Goal: Task Accomplishment & Management: Manage account settings

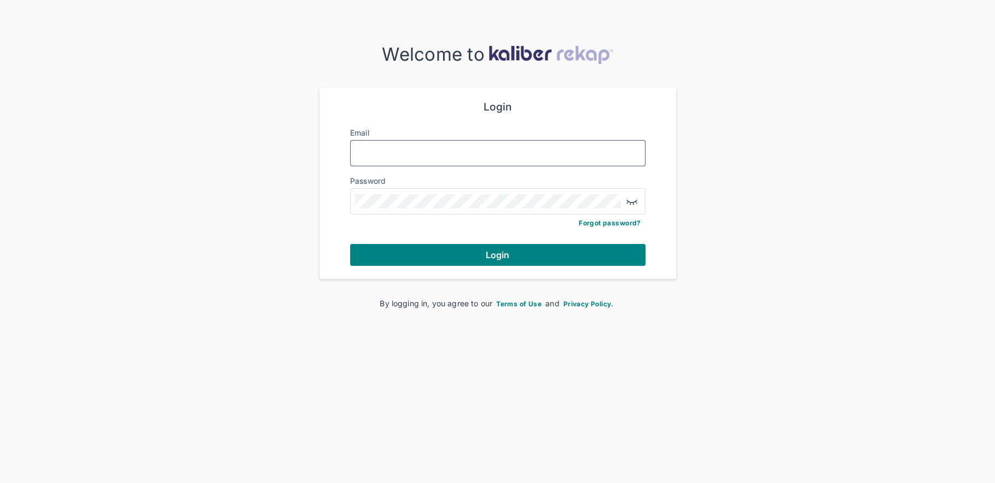
click at [401, 155] on input "Email" at bounding box center [498, 153] width 286 height 14
type input "**********"
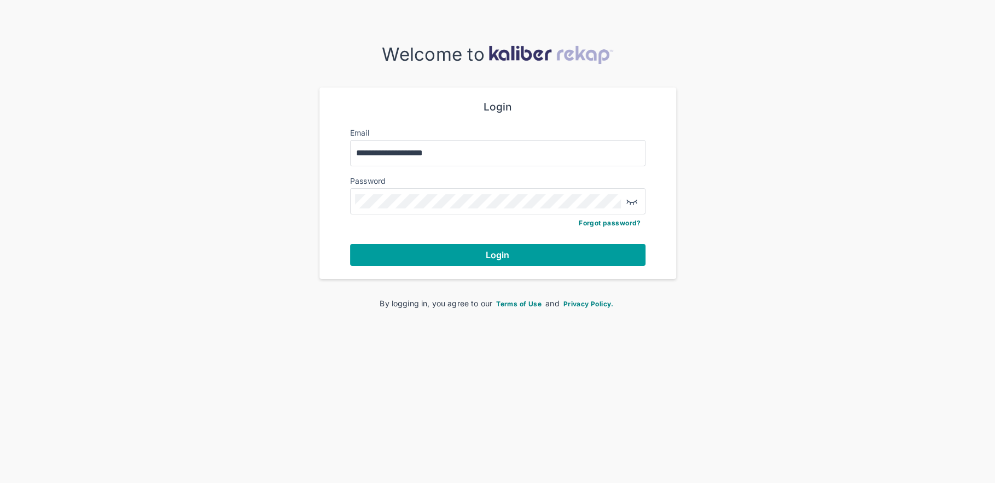
click at [461, 258] on button "Login" at bounding box center [497, 255] width 295 height 22
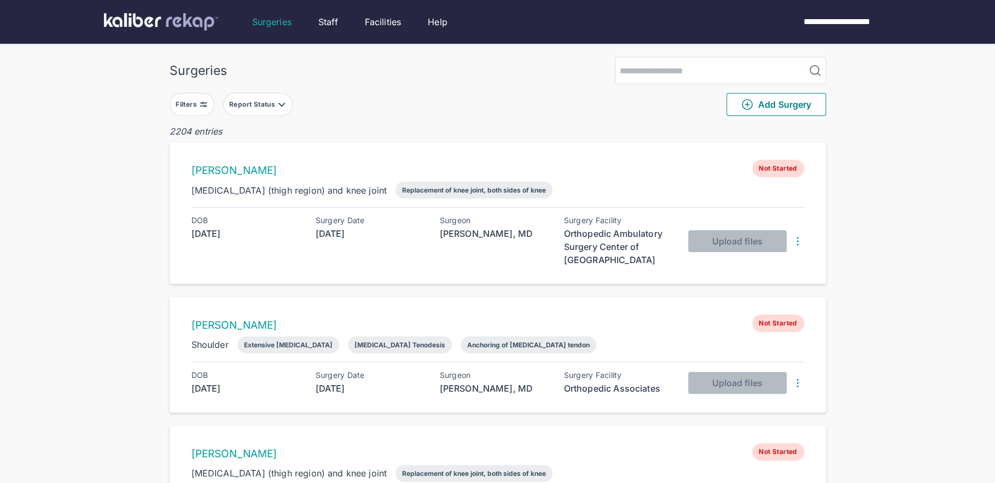
click at [207, 96] on button "Filters" at bounding box center [192, 104] width 45 height 23
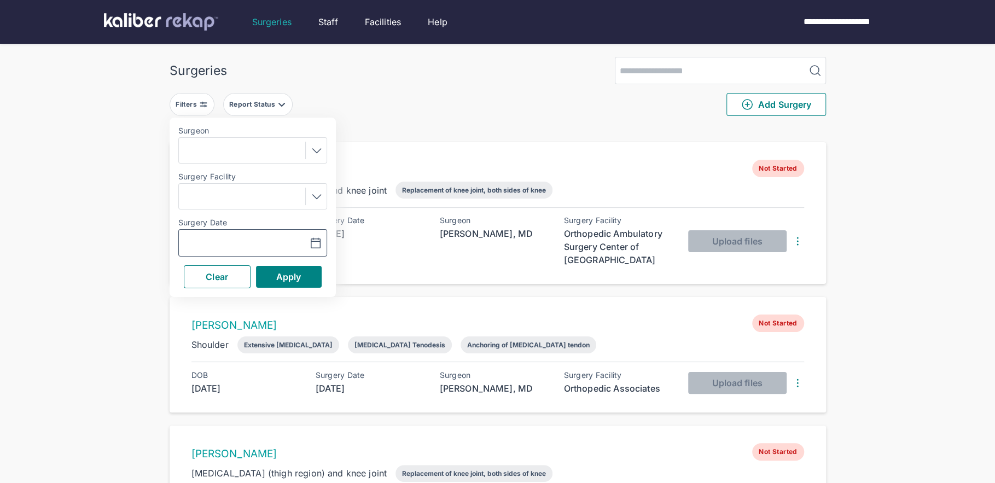
click at [314, 243] on icon "button" at bounding box center [315, 243] width 13 height 13
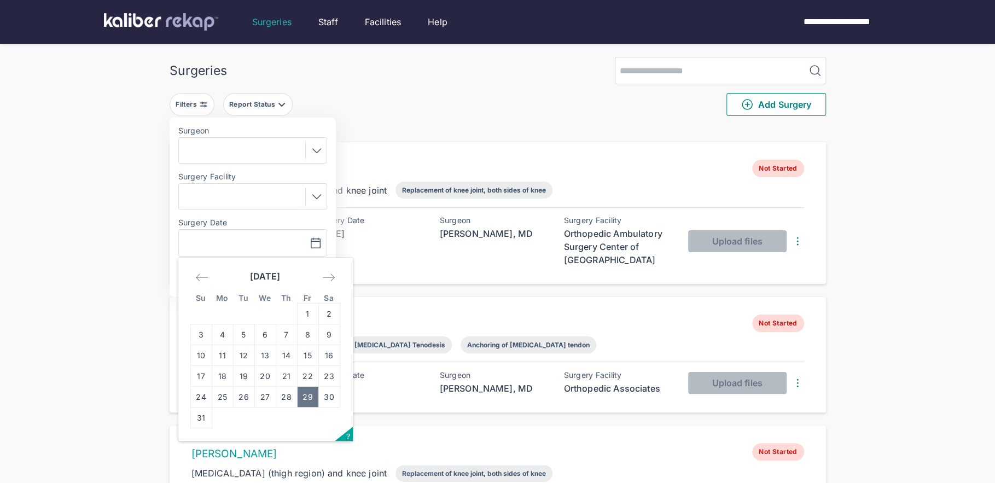
click at [306, 392] on td "29" at bounding box center [307, 397] width 21 height 21
type input "**********"
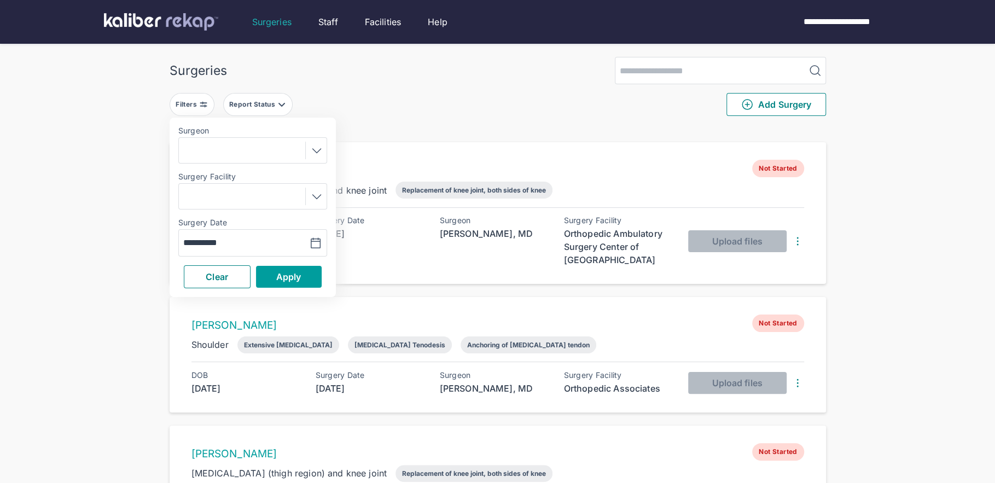
click at [298, 275] on span "Apply" at bounding box center [288, 276] width 25 height 11
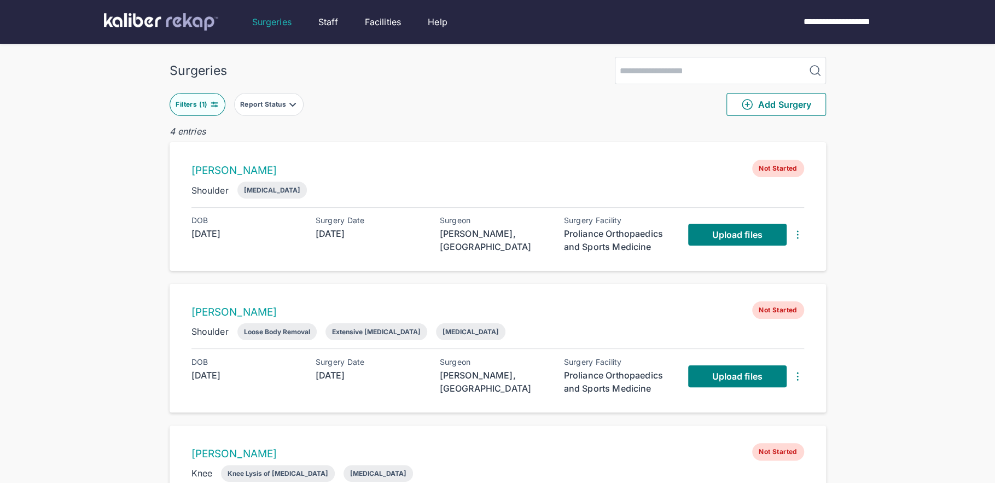
click at [212, 102] on img at bounding box center [214, 104] width 9 height 9
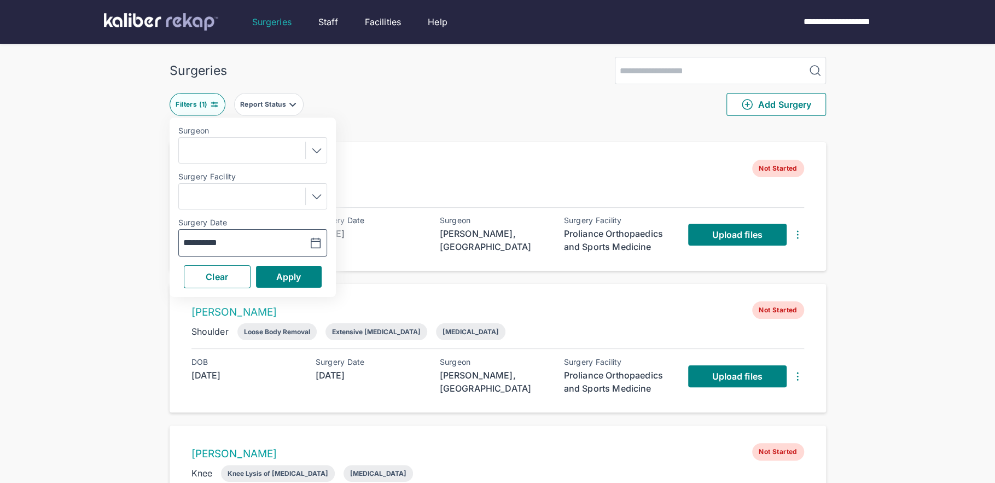
click at [321, 239] on icon "button" at bounding box center [315, 243] width 13 height 13
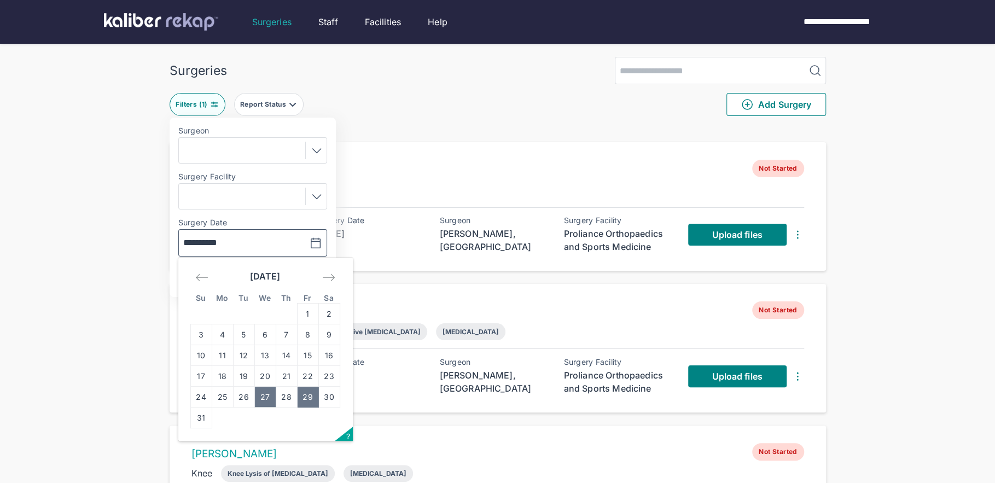
click at [261, 395] on td "27" at bounding box center [264, 397] width 21 height 21
type input "**********"
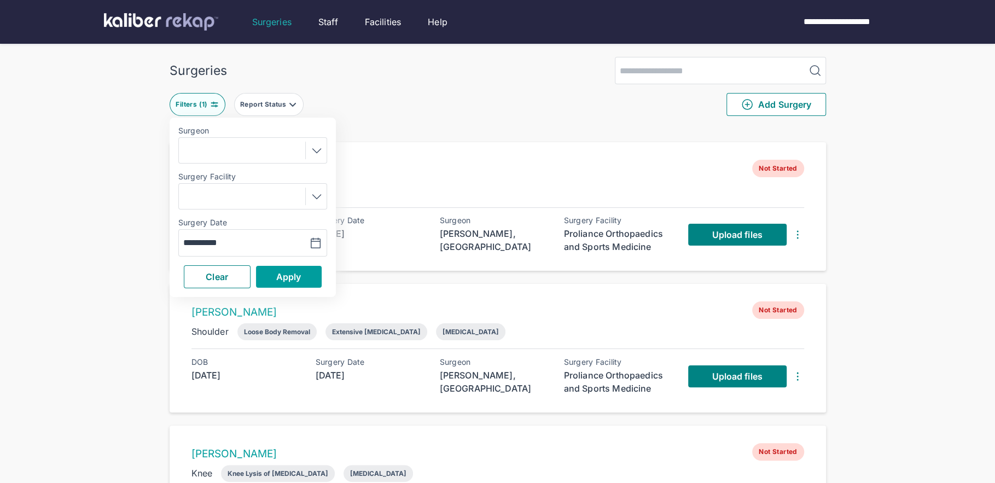
click at [295, 277] on span "Apply" at bounding box center [288, 276] width 25 height 11
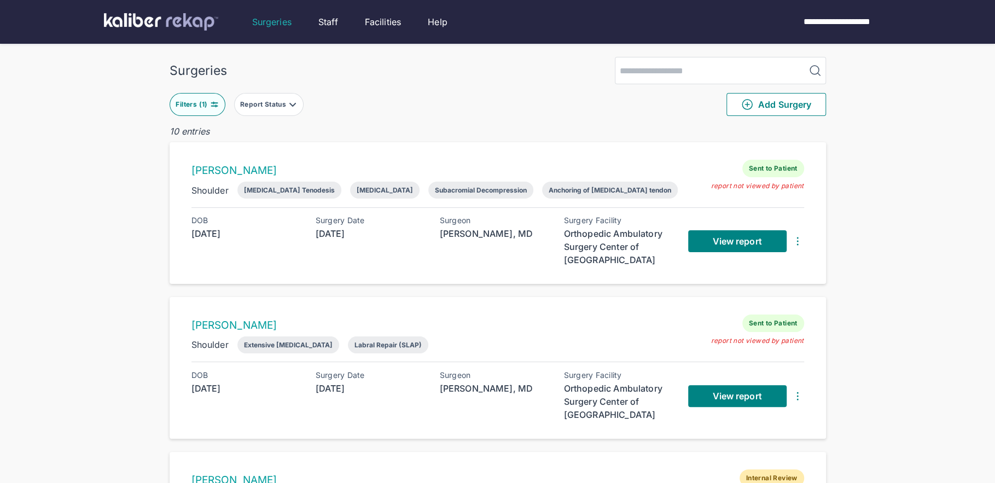
click at [204, 107] on div "Filters ( 1 )" at bounding box center [193, 104] width 34 height 9
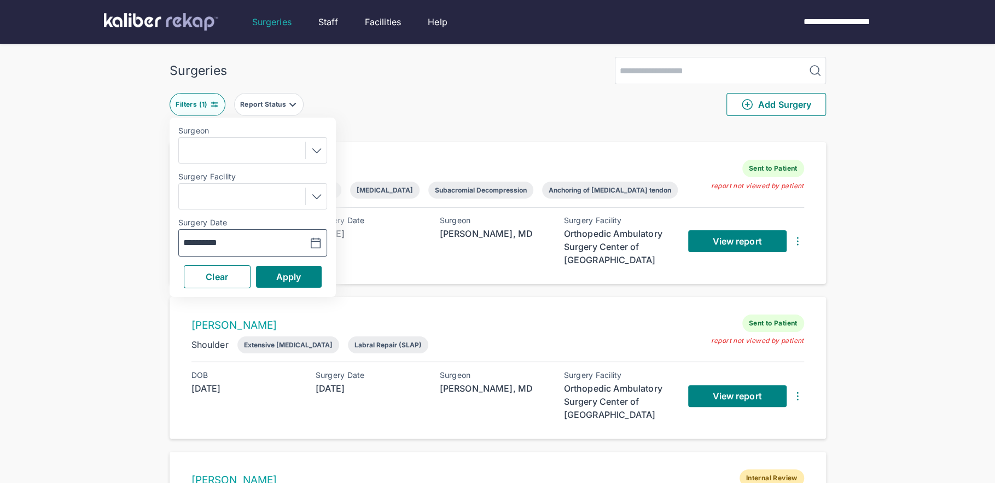
click at [326, 241] on button "button" at bounding box center [287, 242] width 75 height 25
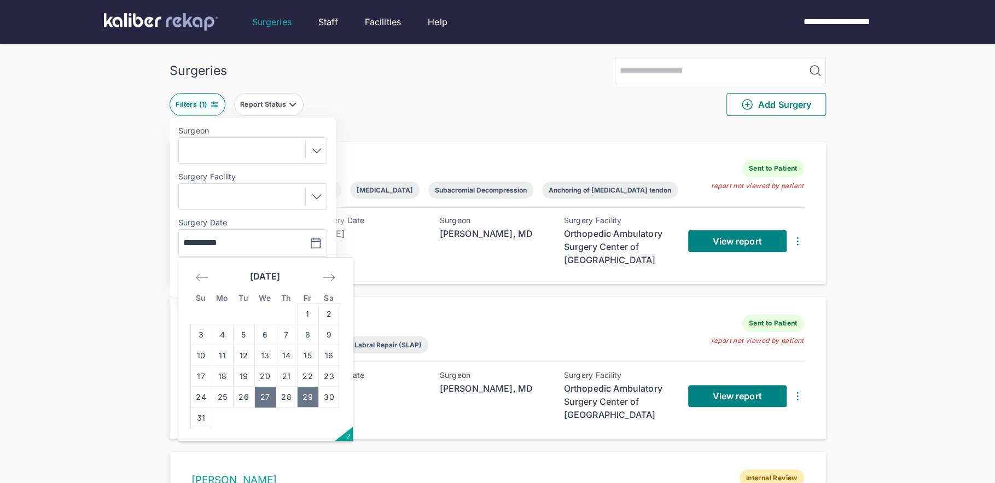
click at [306, 401] on td "29" at bounding box center [307, 397] width 21 height 21
type input "**********"
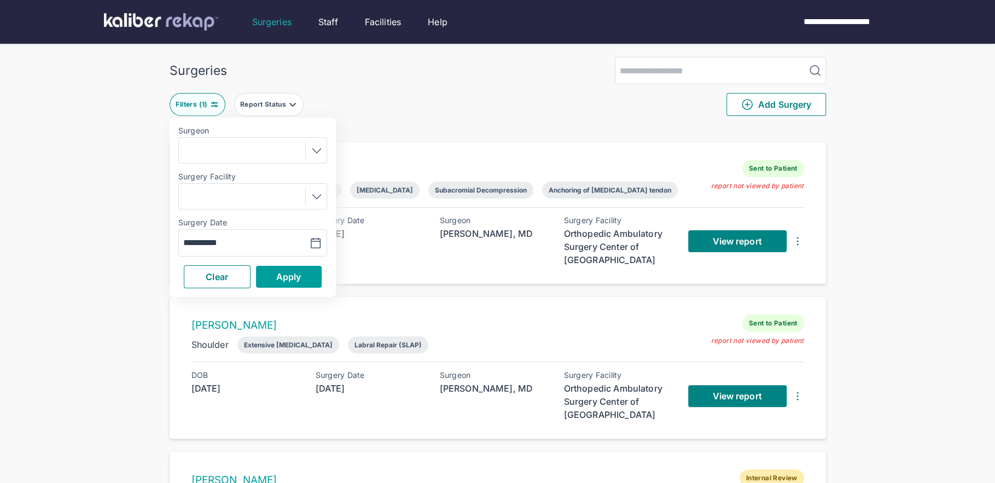
click at [300, 282] on button "Apply" at bounding box center [289, 277] width 66 height 22
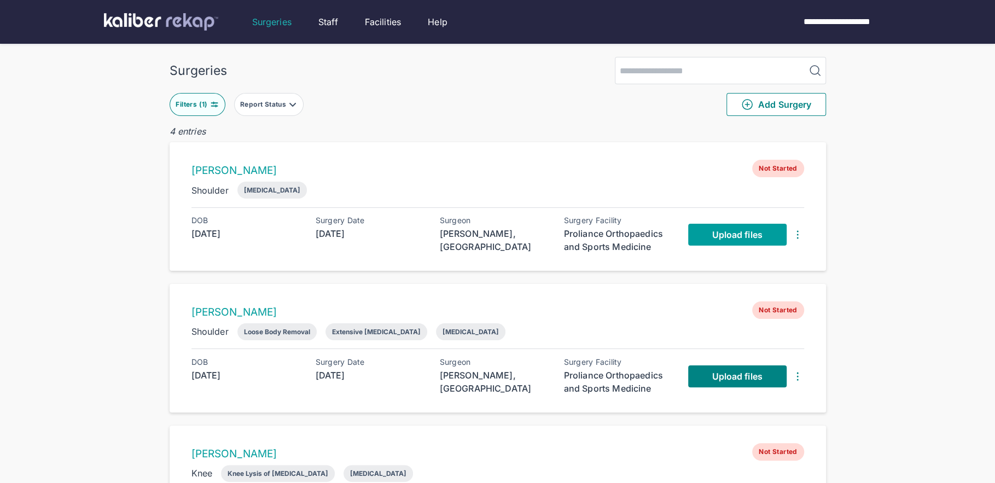
click at [743, 235] on span "Upload files" at bounding box center [737, 234] width 50 height 11
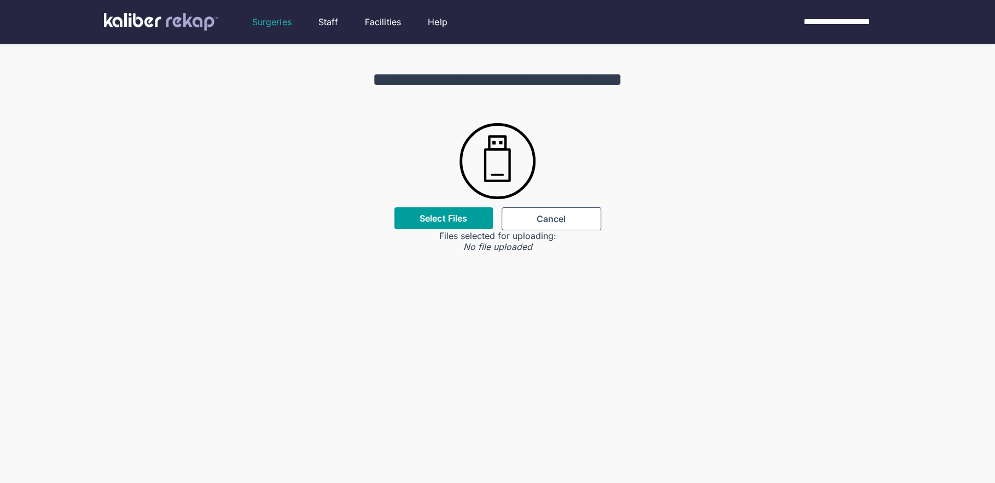
click at [443, 218] on label "Select Files" at bounding box center [444, 218] width 48 height 11
click at [0, 0] on input "Select Files" at bounding box center [0, 0] width 0 height 0
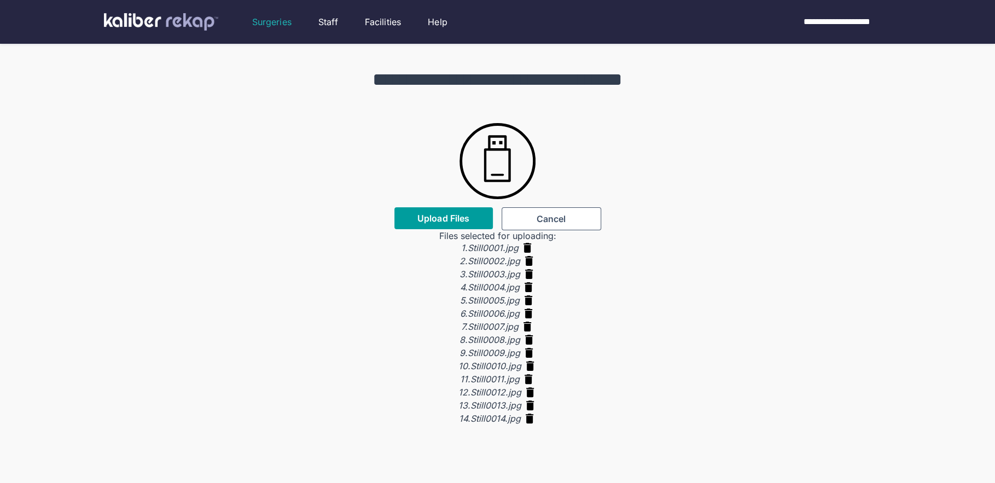
click at [452, 224] on span "Upload Files" at bounding box center [443, 218] width 52 height 11
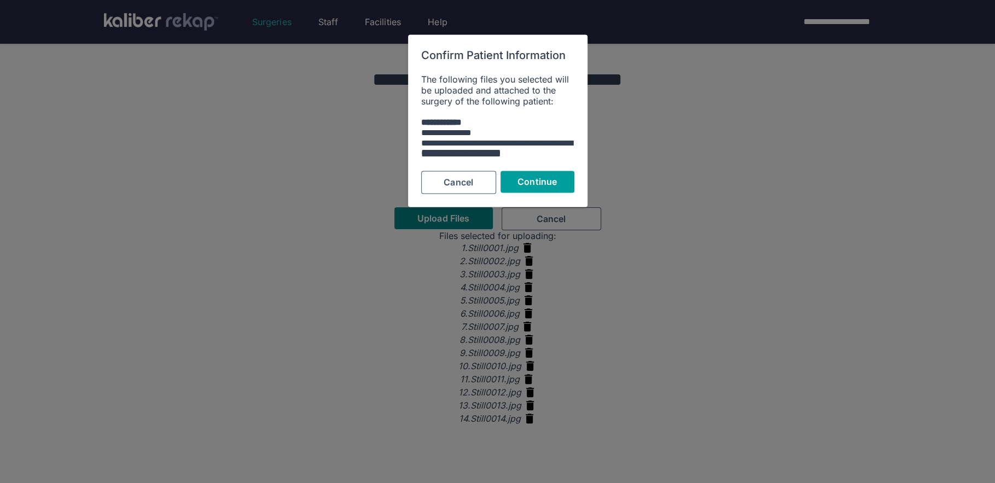
click at [530, 188] on button "Continue" at bounding box center [537, 182] width 74 height 22
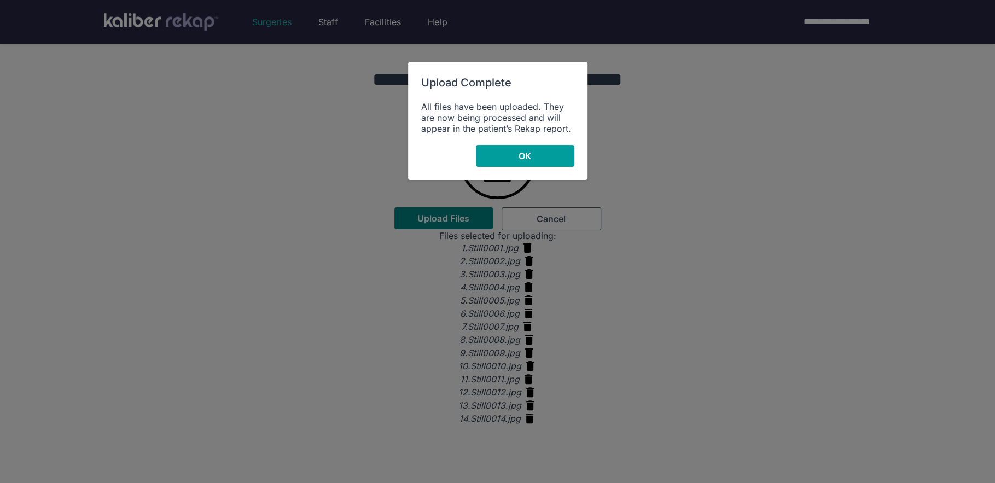
click at [520, 155] on span "OK" at bounding box center [525, 155] width 13 height 11
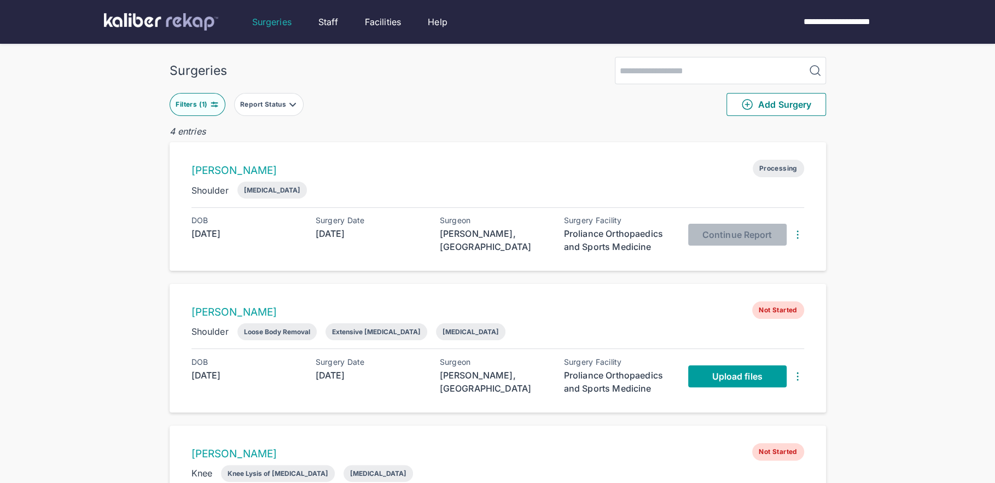
click at [700, 372] on link "Upload files" at bounding box center [737, 376] width 98 height 22
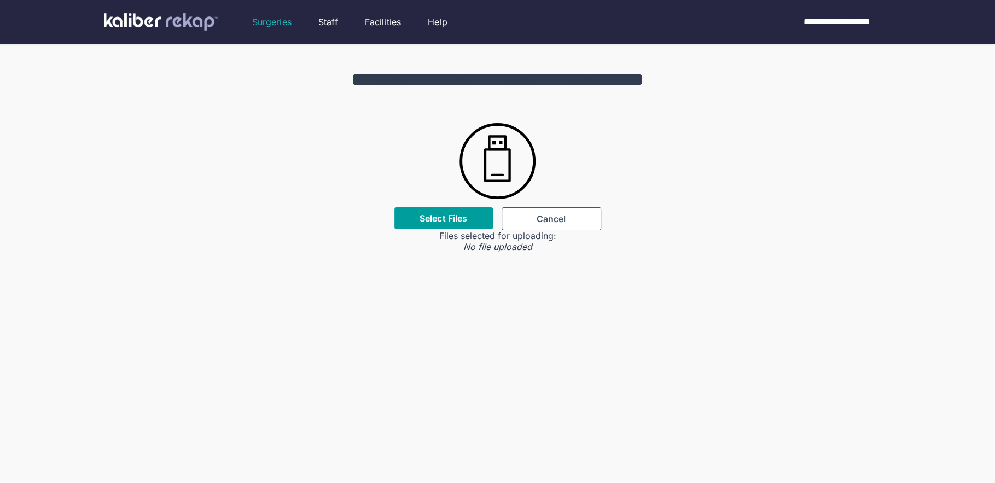
click at [430, 220] on label "Select Files" at bounding box center [444, 218] width 48 height 11
click at [0, 0] on input "Select Files" at bounding box center [0, 0] width 0 height 0
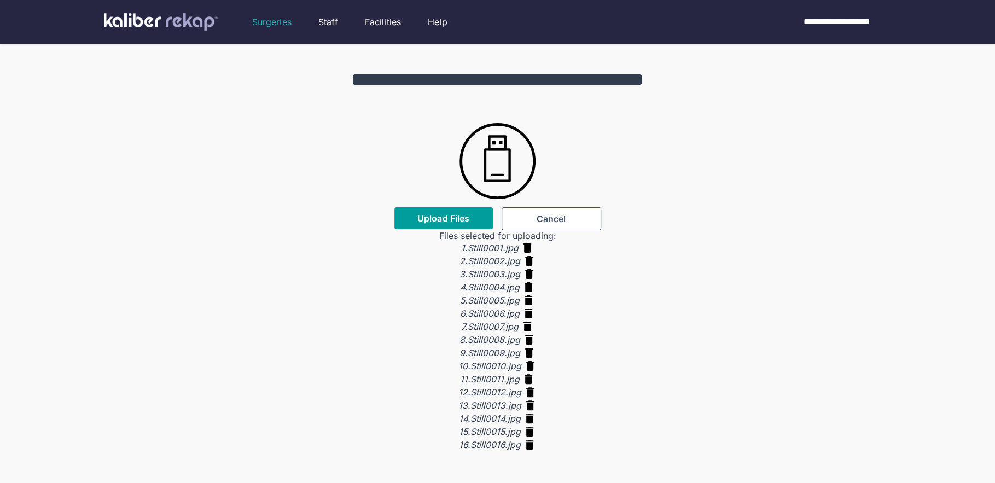
click at [448, 223] on span "Upload Files" at bounding box center [443, 218] width 52 height 11
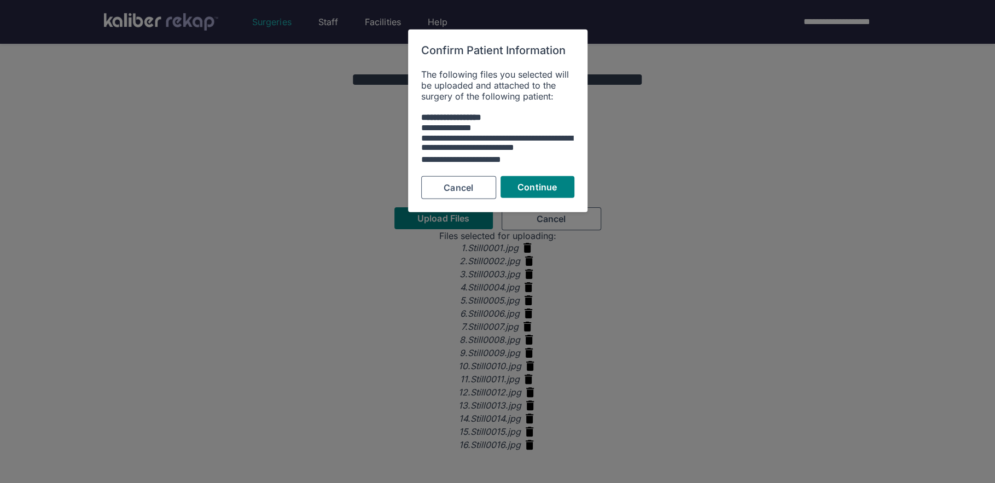
click at [544, 199] on div "**********" at bounding box center [497, 121] width 179 height 183
click at [547, 188] on span "Continue" at bounding box center [536, 187] width 39 height 11
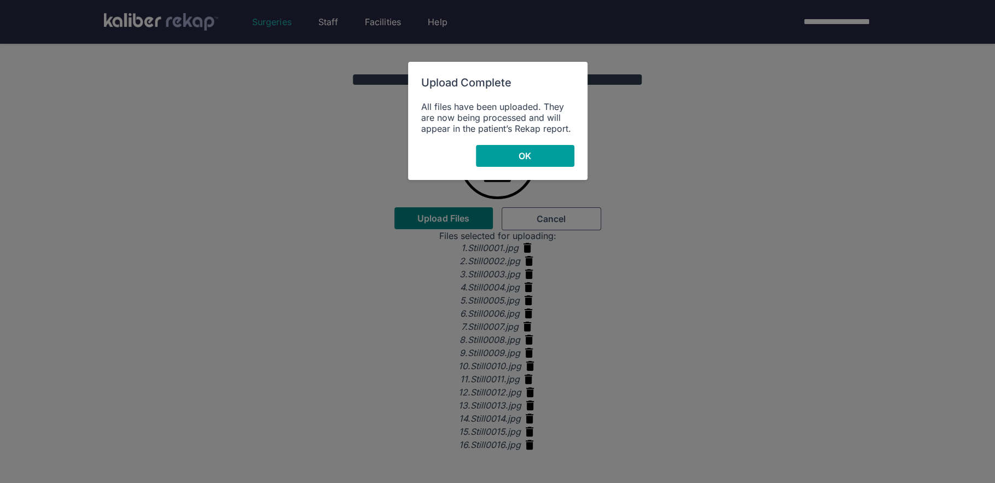
click at [535, 159] on button "OK" at bounding box center [525, 156] width 98 height 22
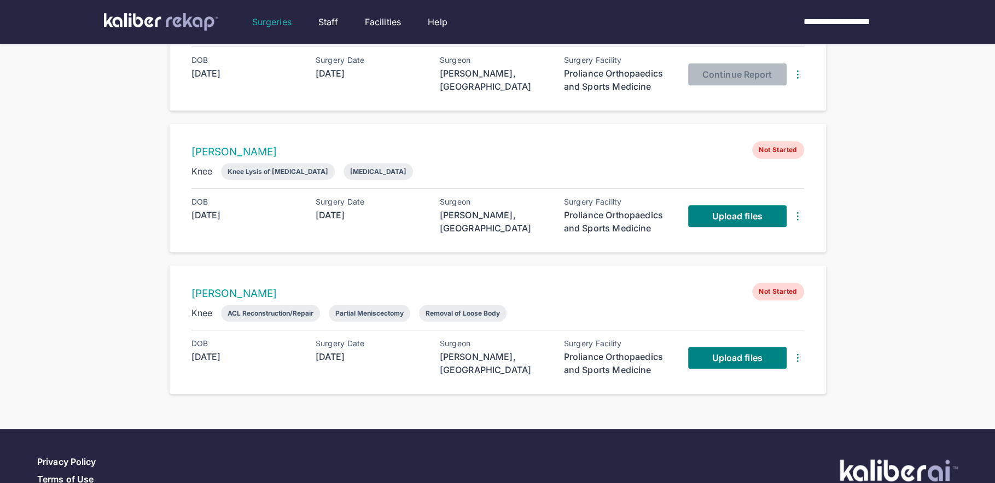
scroll to position [345, 0]
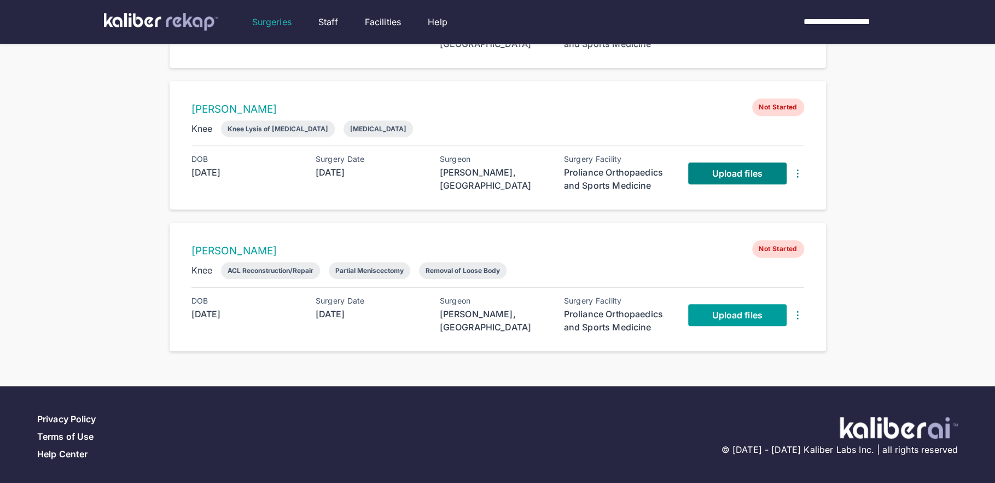
click at [737, 312] on span "Upload files" at bounding box center [737, 315] width 50 height 11
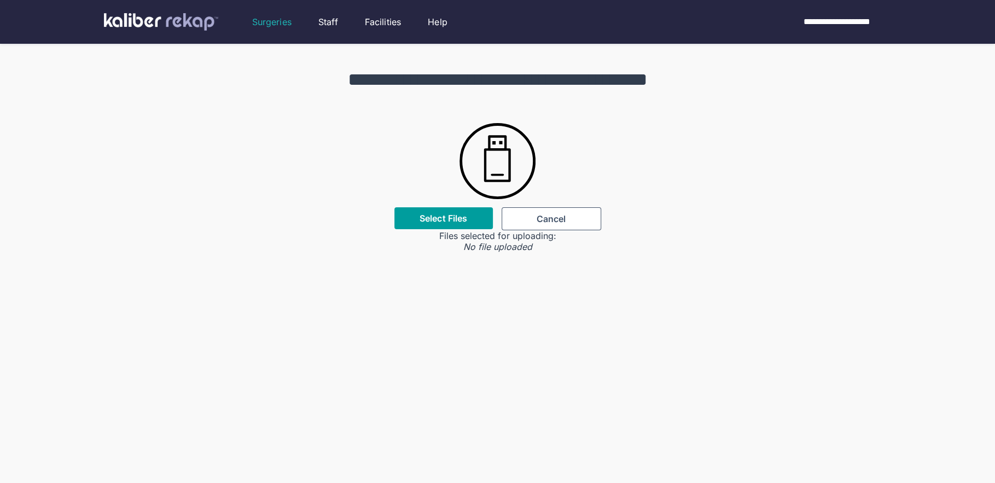
click at [429, 220] on label "Select Files" at bounding box center [444, 218] width 48 height 11
click at [0, 0] on input "Select Files" at bounding box center [0, 0] width 0 height 0
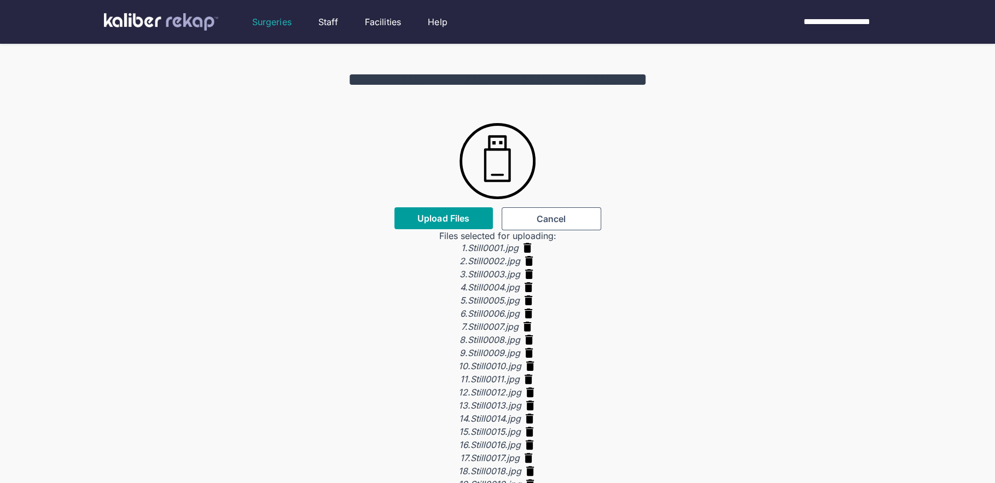
click at [448, 225] on button "Upload Files" at bounding box center [443, 218] width 98 height 22
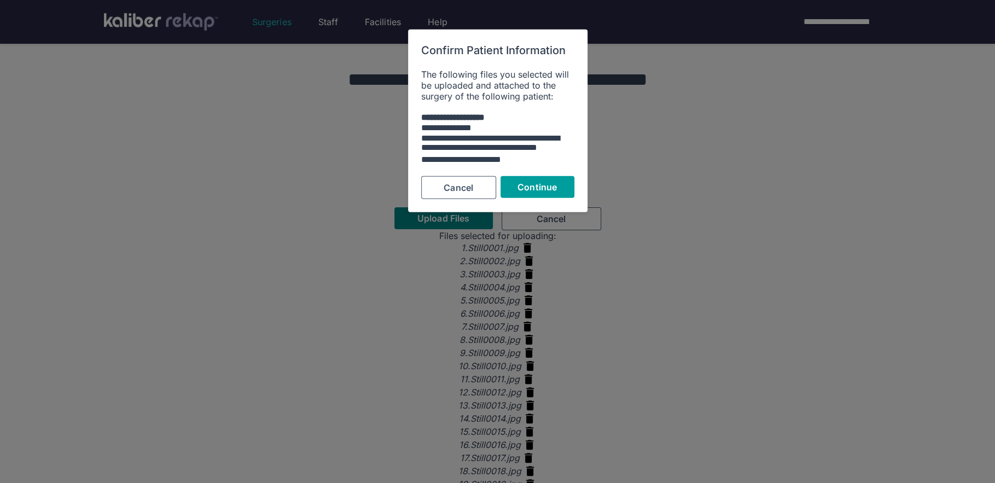
click at [524, 188] on span "Continue" at bounding box center [536, 187] width 39 height 11
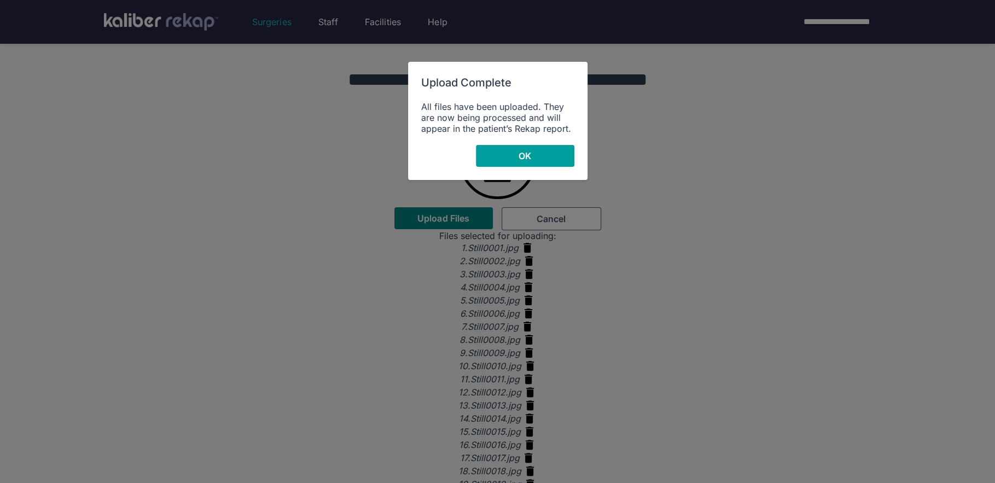
click at [537, 149] on button "OK" at bounding box center [525, 156] width 98 height 22
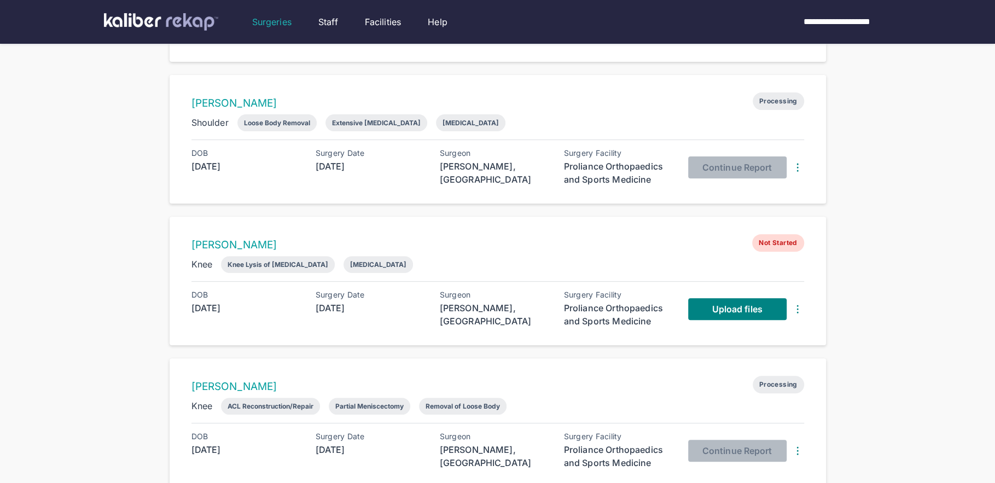
scroll to position [224, 0]
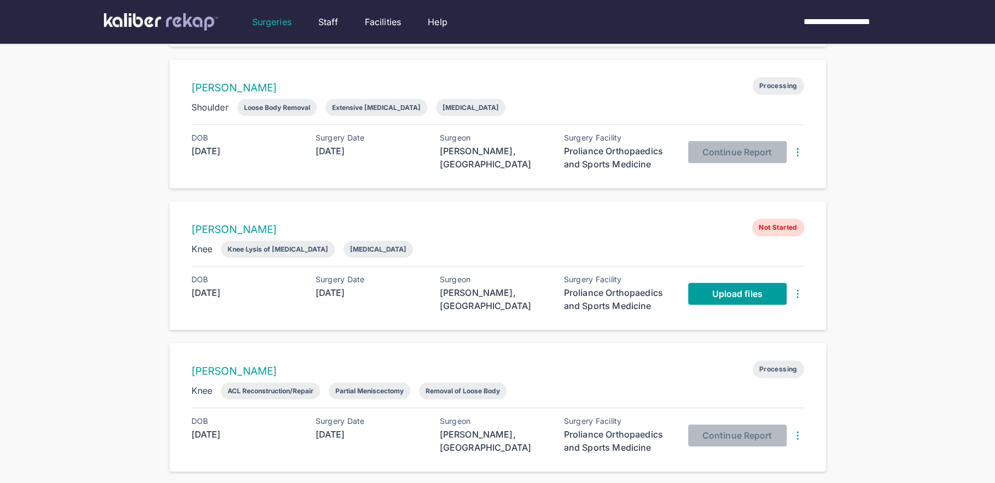
click at [730, 295] on span "Upload files" at bounding box center [737, 293] width 50 height 11
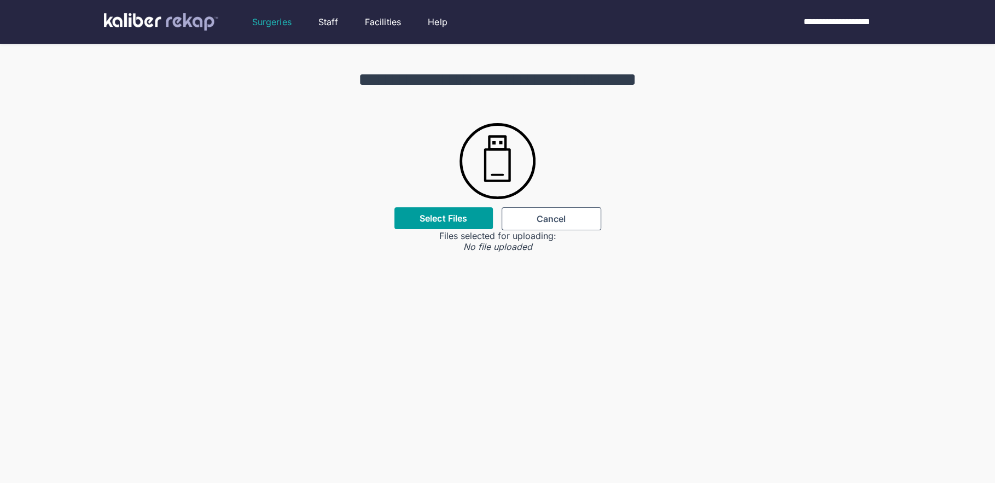
click at [459, 224] on div "Select Files" at bounding box center [443, 218] width 98 height 22
click at [456, 222] on label "Select Files" at bounding box center [444, 218] width 48 height 11
click at [0, 0] on input "Select Files" at bounding box center [0, 0] width 0 height 0
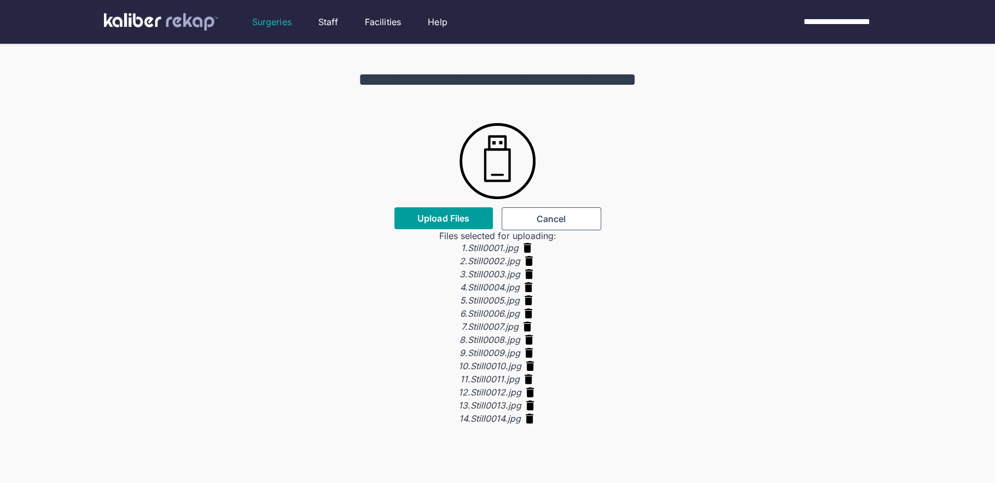
click at [430, 218] on span "Upload Files" at bounding box center [443, 218] width 52 height 11
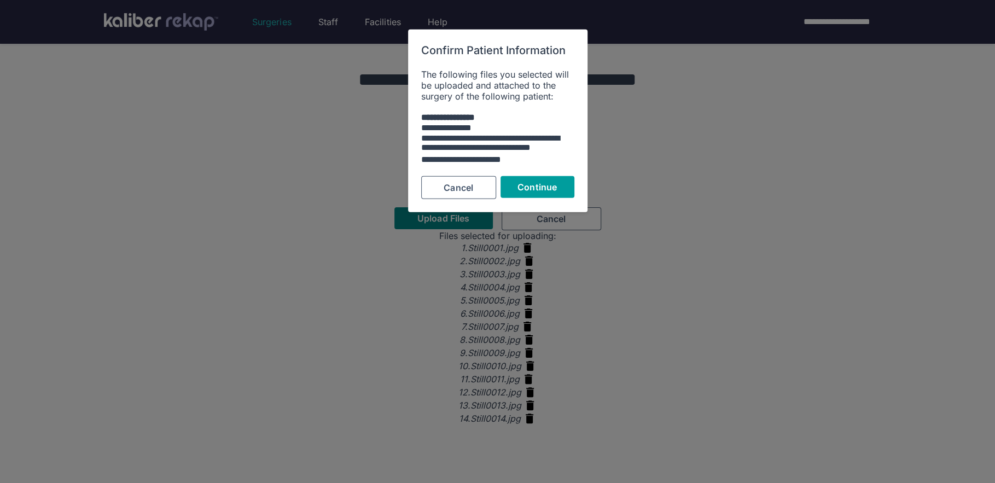
click at [535, 187] on span "Continue" at bounding box center [536, 187] width 39 height 11
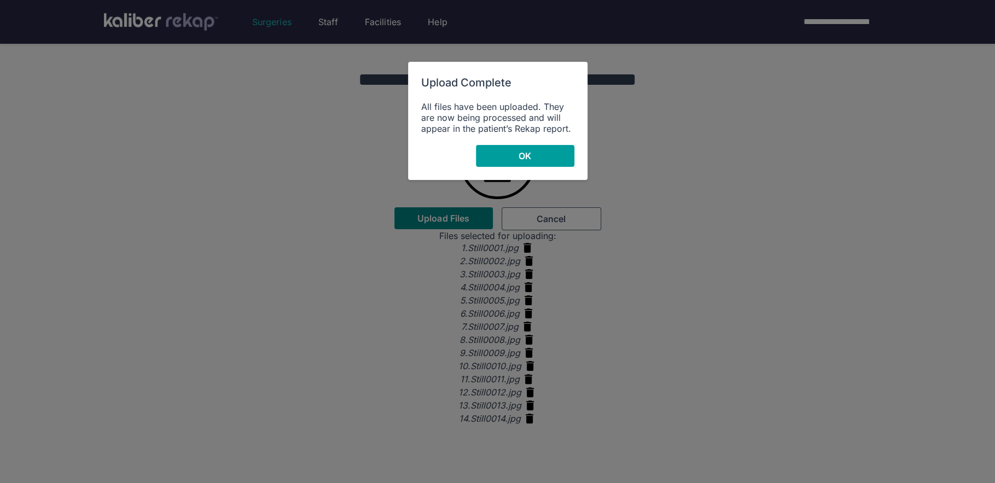
click at [482, 145] on button "OK" at bounding box center [525, 156] width 98 height 22
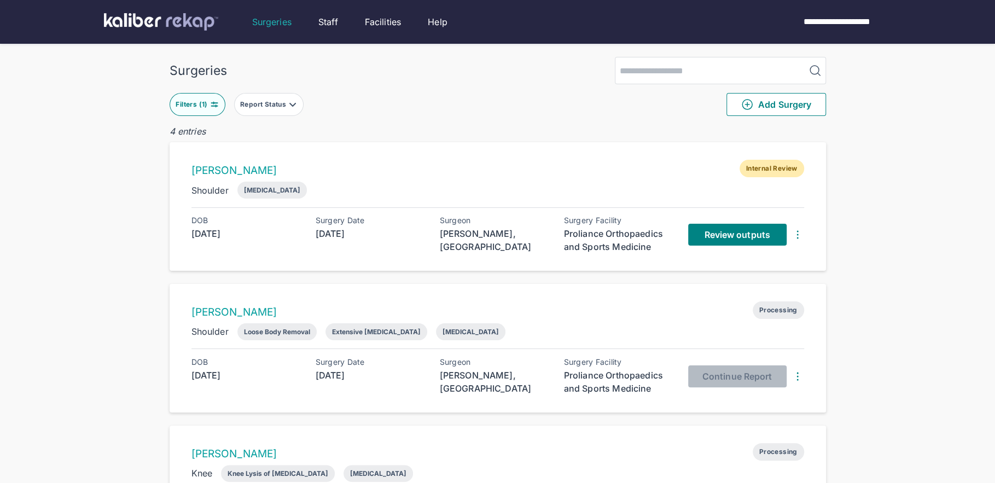
click at [926, 158] on div "Surgeries Filters ( 1 ) Report Status Add Surgery 4 entries DECLAN KIRBY Intern…" at bounding box center [497, 354] width 995 height 709
click at [716, 230] on span "Review outputs" at bounding box center [737, 234] width 66 height 11
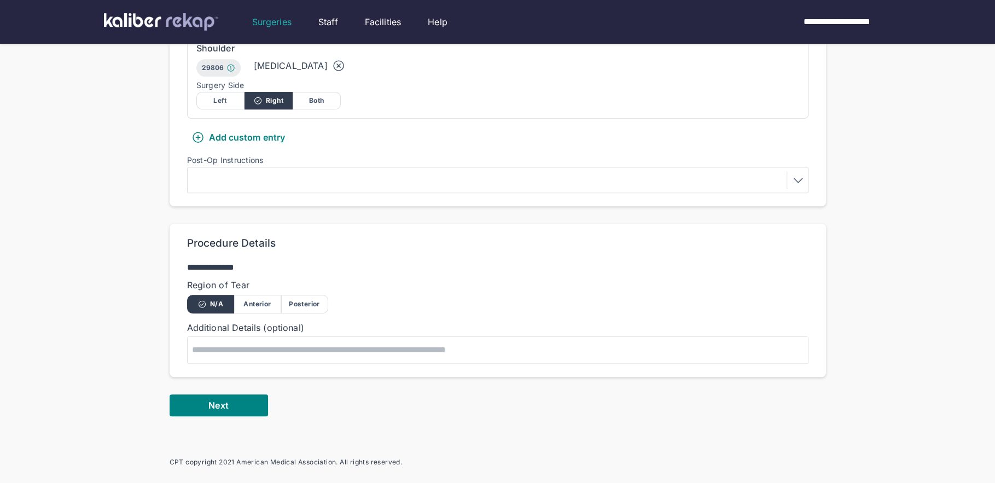
scroll to position [458, 0]
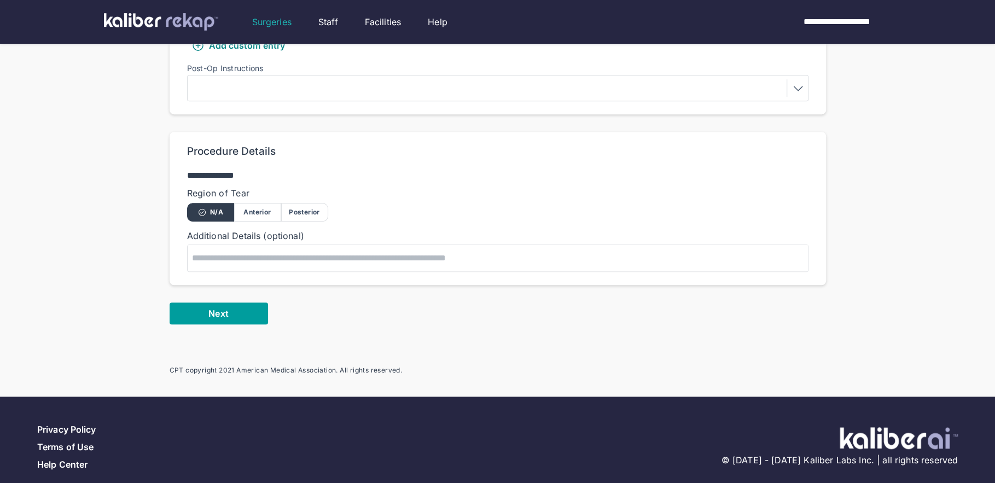
click at [201, 308] on button "Next" at bounding box center [219, 313] width 98 height 22
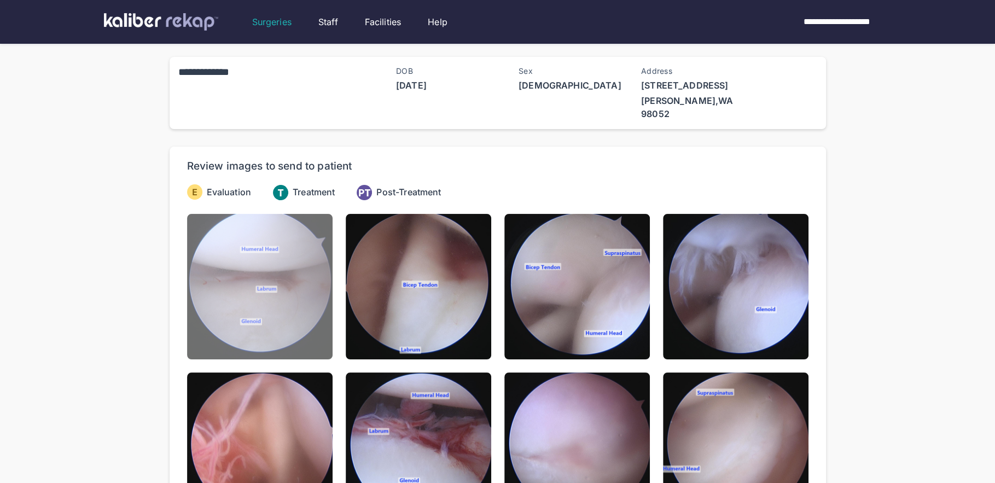
click at [288, 309] on img at bounding box center [259, 286] width 145 height 145
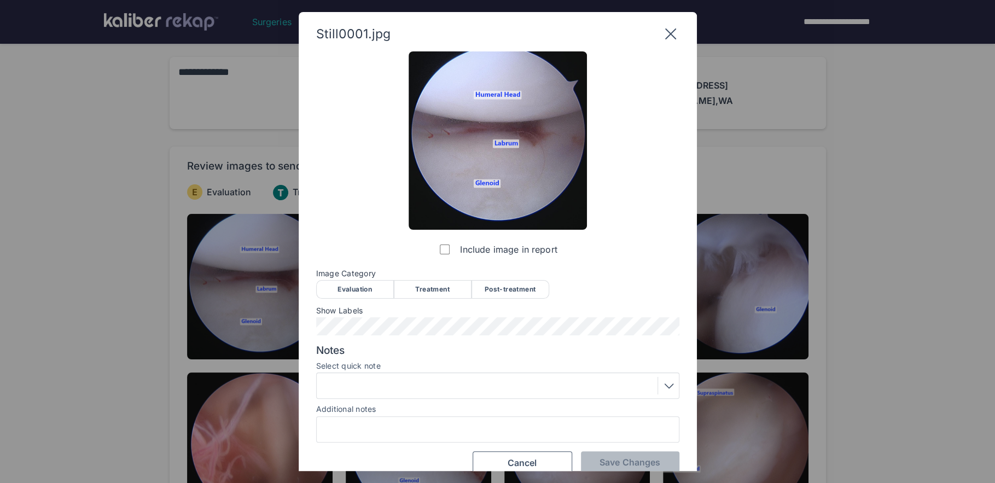
click at [366, 290] on div "Evaluation" at bounding box center [355, 289] width 78 height 19
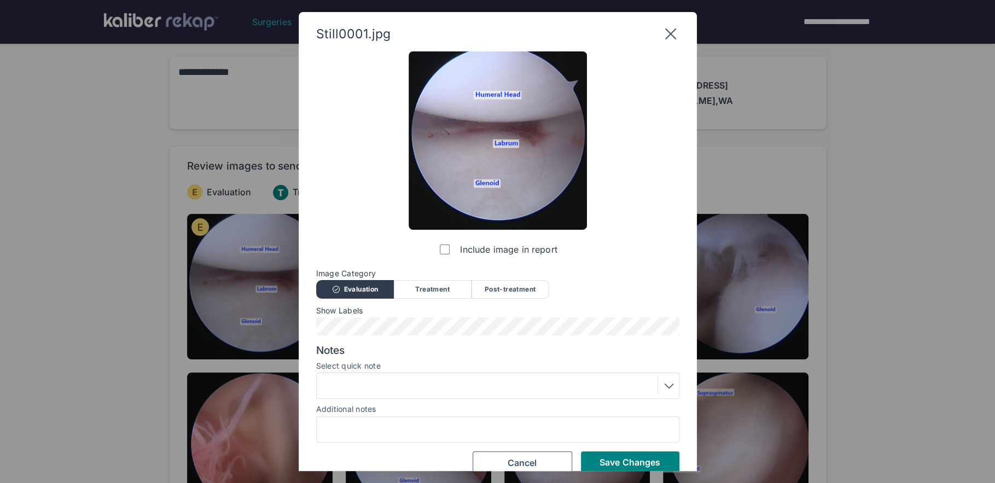
scroll to position [16, 0]
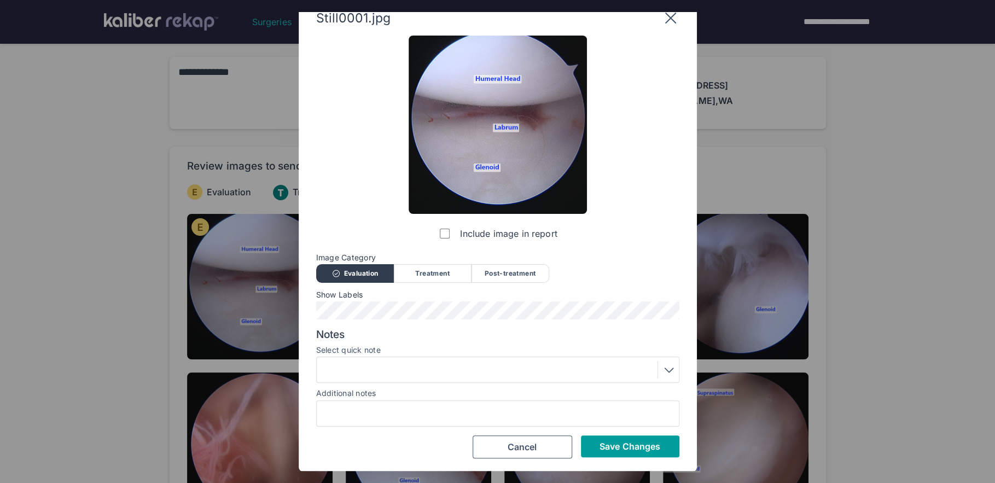
click at [648, 448] on span "Save Changes" at bounding box center [629, 446] width 61 height 11
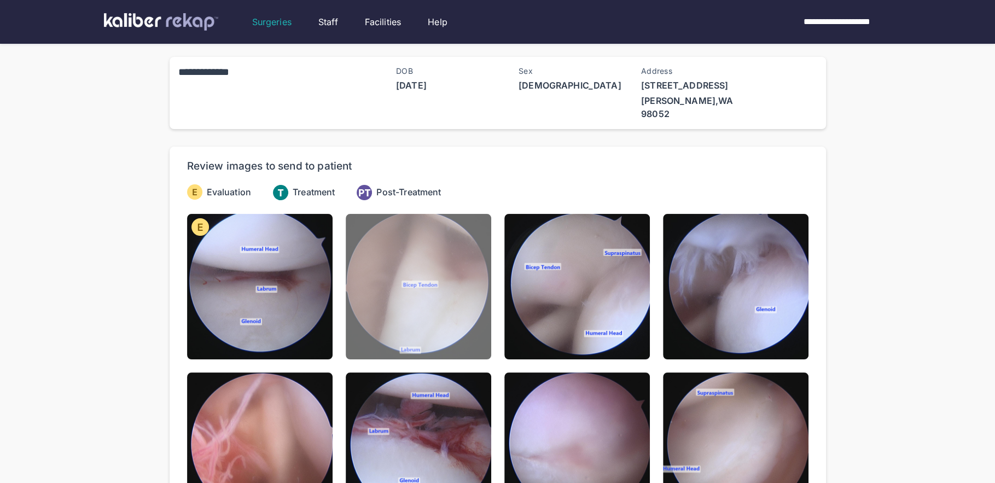
click at [465, 293] on img at bounding box center [418, 286] width 145 height 145
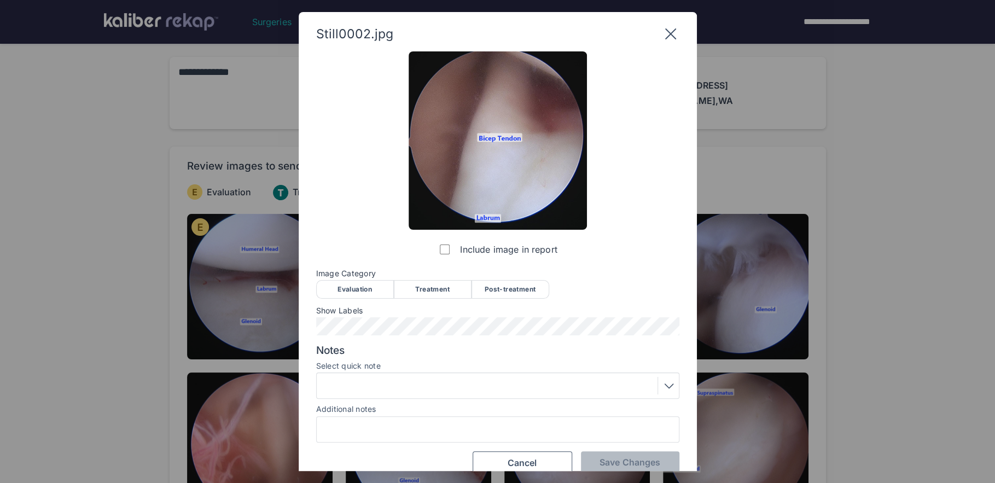
click at [378, 283] on div "Evaluation" at bounding box center [355, 289] width 78 height 19
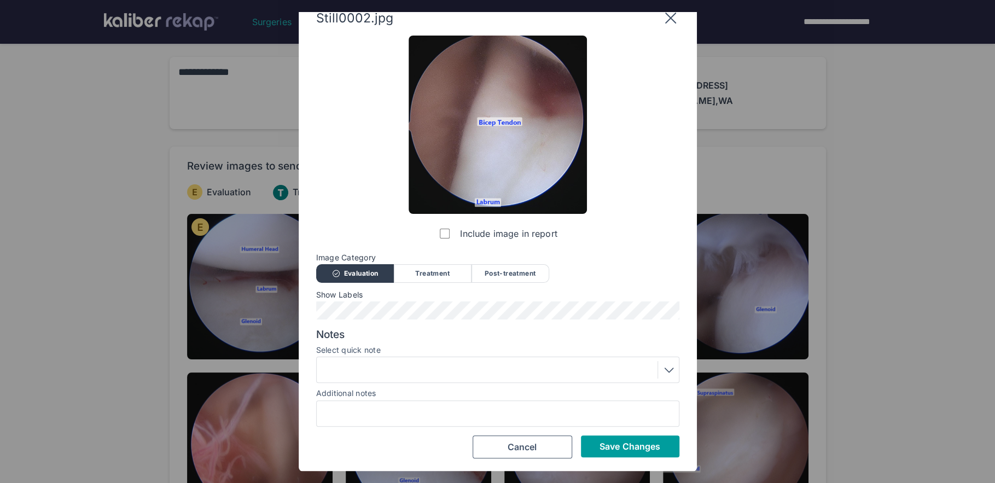
click at [616, 444] on span "Save Changes" at bounding box center [629, 446] width 61 height 11
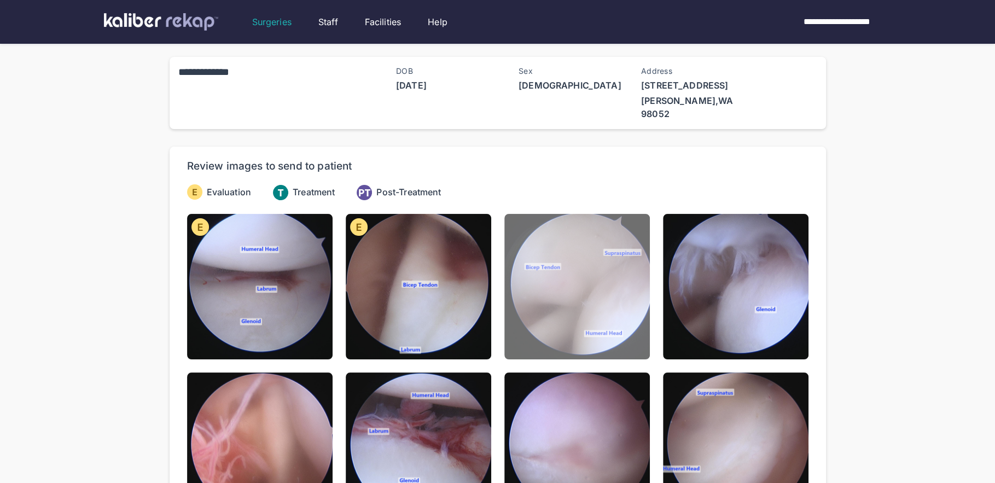
click at [596, 339] on img at bounding box center [576, 286] width 145 height 145
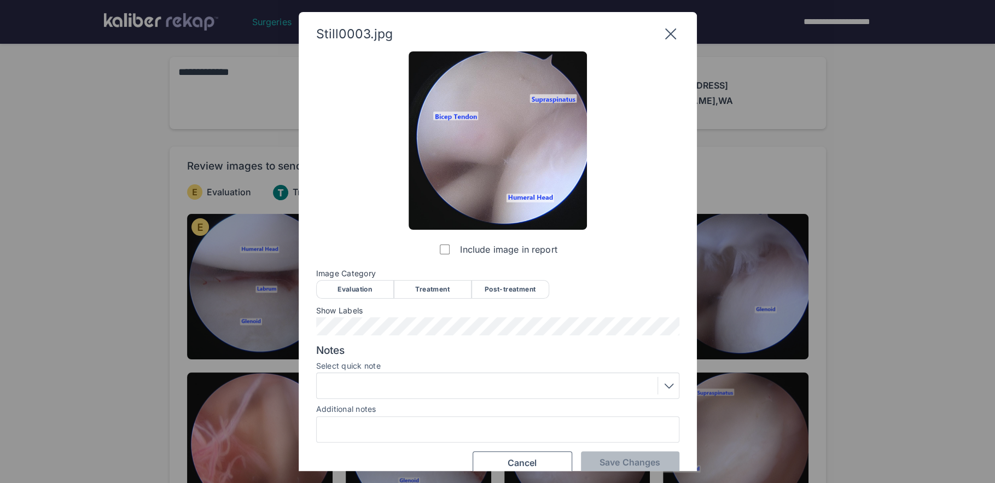
click at [349, 285] on div "Evaluation" at bounding box center [355, 289] width 78 height 19
click at [453, 377] on div at bounding box center [498, 386] width 356 height 18
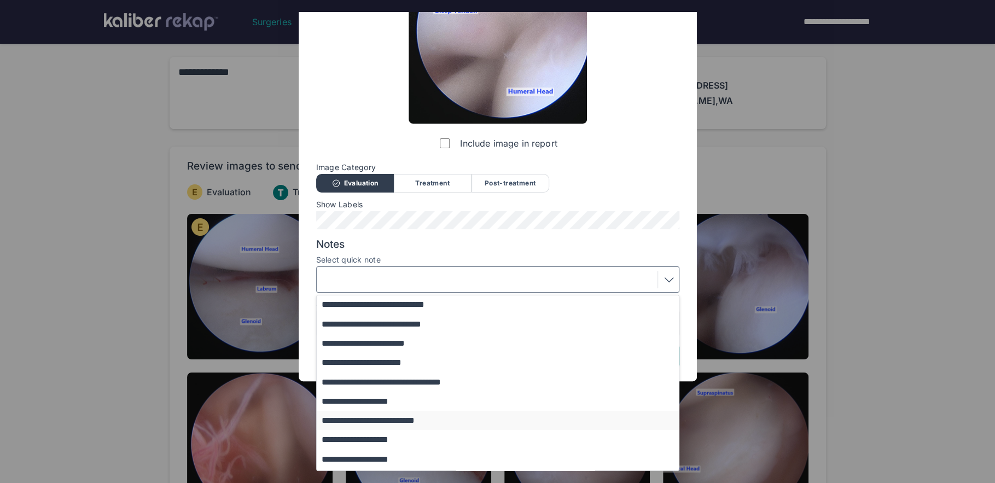
scroll to position [21, 0]
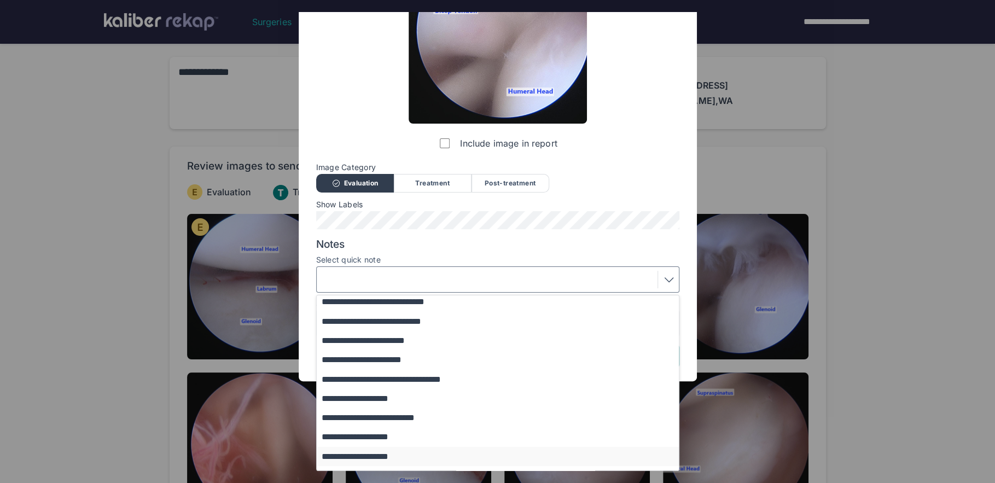
click at [398, 457] on button "**********" at bounding box center [503, 456] width 372 height 19
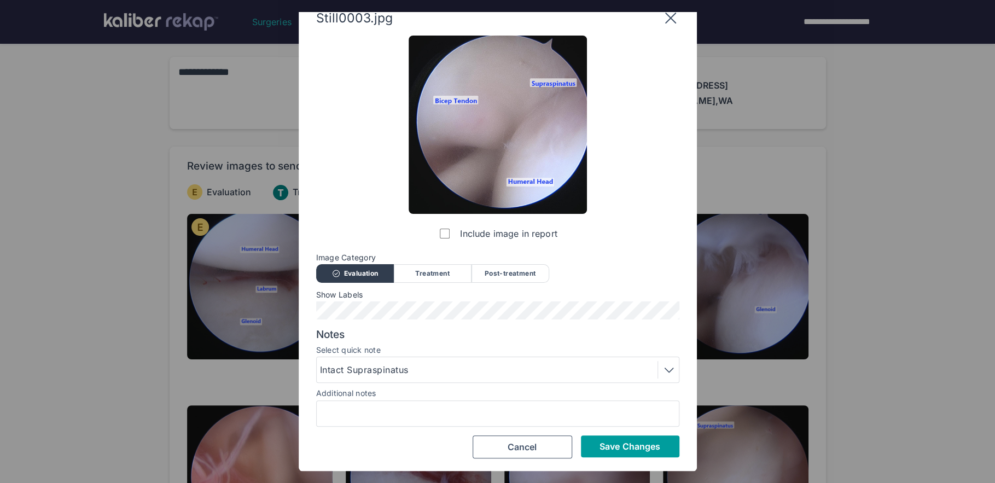
click at [612, 451] on button "Save Changes" at bounding box center [630, 446] width 98 height 22
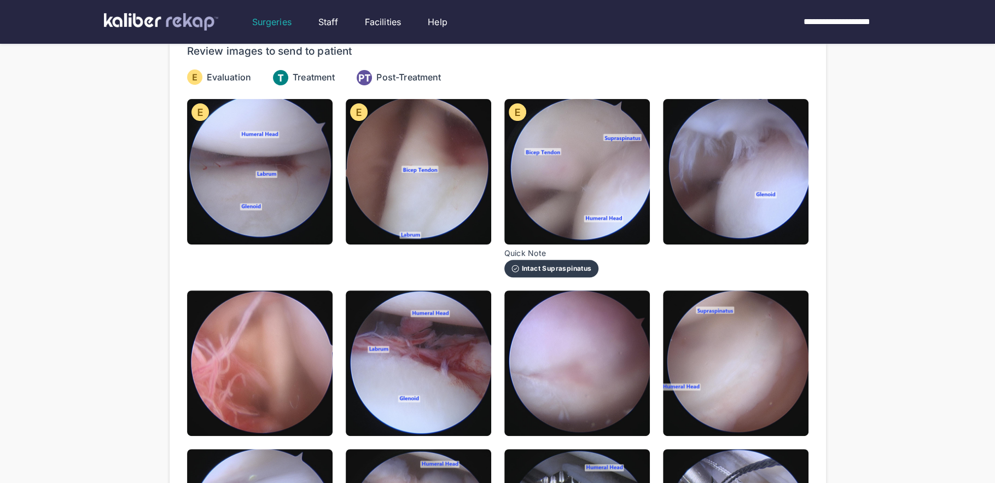
scroll to position [110, 0]
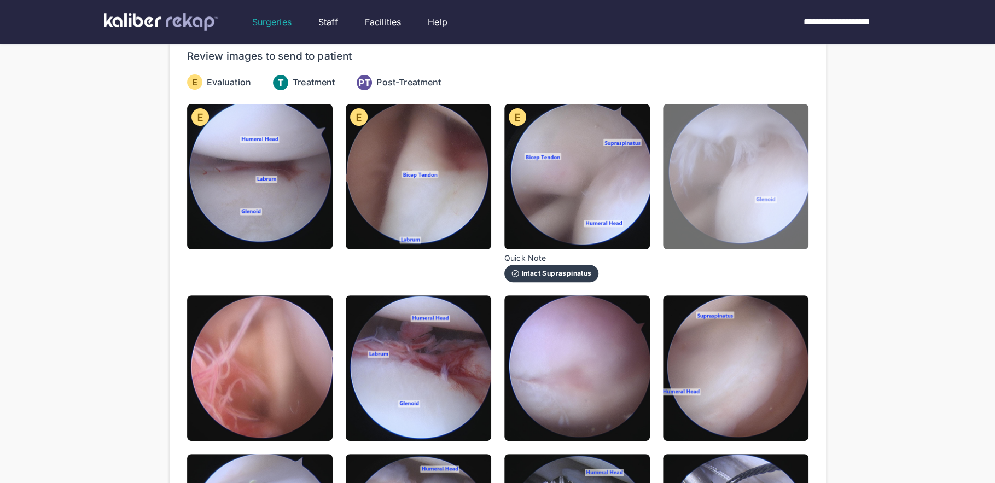
click at [694, 186] on img at bounding box center [735, 176] width 145 height 145
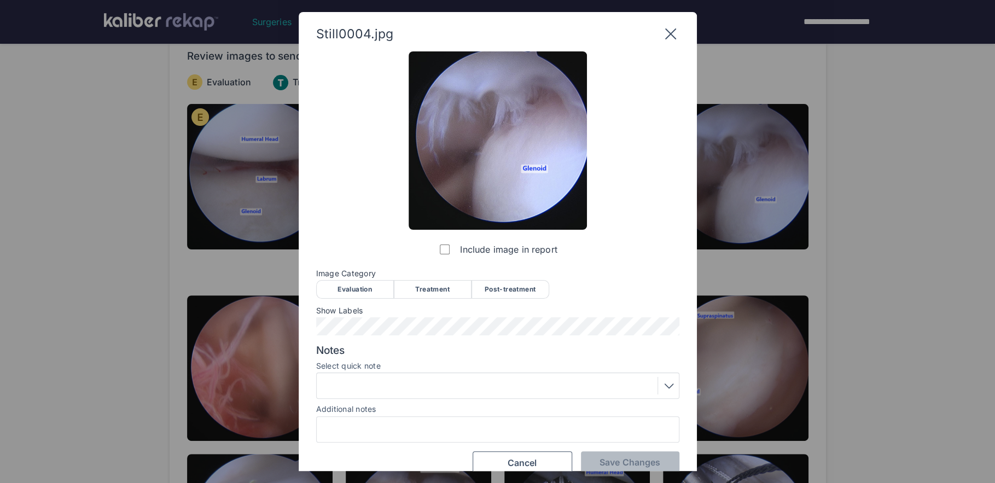
click at [341, 286] on div "Evaluation" at bounding box center [355, 289] width 78 height 19
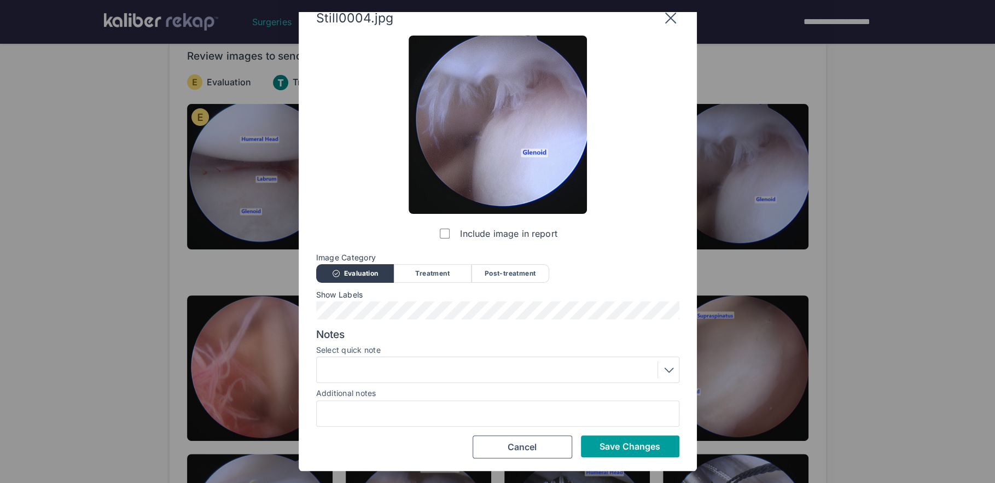
click at [616, 447] on span "Save Changes" at bounding box center [629, 446] width 61 height 11
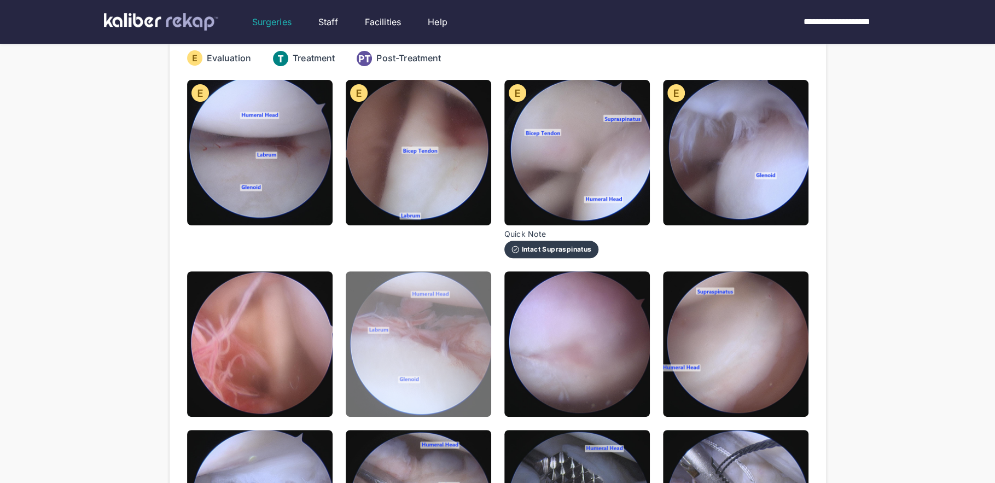
scroll to position [147, 0]
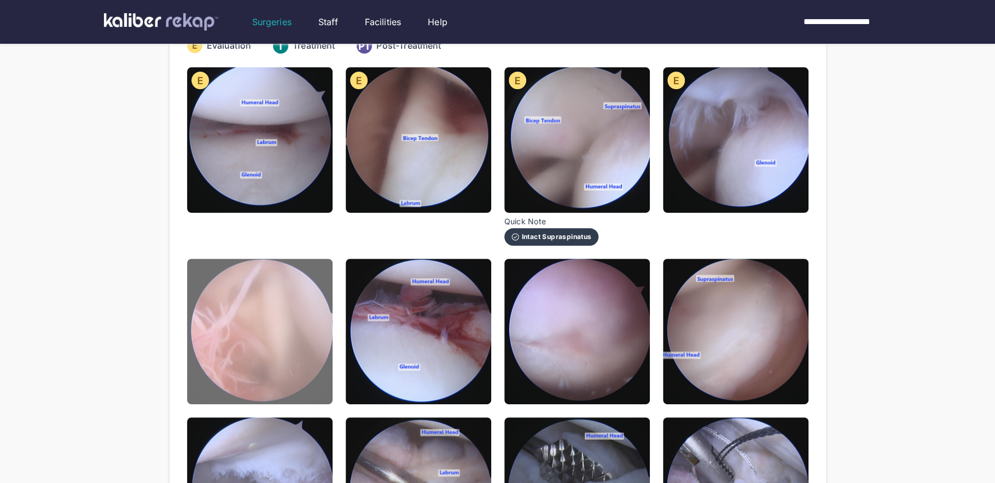
click at [313, 346] on img at bounding box center [259, 331] width 145 height 145
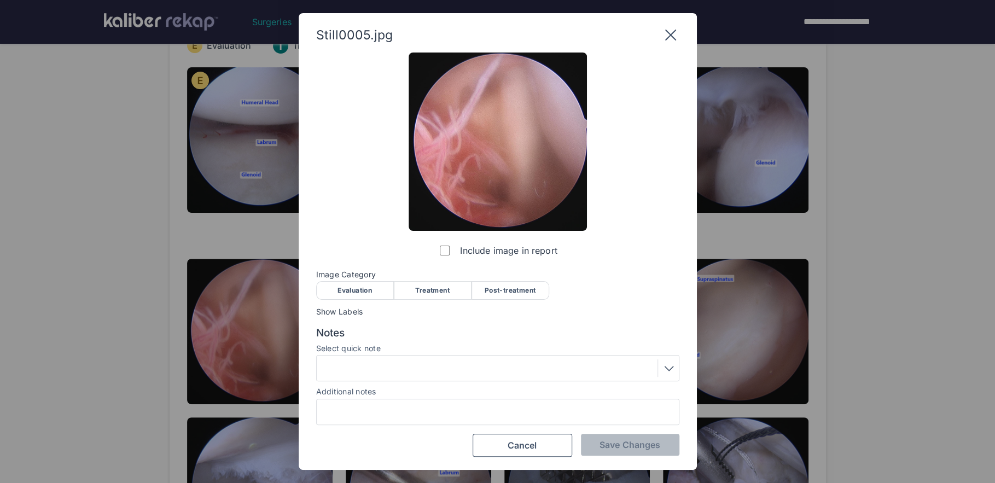
click at [363, 295] on div "Evaluation" at bounding box center [355, 290] width 78 height 19
click at [403, 374] on div at bounding box center [498, 368] width 356 height 18
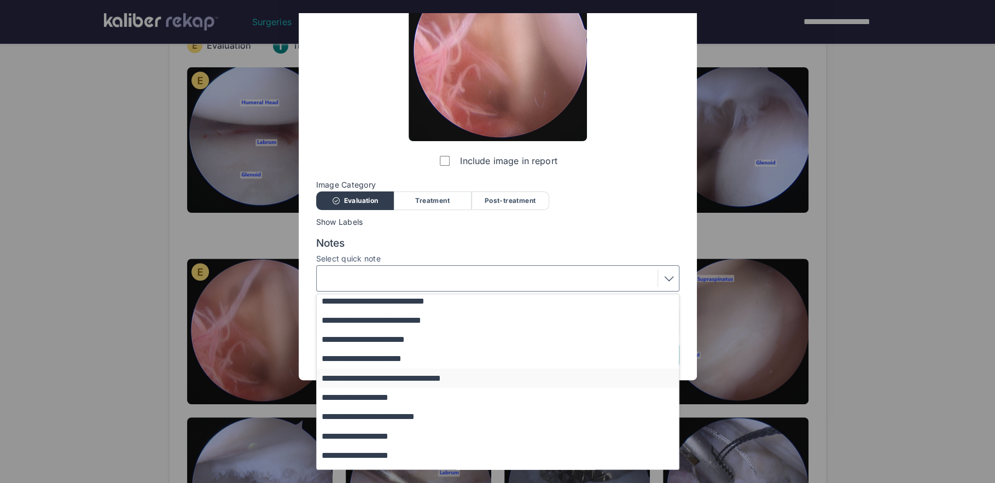
scroll to position [27, 0]
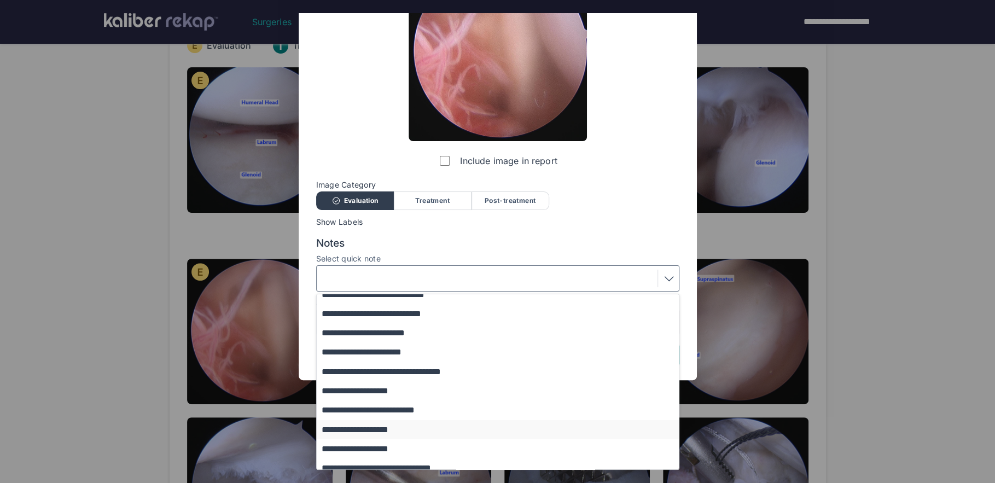
click at [393, 424] on button "**********" at bounding box center [503, 429] width 372 height 19
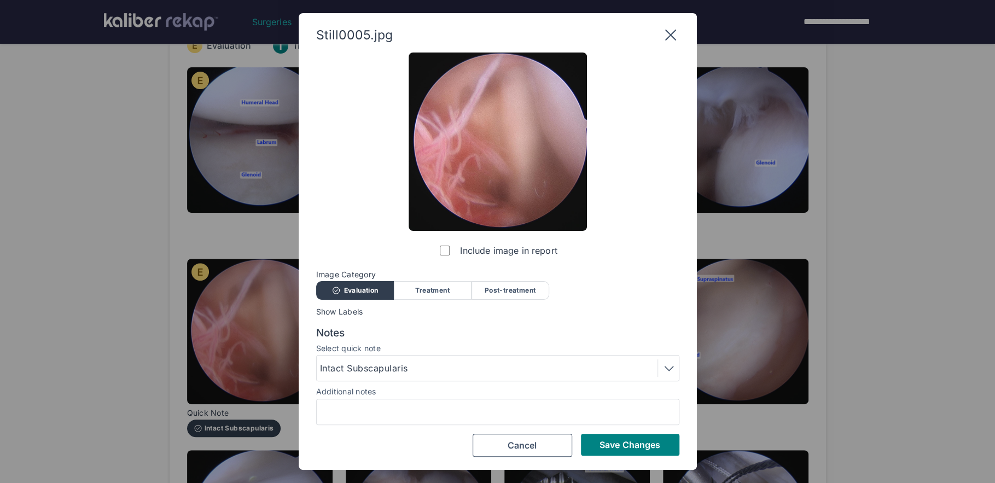
scroll to position [0, 0]
click at [620, 445] on span "Save Changes" at bounding box center [629, 444] width 61 height 11
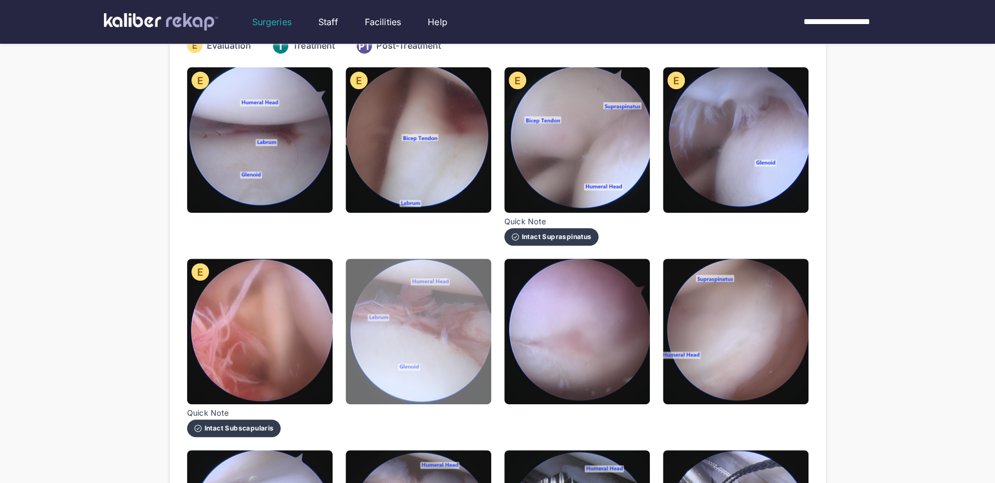
click at [458, 361] on img at bounding box center [418, 331] width 145 height 145
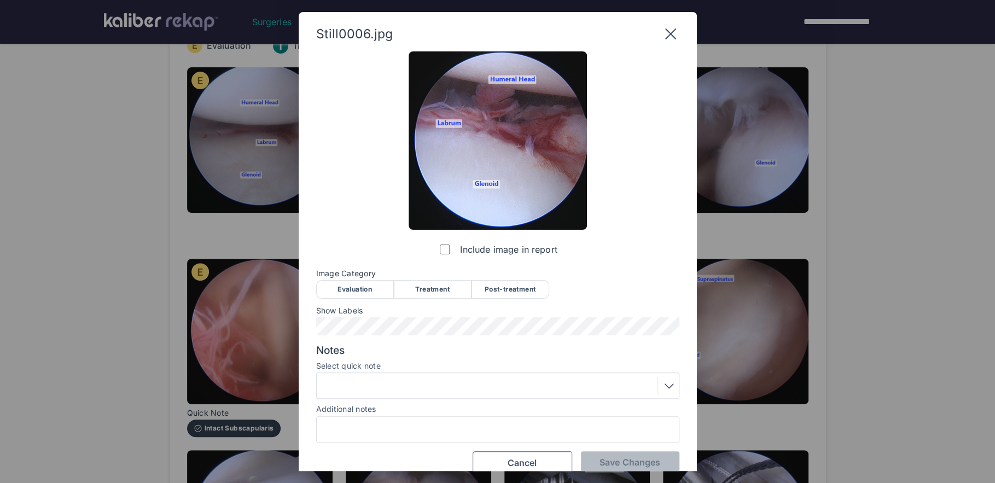
click at [361, 288] on div "Evaluation" at bounding box center [355, 289] width 78 height 19
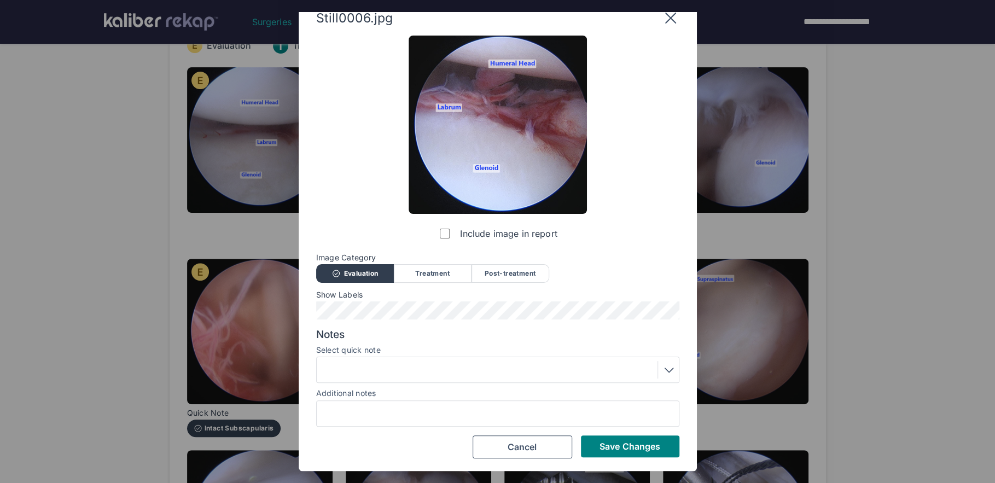
click at [403, 372] on div at bounding box center [498, 370] width 356 height 18
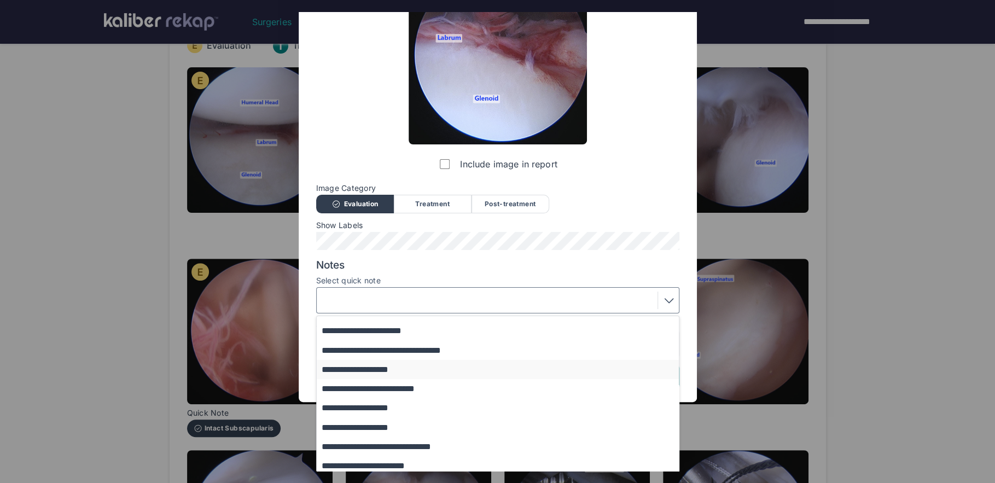
scroll to position [132, 0]
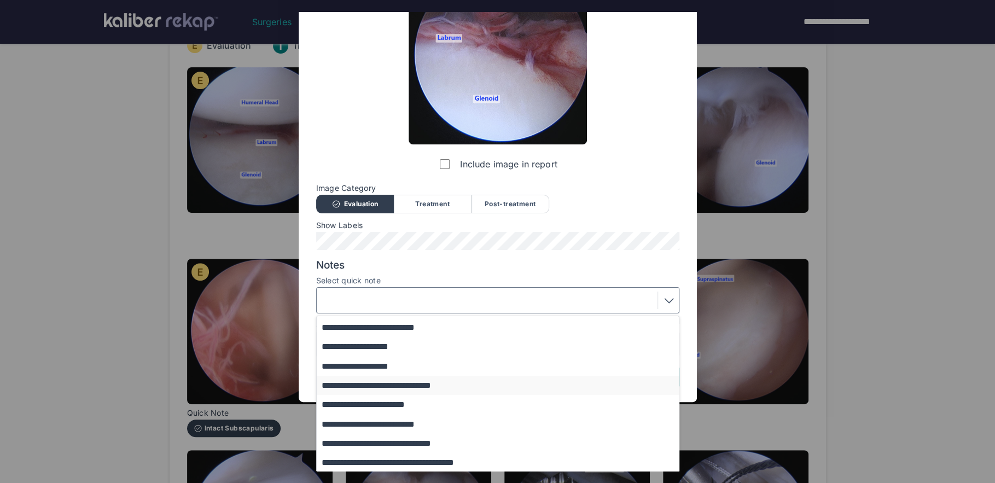
click at [421, 388] on button "**********" at bounding box center [503, 385] width 372 height 19
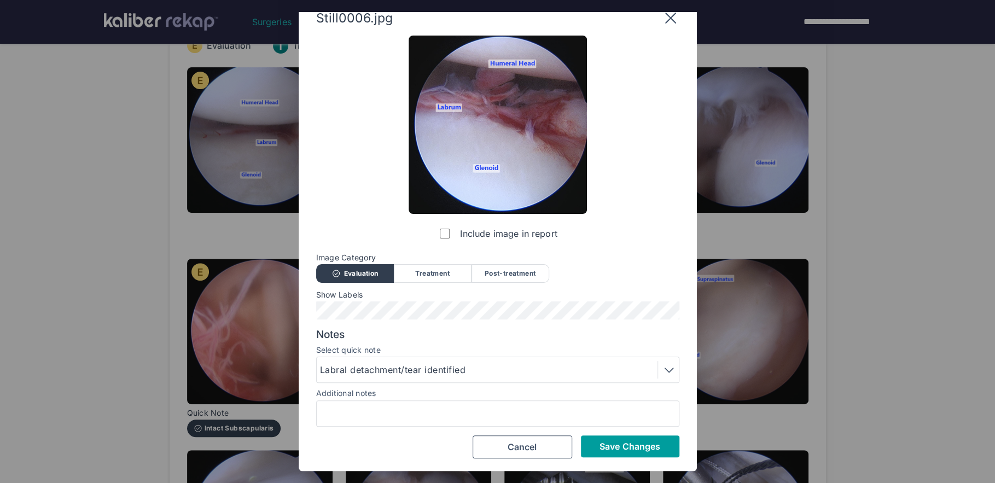
click at [639, 449] on span "Save Changes" at bounding box center [629, 446] width 61 height 11
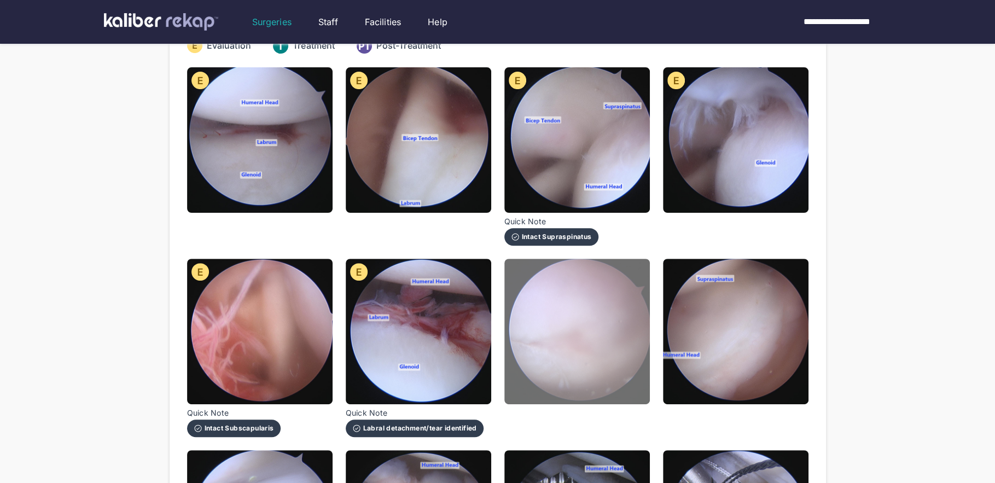
click at [620, 368] on img at bounding box center [576, 331] width 145 height 145
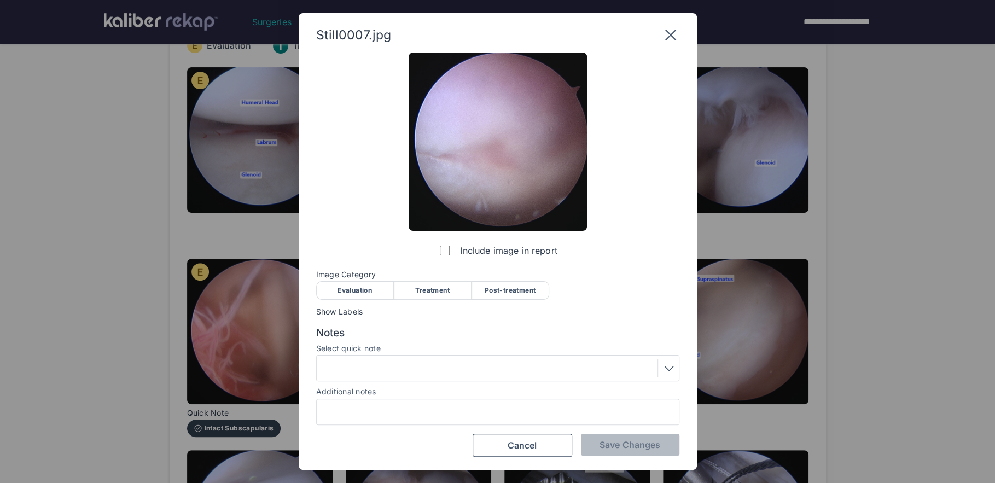
click at [360, 284] on div "Evaluation" at bounding box center [355, 290] width 78 height 19
click at [620, 446] on span "Save Changes" at bounding box center [629, 444] width 61 height 11
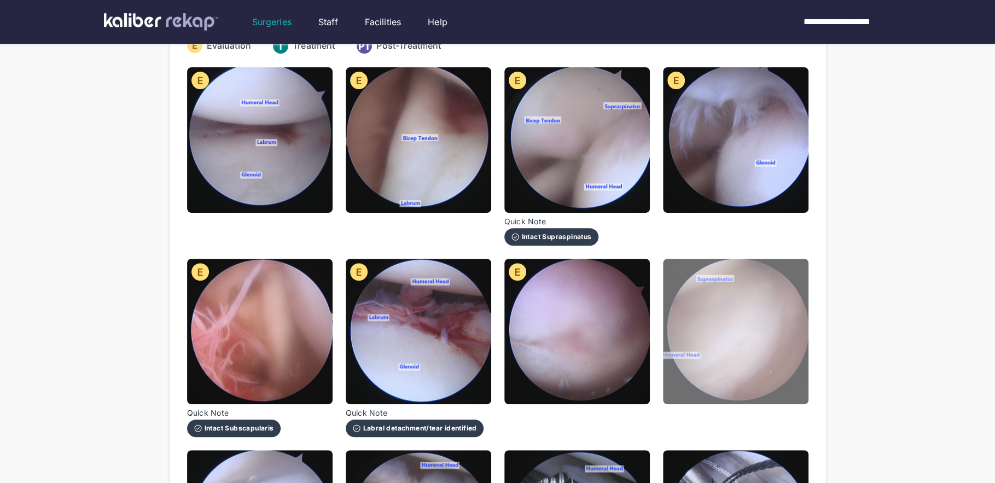
click at [722, 360] on img at bounding box center [735, 331] width 145 height 145
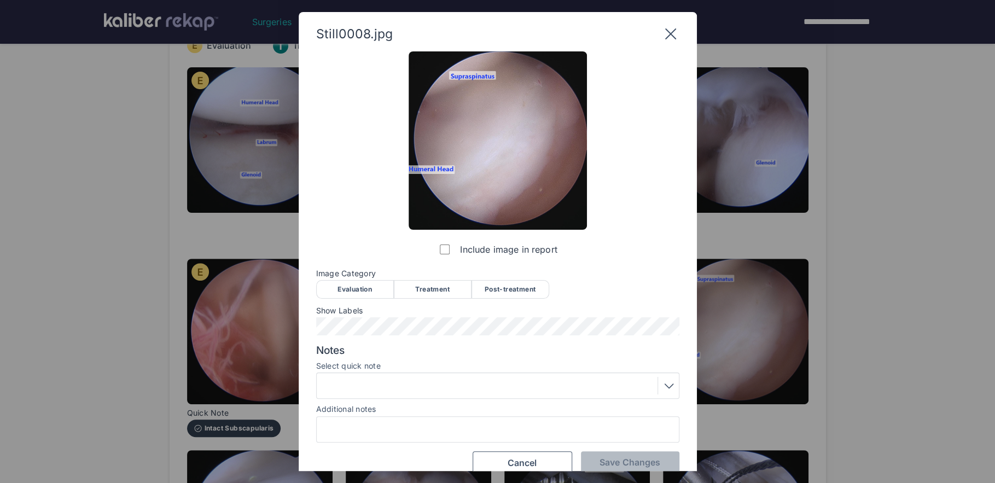
click at [373, 292] on div "Evaluation" at bounding box center [355, 289] width 78 height 19
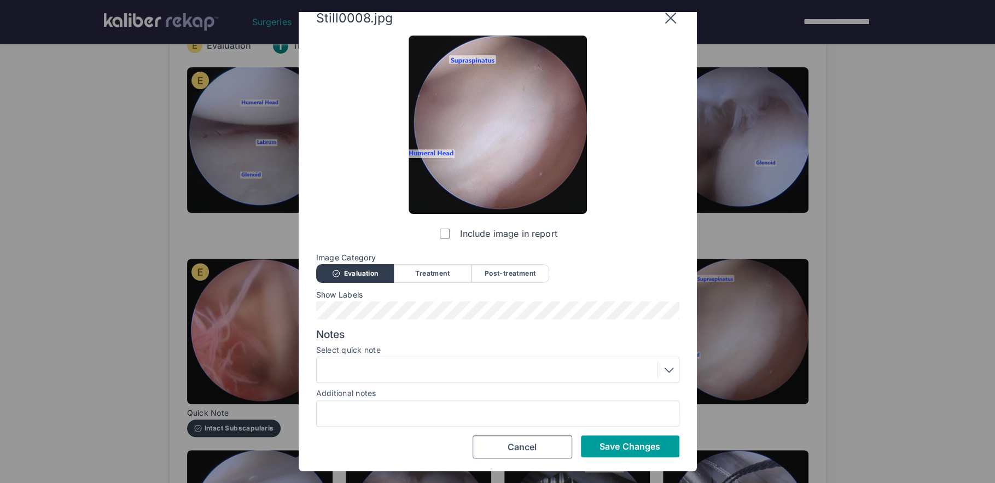
click at [633, 441] on span "Save Changes" at bounding box center [629, 446] width 61 height 11
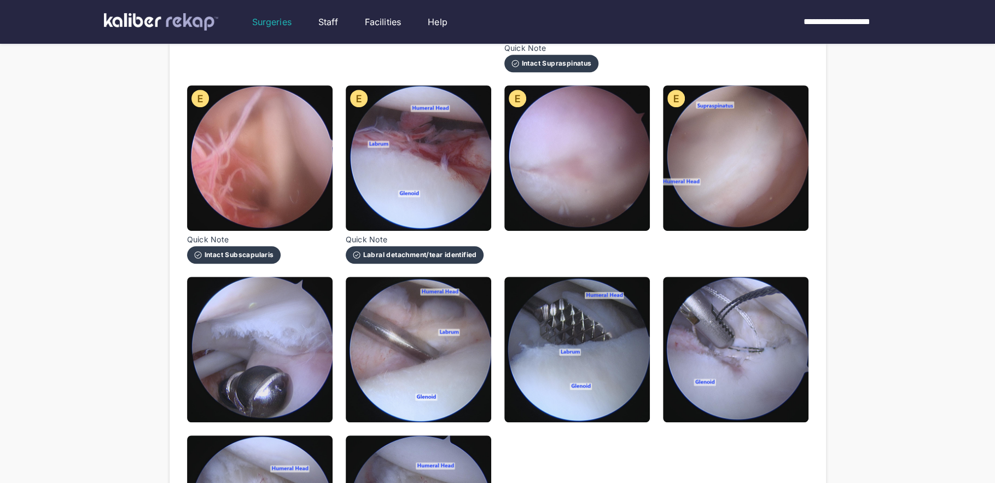
scroll to position [333, 0]
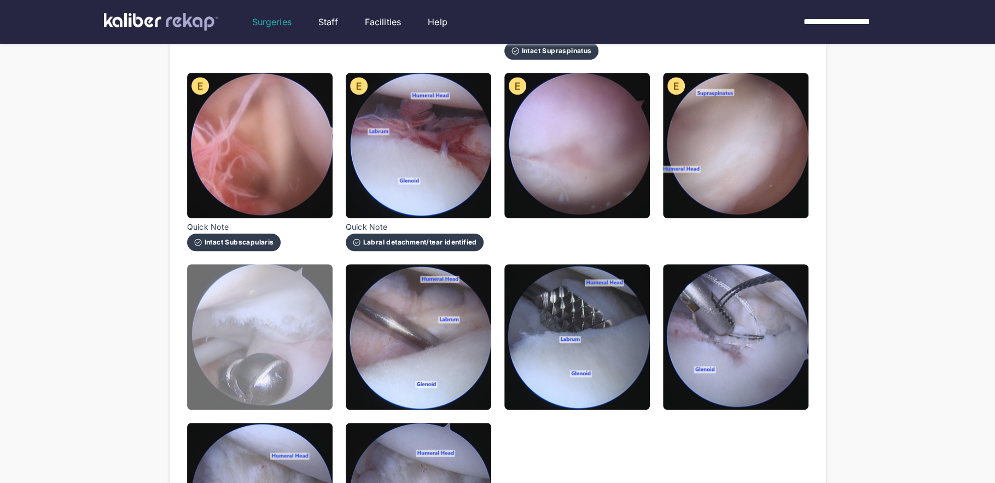
click at [305, 373] on img at bounding box center [259, 336] width 145 height 145
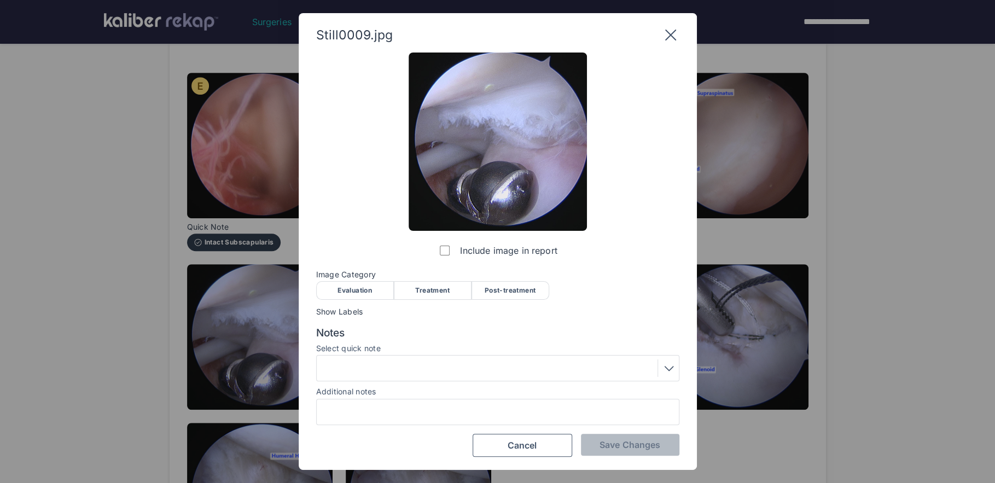
click at [442, 291] on div "Treatment" at bounding box center [433, 290] width 78 height 19
click at [407, 366] on div at bounding box center [498, 368] width 356 height 18
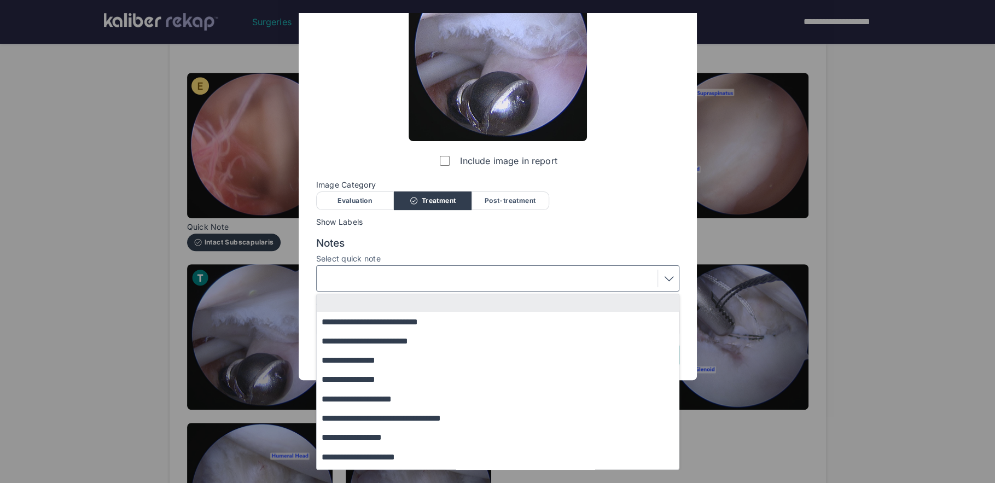
scroll to position [132, 0]
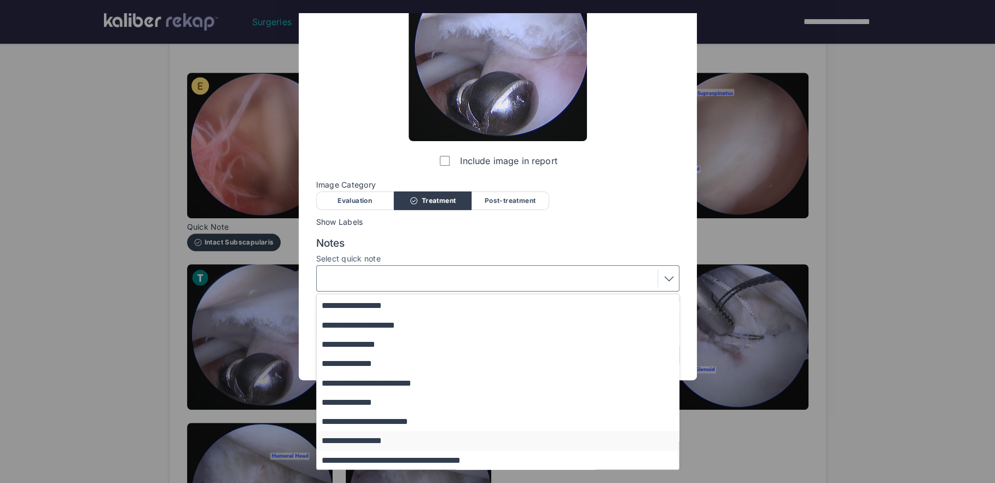
click at [389, 434] on button "**********" at bounding box center [503, 440] width 372 height 19
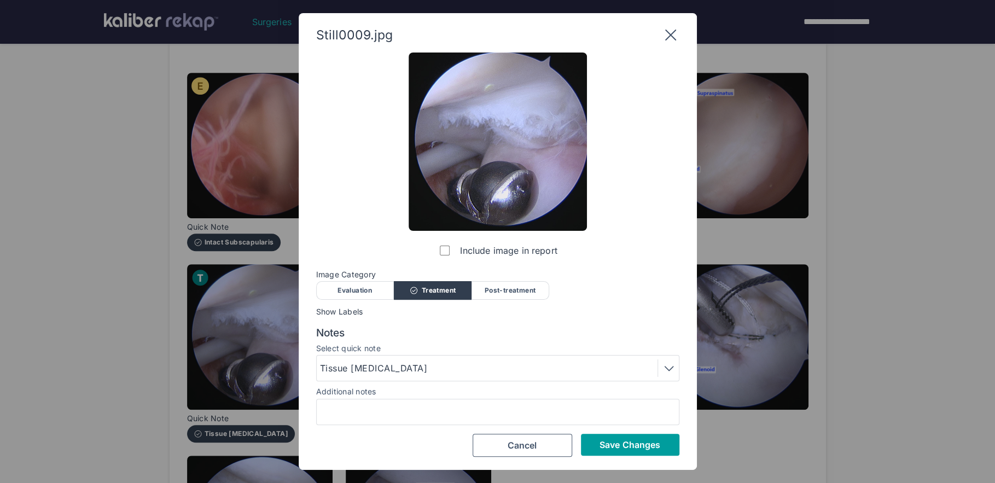
click at [616, 455] on button "Save Changes" at bounding box center [630, 445] width 98 height 22
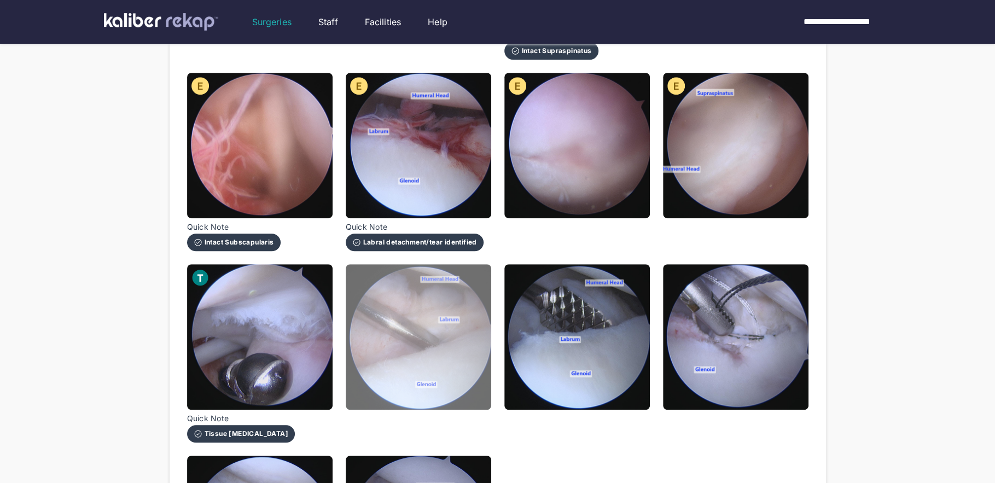
click at [446, 370] on img at bounding box center [418, 336] width 145 height 145
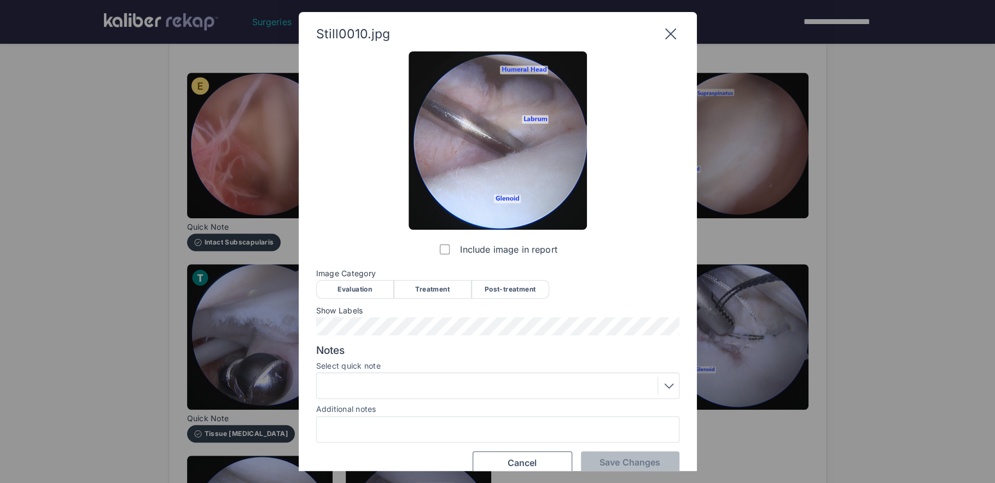
click at [371, 286] on div "Evaluation" at bounding box center [355, 289] width 78 height 19
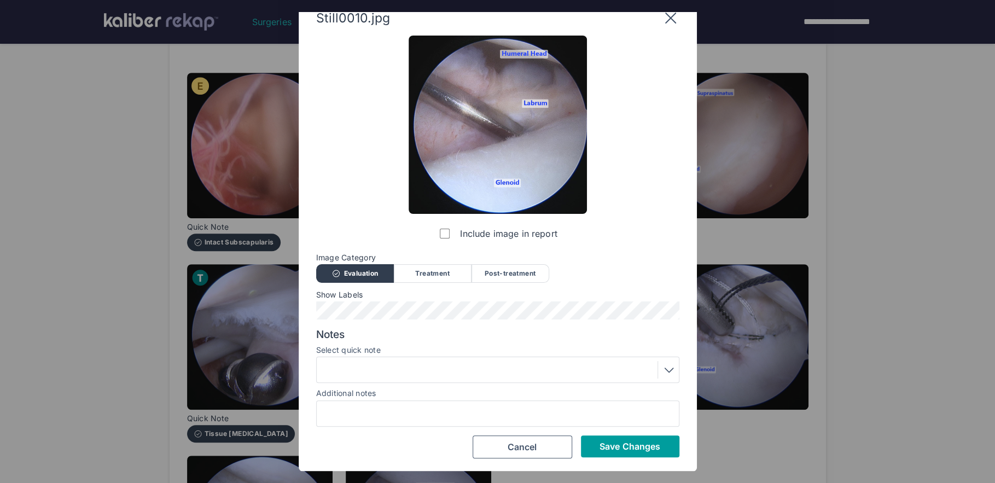
click at [651, 457] on button "Save Changes" at bounding box center [630, 446] width 98 height 22
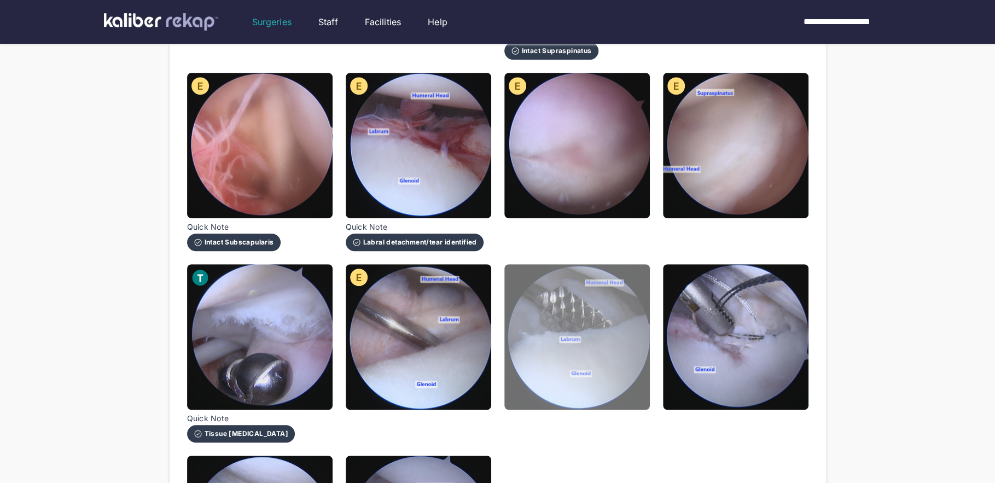
click at [582, 357] on img at bounding box center [576, 336] width 145 height 145
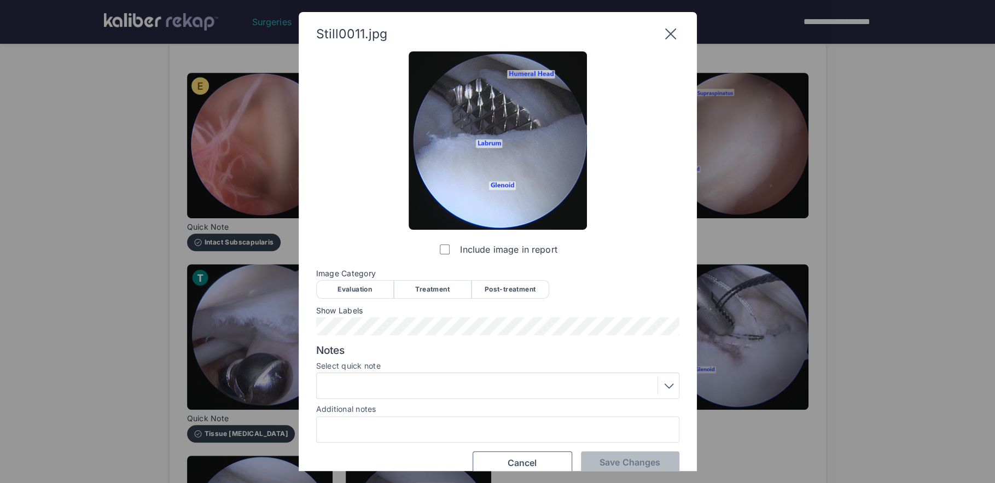
click at [438, 289] on div "Treatment" at bounding box center [433, 289] width 78 height 19
click at [352, 387] on div at bounding box center [498, 386] width 356 height 18
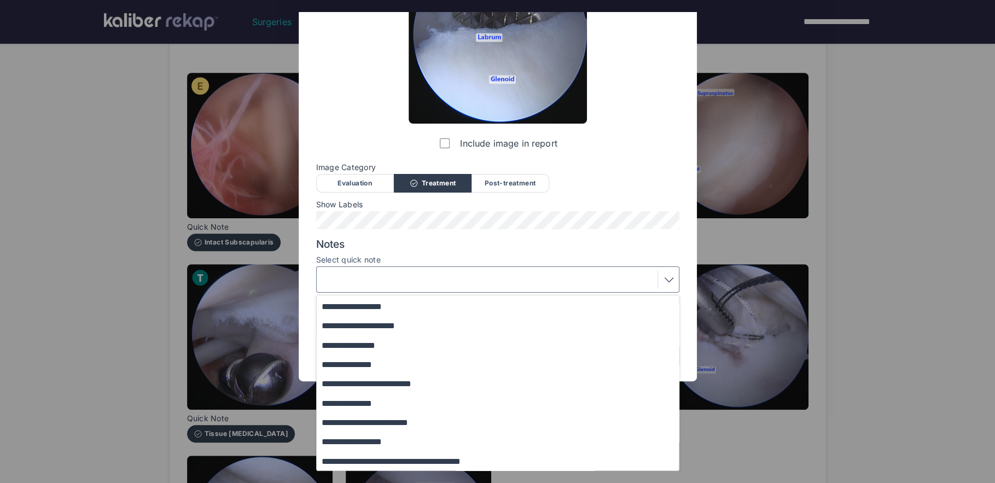
scroll to position [119, 0]
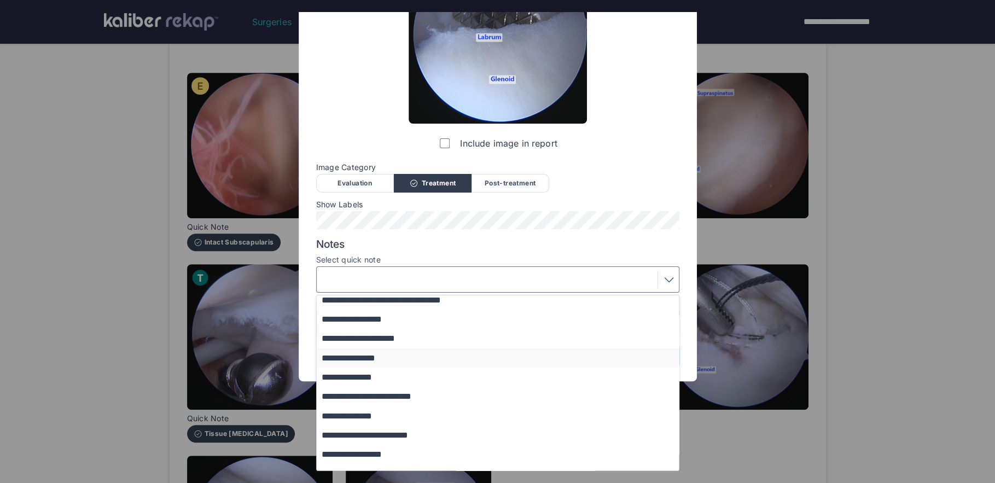
click at [376, 358] on button "**********" at bounding box center [503, 357] width 372 height 19
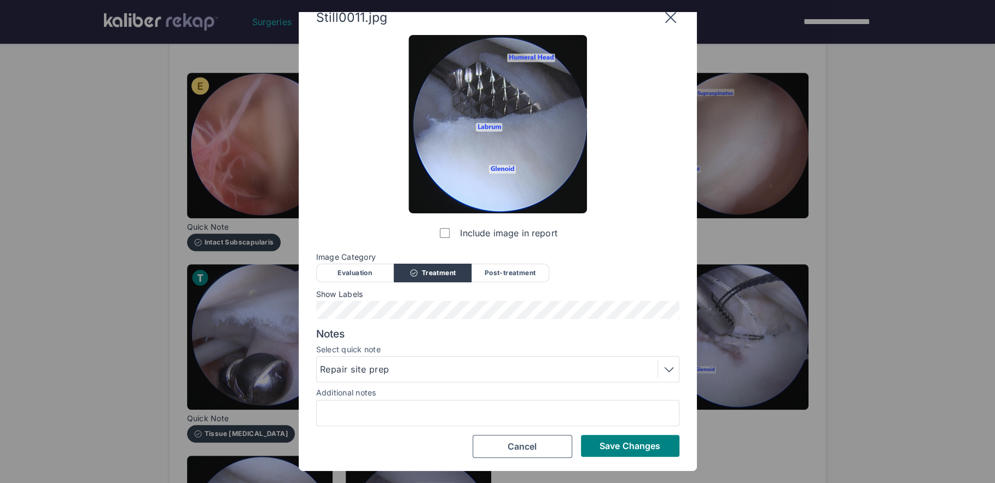
scroll to position [16, 0]
click at [614, 446] on span "Save Changes" at bounding box center [629, 446] width 61 height 11
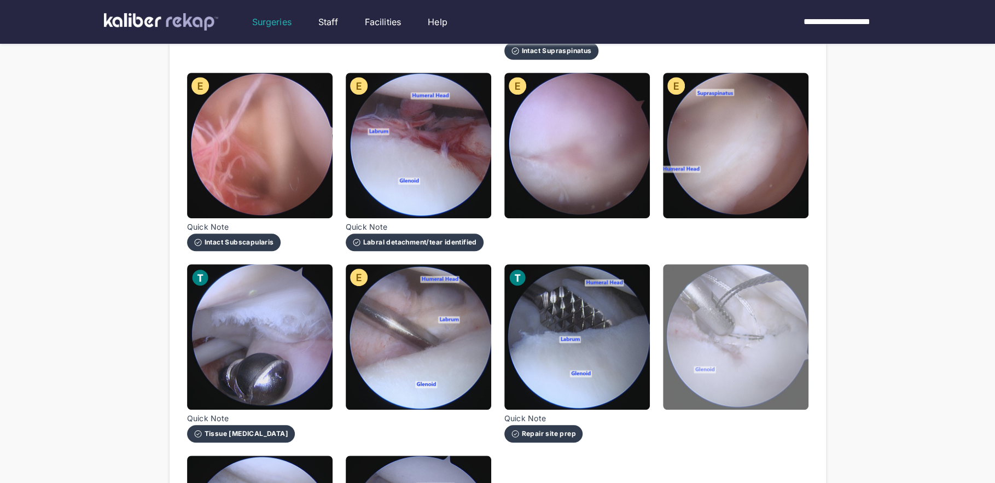
click at [737, 357] on img at bounding box center [735, 336] width 145 height 145
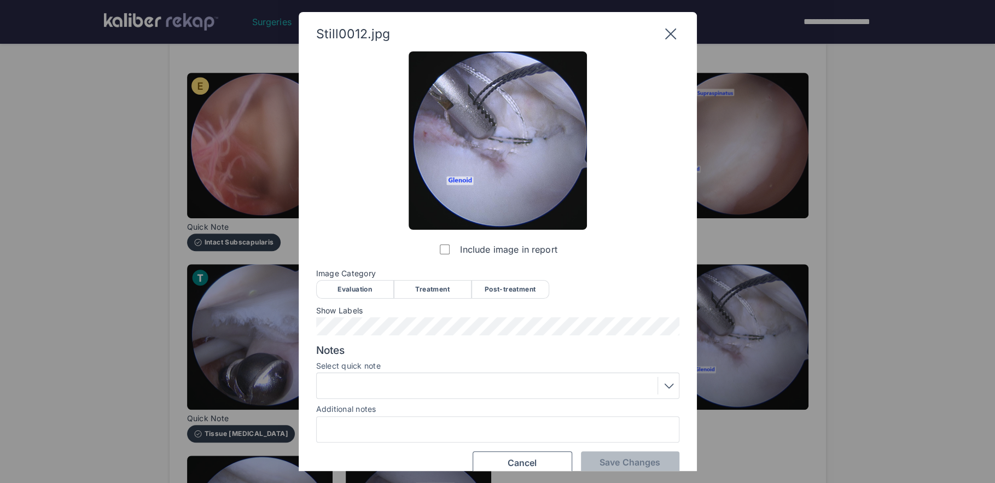
click at [428, 295] on div "Treatment" at bounding box center [433, 289] width 78 height 19
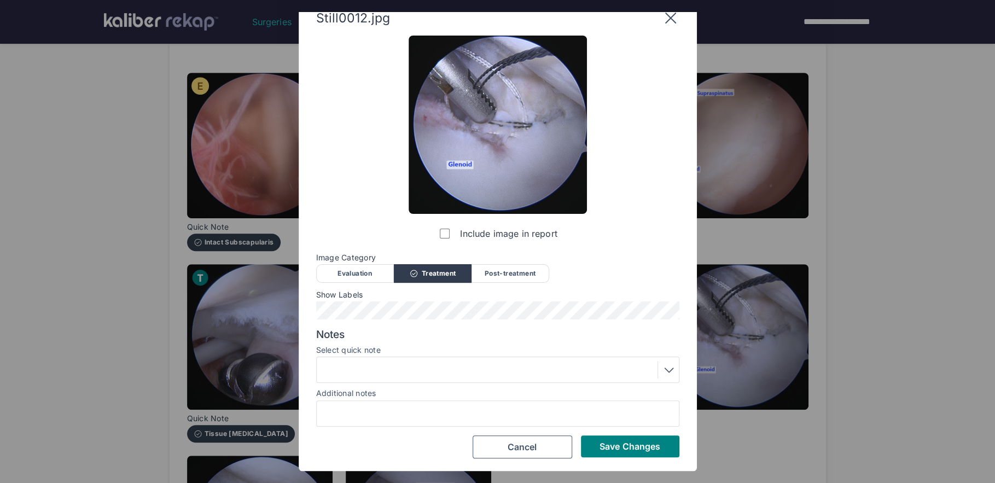
click at [469, 384] on div "Notes Select quick note Additional notes" at bounding box center [497, 377] width 363 height 98
click at [488, 369] on div at bounding box center [498, 370] width 356 height 18
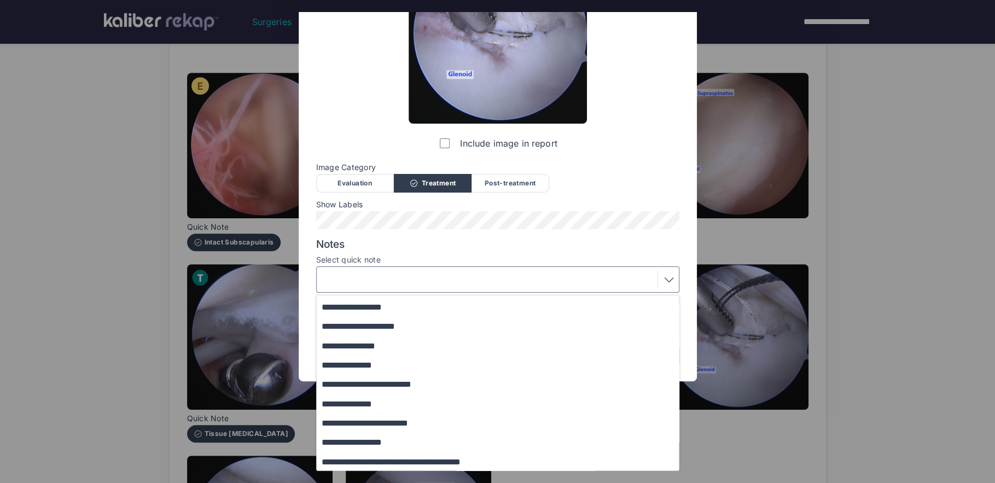
scroll to position [132, 0]
click at [372, 401] on button "**********" at bounding box center [503, 402] width 372 height 19
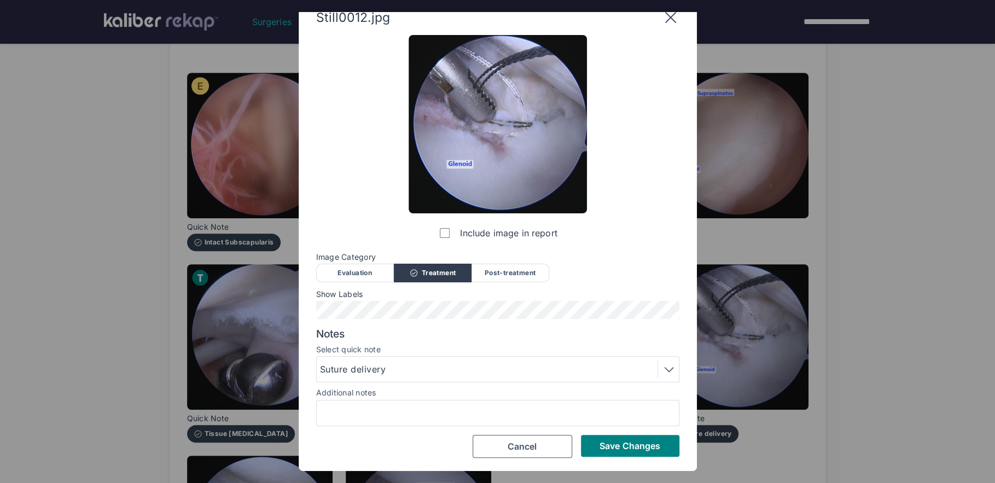
scroll to position [16, 0]
click at [639, 449] on span "Save Changes" at bounding box center [629, 446] width 61 height 11
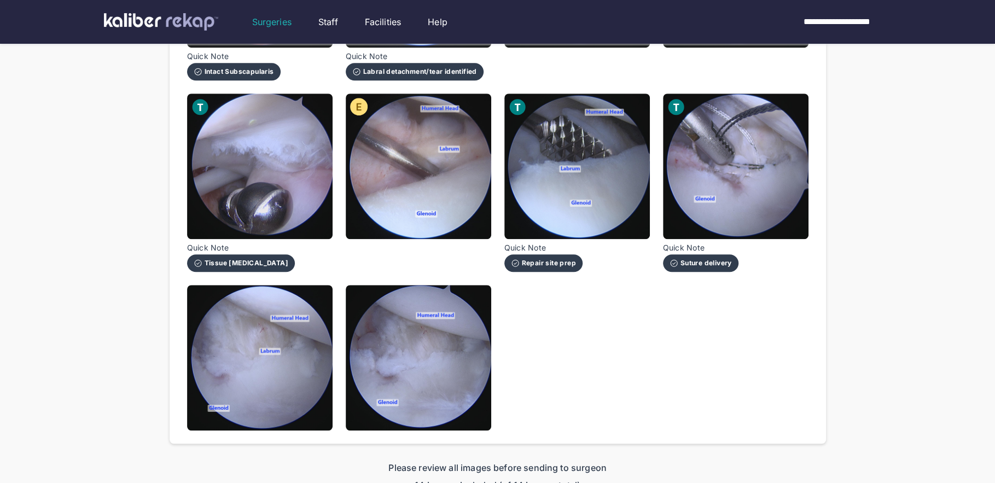
scroll to position [513, 0]
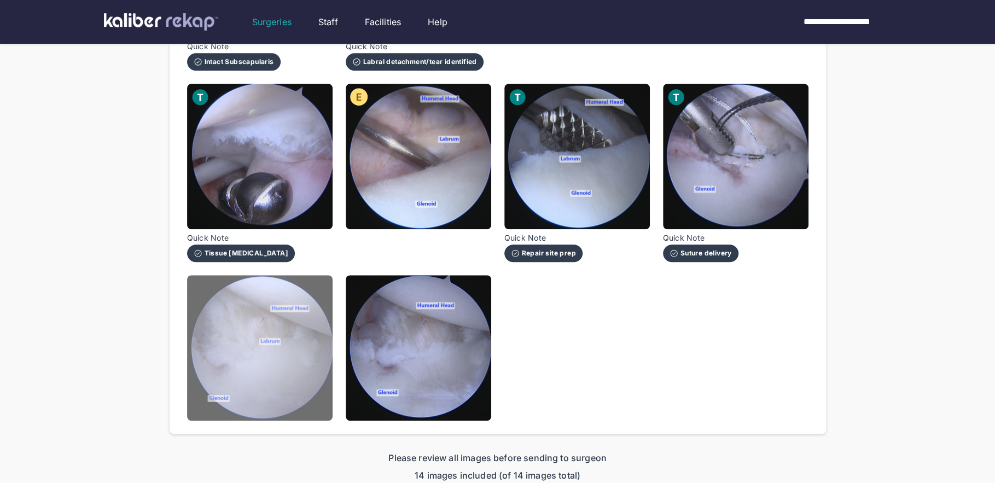
click at [301, 377] on img at bounding box center [259, 347] width 145 height 145
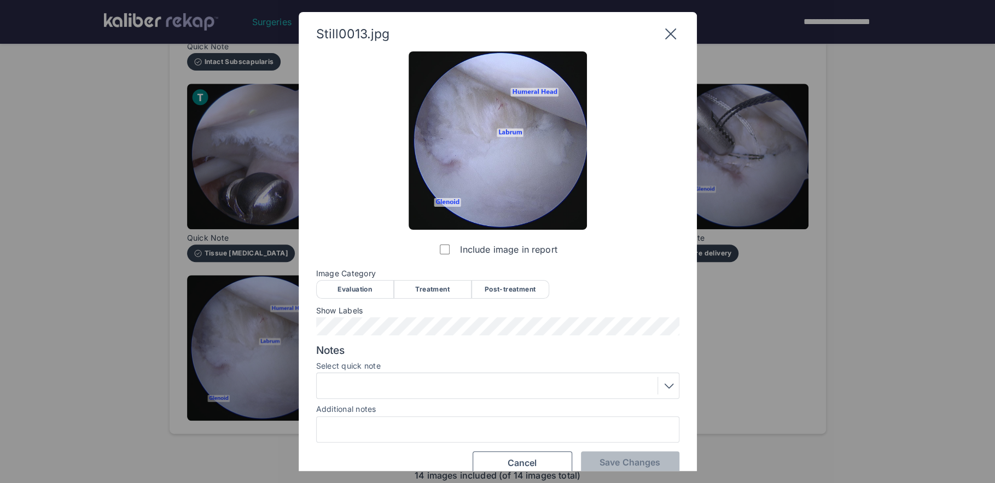
click at [511, 287] on div "Post-treatment" at bounding box center [510, 289] width 78 height 19
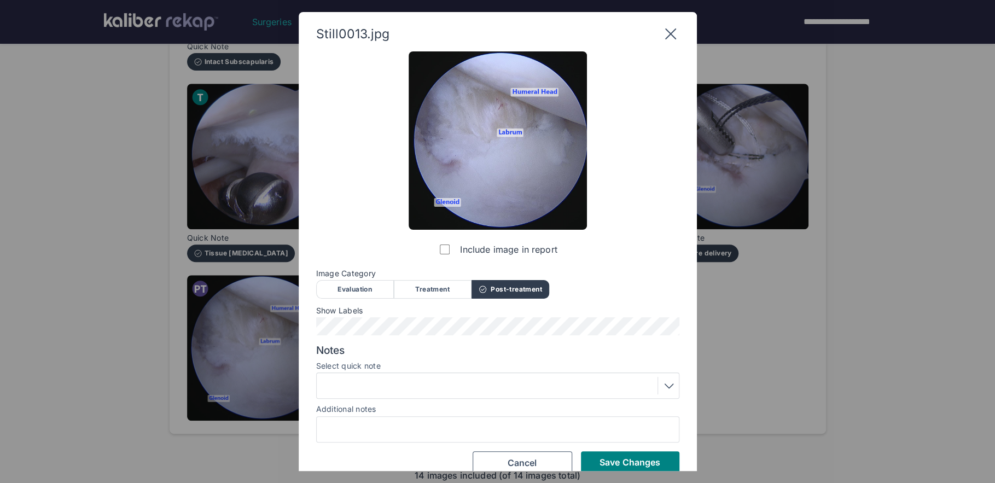
scroll to position [16, 0]
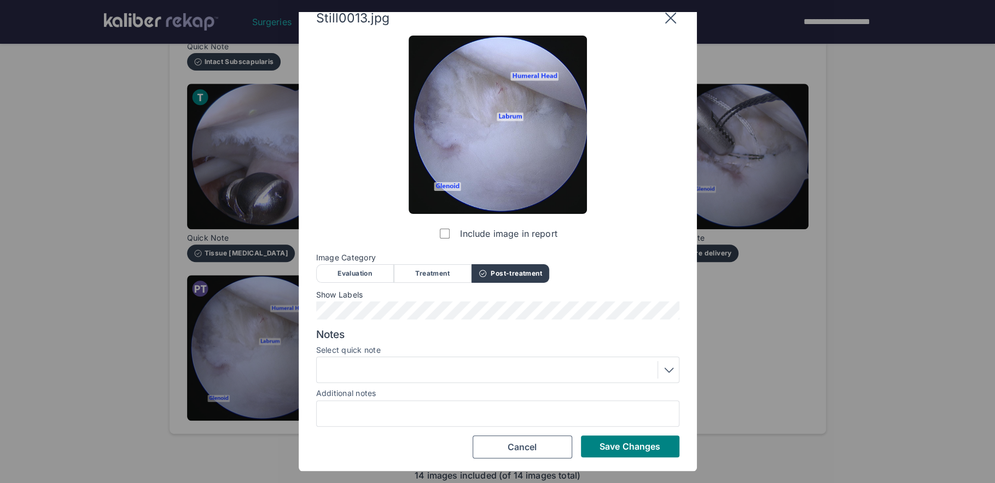
click at [422, 376] on div at bounding box center [498, 370] width 356 height 18
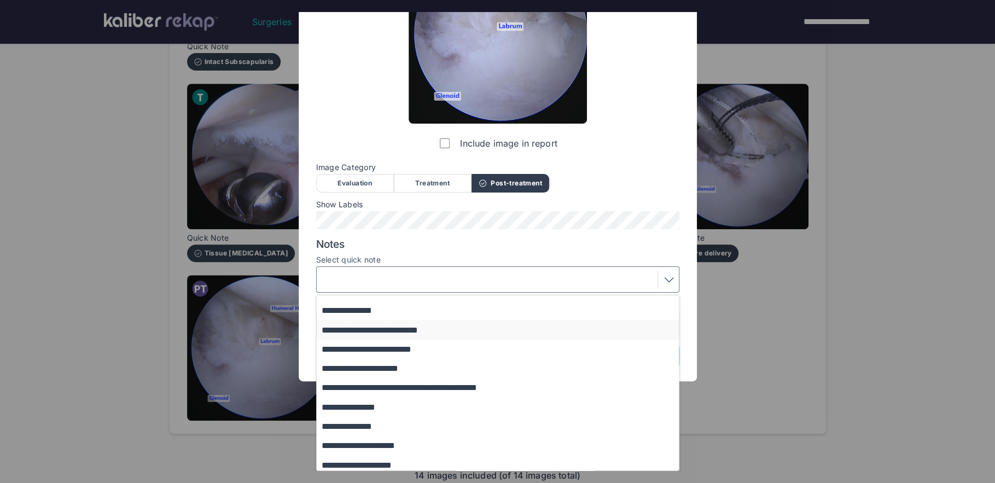
scroll to position [74, 0]
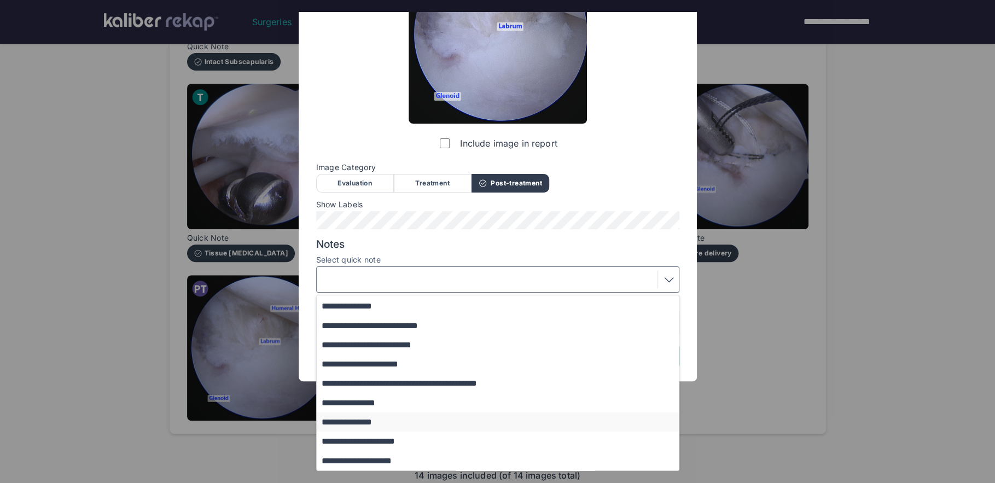
click at [385, 423] on button "**********" at bounding box center [503, 421] width 372 height 19
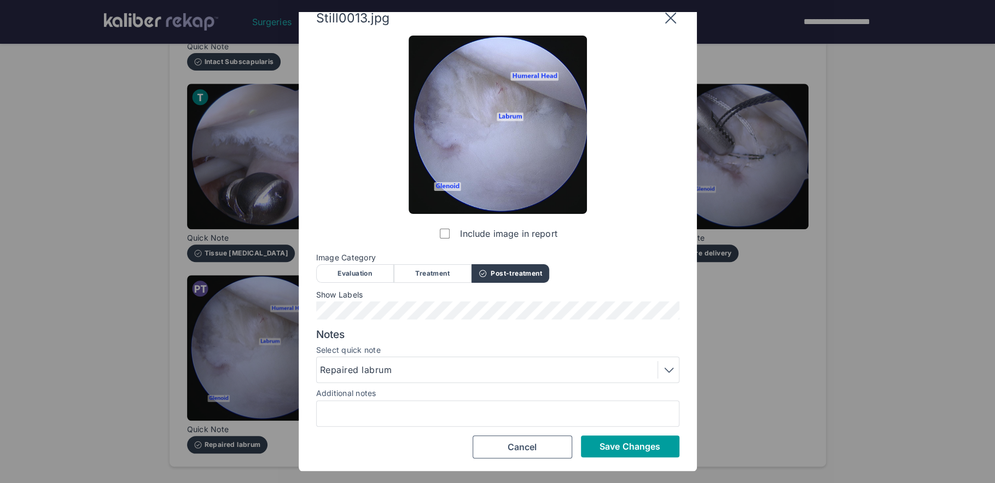
click at [603, 442] on span "Save Changes" at bounding box center [629, 446] width 61 height 11
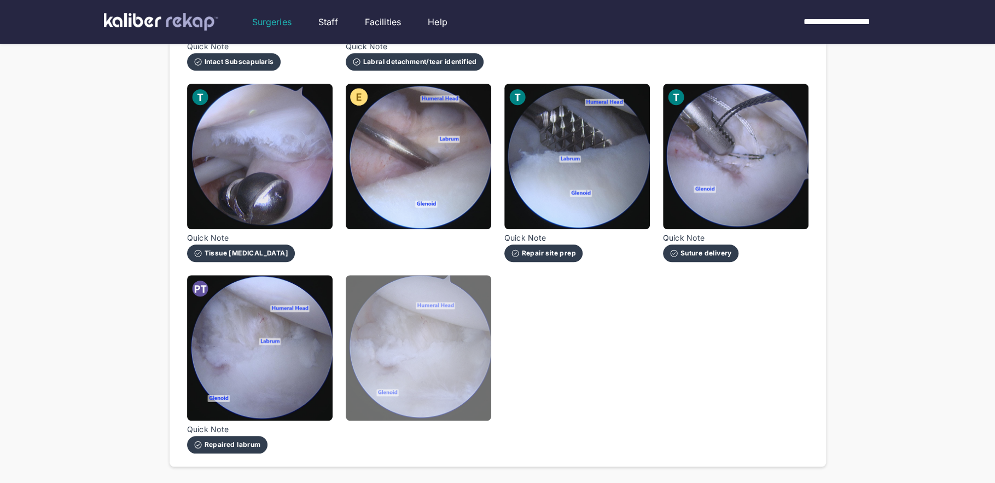
click at [466, 387] on img at bounding box center [418, 347] width 145 height 145
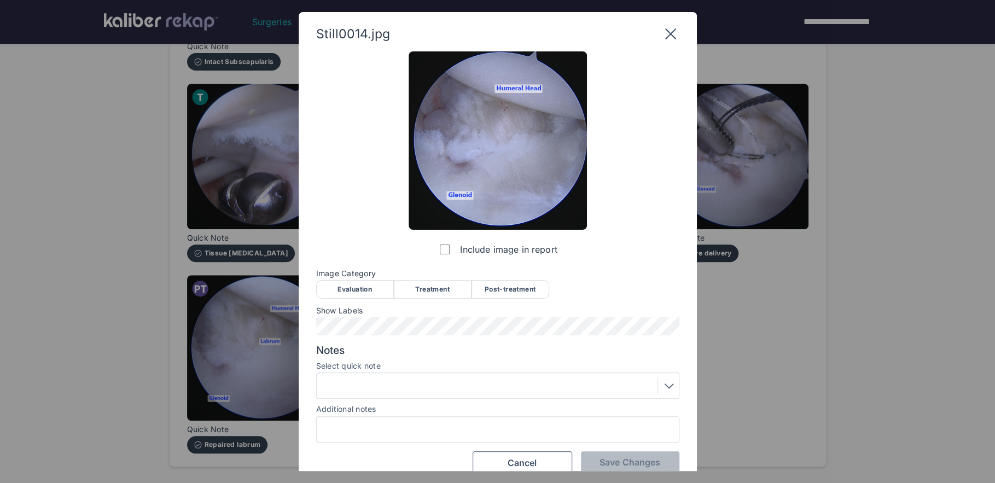
click at [519, 293] on div "Post-treatment" at bounding box center [510, 289] width 78 height 19
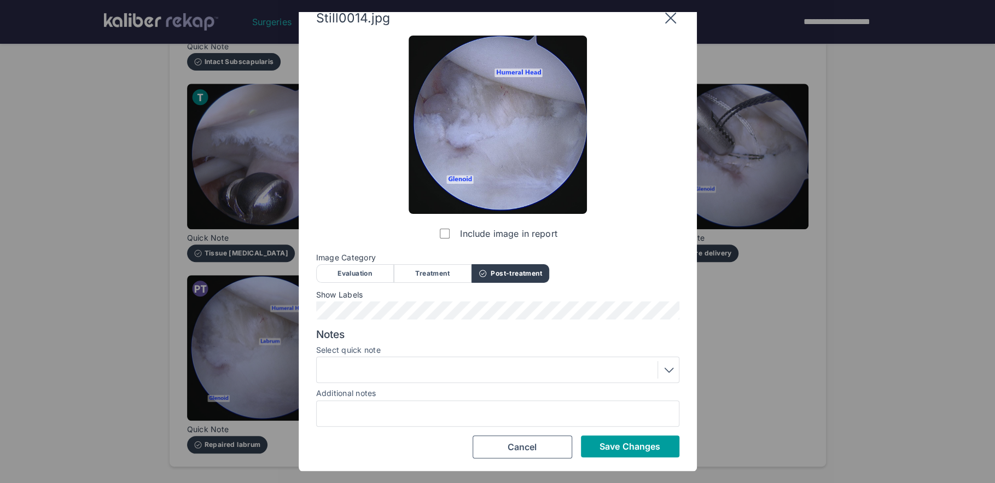
click at [609, 456] on button "Save Changes" at bounding box center [630, 446] width 98 height 22
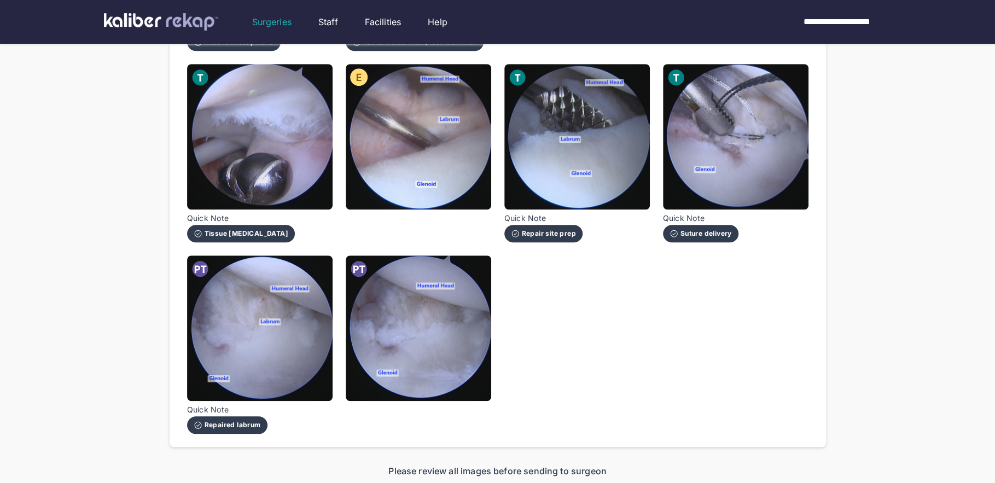
scroll to position [685, 0]
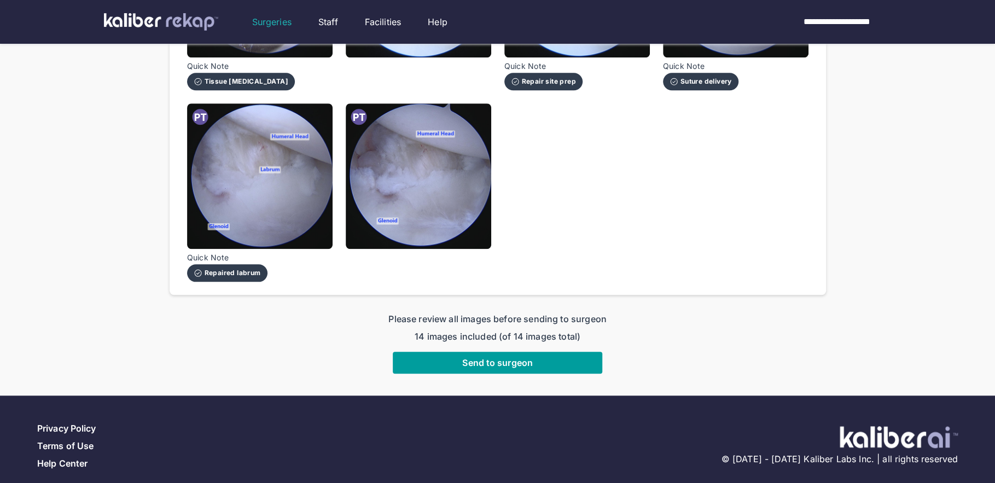
click at [487, 357] on span "Send to surgeon" at bounding box center [497, 362] width 71 height 11
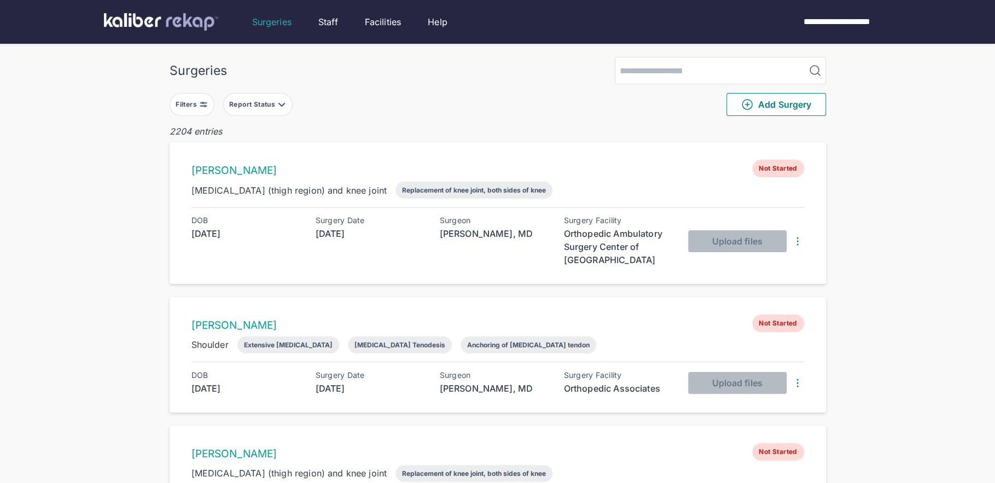
click at [206, 105] on img at bounding box center [203, 104] width 9 height 9
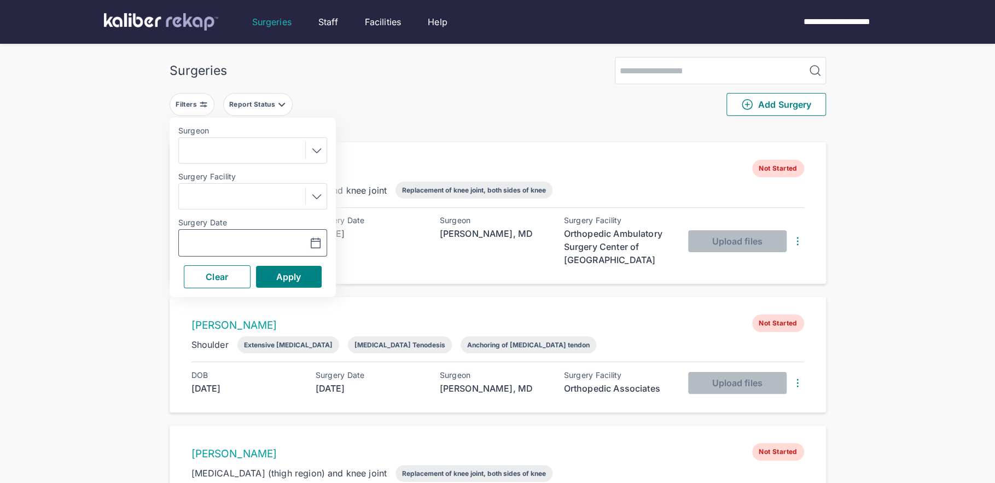
click at [313, 237] on icon "button" at bounding box center [315, 243] width 13 height 13
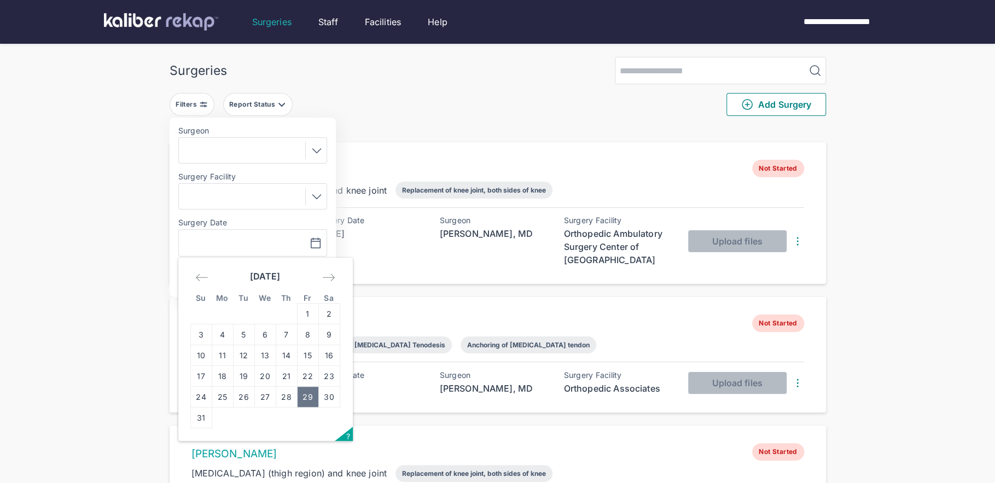
click at [302, 395] on td "29" at bounding box center [307, 397] width 21 height 21
type input "**********"
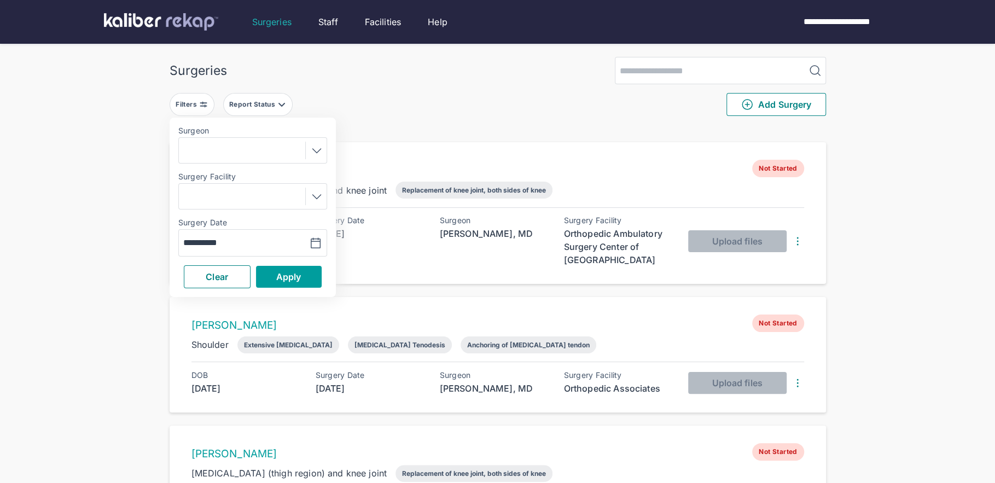
click at [295, 278] on span "Apply" at bounding box center [288, 276] width 25 height 11
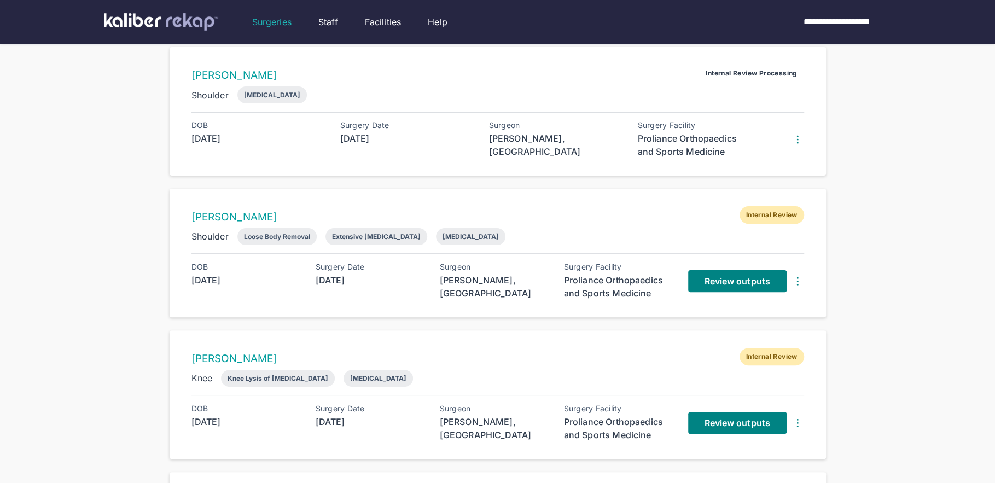
scroll to position [96, 0]
click at [730, 285] on link "Review outputs" at bounding box center [737, 281] width 98 height 22
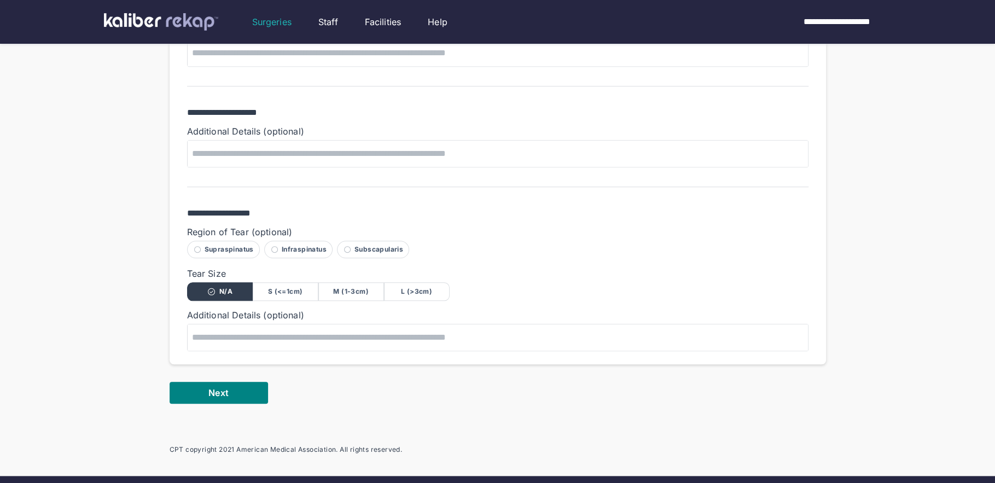
scroll to position [756, 0]
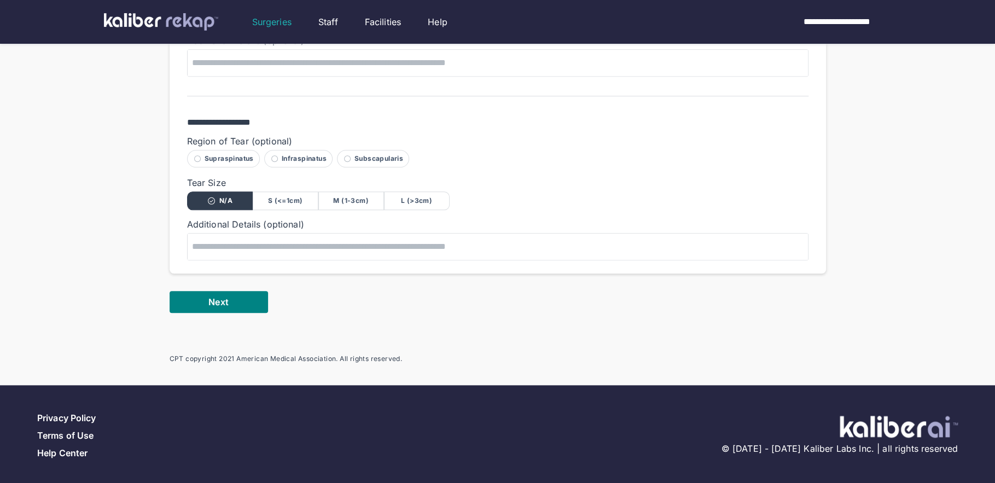
click at [234, 296] on button "Next" at bounding box center [219, 302] width 98 height 22
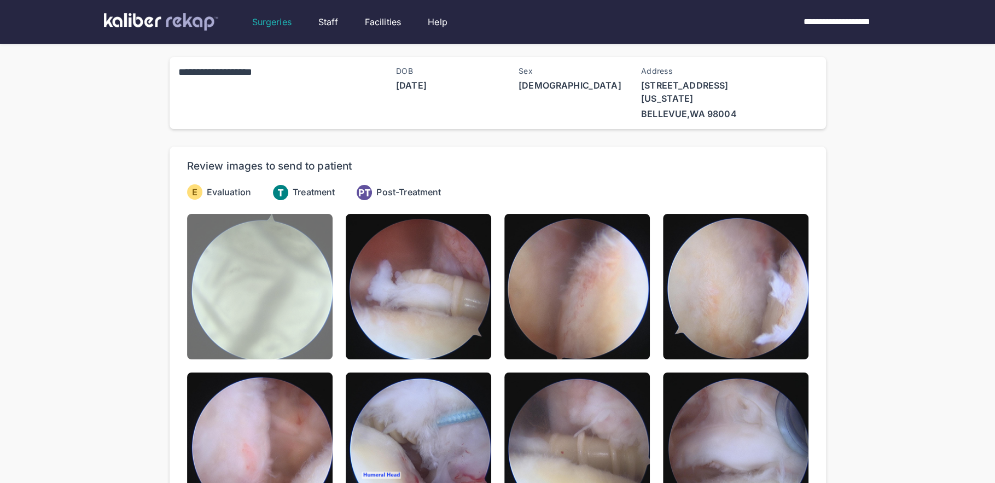
click at [258, 315] on img at bounding box center [259, 286] width 145 height 145
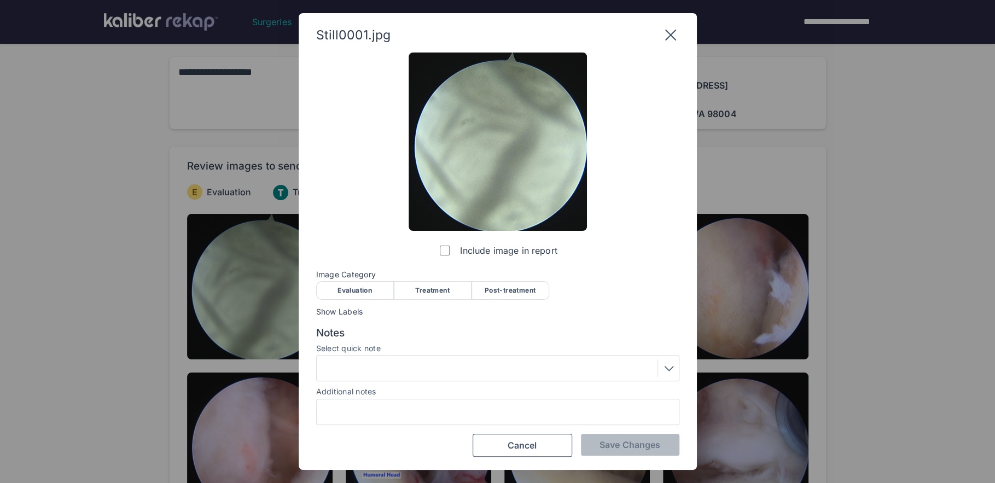
click at [349, 285] on div "Evaluation" at bounding box center [355, 290] width 78 height 19
click at [632, 451] on button "Save Changes" at bounding box center [630, 445] width 98 height 22
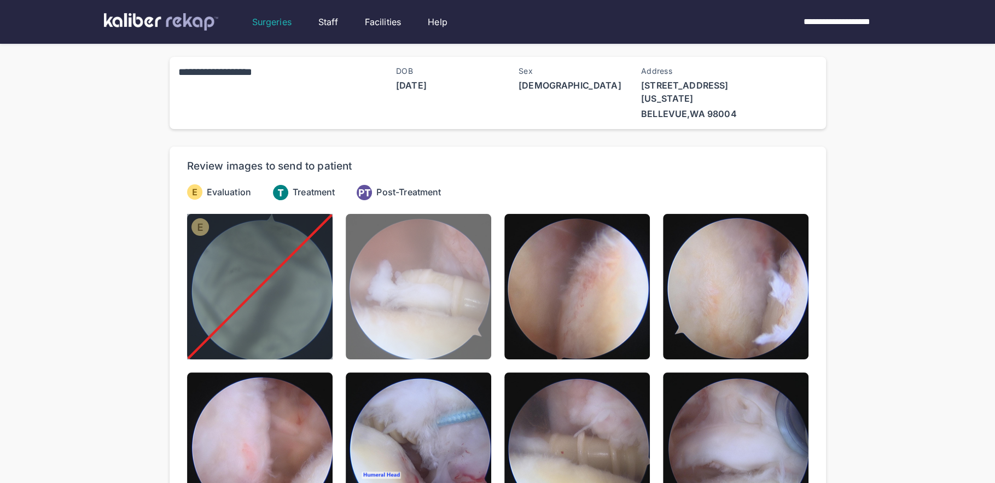
click at [469, 325] on img at bounding box center [418, 286] width 145 height 145
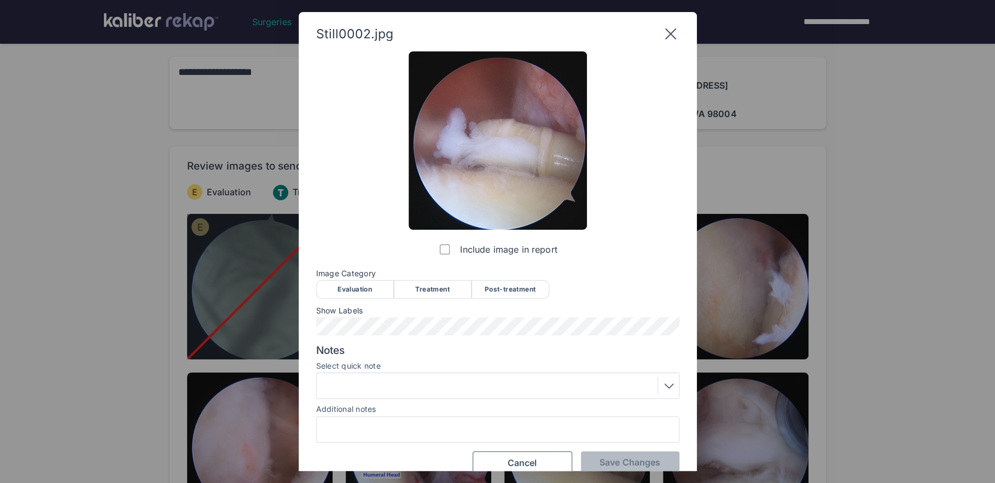
click at [356, 284] on div "Evaluation" at bounding box center [355, 289] width 78 height 19
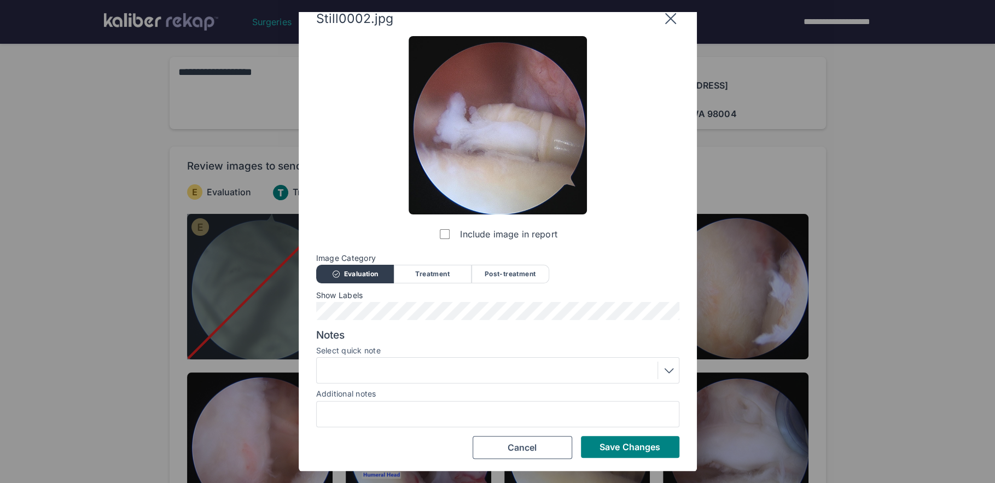
scroll to position [16, 0]
click at [473, 367] on div at bounding box center [498, 370] width 356 height 18
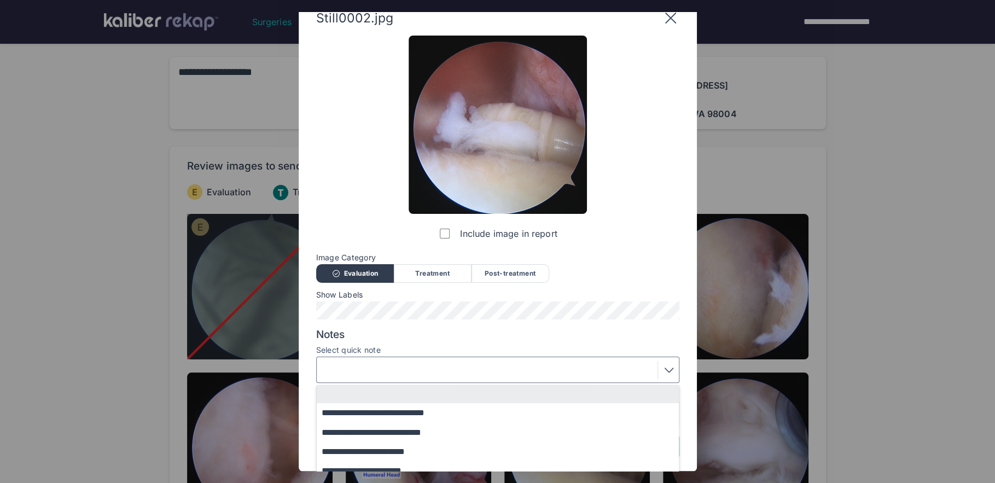
click at [492, 347] on label "Select quick note" at bounding box center [497, 350] width 363 height 9
click at [609, 300] on div "Show Labels" at bounding box center [497, 304] width 363 height 29
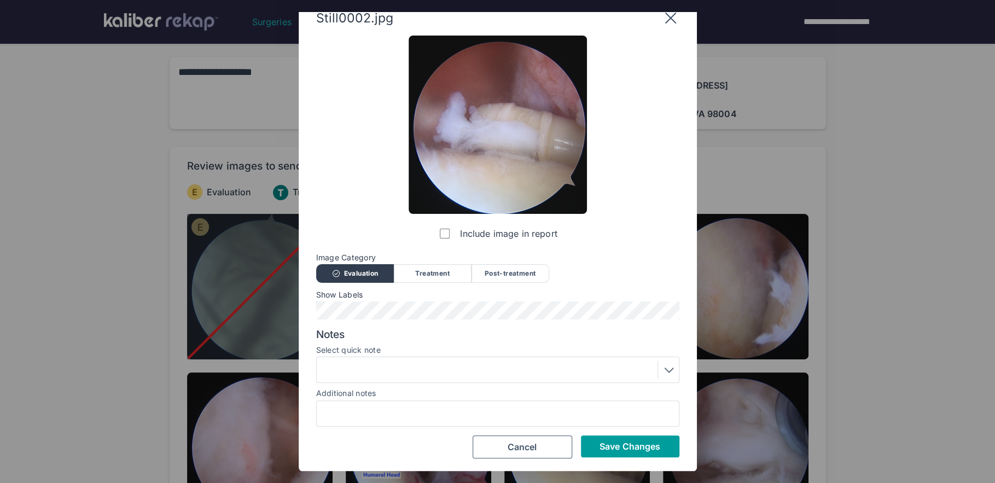
click at [631, 444] on span "Save Changes" at bounding box center [629, 446] width 61 height 11
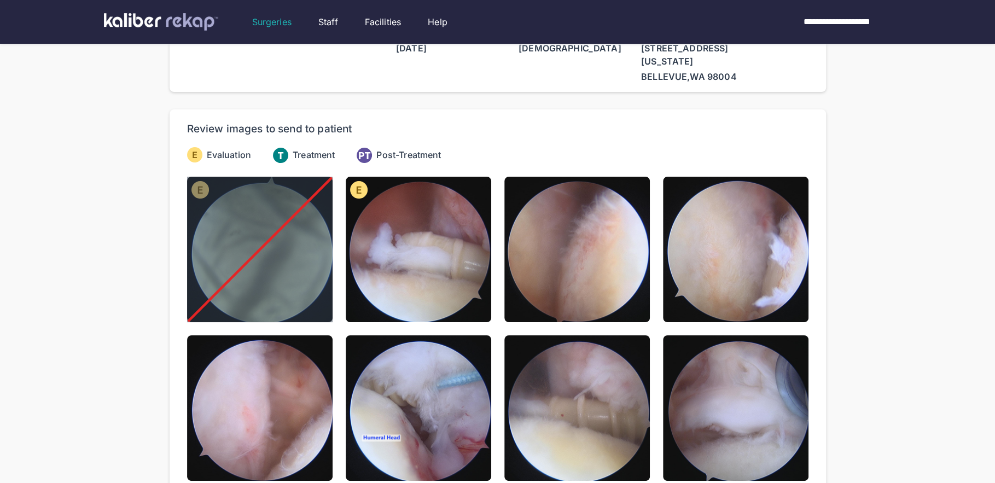
scroll to position [25, 0]
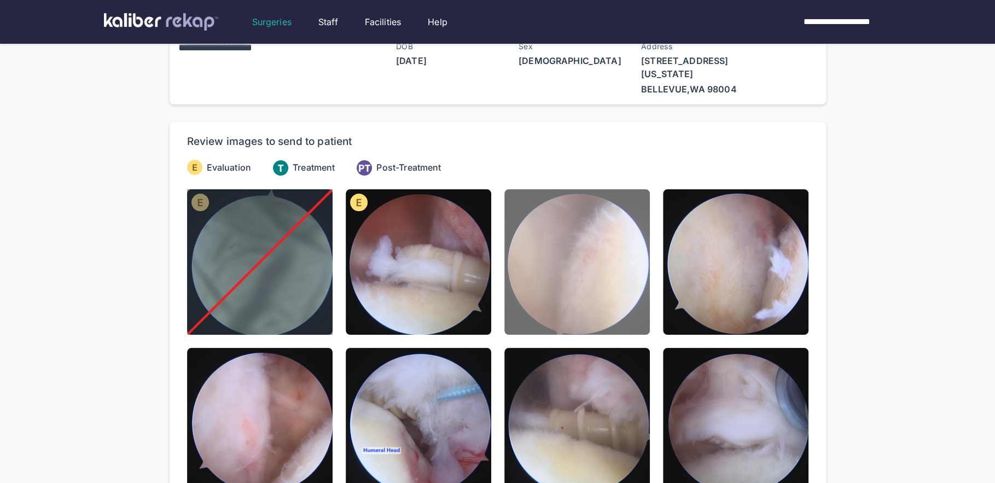
click at [593, 296] on img at bounding box center [576, 261] width 145 height 145
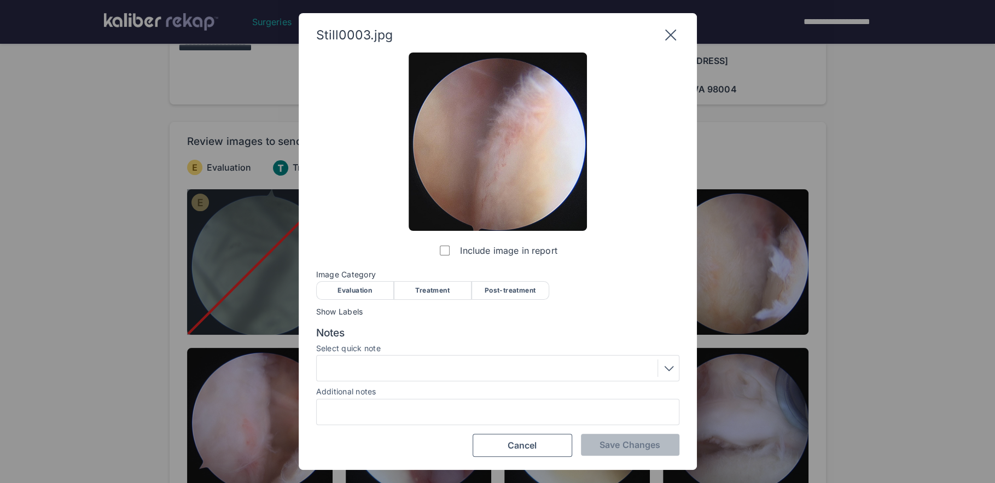
click at [349, 287] on div "Evaluation" at bounding box center [355, 290] width 78 height 19
click at [593, 445] on button "Save Changes" at bounding box center [630, 445] width 98 height 22
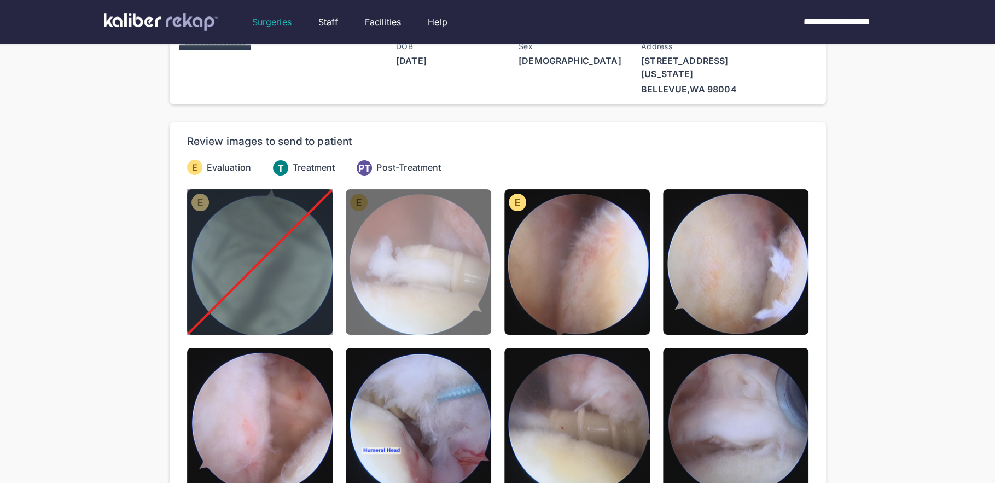
click at [450, 308] on img at bounding box center [418, 261] width 145 height 145
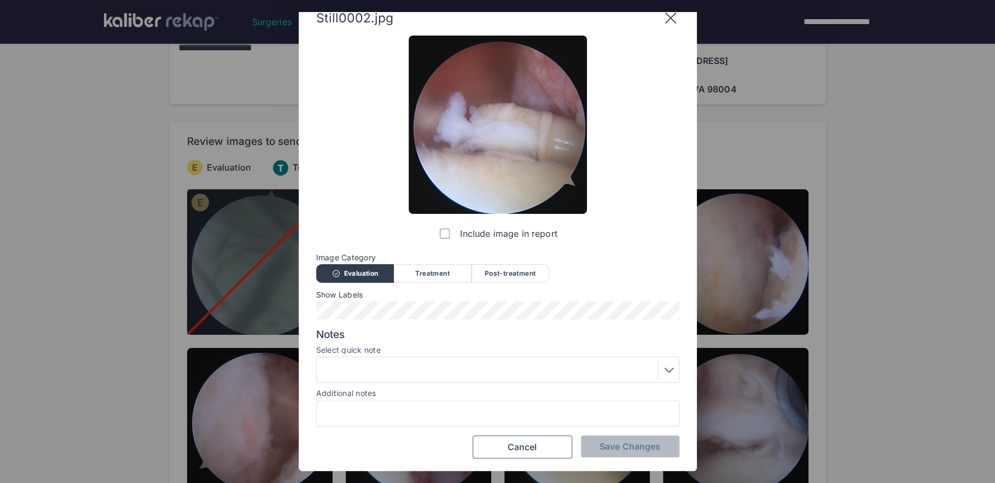
click at [425, 365] on div at bounding box center [498, 370] width 356 height 18
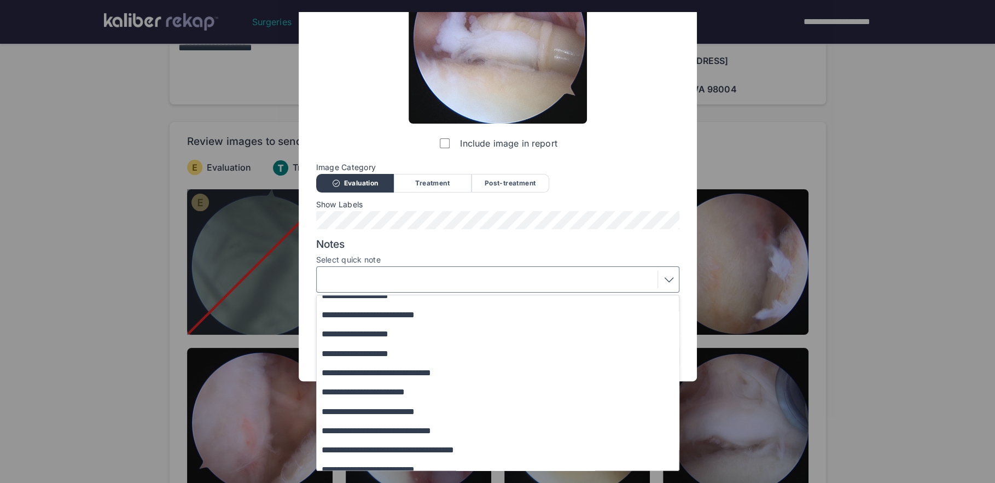
scroll to position [132, 0]
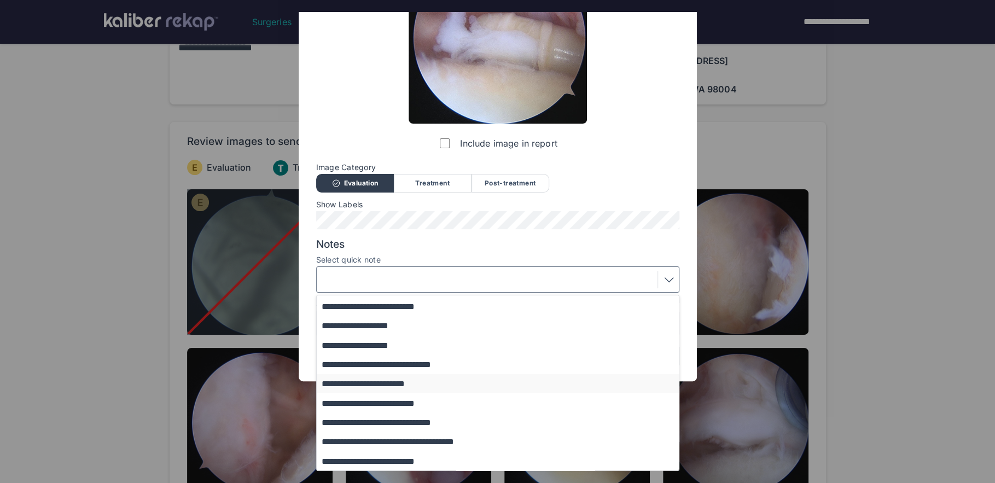
click at [408, 382] on button "**********" at bounding box center [503, 383] width 372 height 19
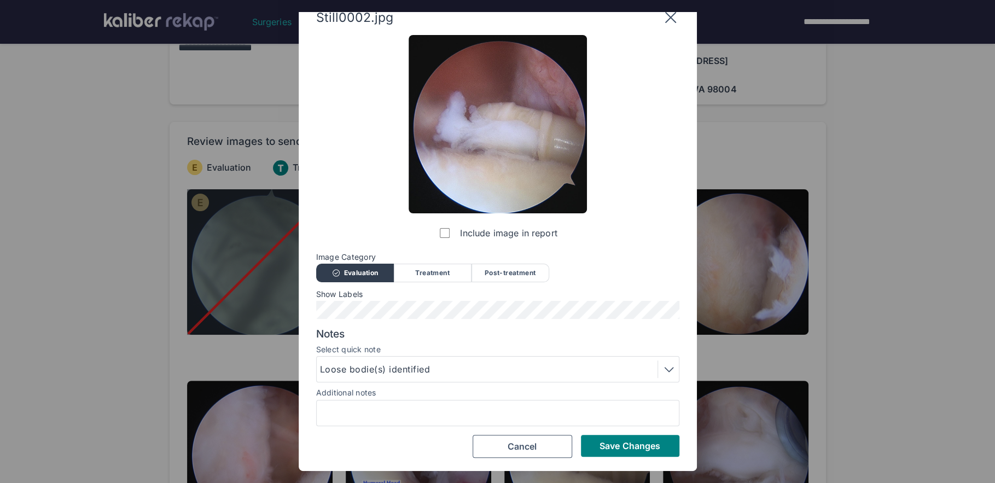
scroll to position [16, 0]
click at [621, 448] on span "Save Changes" at bounding box center [629, 446] width 61 height 11
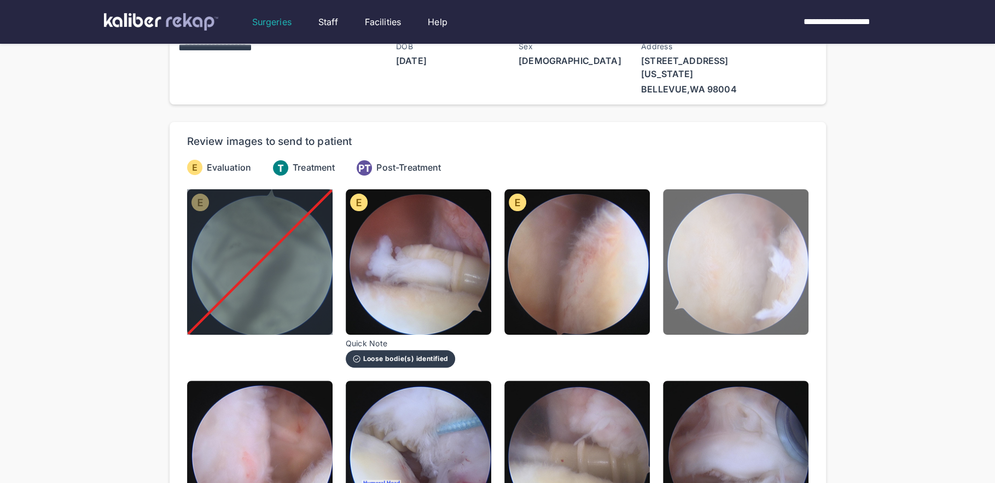
click at [725, 312] on img at bounding box center [735, 261] width 145 height 145
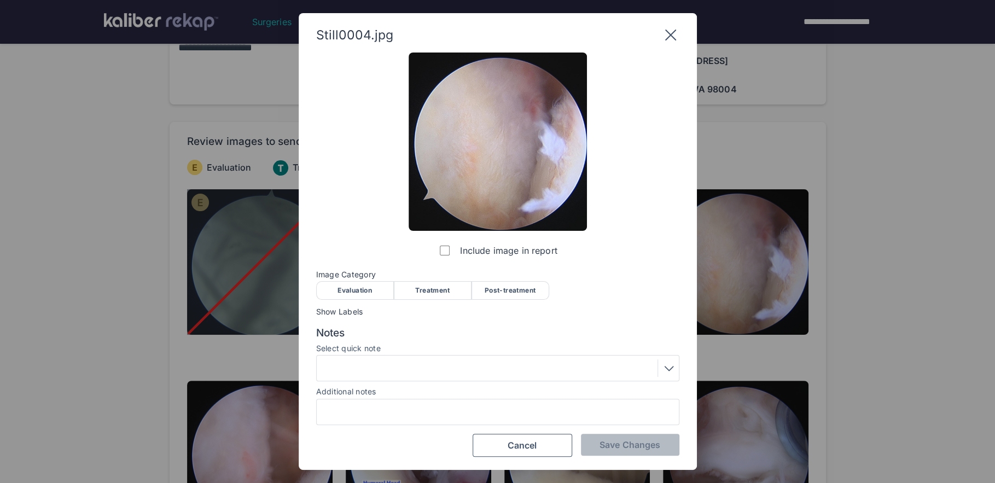
click at [382, 295] on div "Evaluation" at bounding box center [355, 290] width 78 height 19
click at [637, 454] on button "Save Changes" at bounding box center [630, 445] width 98 height 22
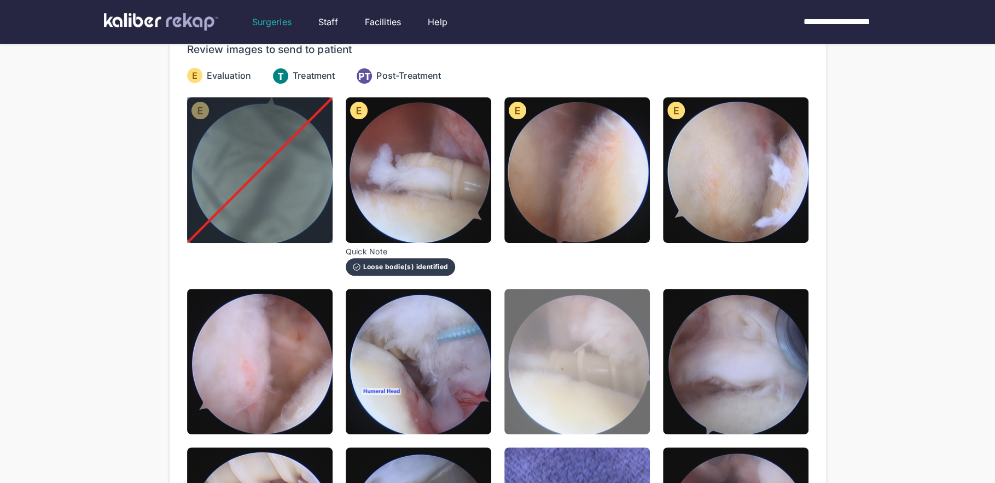
scroll to position [149, 0]
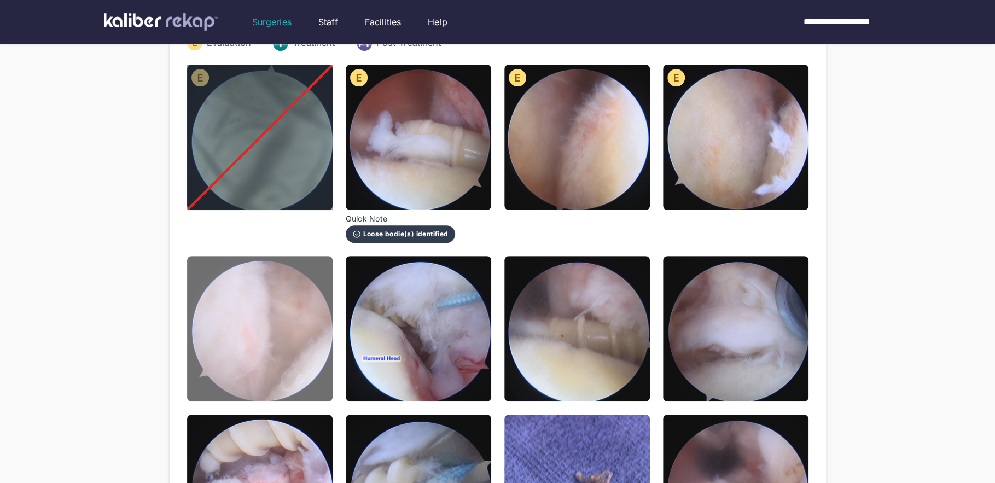
click at [242, 331] on img at bounding box center [259, 328] width 145 height 145
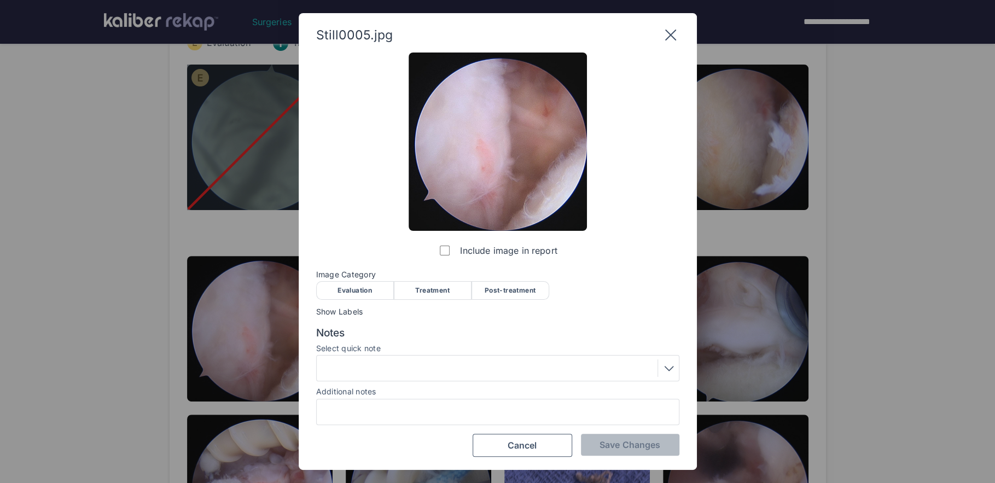
click at [379, 292] on div "Evaluation" at bounding box center [355, 290] width 78 height 19
click at [614, 444] on span "Save Changes" at bounding box center [629, 444] width 61 height 11
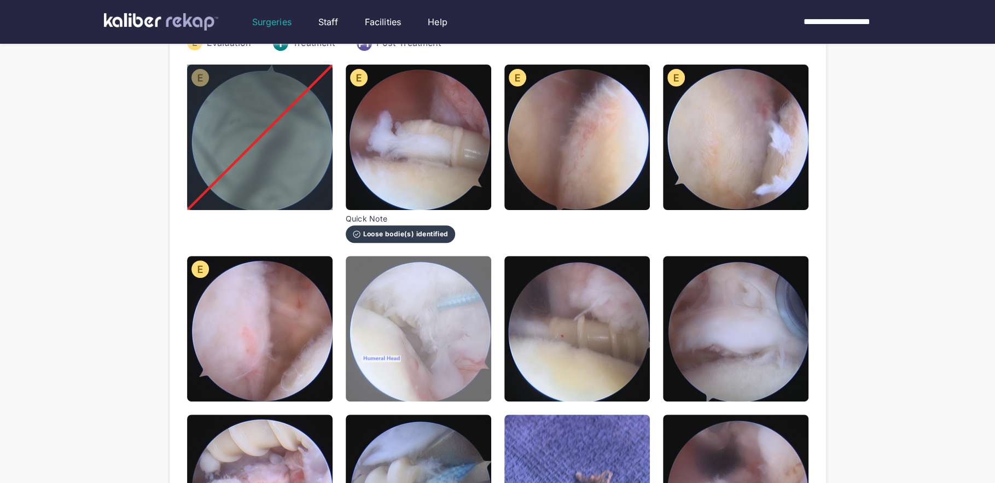
click at [419, 359] on img at bounding box center [418, 328] width 145 height 145
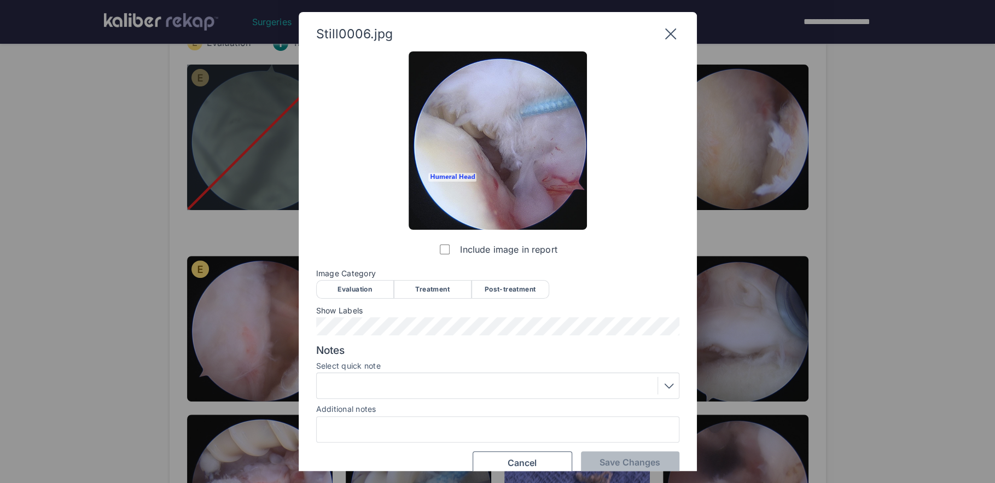
click at [364, 287] on div "Evaluation" at bounding box center [355, 289] width 78 height 19
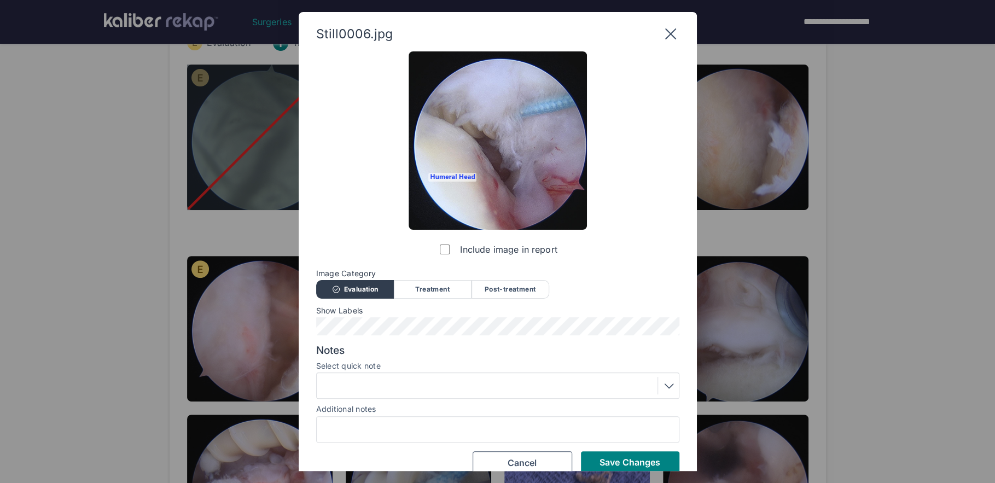
scroll to position [16, 0]
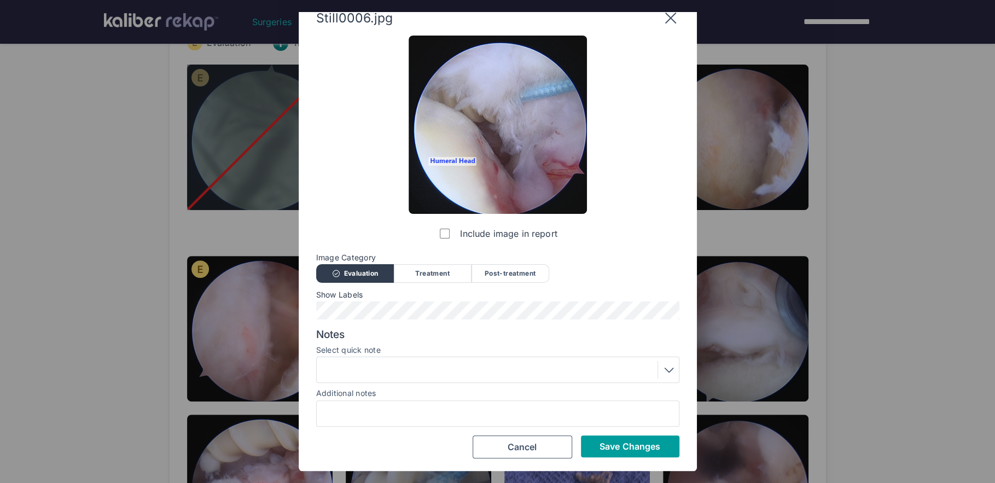
click at [624, 446] on span "Save Changes" at bounding box center [629, 446] width 61 height 11
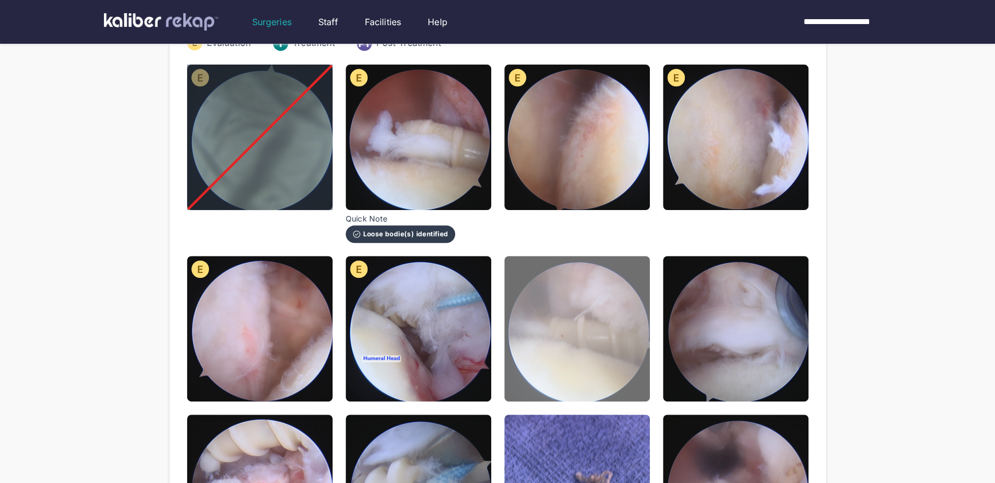
click at [574, 362] on img at bounding box center [576, 328] width 145 height 145
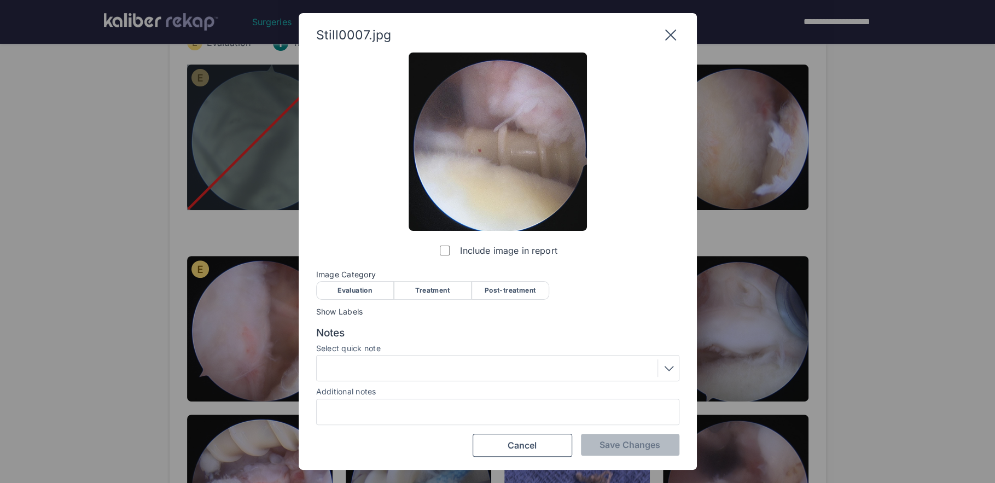
click at [359, 286] on div "Evaluation" at bounding box center [355, 290] width 78 height 19
click at [616, 443] on span "Save Changes" at bounding box center [629, 444] width 61 height 11
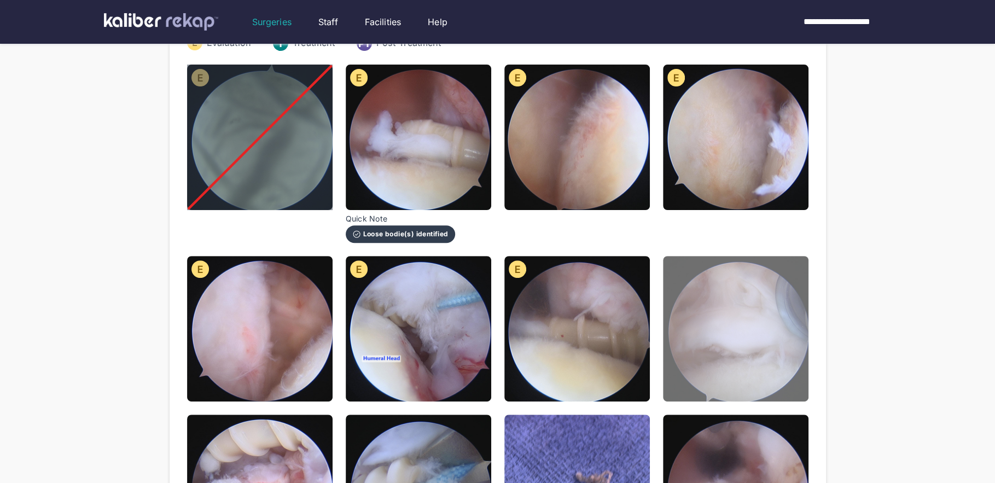
click at [738, 387] on img at bounding box center [735, 328] width 145 height 145
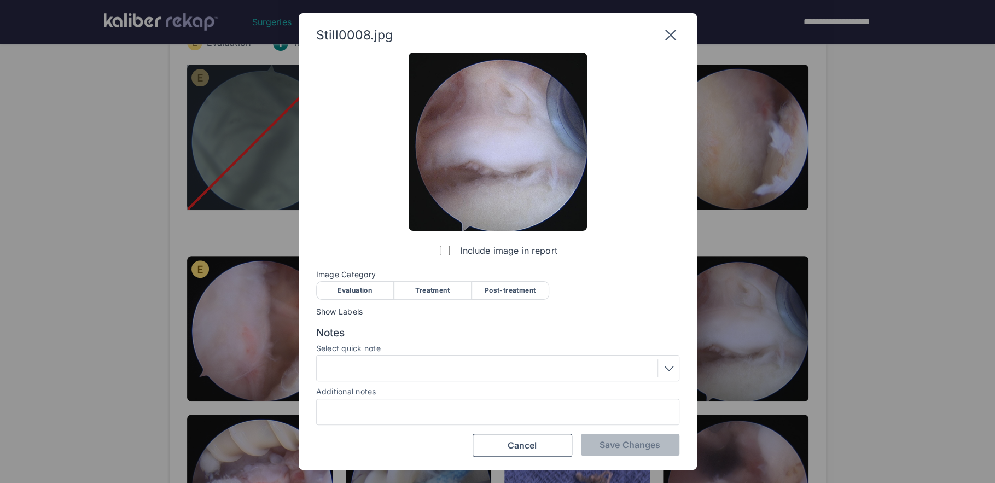
click at [366, 288] on div "Evaluation" at bounding box center [355, 290] width 78 height 19
click at [615, 457] on div "Still0008.jpg Include image in report Image Category Evaluation Treatment Post-…" at bounding box center [498, 241] width 398 height 457
click at [623, 446] on span "Save Changes" at bounding box center [629, 444] width 61 height 11
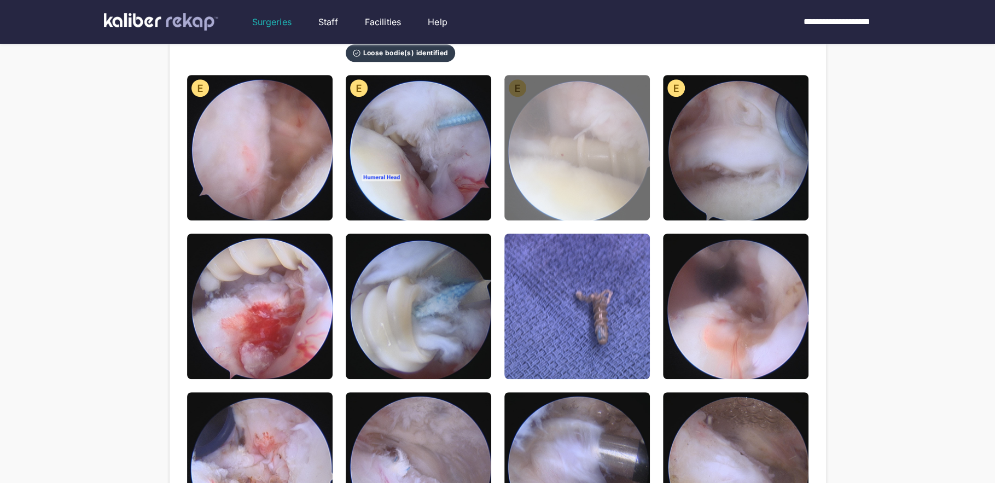
scroll to position [412, 0]
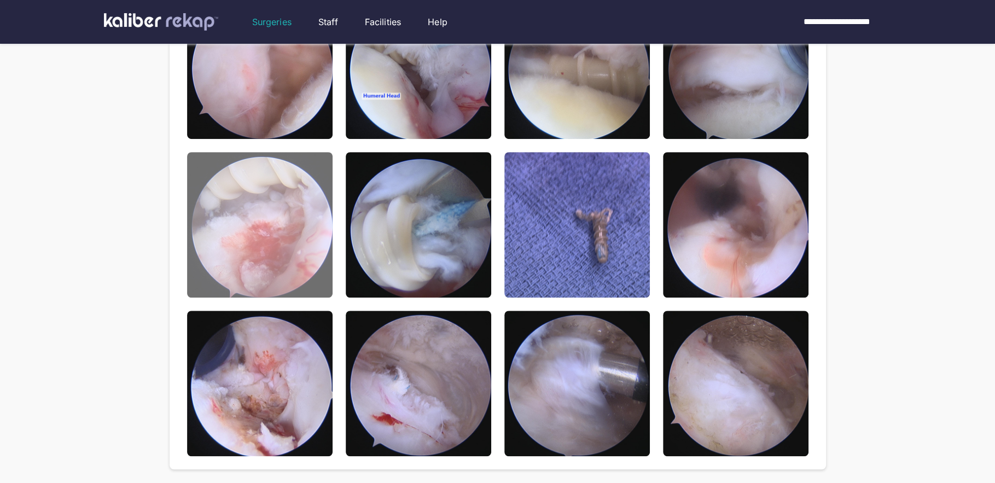
click at [307, 270] on img at bounding box center [259, 224] width 145 height 145
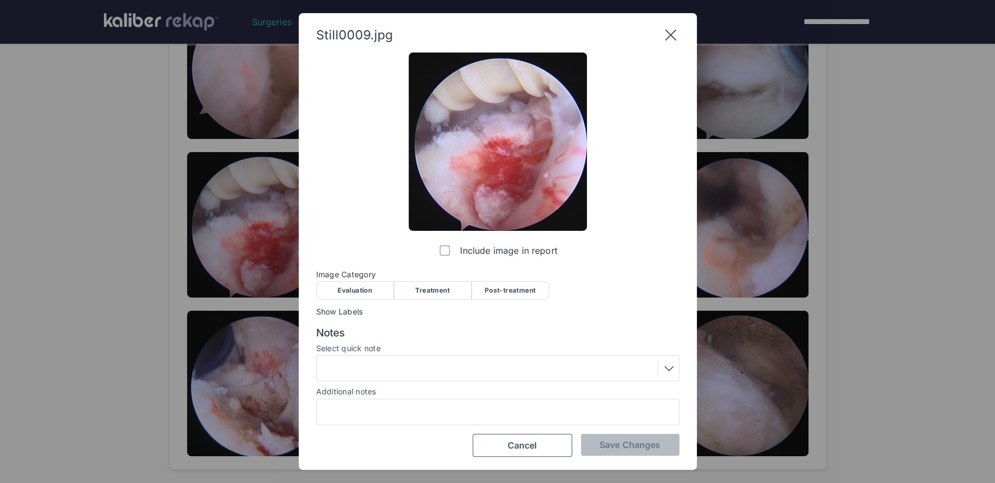
click at [372, 293] on div "Evaluation" at bounding box center [355, 290] width 78 height 19
click at [600, 450] on button "Save Changes" at bounding box center [630, 445] width 98 height 22
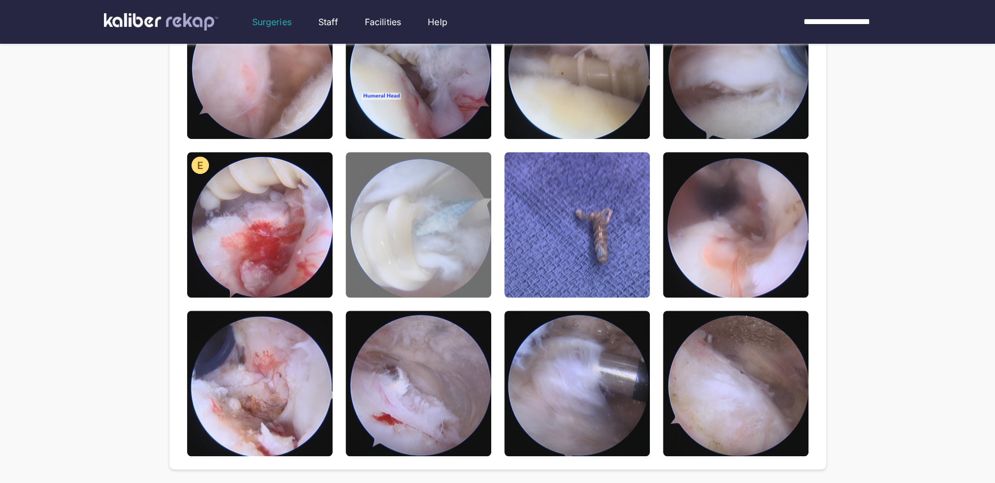
click at [460, 275] on img at bounding box center [418, 224] width 145 height 145
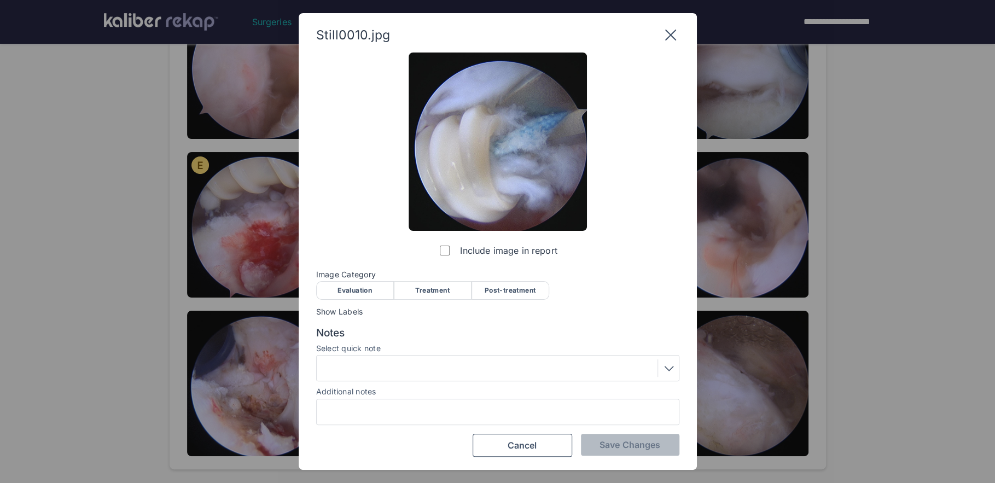
click at [365, 284] on div "Evaluation" at bounding box center [355, 290] width 78 height 19
click at [608, 447] on span "Save Changes" at bounding box center [629, 444] width 61 height 11
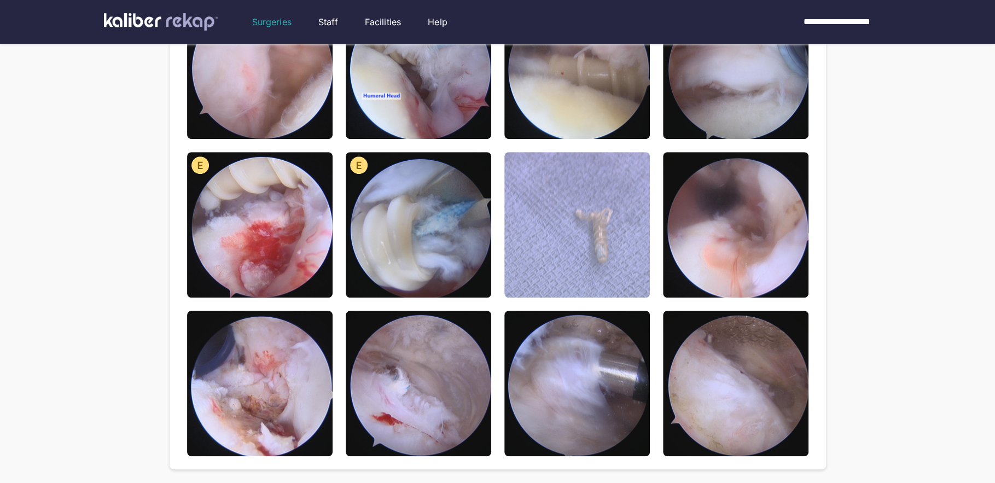
click at [575, 251] on img at bounding box center [576, 224] width 145 height 145
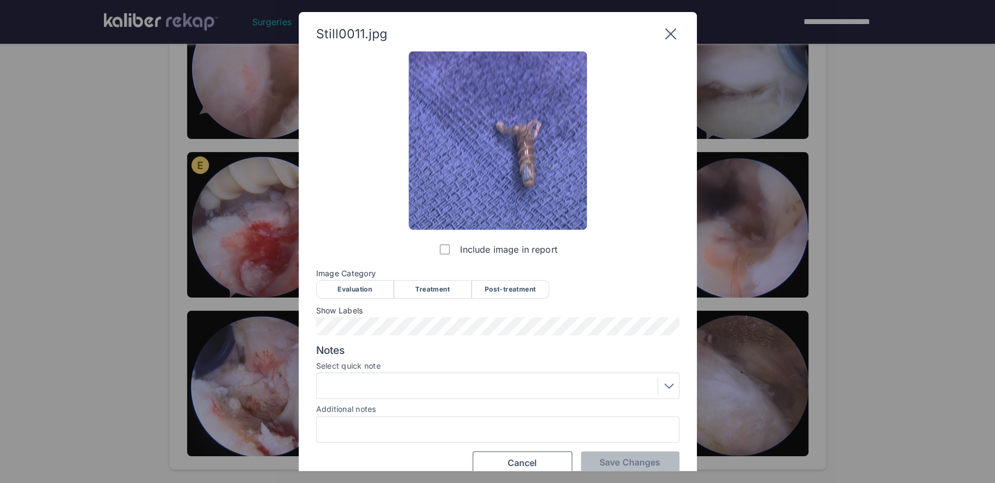
click at [512, 293] on div "Post-treatment" at bounding box center [510, 289] width 78 height 19
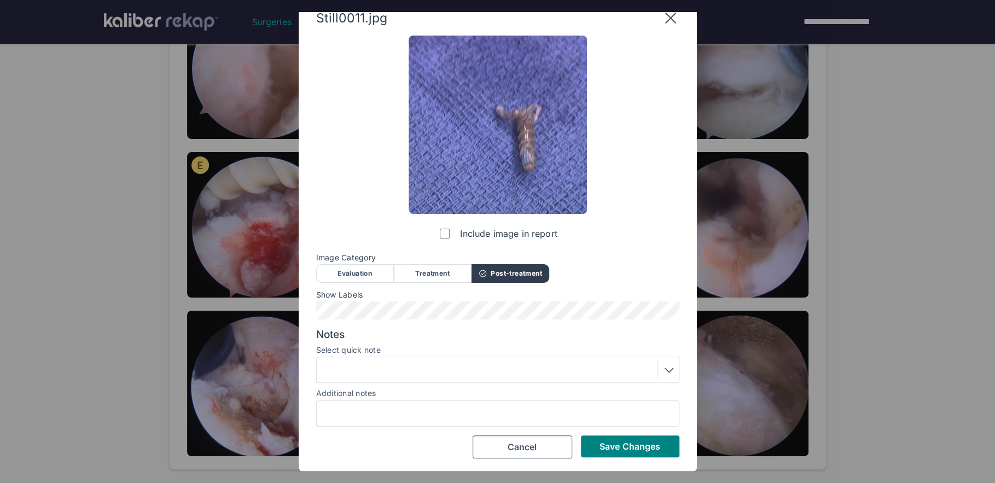
click at [435, 369] on div at bounding box center [498, 370] width 356 height 18
click at [441, 236] on div "Include image in report Image Category Evaluation Treatment Post-treatment Eval…" at bounding box center [497, 247] width 363 height 423
click at [435, 275] on div "Treatment" at bounding box center [433, 273] width 78 height 19
click at [408, 366] on div at bounding box center [498, 370] width 356 height 18
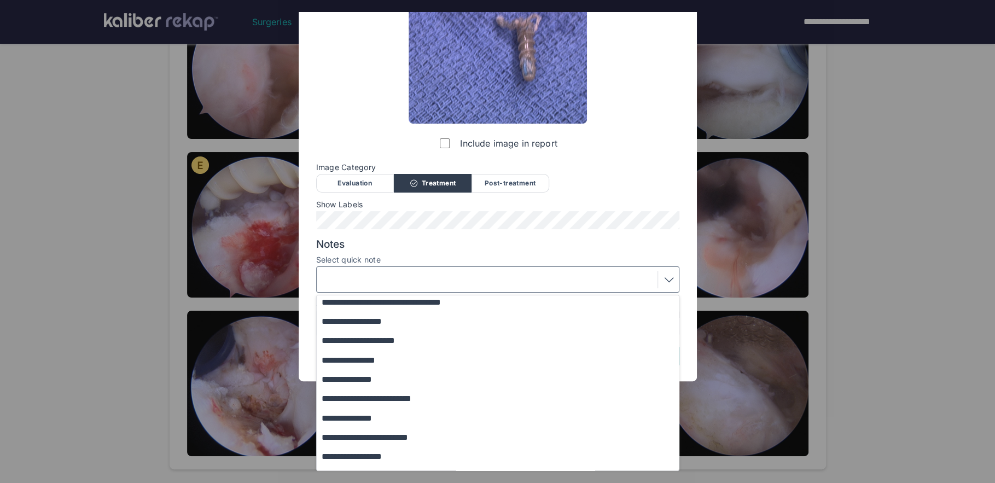
scroll to position [132, 0]
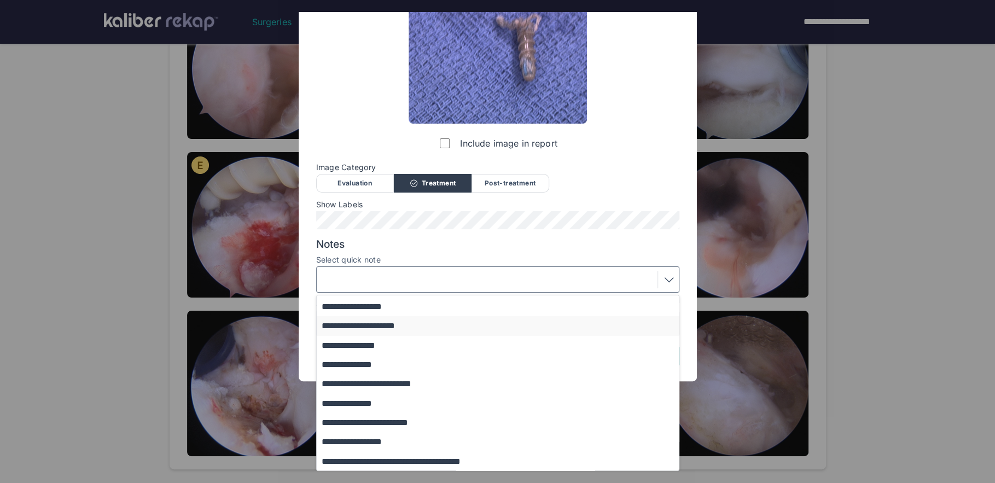
click at [412, 326] on button "**********" at bounding box center [503, 325] width 372 height 19
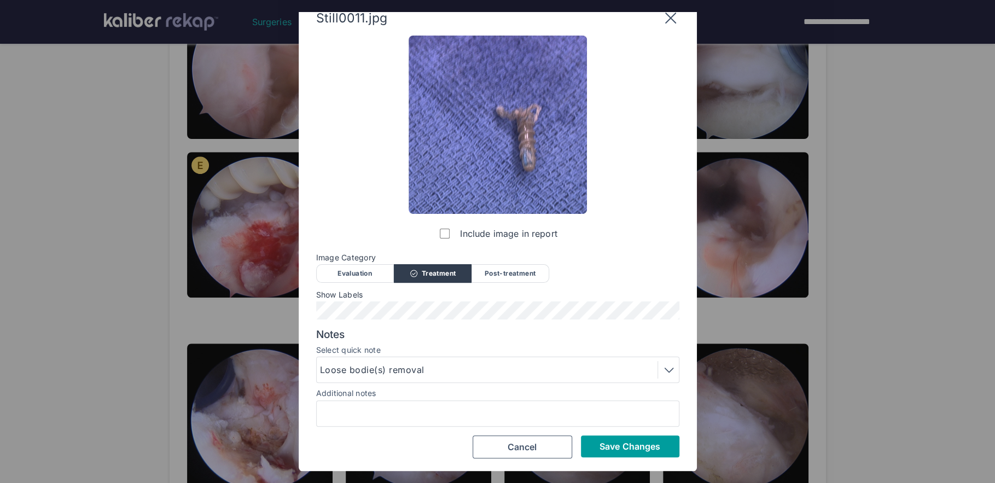
click at [641, 445] on span "Save Changes" at bounding box center [629, 446] width 61 height 11
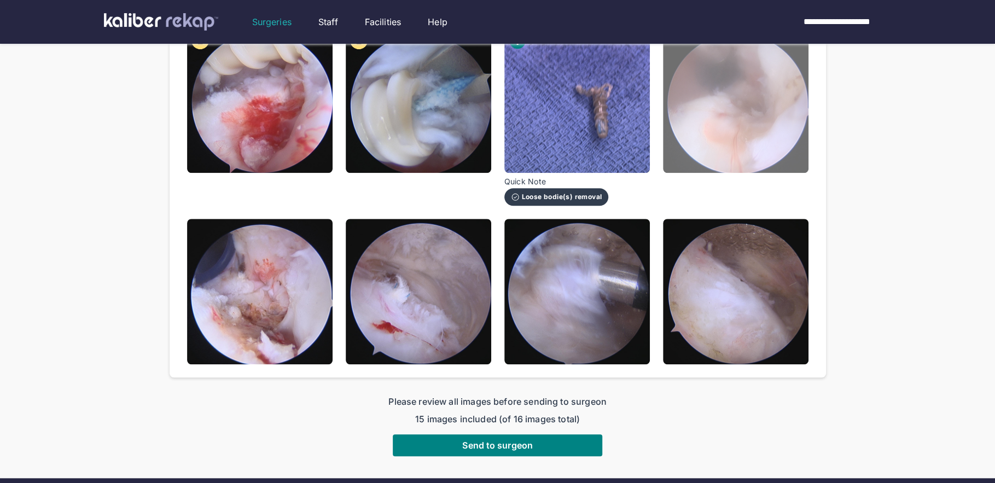
scroll to position [539, 0]
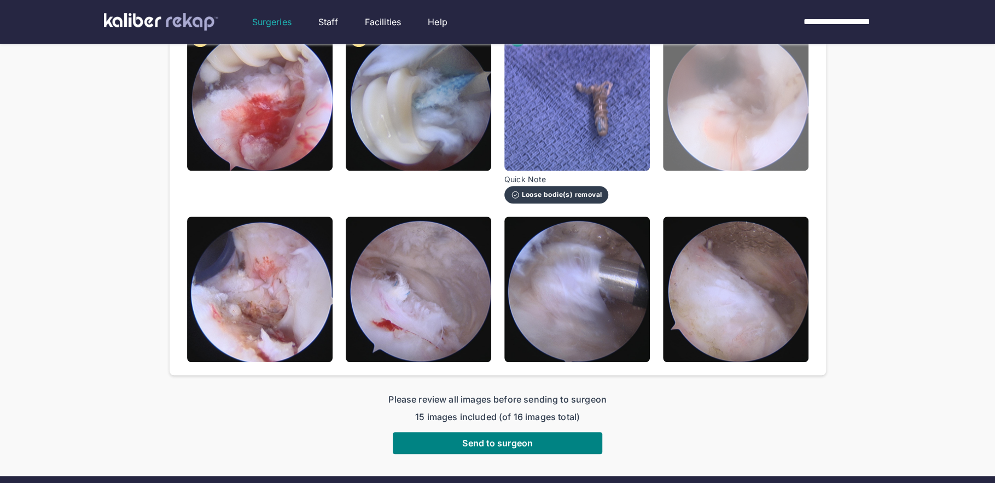
click at [734, 148] on img at bounding box center [735, 97] width 145 height 145
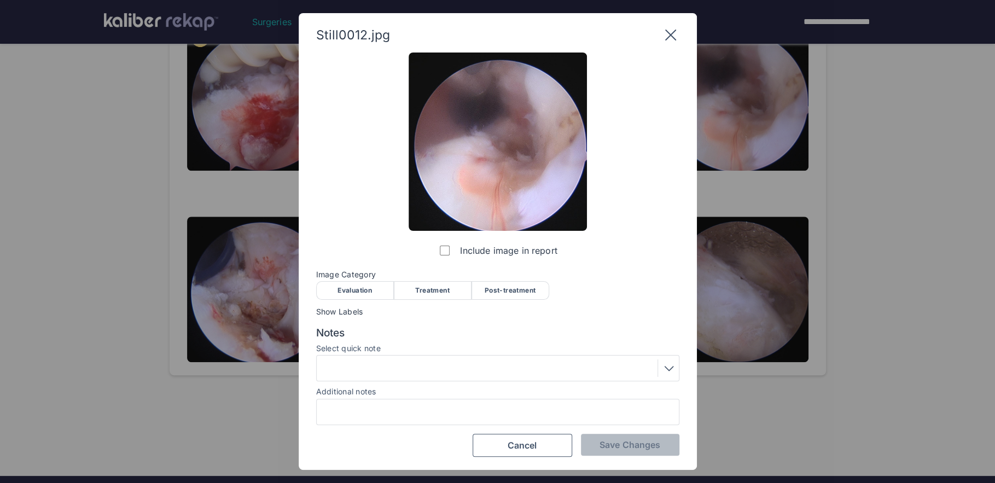
click at [492, 288] on div "Post-treatment" at bounding box center [510, 290] width 78 height 19
click at [385, 365] on div at bounding box center [498, 368] width 356 height 18
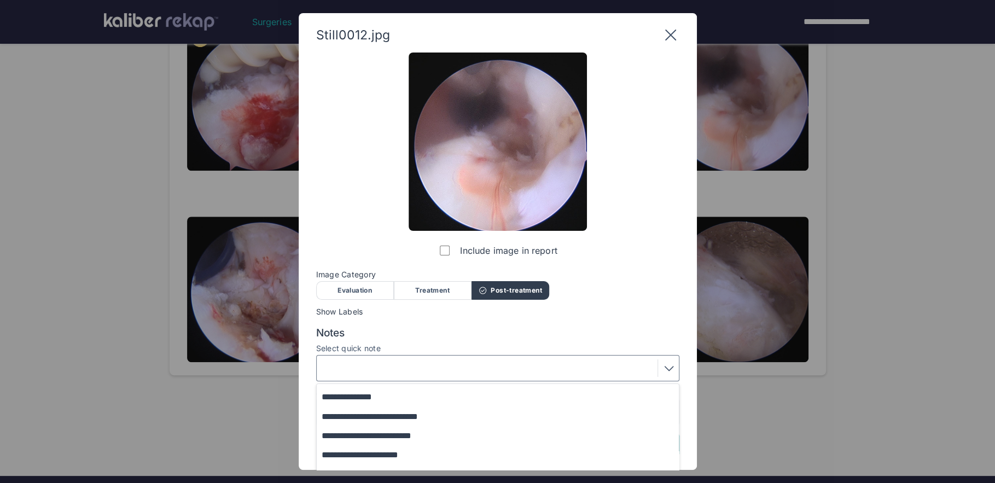
scroll to position [74, 0]
click at [385, 430] on button "**********" at bounding box center [503, 433] width 372 height 19
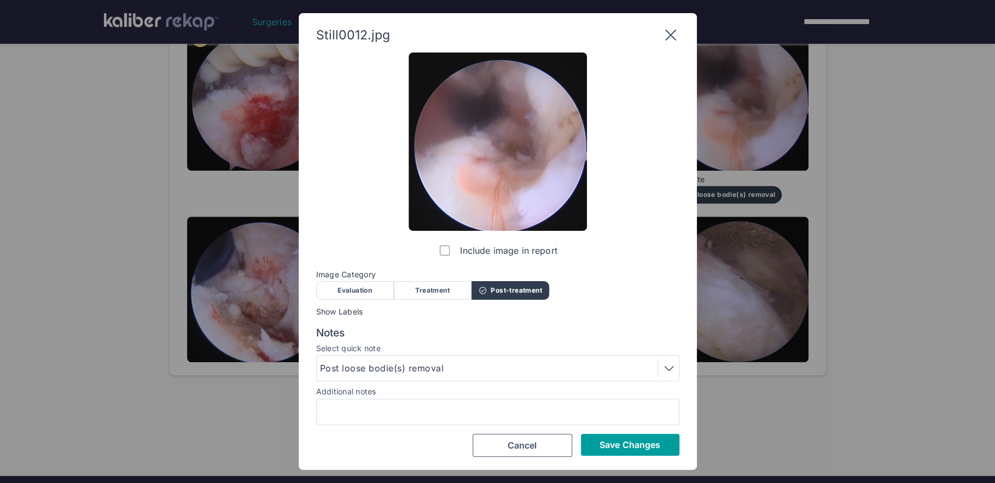
click at [597, 446] on button "Save Changes" at bounding box center [630, 445] width 98 height 22
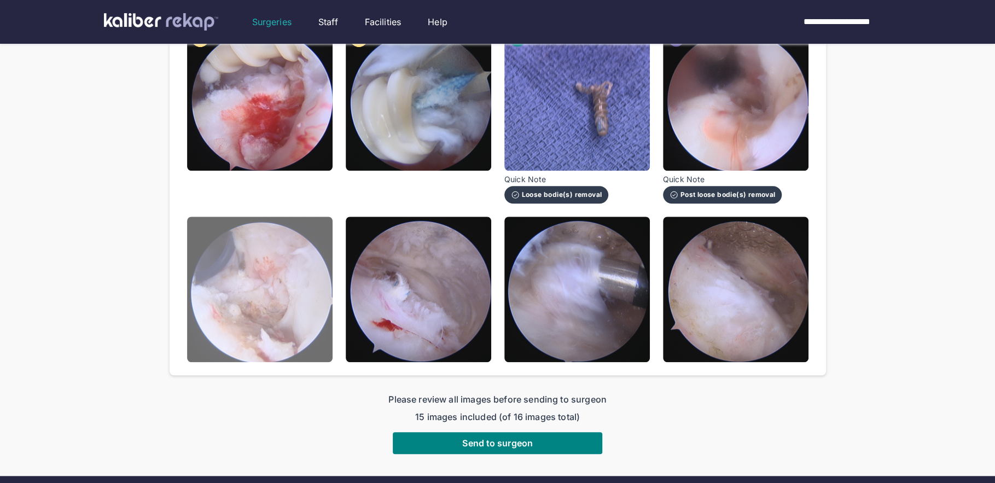
click at [293, 335] on img at bounding box center [259, 289] width 145 height 145
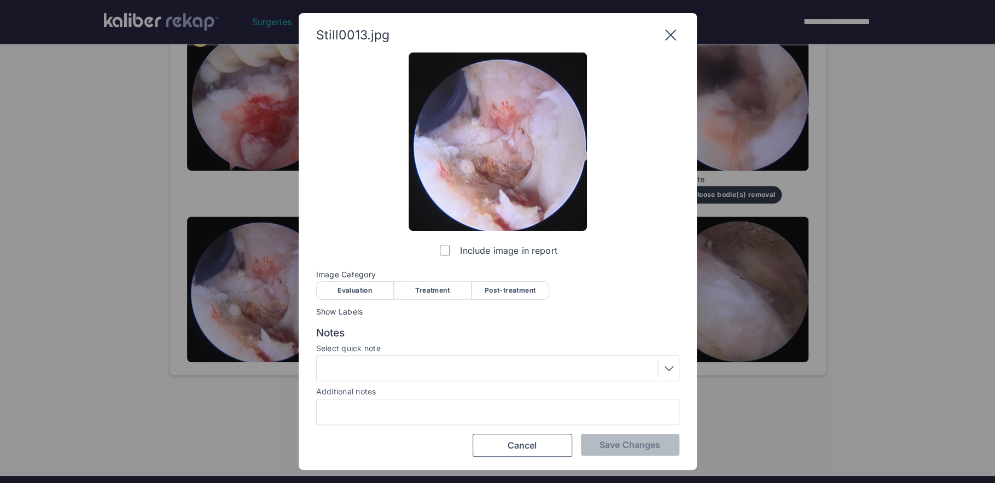
click at [502, 294] on div "Post-treatment" at bounding box center [510, 290] width 78 height 19
click at [642, 446] on span "Save Changes" at bounding box center [629, 444] width 61 height 11
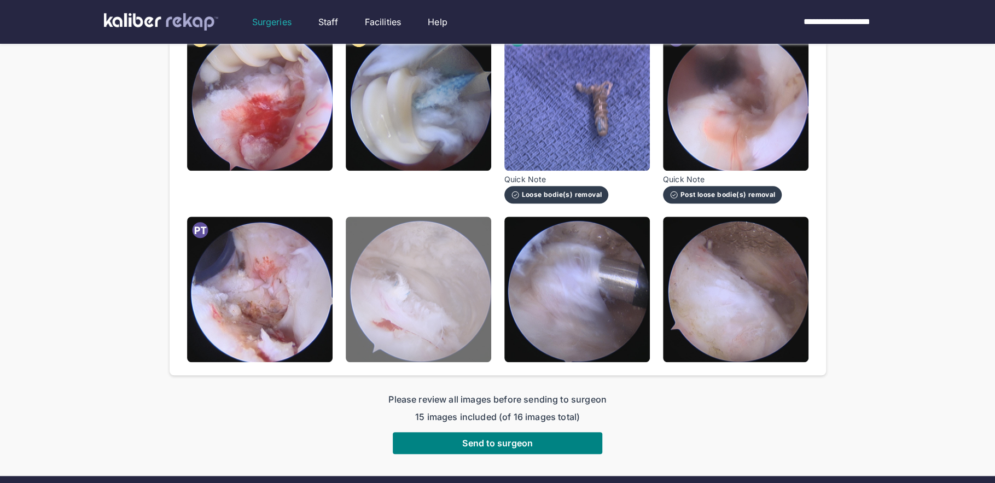
click at [438, 334] on img at bounding box center [418, 289] width 145 height 145
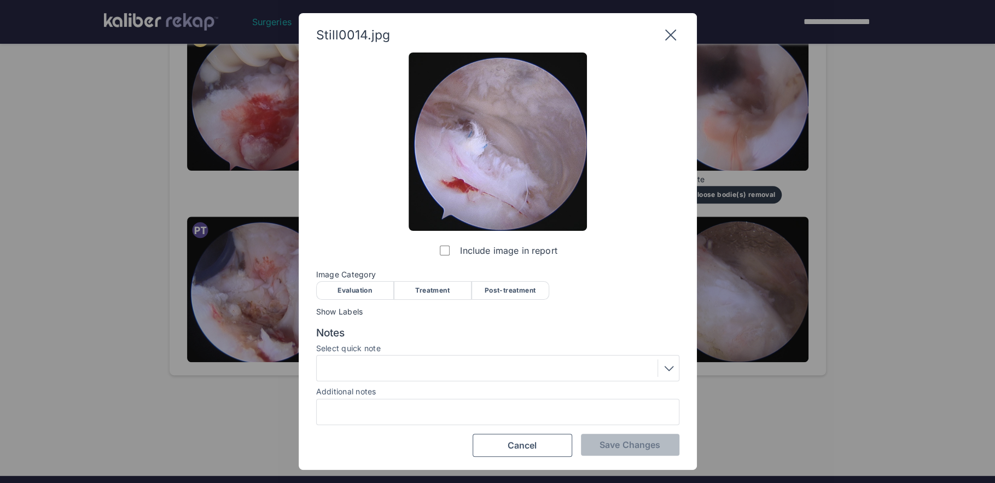
click at [365, 289] on div "Evaluation" at bounding box center [355, 290] width 78 height 19
click at [637, 448] on span "Save Changes" at bounding box center [629, 444] width 61 height 11
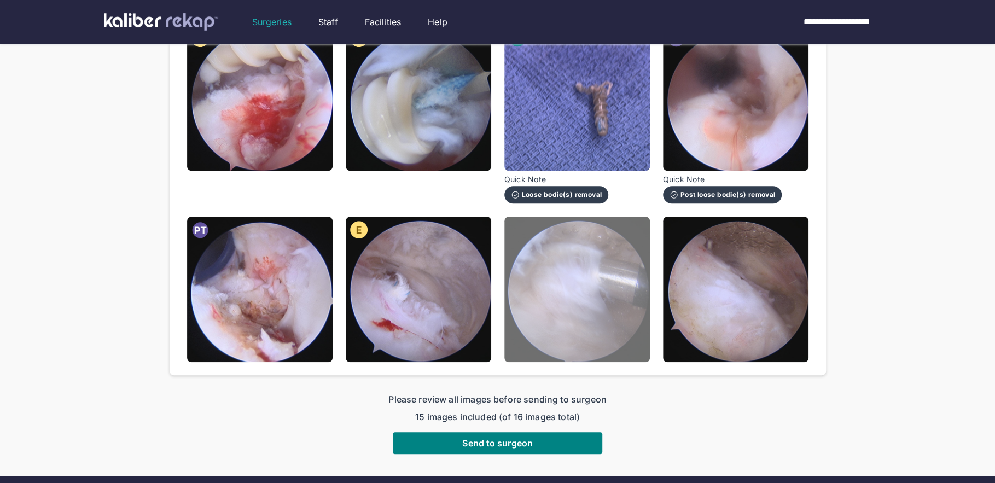
click at [574, 299] on img at bounding box center [576, 289] width 145 height 145
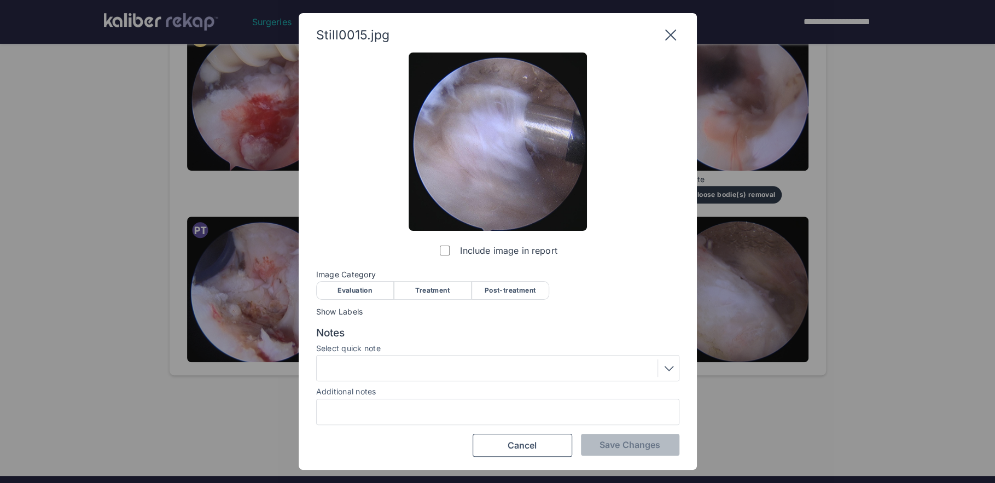
click at [368, 299] on div "Include image in report Image Category Evaluation Treatment Post-treatment Eval…" at bounding box center [497, 255] width 363 height 405
click at [345, 295] on div "Evaluation" at bounding box center [355, 290] width 78 height 19
click at [417, 370] on div at bounding box center [498, 368] width 356 height 18
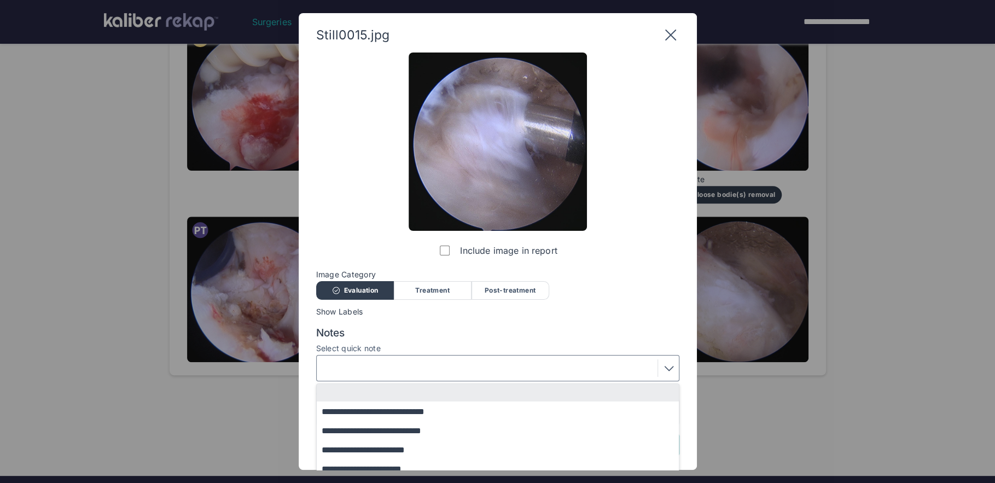
click at [463, 325] on div "**********" at bounding box center [497, 255] width 363 height 405
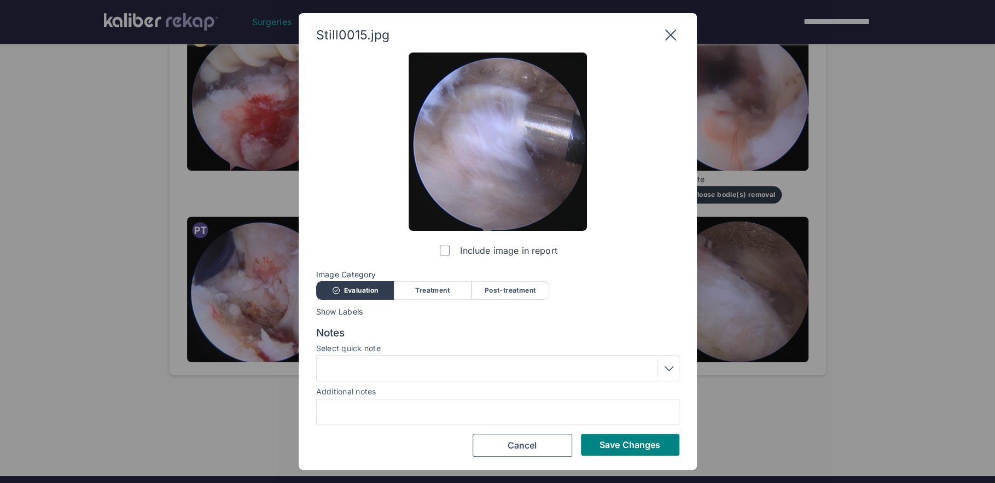
click at [662, 456] on div "Save Changes Cancel" at bounding box center [497, 445] width 363 height 23
click at [665, 444] on button "Save Changes" at bounding box center [630, 445] width 98 height 22
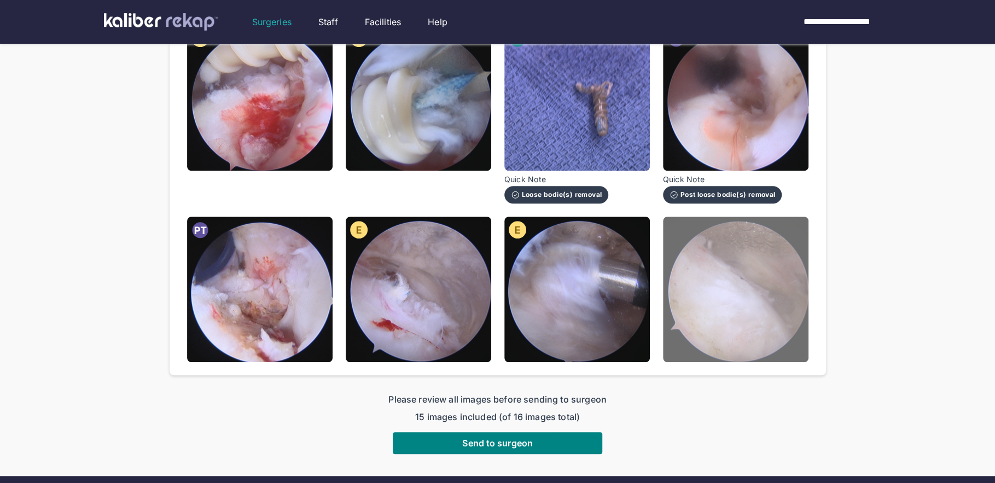
click at [729, 338] on img at bounding box center [735, 289] width 145 height 145
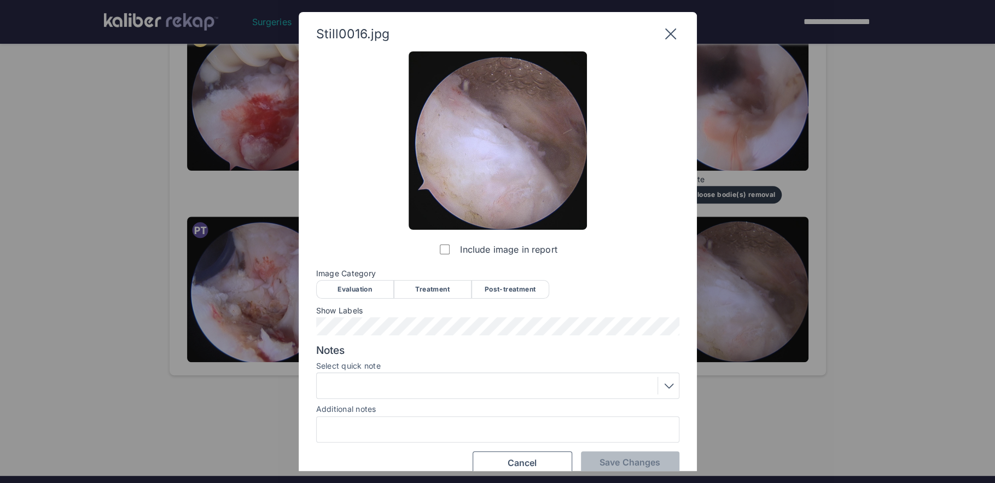
click at [514, 289] on div "Post-treatment" at bounding box center [510, 289] width 78 height 19
click at [389, 393] on div at bounding box center [498, 386] width 356 height 18
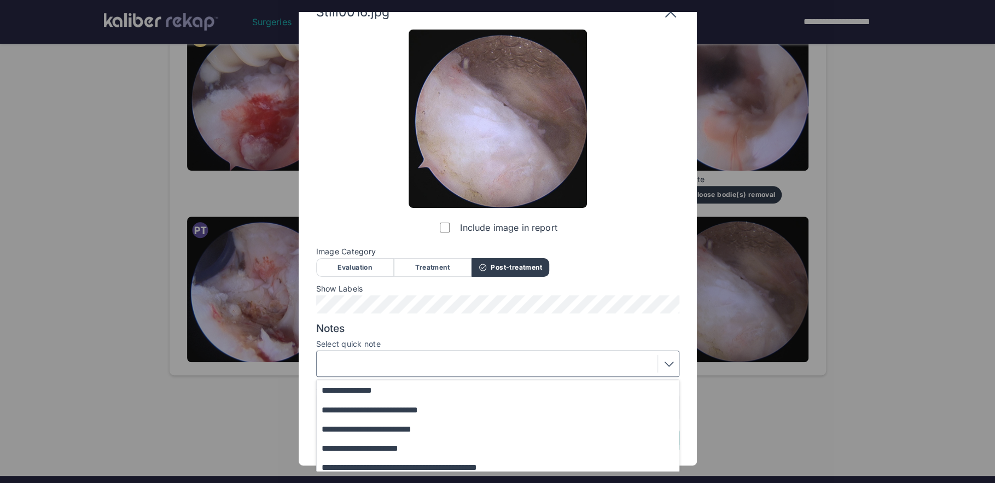
scroll to position [22, 0]
click at [438, 451] on button "**********" at bounding box center [503, 447] width 372 height 19
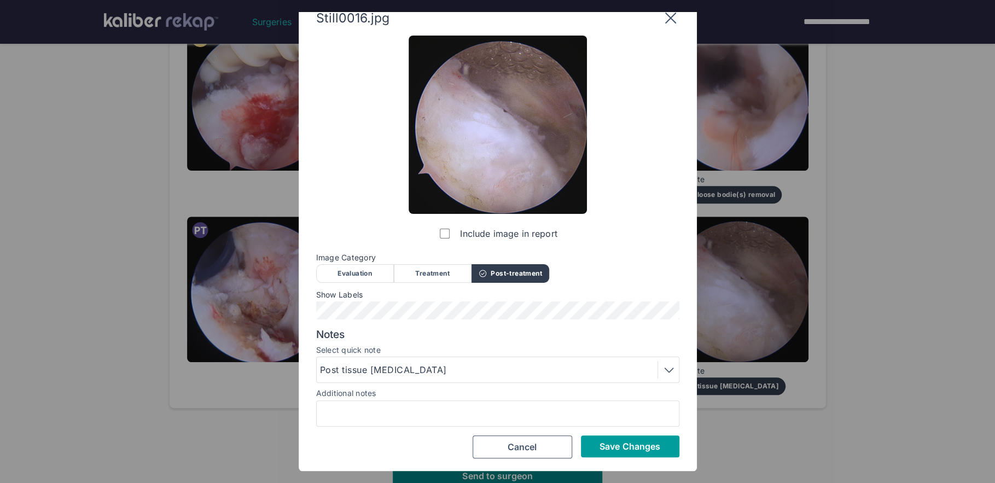
click at [644, 442] on span "Save Changes" at bounding box center [629, 446] width 61 height 11
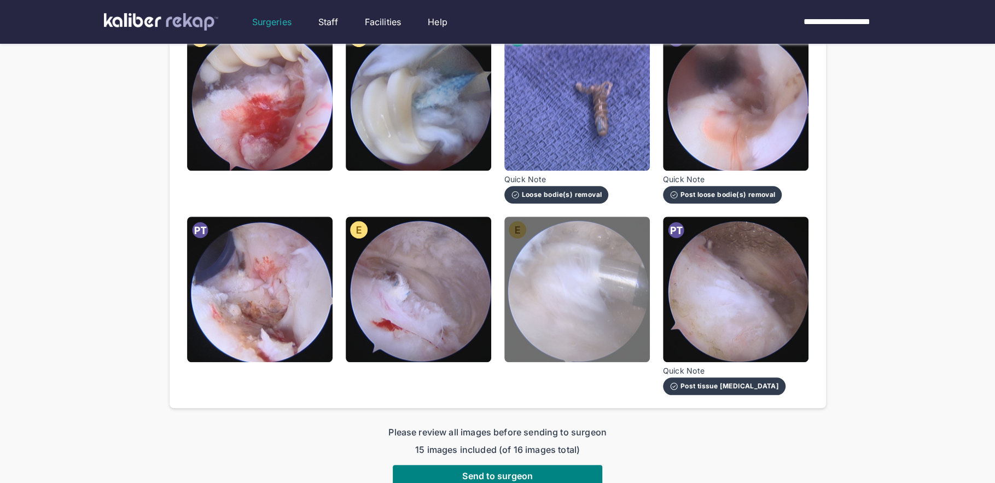
click at [605, 344] on img at bounding box center [576, 289] width 145 height 145
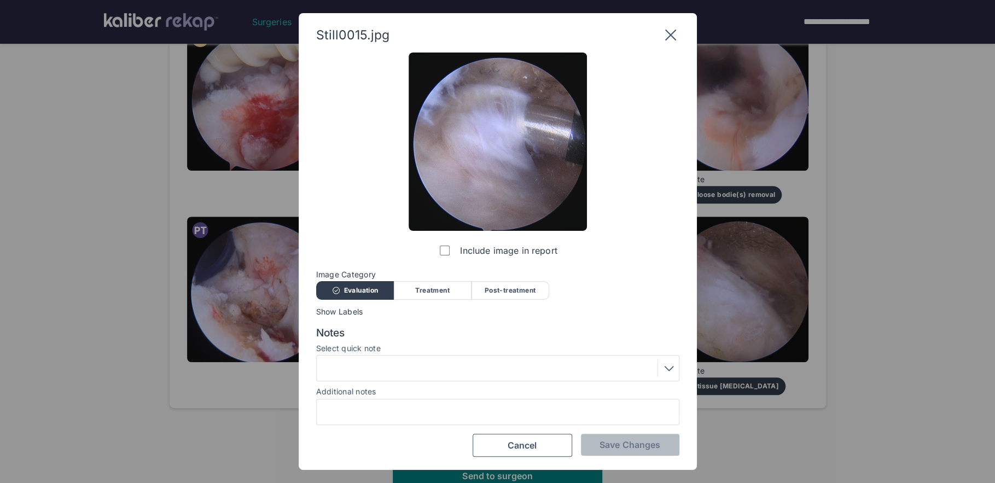
click at [434, 286] on div "Treatment" at bounding box center [433, 290] width 78 height 19
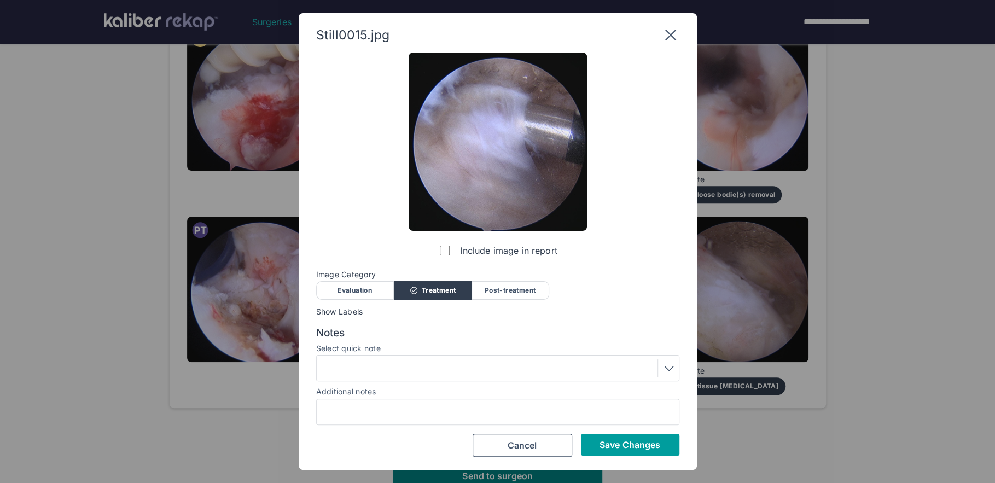
click at [637, 440] on span "Save Changes" at bounding box center [629, 444] width 61 height 11
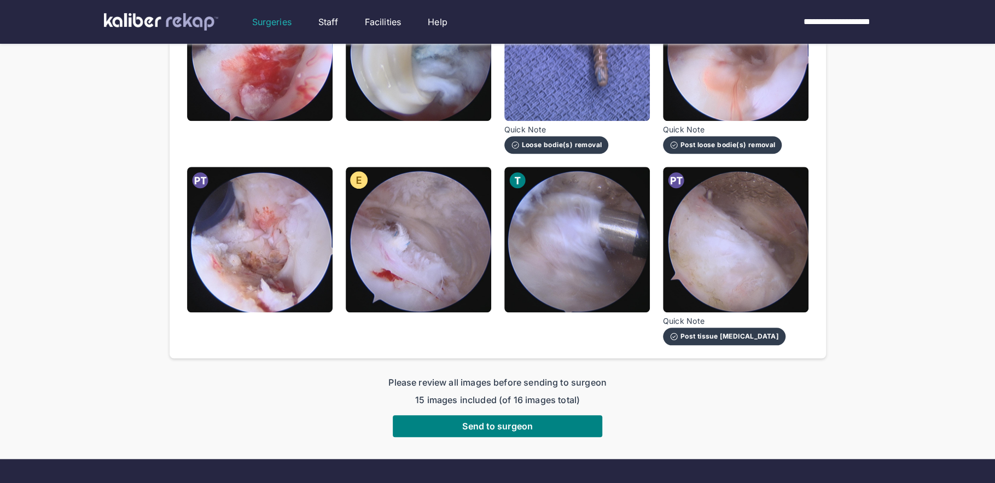
scroll to position [590, 0]
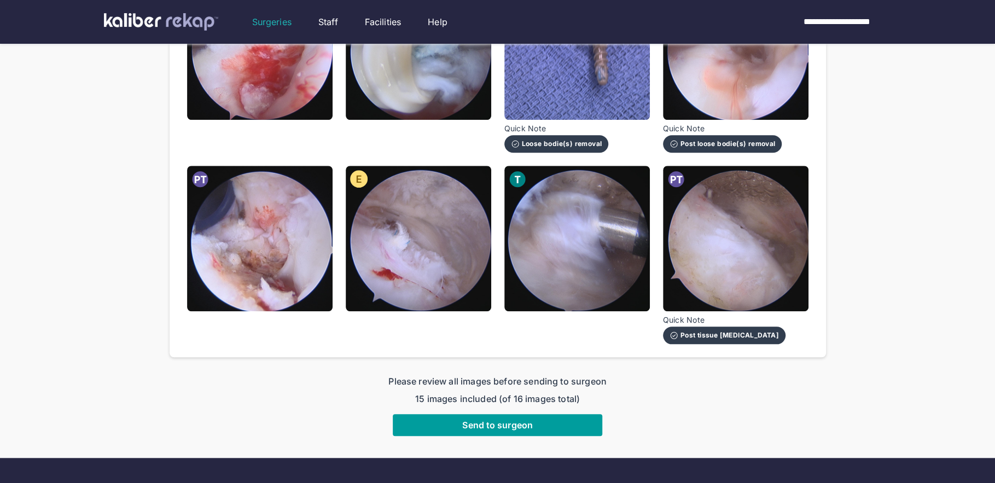
click at [503, 423] on span "Send to surgeon" at bounding box center [497, 425] width 71 height 11
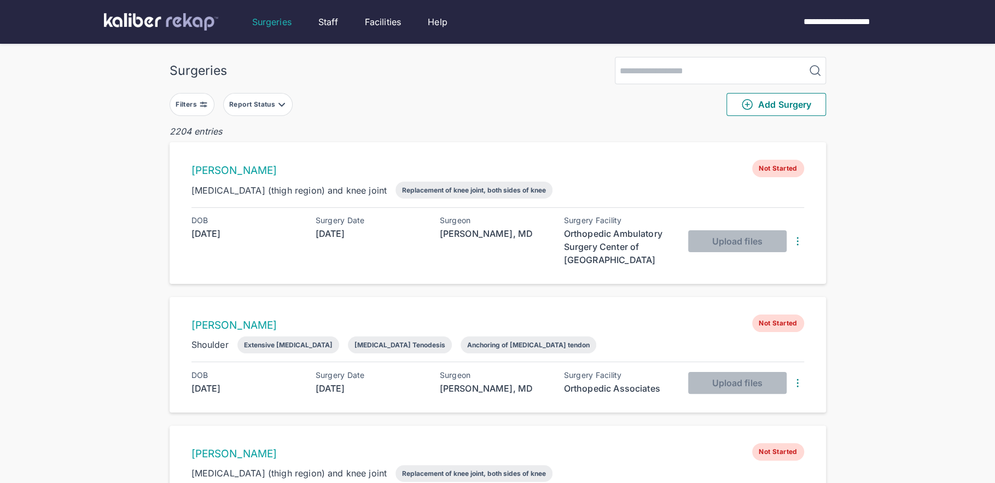
click at [199, 106] on img at bounding box center [203, 104] width 9 height 9
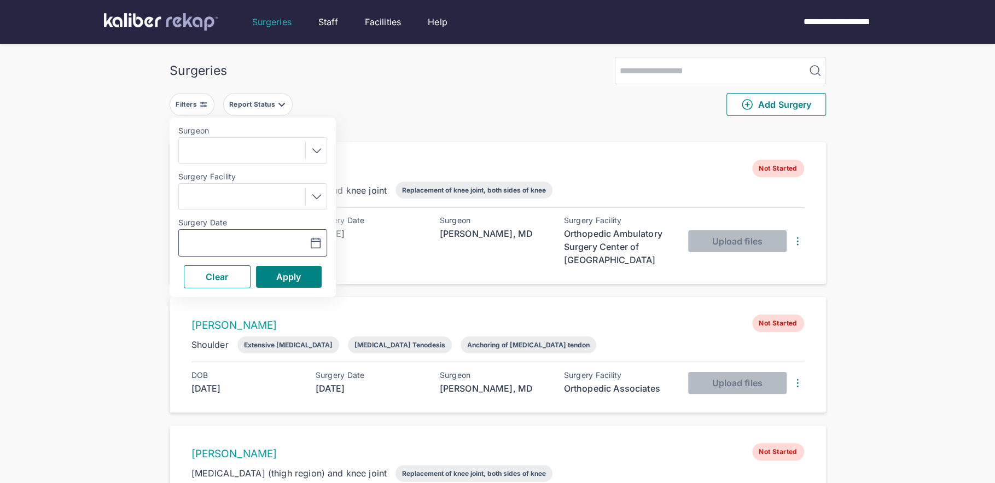
click at [312, 243] on icon "button" at bounding box center [315, 243] width 13 height 13
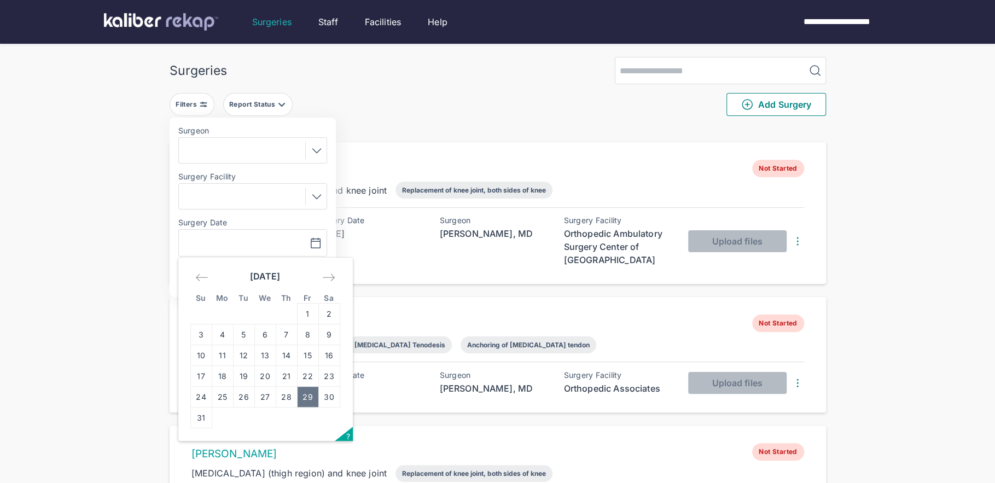
click at [310, 393] on td "29" at bounding box center [307, 397] width 21 height 21
type input "**********"
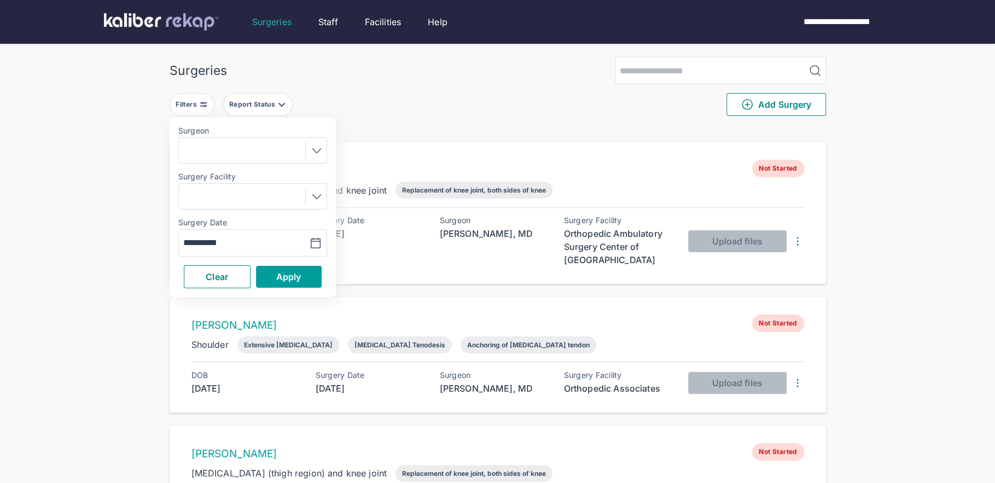
click at [308, 283] on button "Apply" at bounding box center [289, 277] width 66 height 22
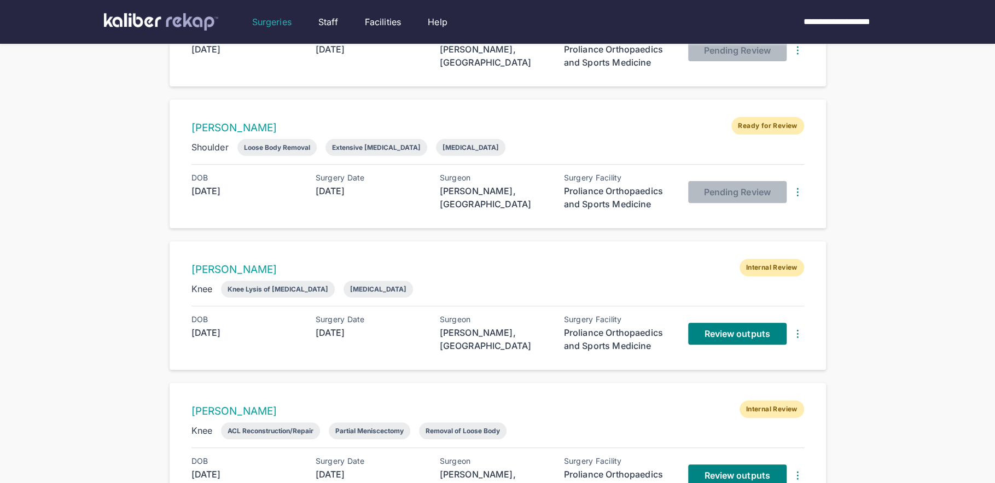
scroll to position [188, 0]
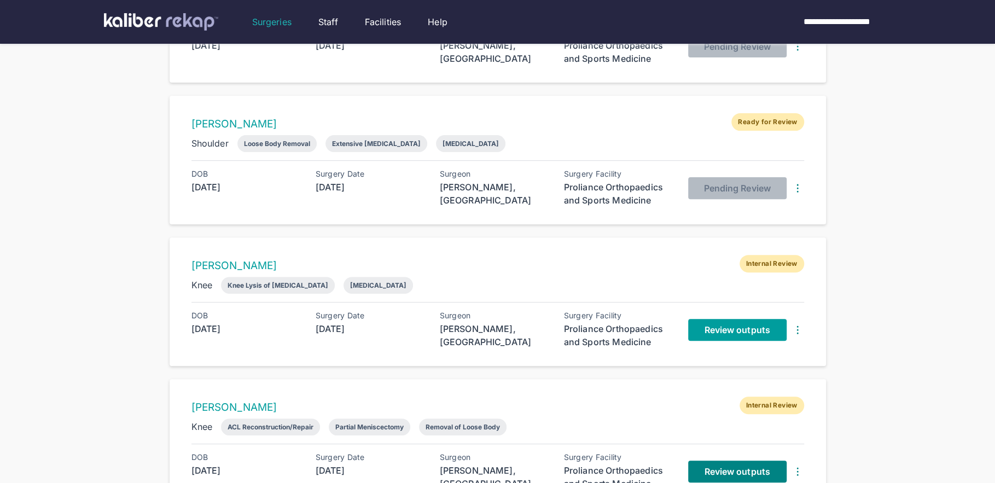
click at [731, 331] on span "Review outputs" at bounding box center [737, 329] width 66 height 11
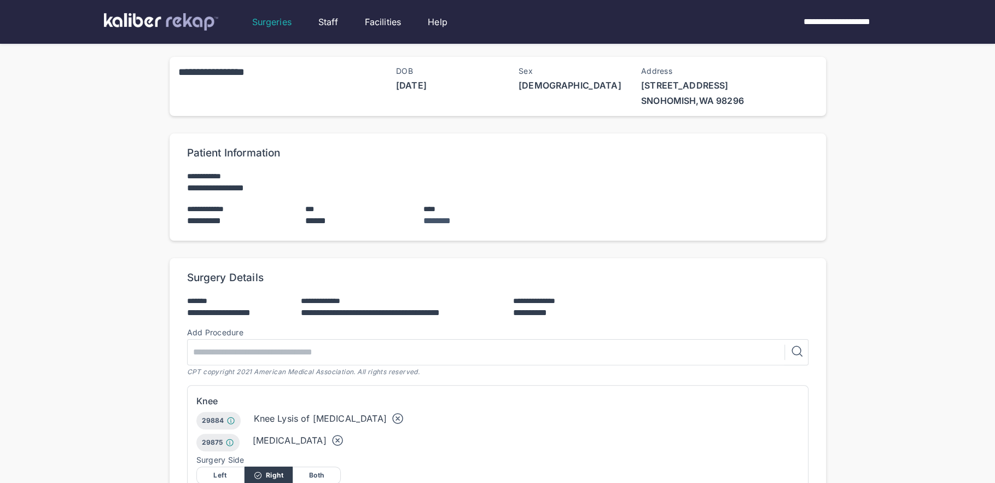
scroll to position [310, 0]
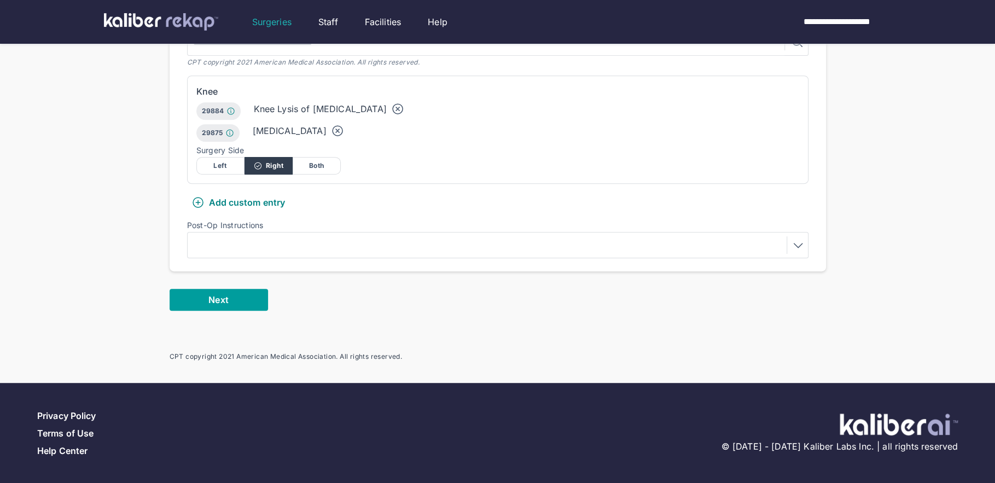
click at [248, 301] on button "Next" at bounding box center [219, 300] width 98 height 22
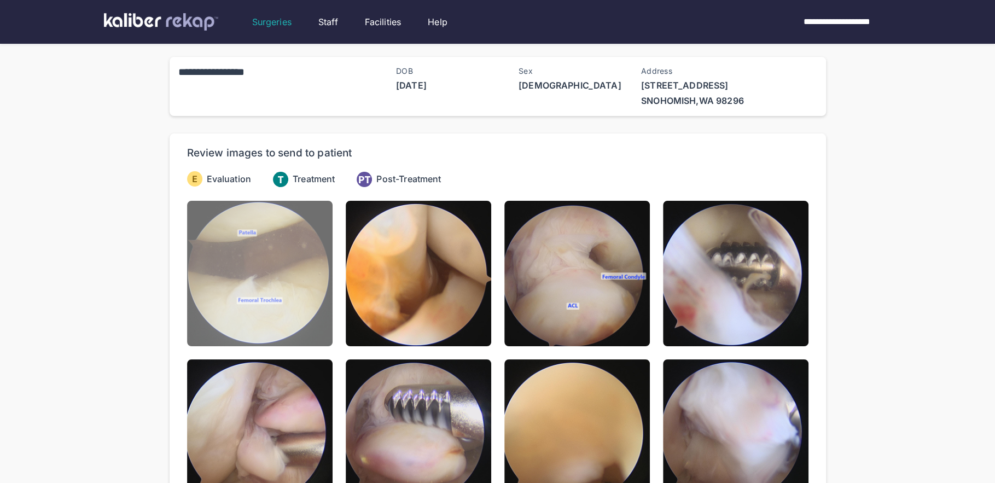
click at [309, 316] on img at bounding box center [259, 273] width 145 height 145
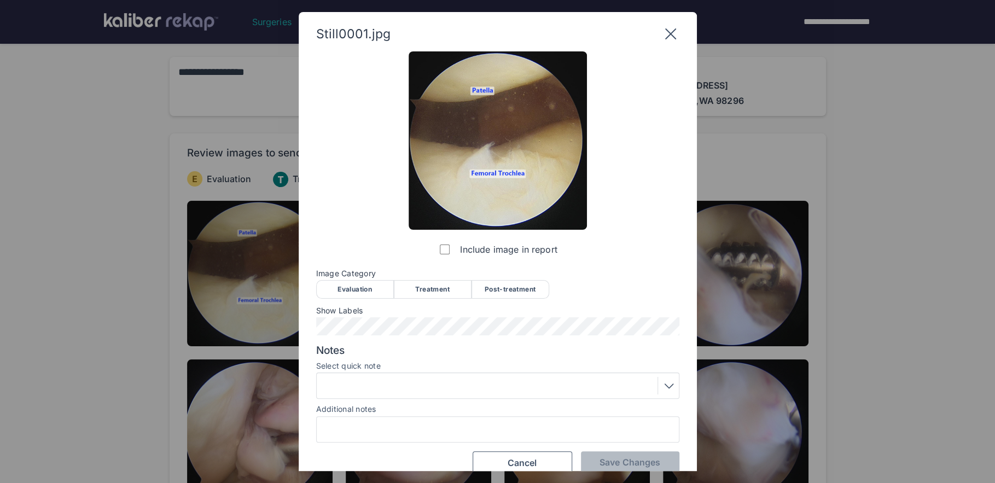
click at [357, 287] on div "Evaluation" at bounding box center [355, 289] width 78 height 19
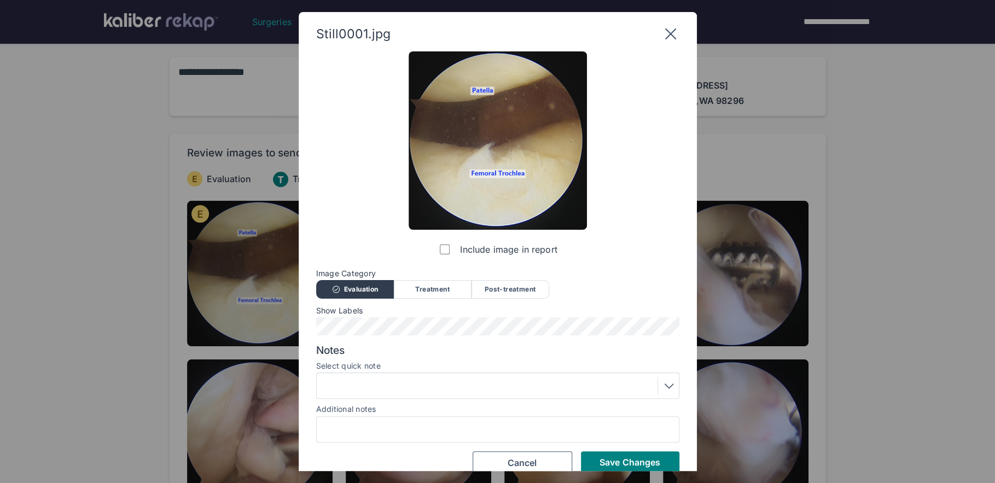
scroll to position [16, 0]
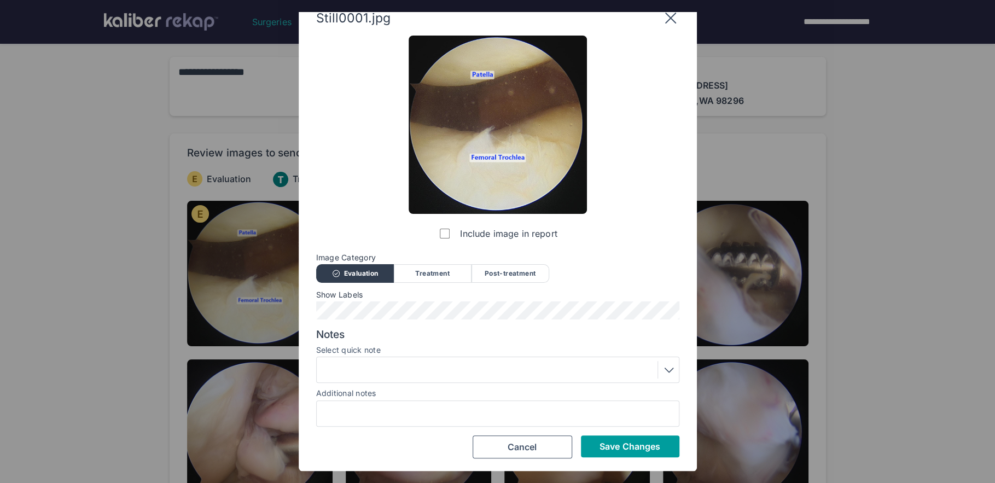
click at [619, 445] on span "Save Changes" at bounding box center [629, 446] width 61 height 11
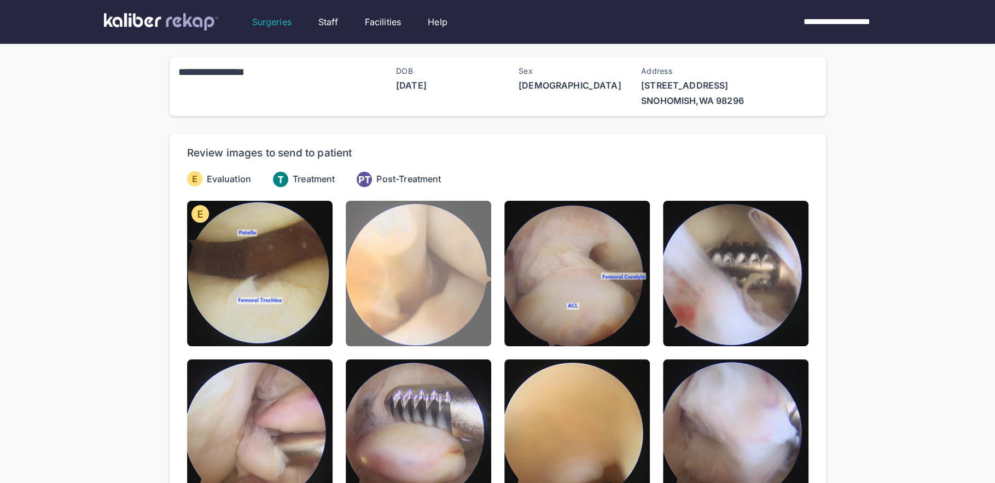
click at [434, 302] on img at bounding box center [418, 273] width 145 height 145
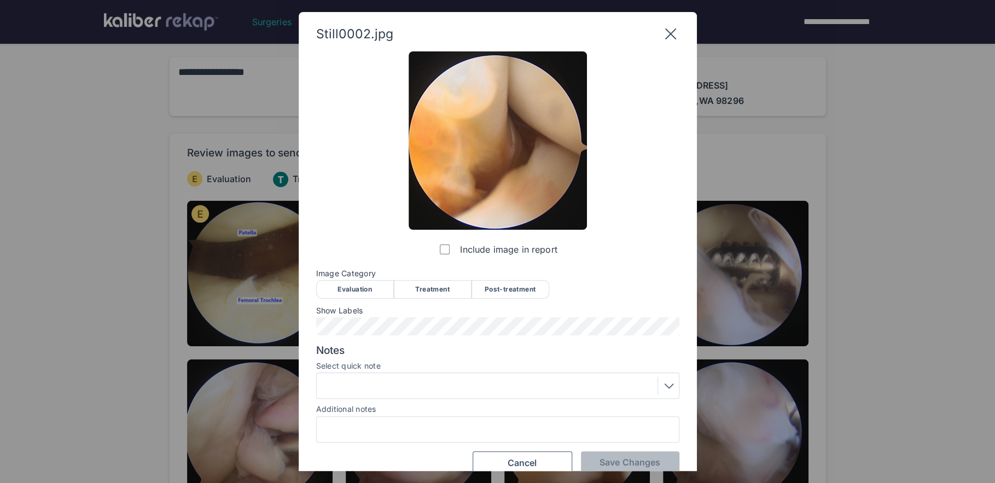
click at [364, 286] on div "Evaluation" at bounding box center [355, 289] width 78 height 19
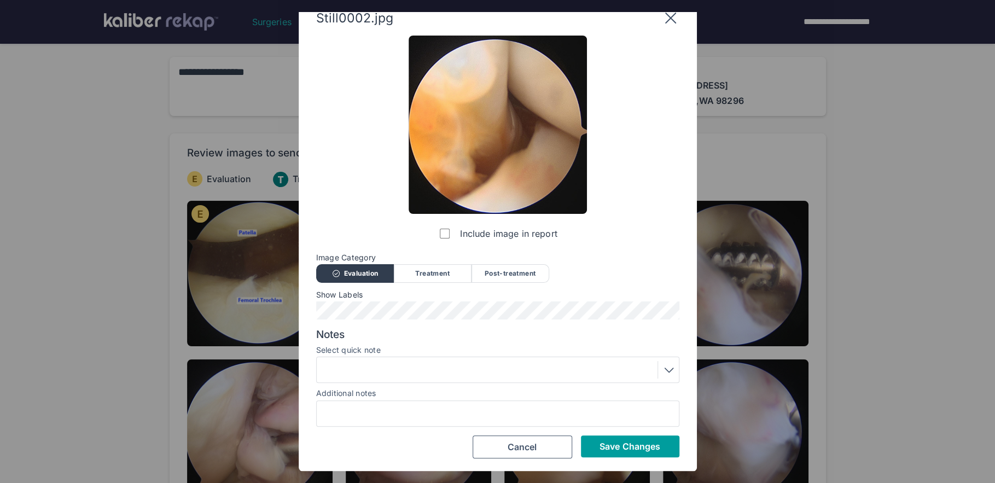
click at [605, 447] on span "Save Changes" at bounding box center [629, 446] width 61 height 11
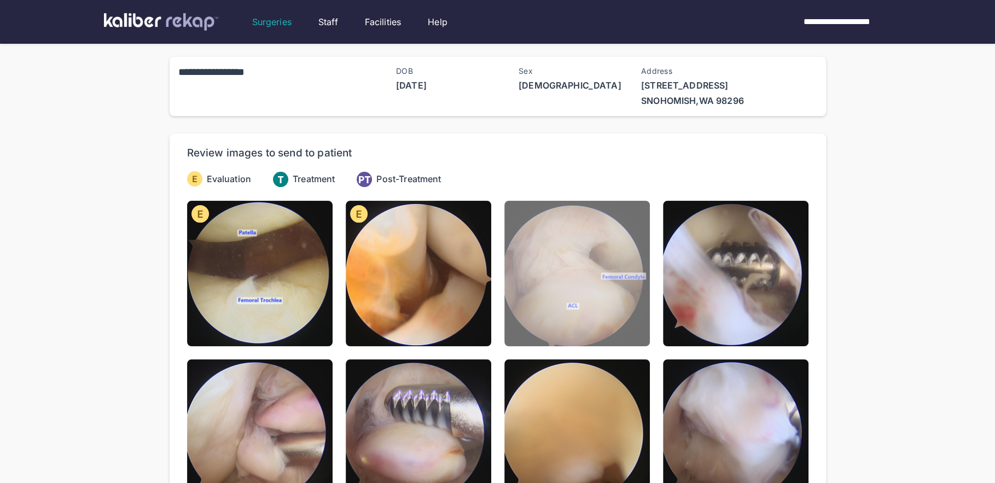
click at [570, 319] on img at bounding box center [576, 273] width 145 height 145
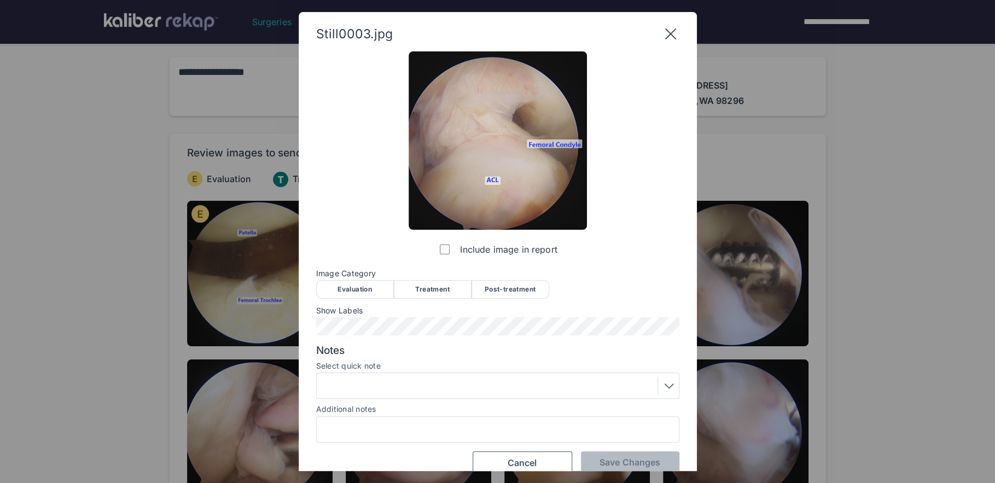
click at [359, 288] on div "Evaluation" at bounding box center [355, 289] width 78 height 19
click at [372, 393] on div at bounding box center [498, 386] width 356 height 18
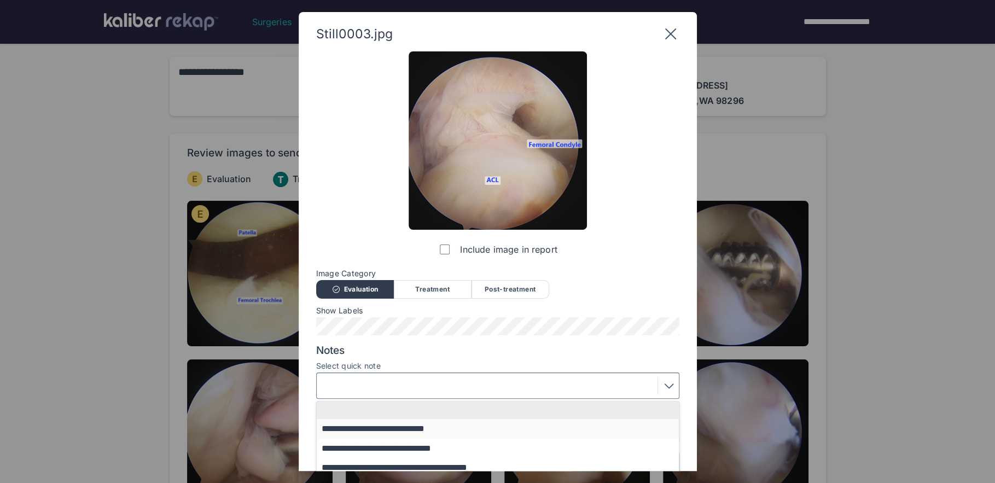
click at [380, 431] on button "**********" at bounding box center [503, 428] width 372 height 19
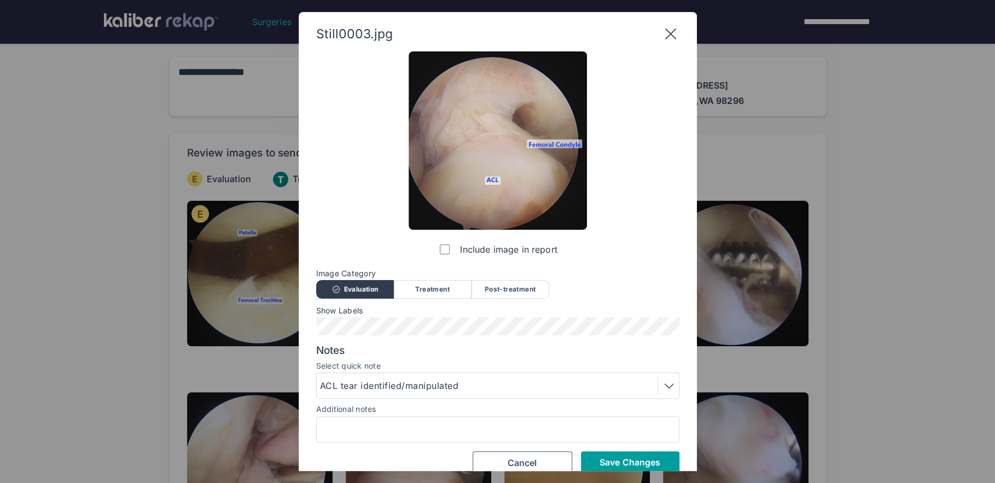
click at [593, 459] on button "Save Changes" at bounding box center [630, 462] width 98 height 22
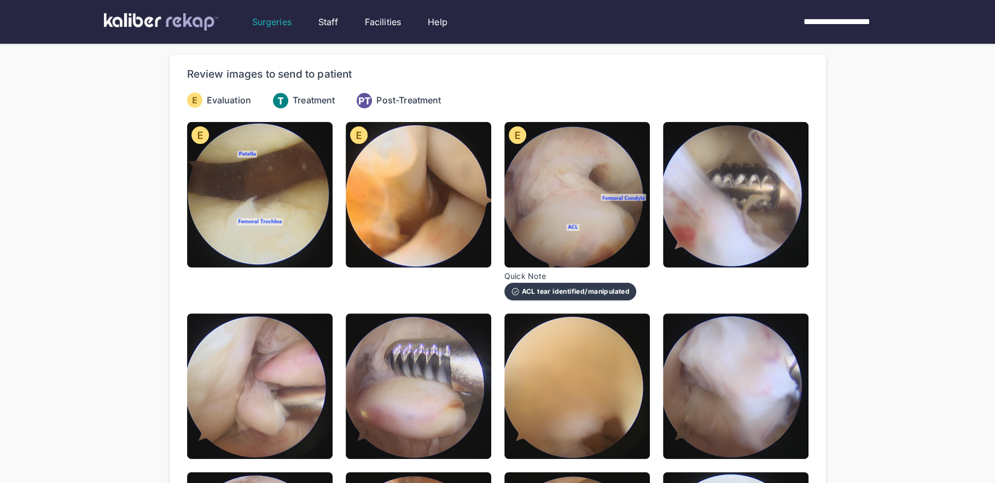
scroll to position [80, 0]
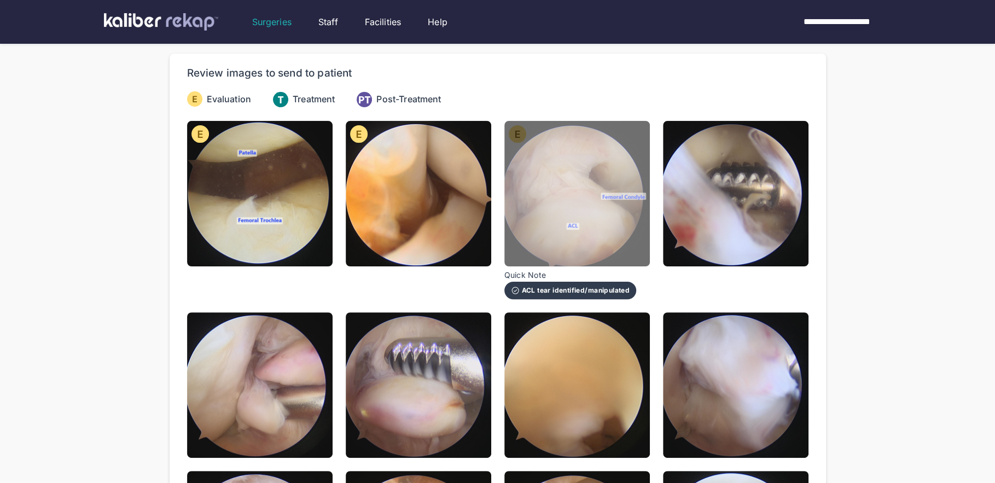
click at [620, 246] on img at bounding box center [576, 193] width 145 height 145
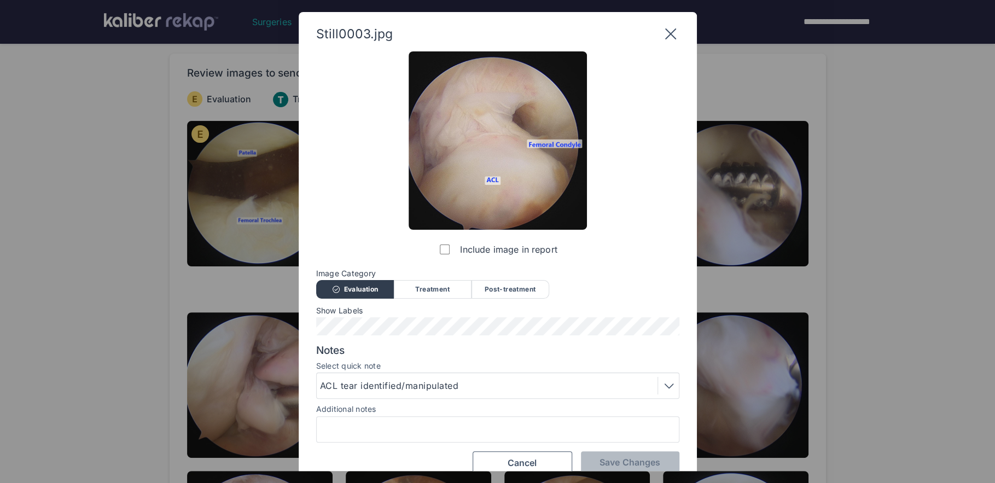
scroll to position [16, 0]
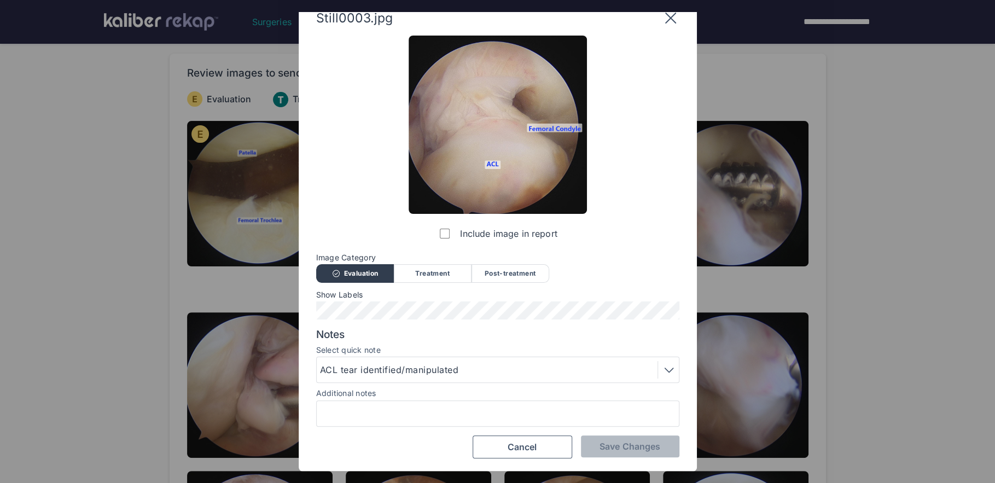
click at [559, 376] on div "ACL tear identified/manipulated" at bounding box center [498, 370] width 356 height 18
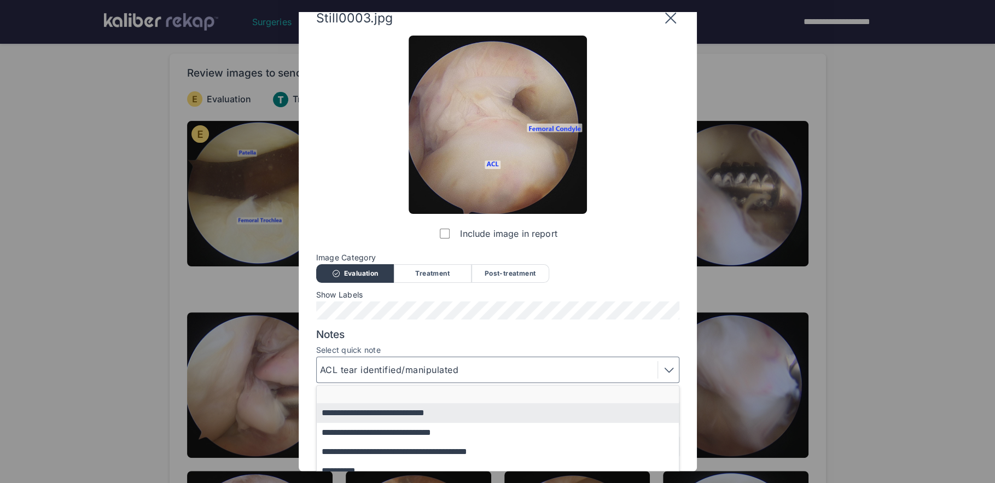
click at [532, 387] on button "button" at bounding box center [503, 395] width 372 height 18
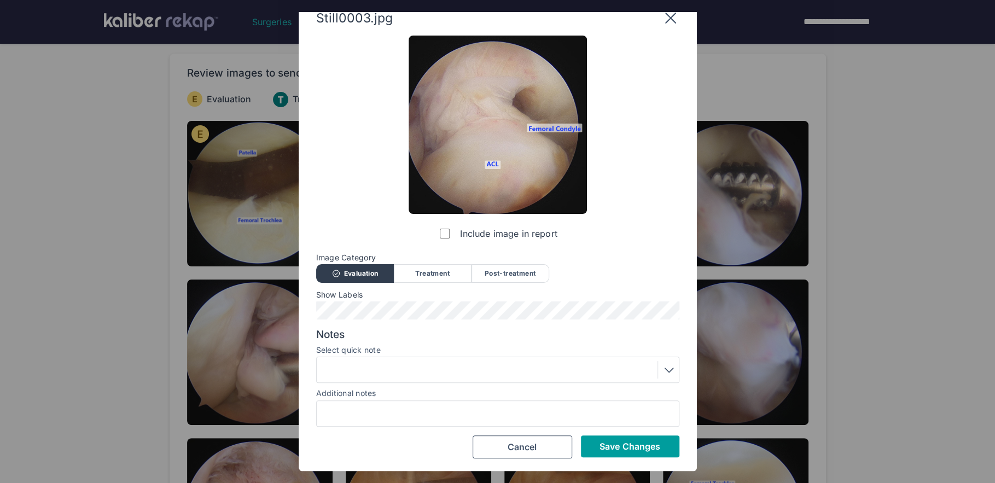
click at [608, 442] on span "Save Changes" at bounding box center [629, 446] width 61 height 11
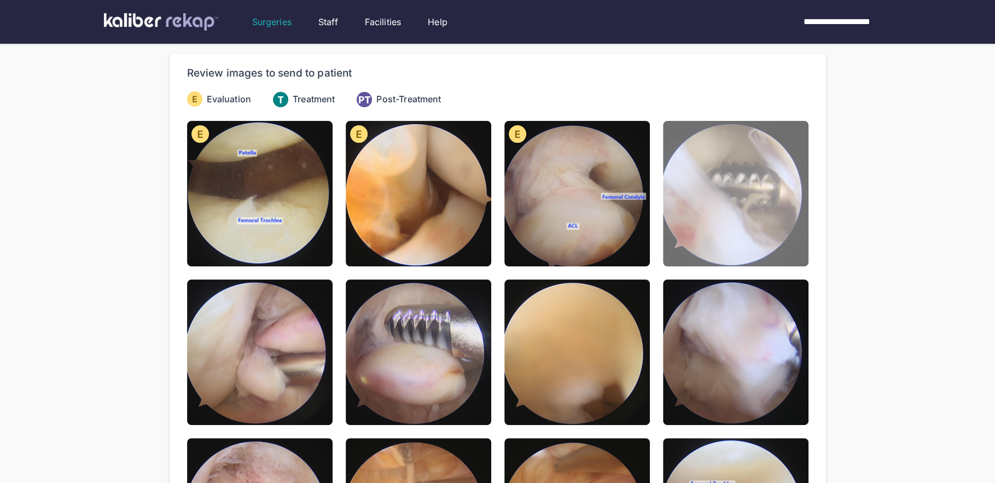
click at [718, 241] on img at bounding box center [735, 193] width 145 height 145
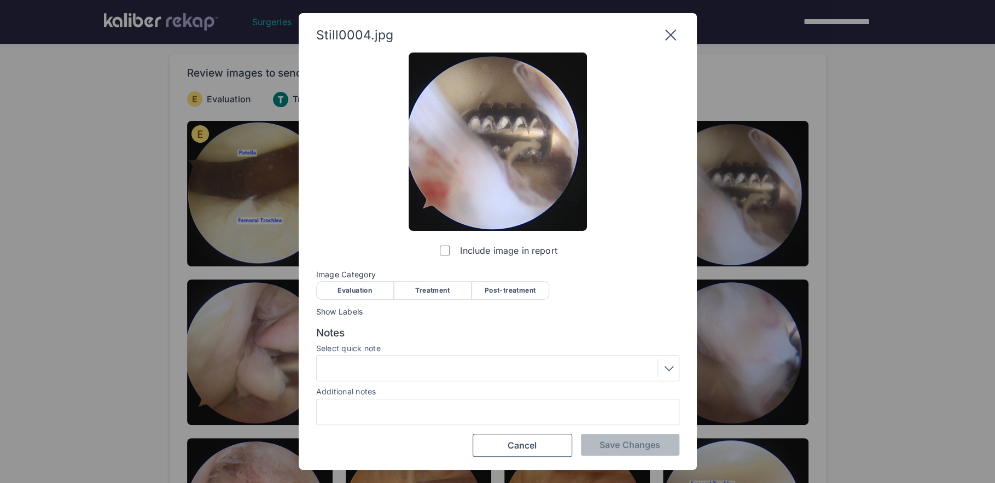
click at [427, 288] on div "Treatment" at bounding box center [433, 290] width 78 height 19
click at [415, 367] on div at bounding box center [498, 368] width 356 height 18
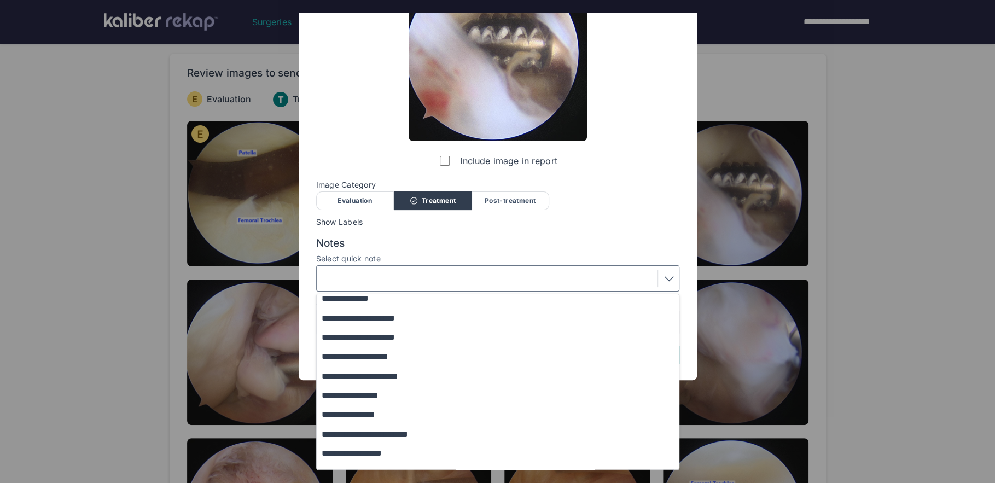
scroll to position [94, 0]
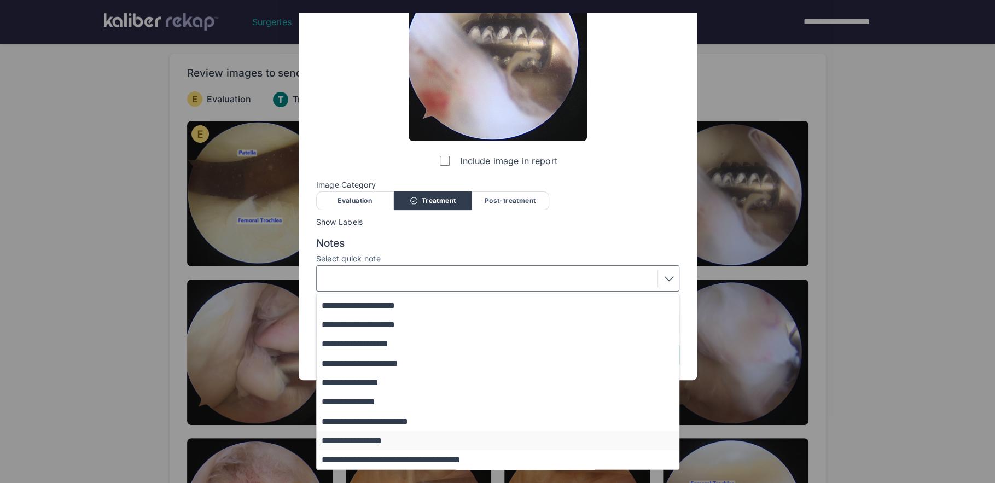
click at [394, 438] on button "**********" at bounding box center [503, 440] width 372 height 19
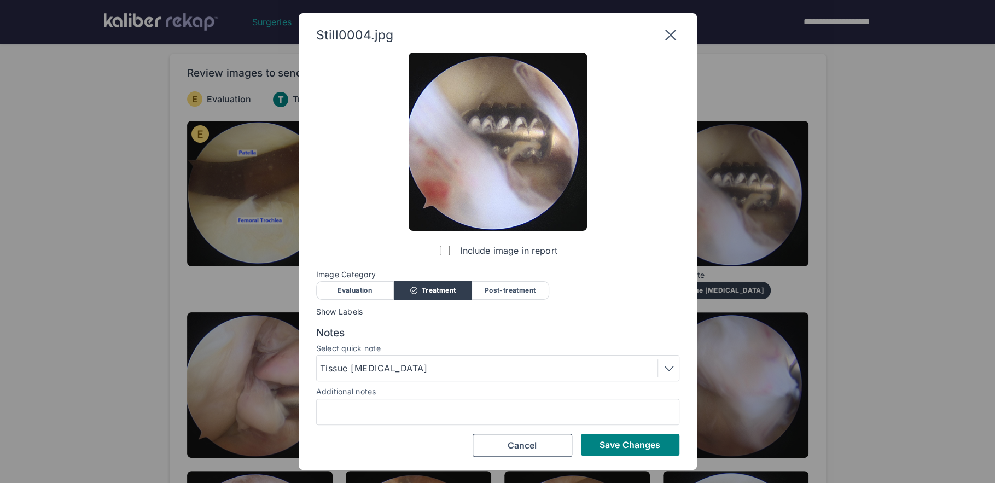
scroll to position [0, 0]
click at [634, 436] on button "Save Changes" at bounding box center [630, 445] width 98 height 22
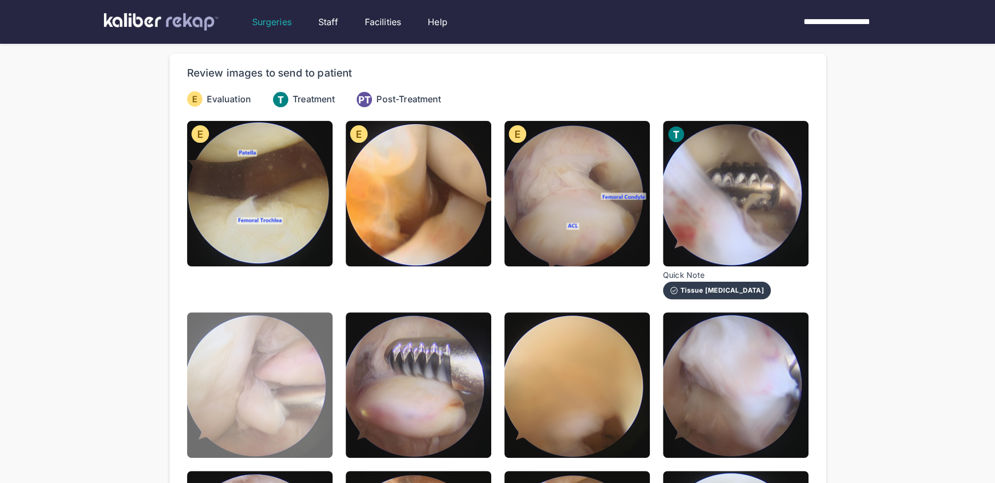
click at [283, 428] on img at bounding box center [259, 384] width 145 height 145
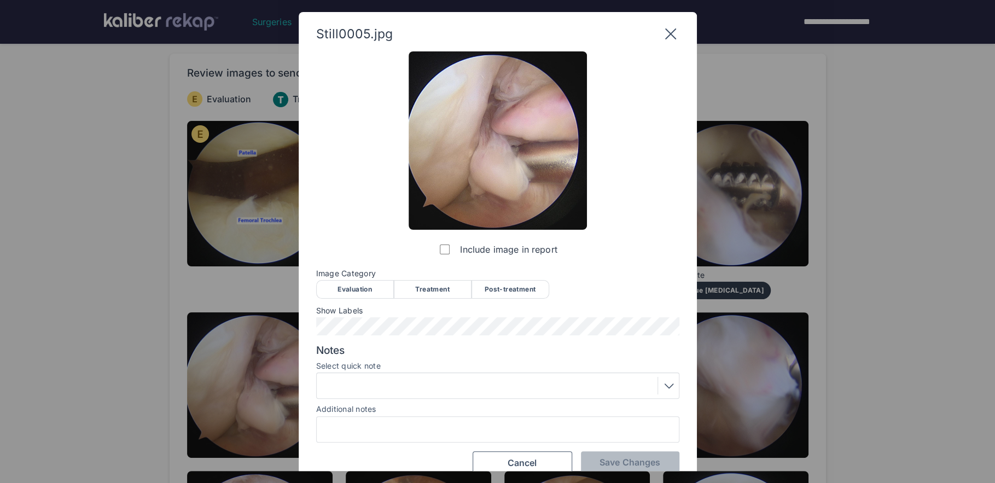
click at [438, 289] on div "Treatment" at bounding box center [433, 289] width 78 height 19
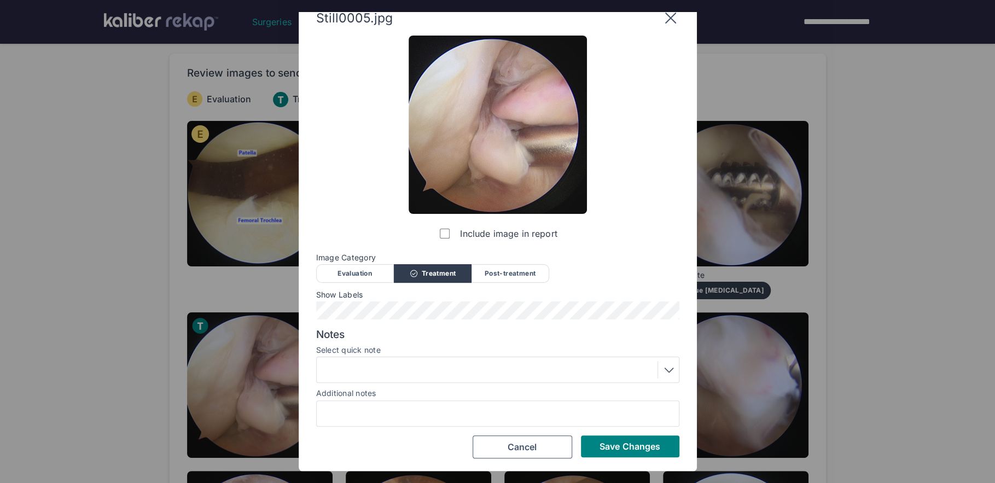
click at [402, 371] on div at bounding box center [498, 370] width 356 height 18
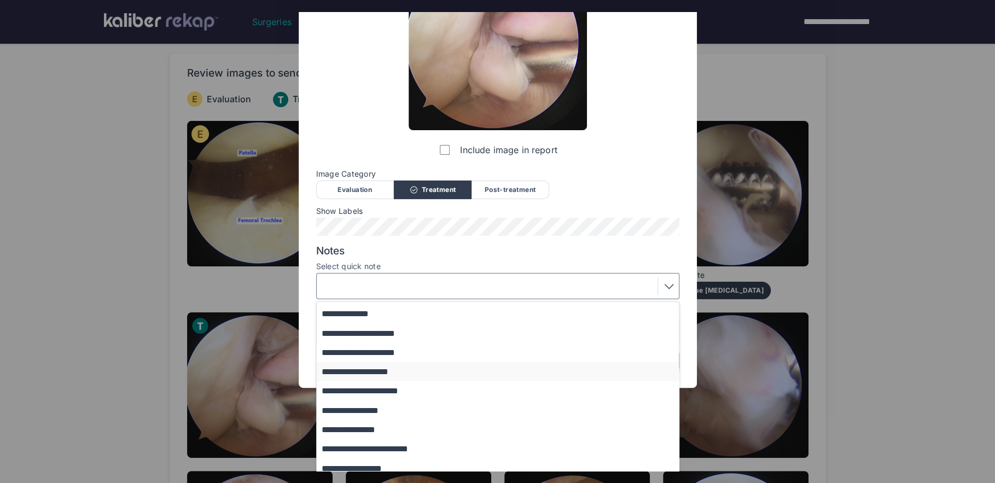
scroll to position [94, 0]
click at [388, 450] on button "**********" at bounding box center [503, 447] width 372 height 19
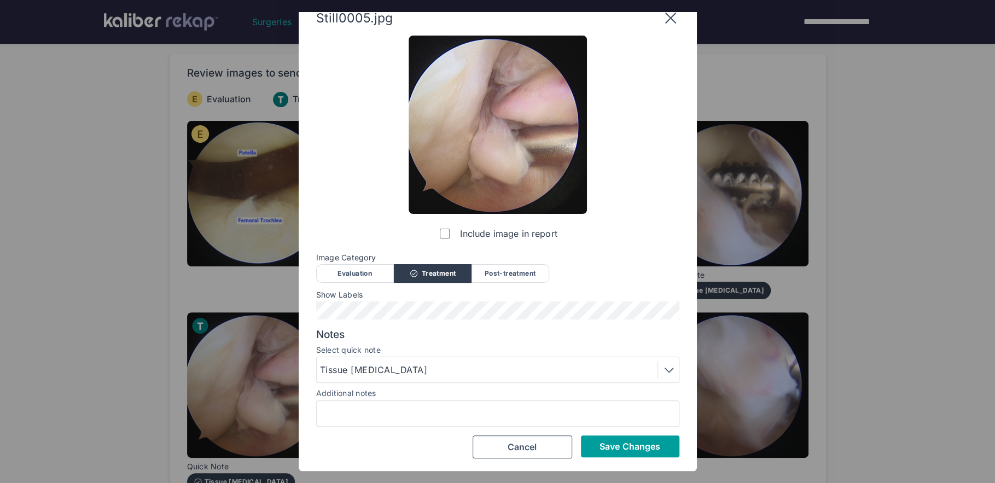
click at [635, 448] on span "Save Changes" at bounding box center [629, 446] width 61 height 11
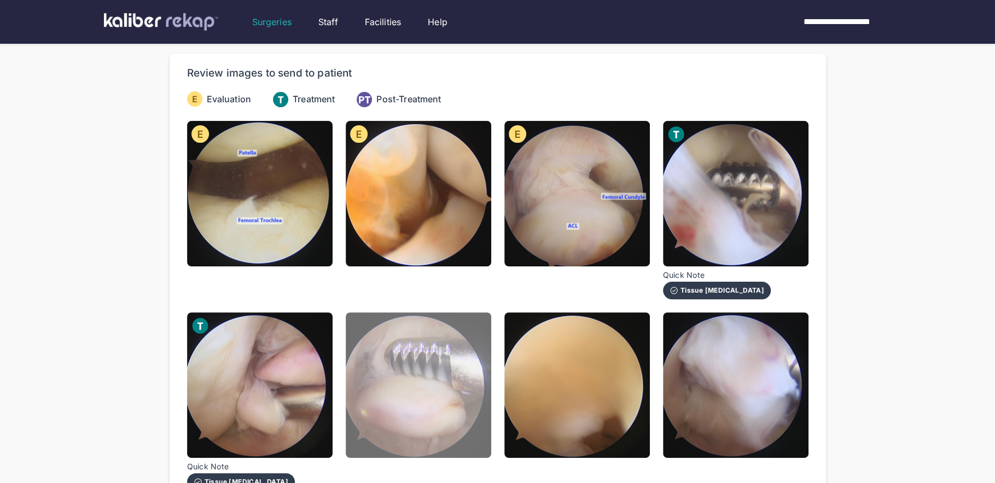
click at [434, 403] on img at bounding box center [418, 384] width 145 height 145
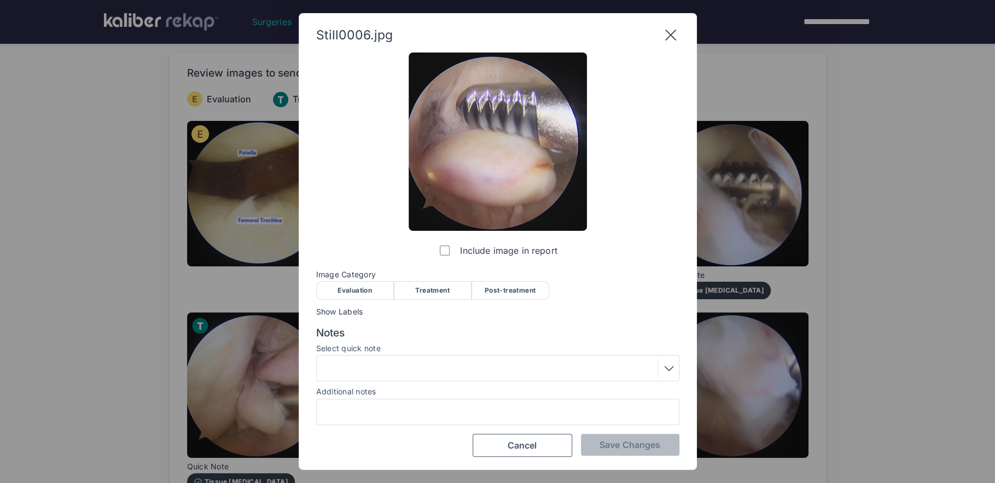
click at [429, 271] on span "Image Category" at bounding box center [497, 274] width 363 height 9
click at [429, 283] on div "Treatment" at bounding box center [433, 290] width 78 height 19
click at [625, 441] on span "Save Changes" at bounding box center [629, 444] width 61 height 11
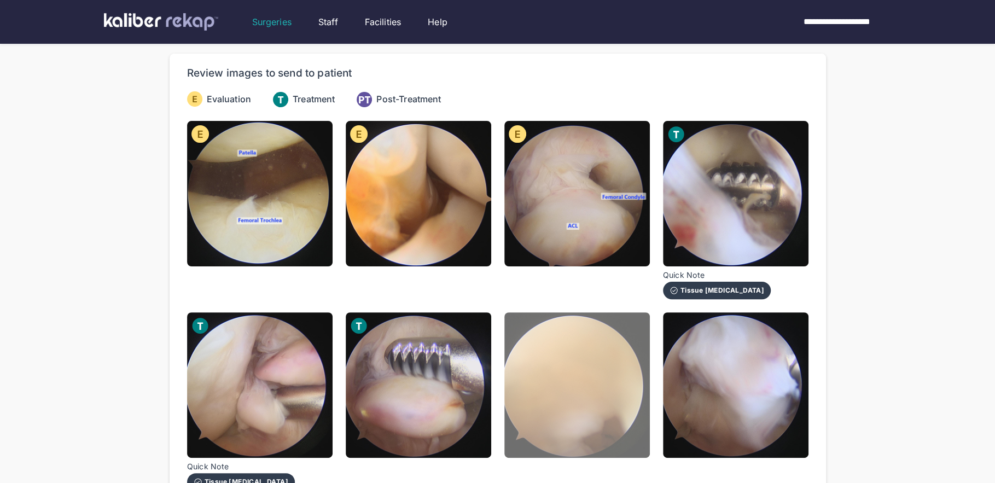
click at [607, 411] on img at bounding box center [576, 384] width 145 height 145
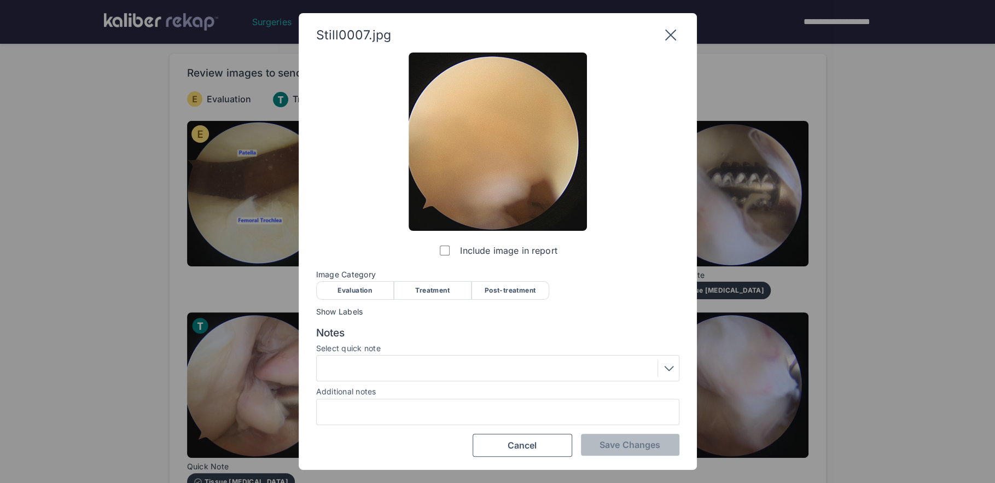
click at [435, 286] on div "Treatment" at bounding box center [433, 290] width 78 height 19
click at [637, 445] on span "Save Changes" at bounding box center [629, 444] width 61 height 11
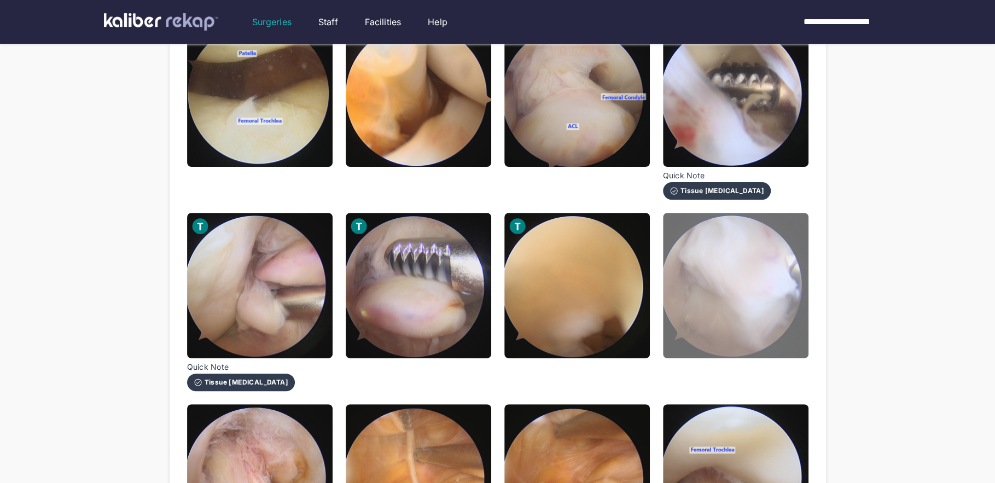
scroll to position [227, 0]
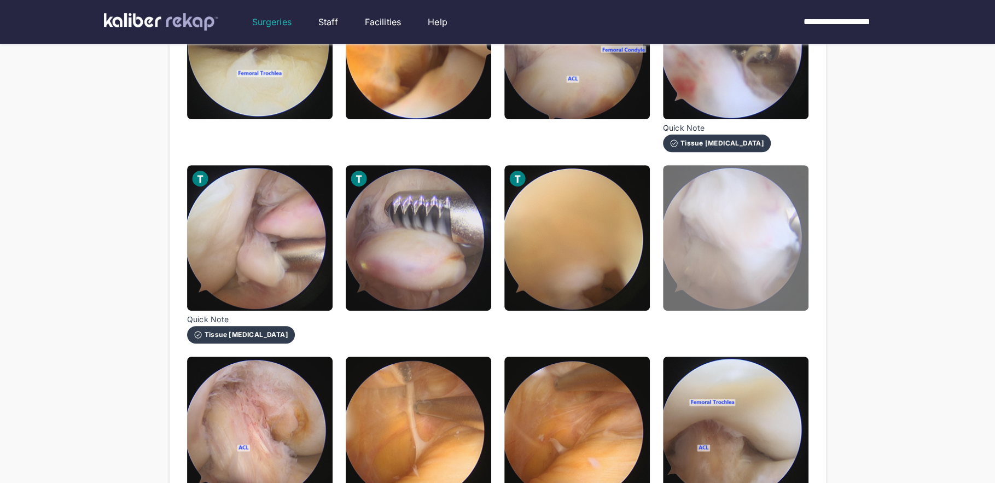
click at [739, 286] on img at bounding box center [735, 237] width 145 height 145
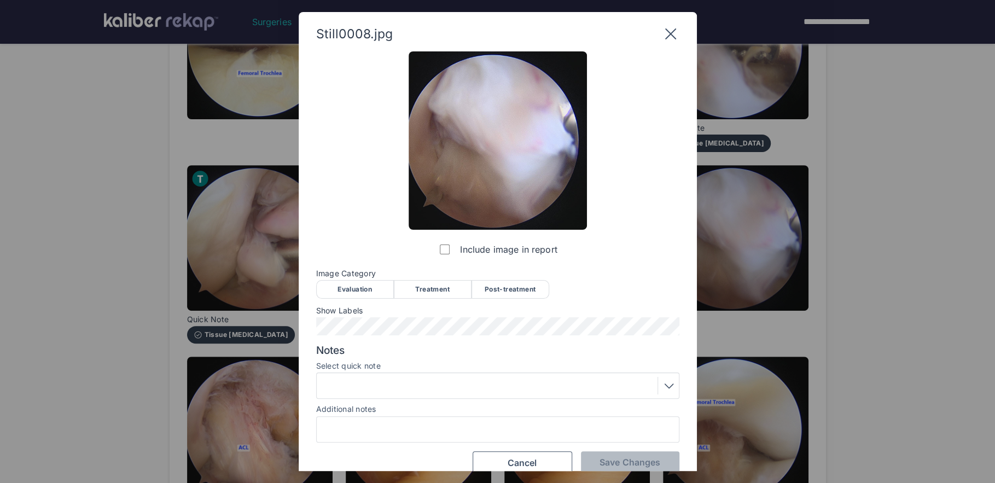
click at [451, 283] on div "Treatment" at bounding box center [433, 289] width 78 height 19
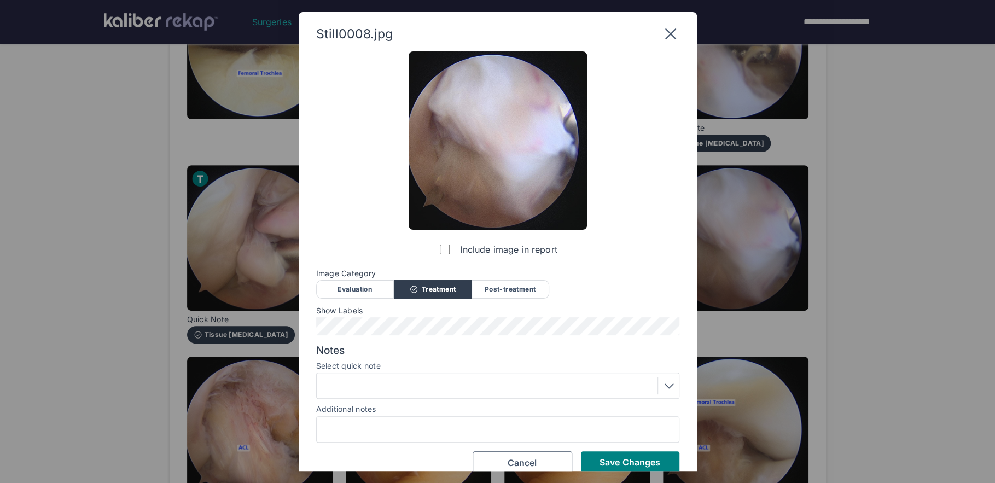
scroll to position [16, 0]
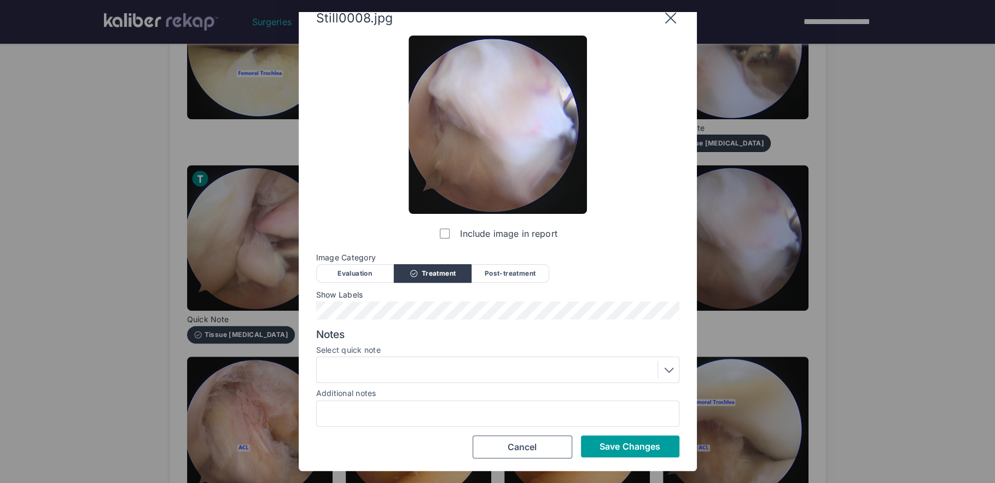
click at [611, 447] on span "Save Changes" at bounding box center [629, 446] width 61 height 11
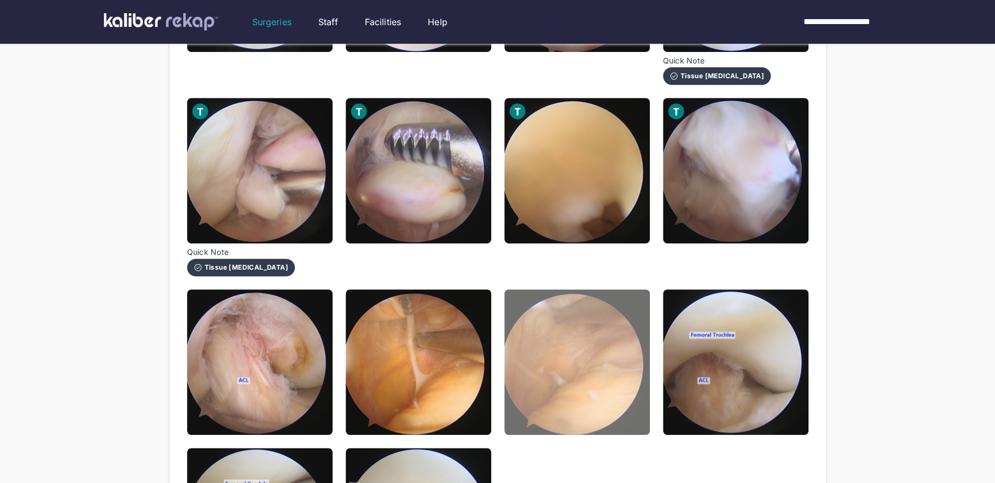
scroll to position [315, 0]
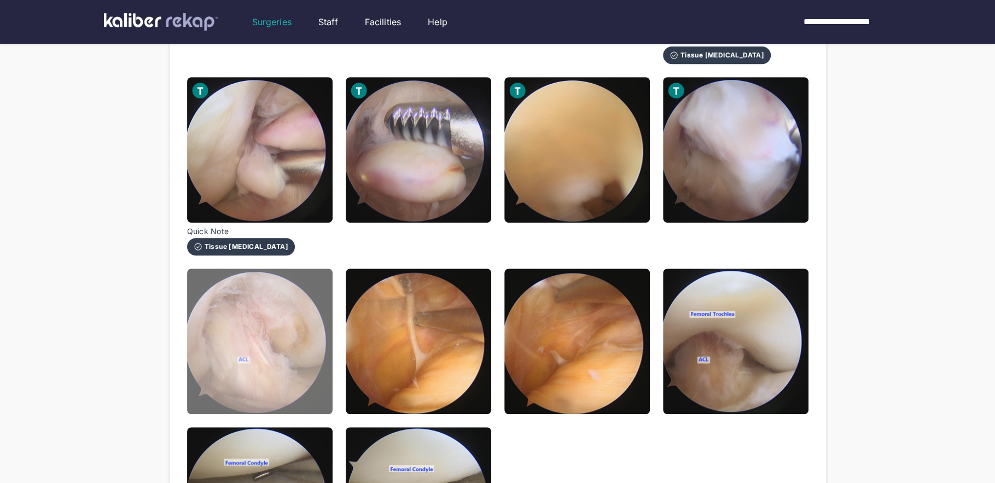
click at [267, 378] on img at bounding box center [259, 341] width 145 height 145
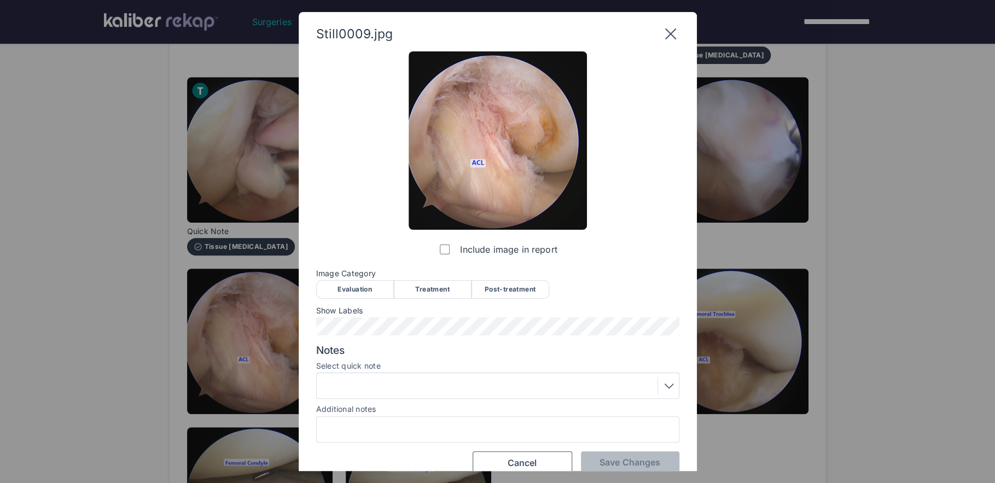
click at [516, 289] on div "Post-treatment" at bounding box center [510, 289] width 78 height 19
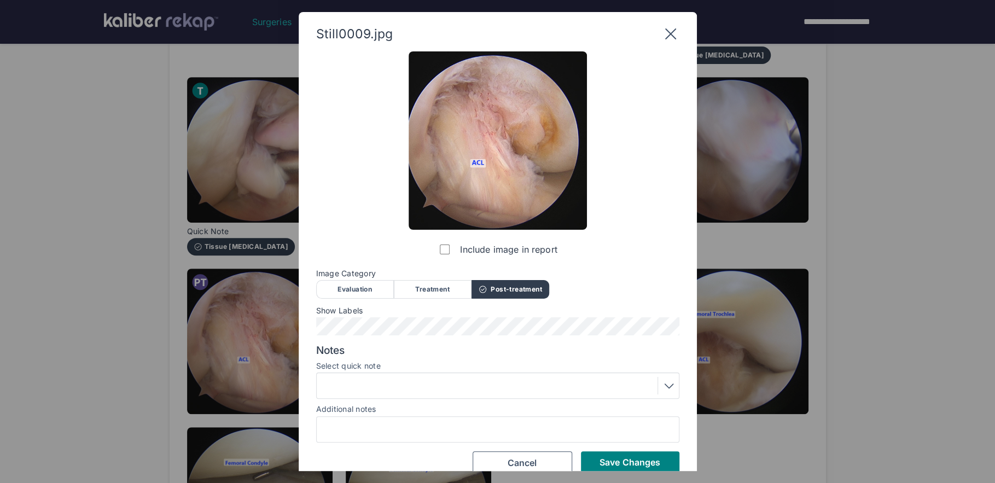
click at [358, 381] on div at bounding box center [498, 386] width 356 height 18
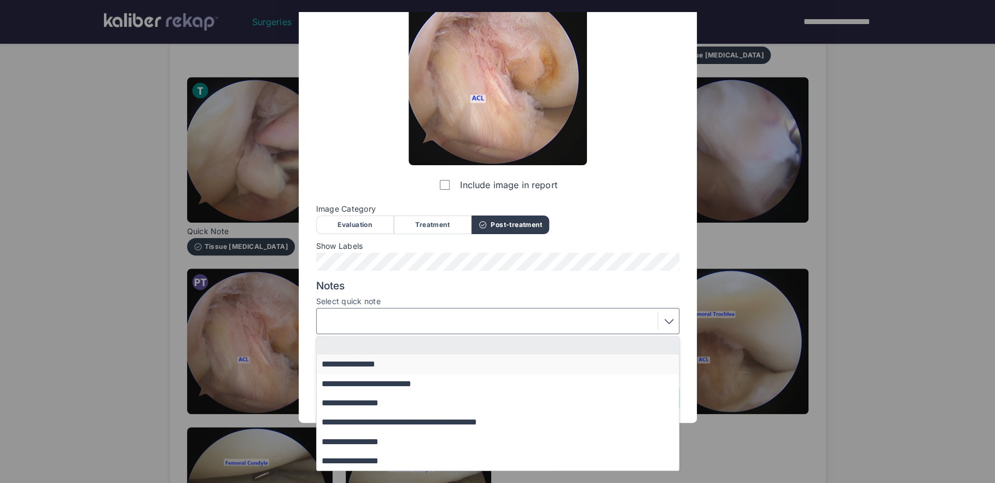
click at [375, 358] on button "**********" at bounding box center [503, 363] width 372 height 19
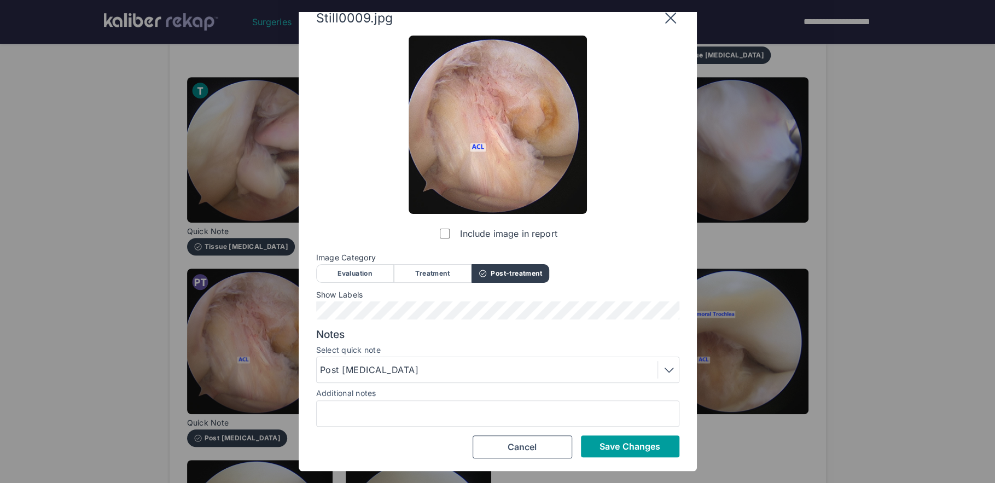
click at [646, 447] on span "Save Changes" at bounding box center [629, 446] width 61 height 11
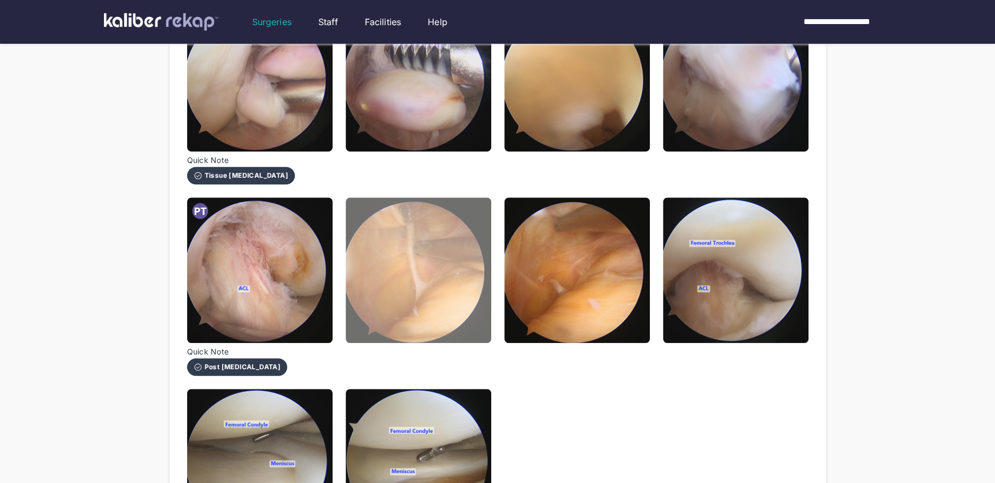
scroll to position [415, 0]
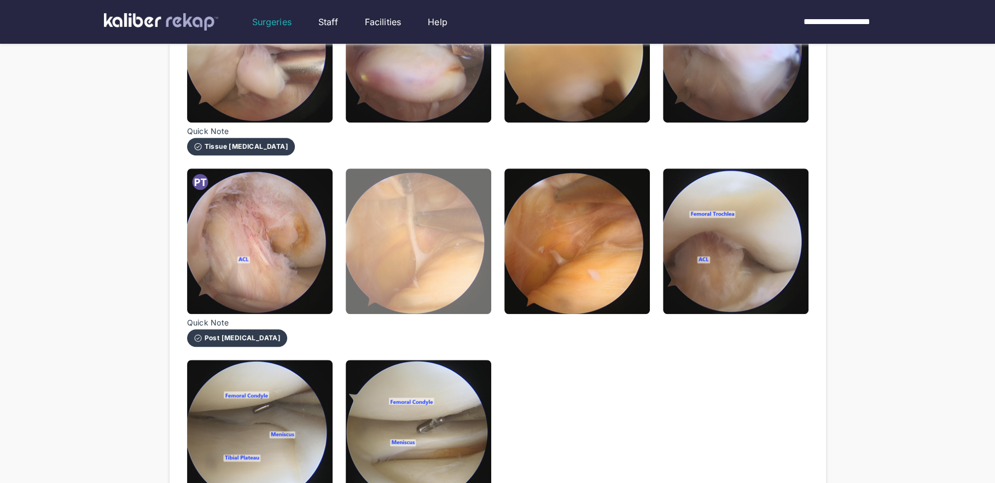
click at [440, 290] on img at bounding box center [418, 240] width 145 height 145
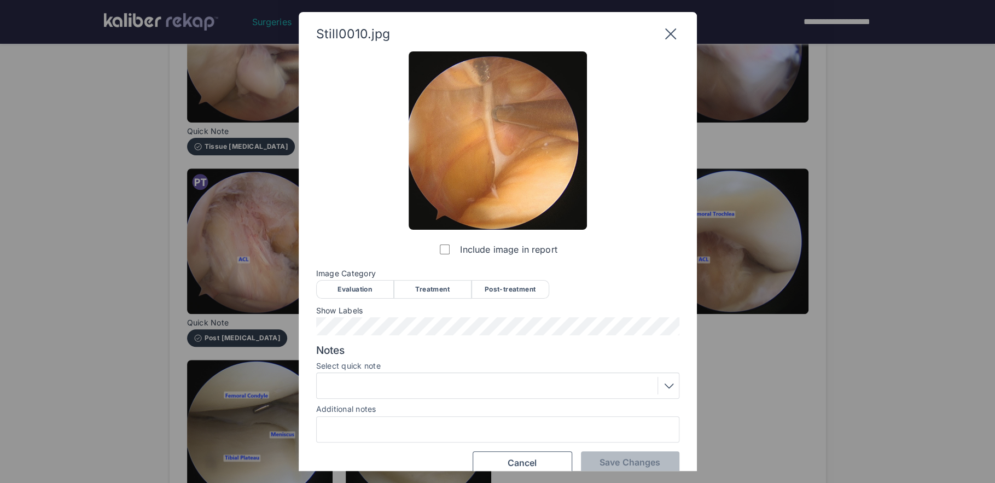
click at [446, 292] on div "Treatment" at bounding box center [433, 289] width 78 height 19
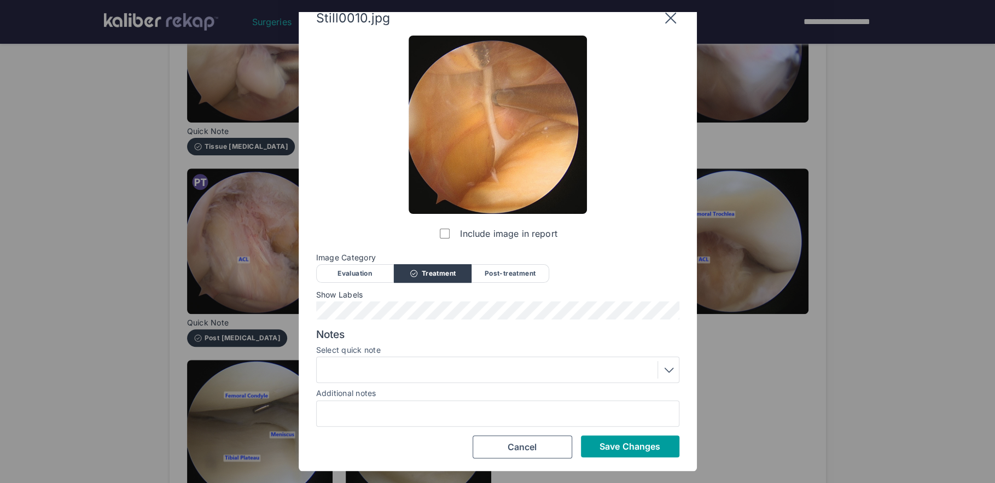
click at [621, 452] on button "Save Changes" at bounding box center [630, 446] width 98 height 22
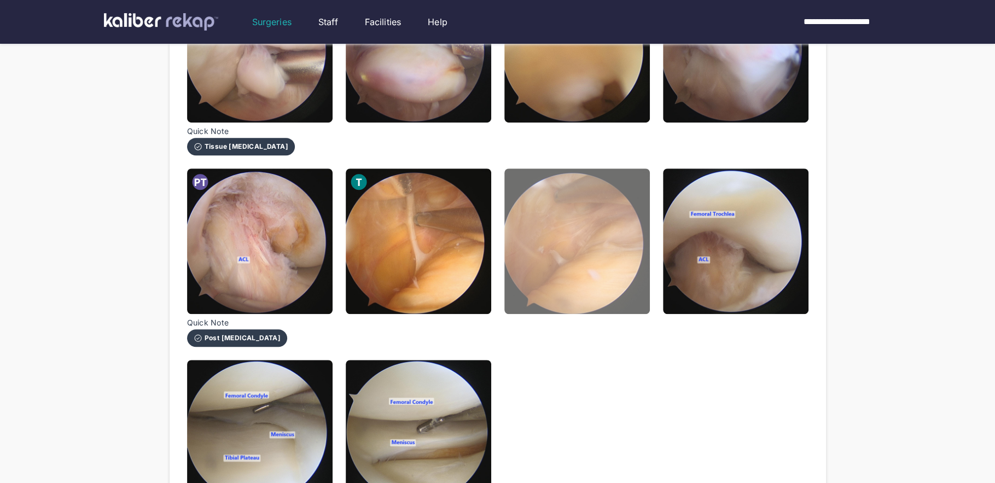
click at [598, 288] on img at bounding box center [576, 240] width 145 height 145
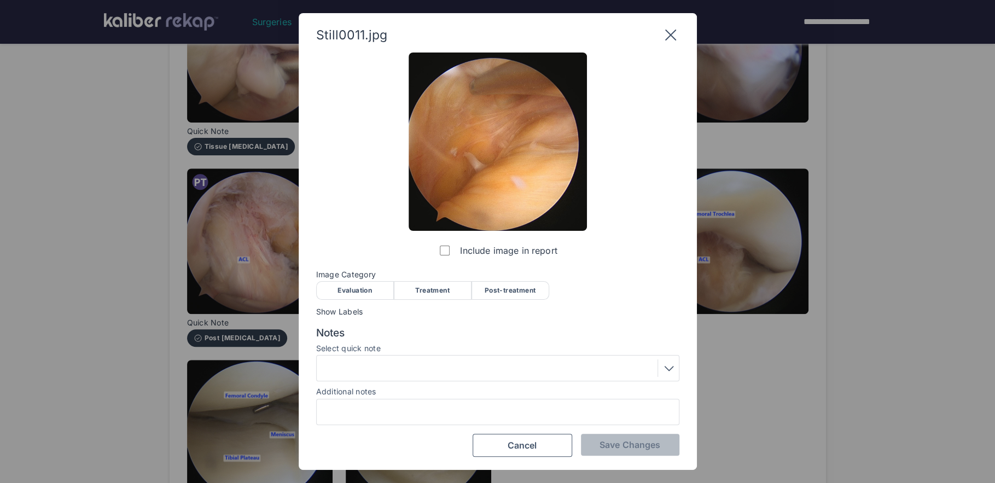
click at [441, 287] on div "Treatment" at bounding box center [433, 290] width 78 height 19
click at [631, 447] on span "Save Changes" at bounding box center [629, 444] width 61 height 11
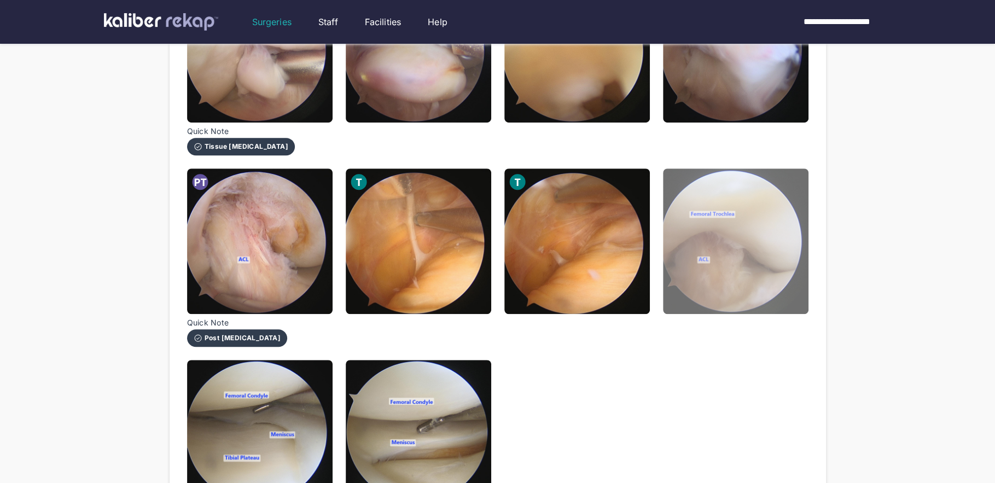
click at [709, 305] on img at bounding box center [735, 240] width 145 height 145
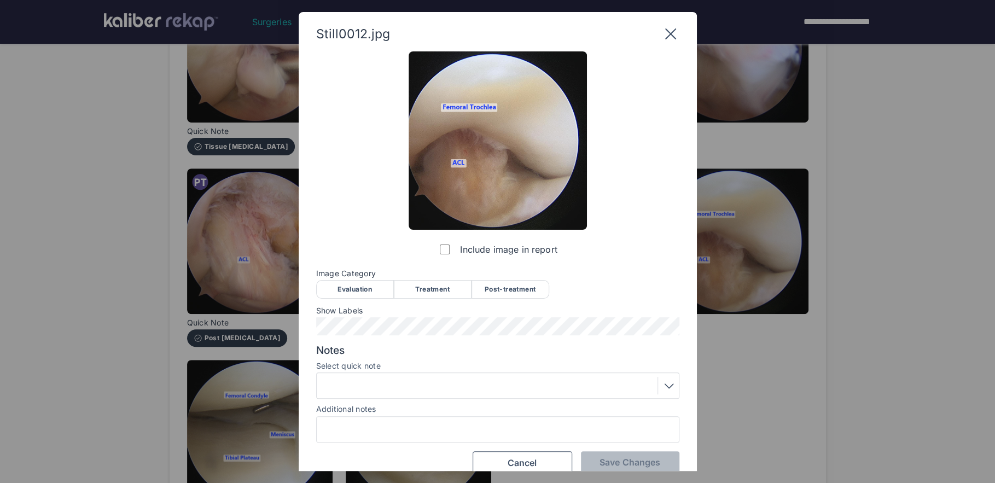
click at [505, 292] on div "Post-treatment" at bounding box center [510, 289] width 78 height 19
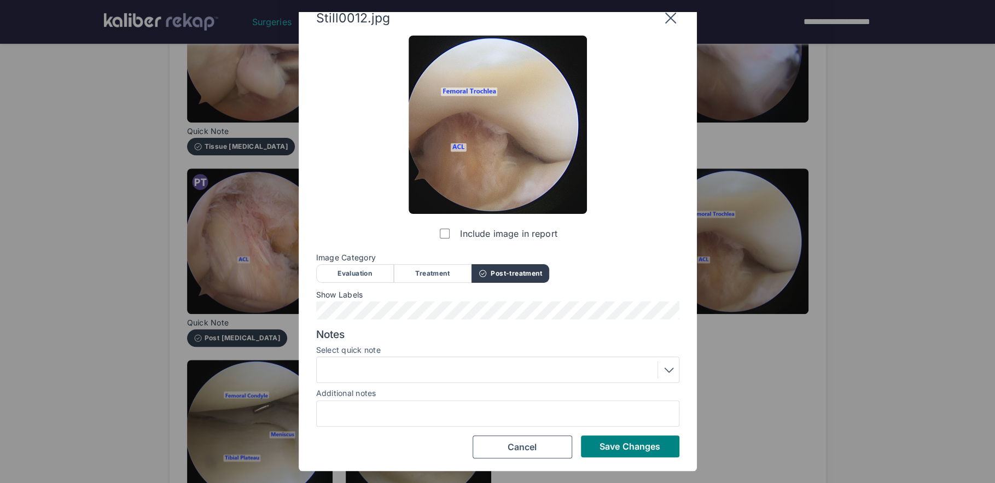
click at [436, 379] on div at bounding box center [497, 370] width 363 height 26
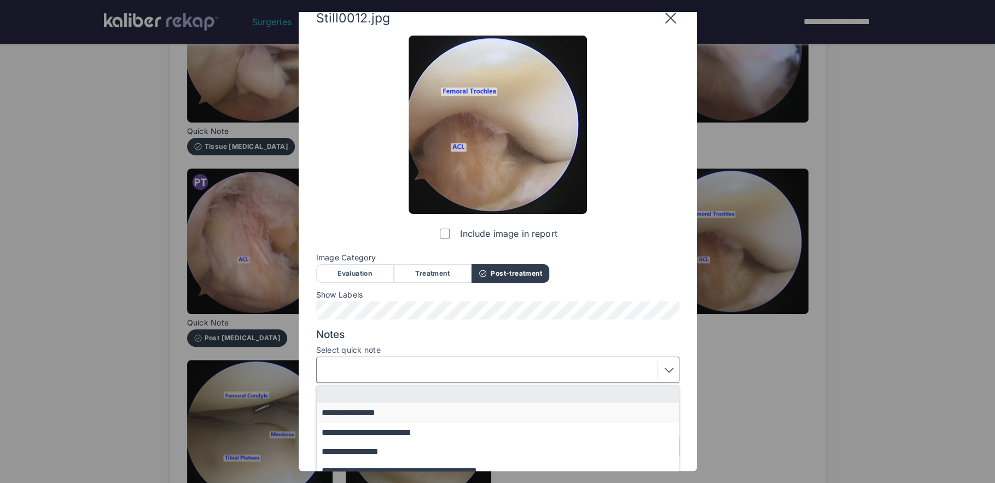
click at [402, 412] on button "**********" at bounding box center [503, 412] width 372 height 19
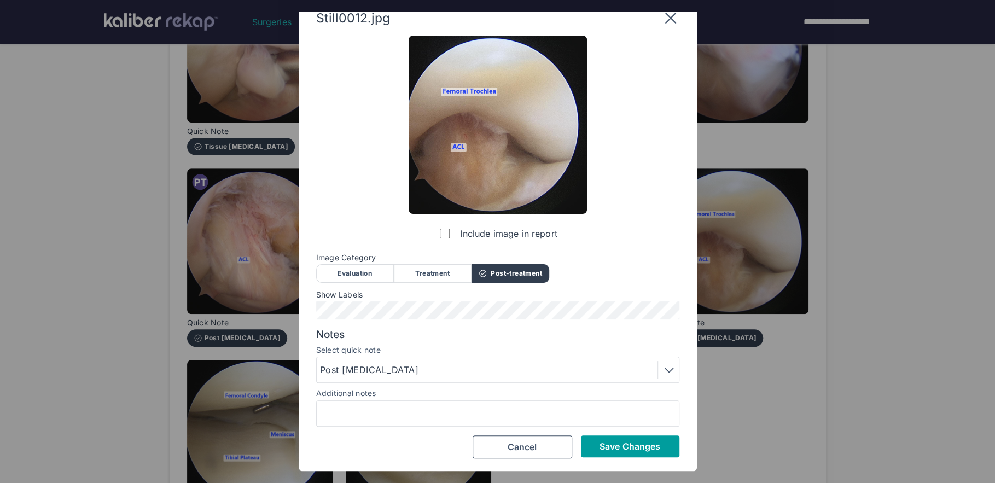
click at [640, 456] on button "Save Changes" at bounding box center [630, 446] width 98 height 22
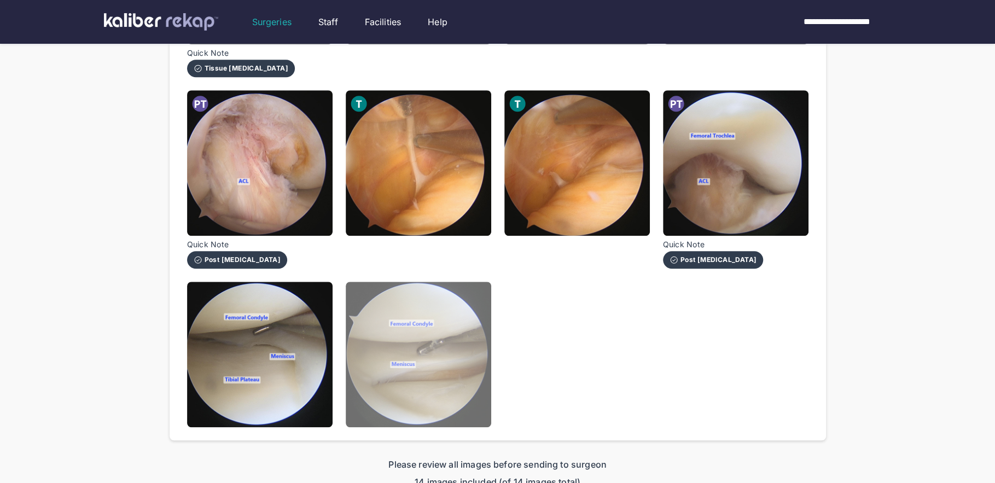
scroll to position [519, 0]
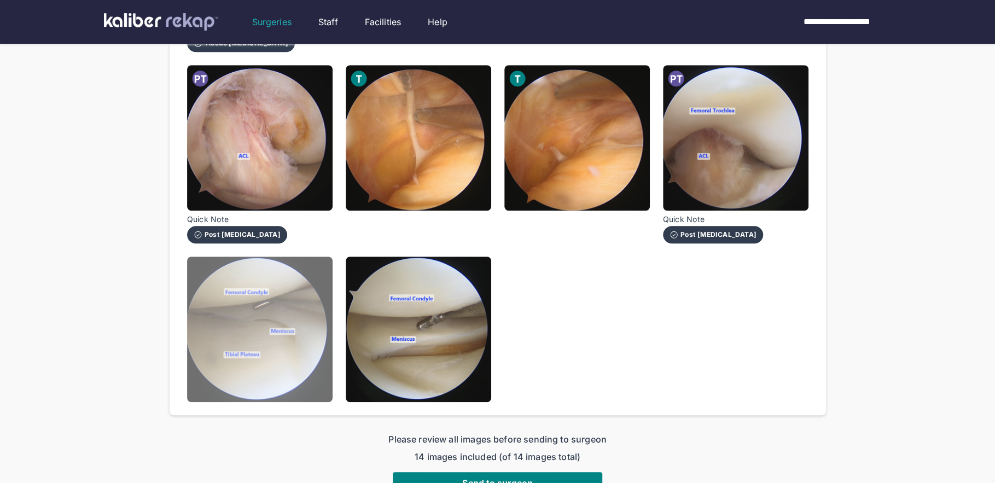
click at [265, 356] on img at bounding box center [259, 329] width 145 height 145
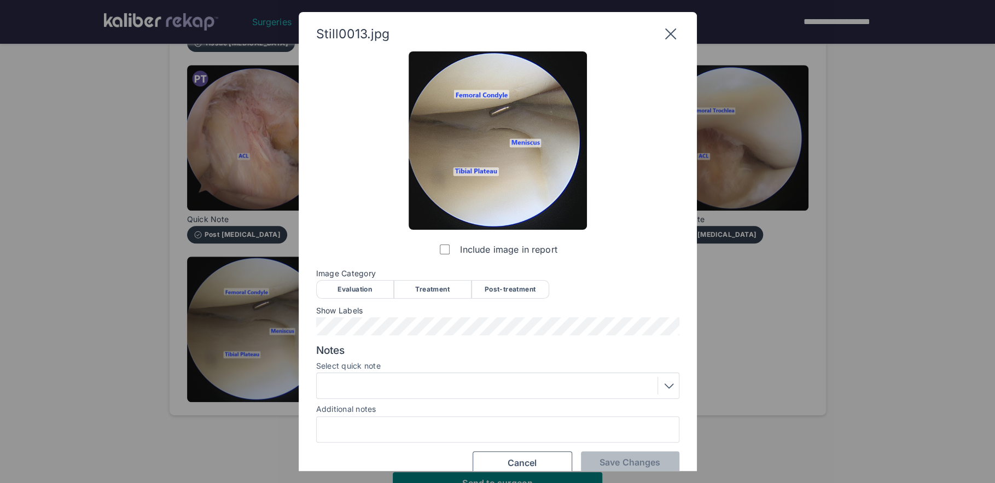
click at [369, 283] on div "Evaluation" at bounding box center [355, 289] width 78 height 19
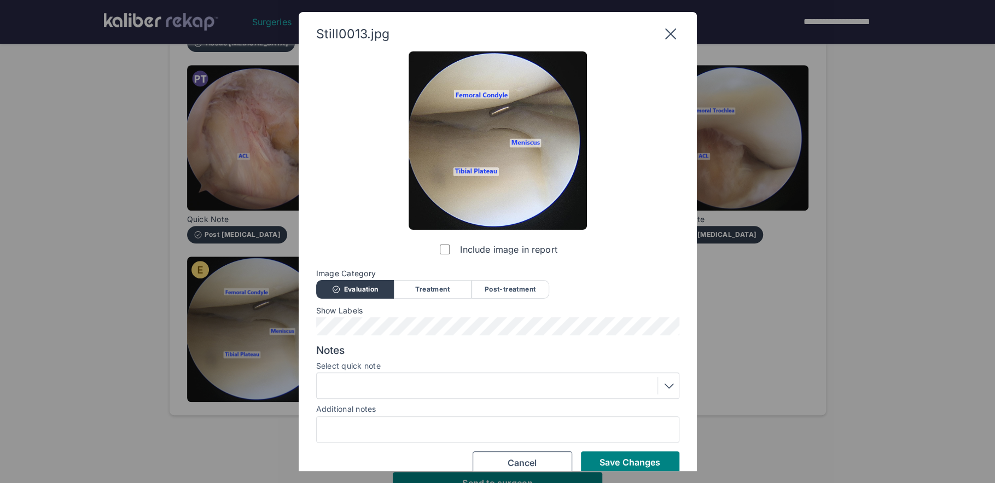
scroll to position [16, 0]
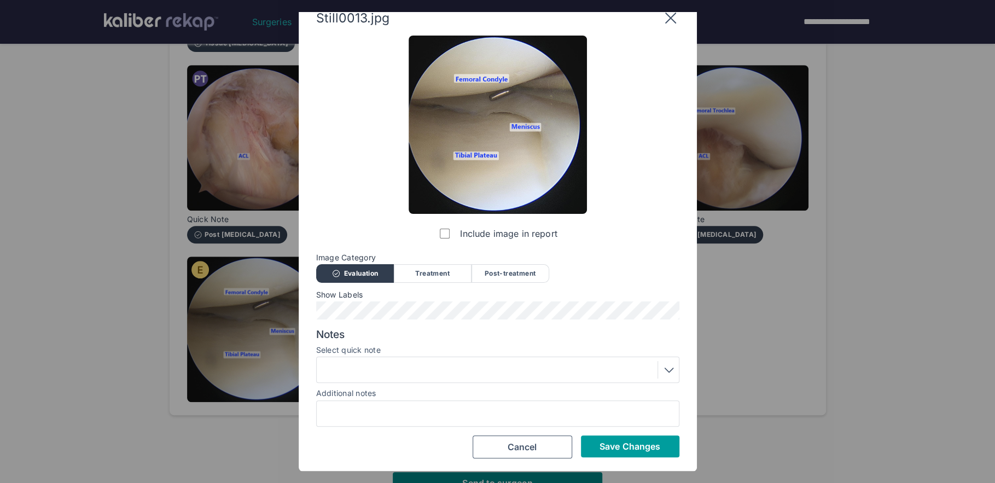
click at [620, 452] on button "Save Changes" at bounding box center [630, 446] width 98 height 22
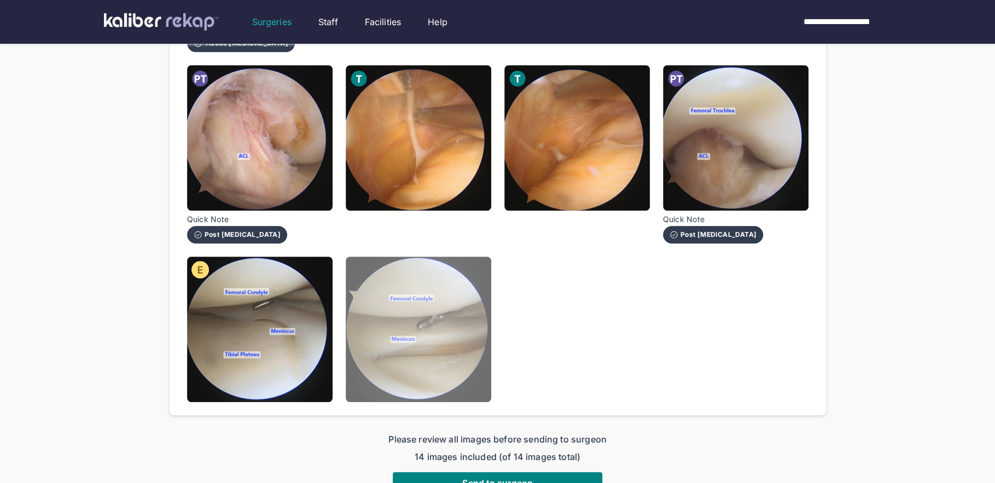
click at [442, 371] on img at bounding box center [418, 329] width 145 height 145
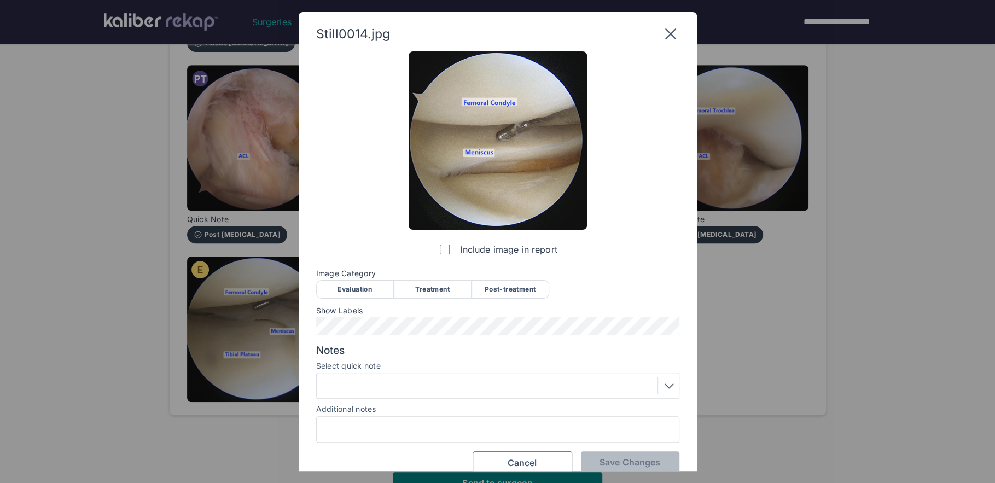
click at [349, 291] on div "Evaluation" at bounding box center [355, 289] width 78 height 19
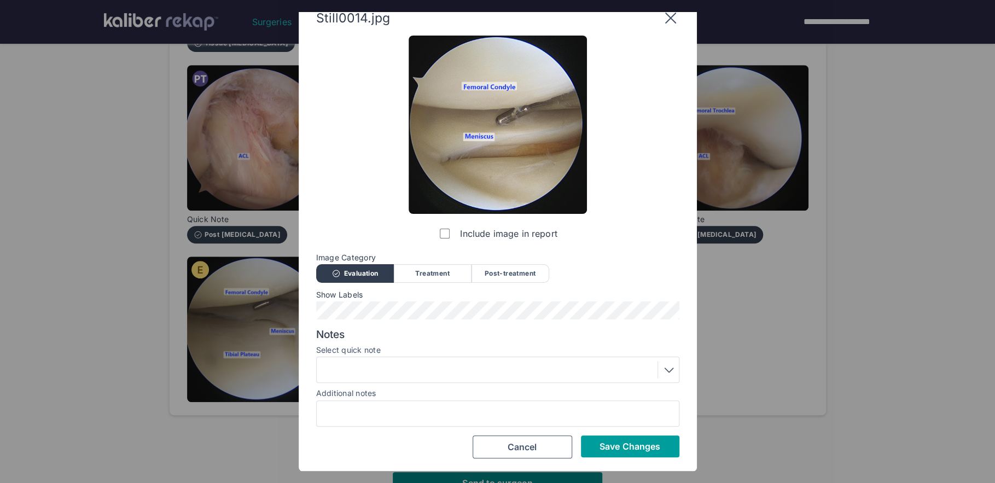
click at [630, 450] on span "Save Changes" at bounding box center [629, 446] width 61 height 11
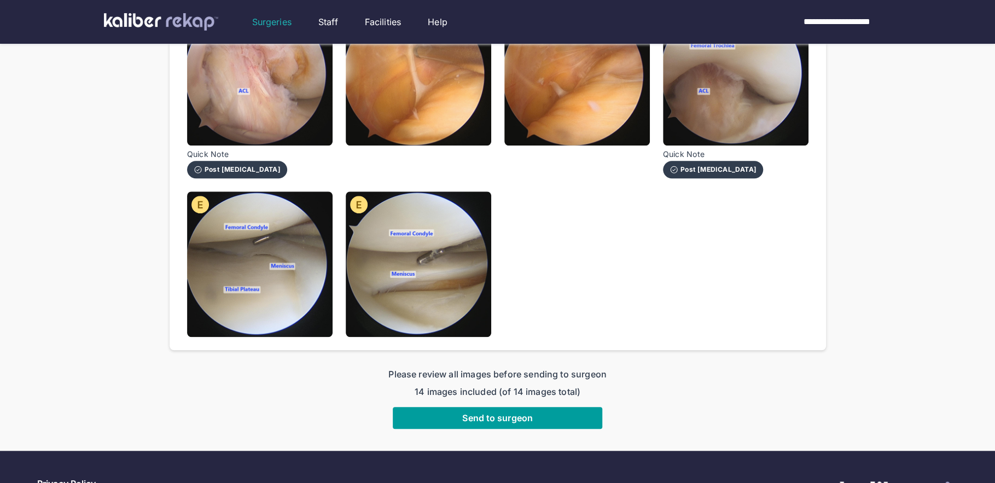
scroll to position [585, 0]
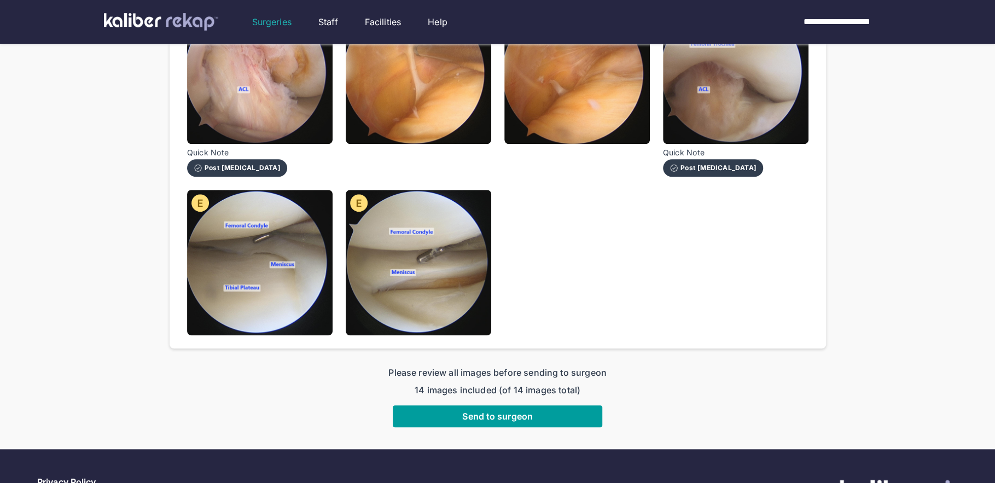
click at [514, 413] on span "Send to surgeon" at bounding box center [497, 416] width 71 height 11
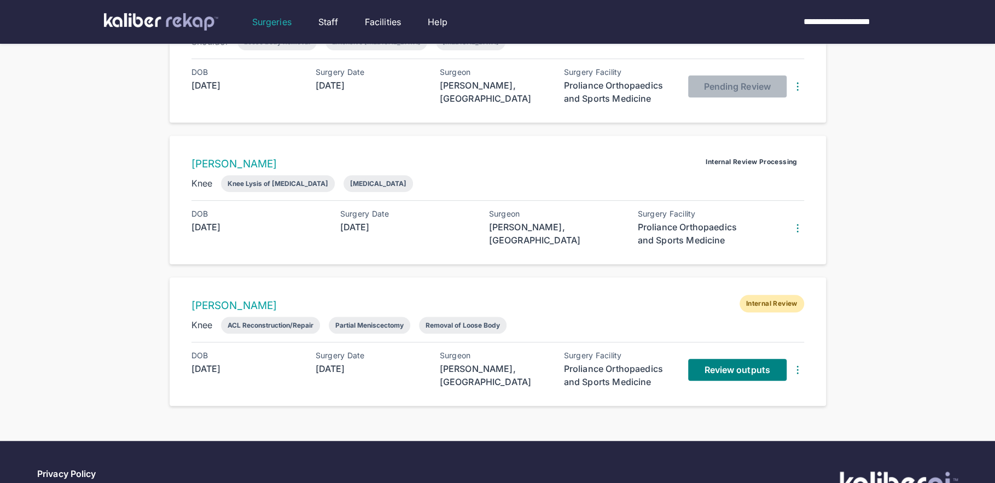
scroll to position [294, 0]
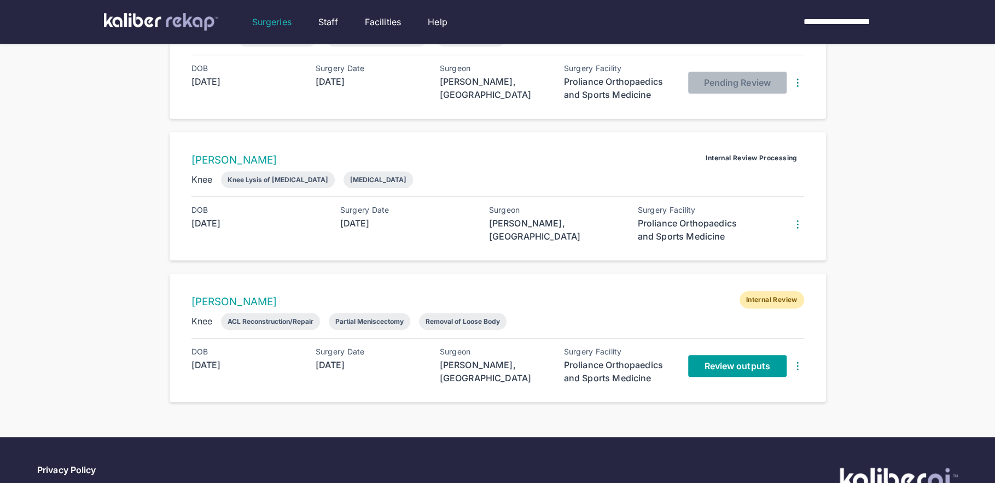
click at [718, 370] on link "Review outputs" at bounding box center [737, 366] width 98 height 22
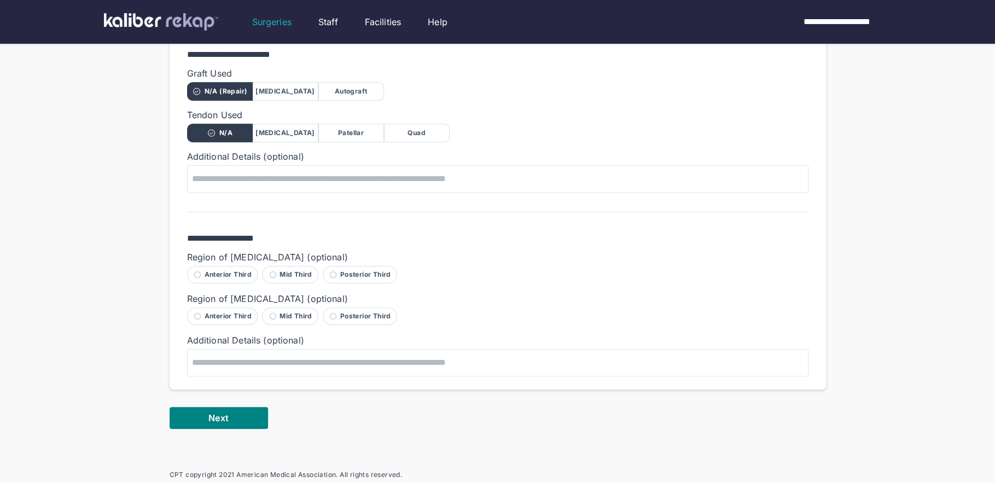
scroll to position [696, 0]
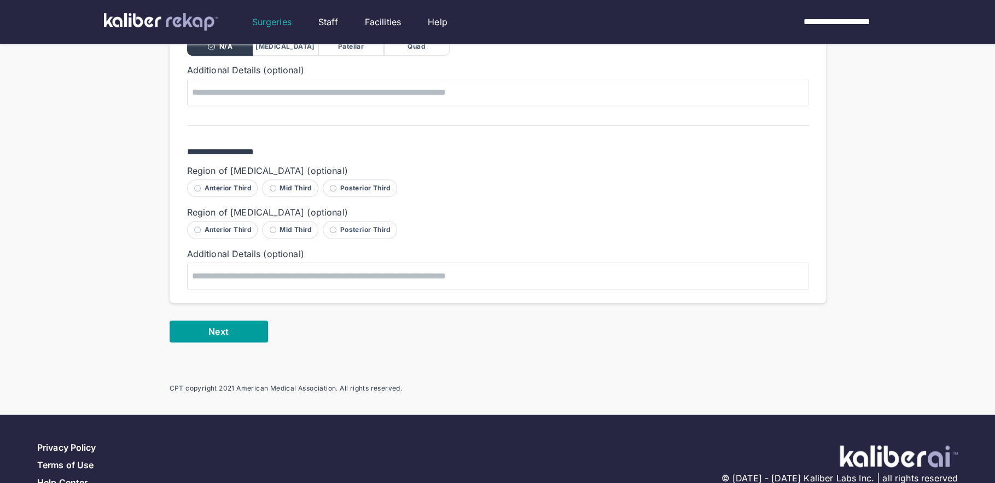
click at [191, 334] on button "Next" at bounding box center [219, 332] width 98 height 22
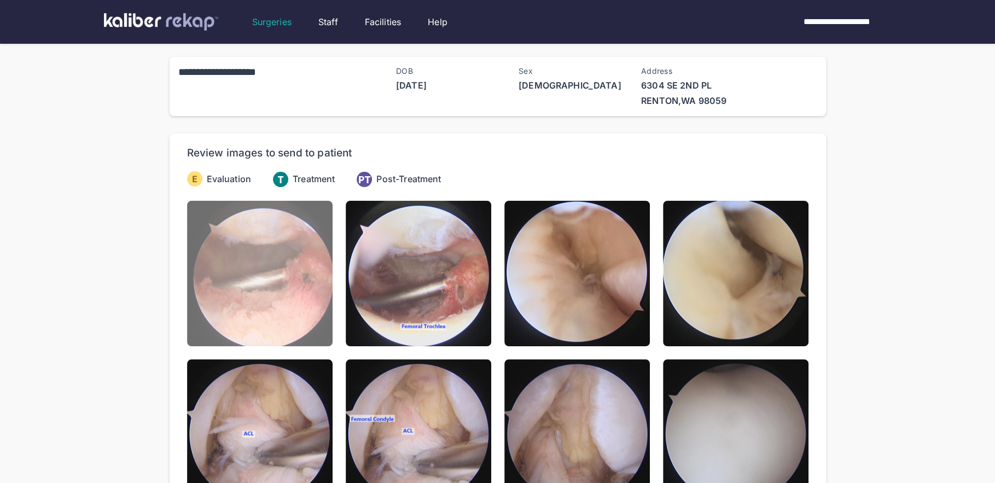
click at [307, 317] on img at bounding box center [259, 273] width 145 height 145
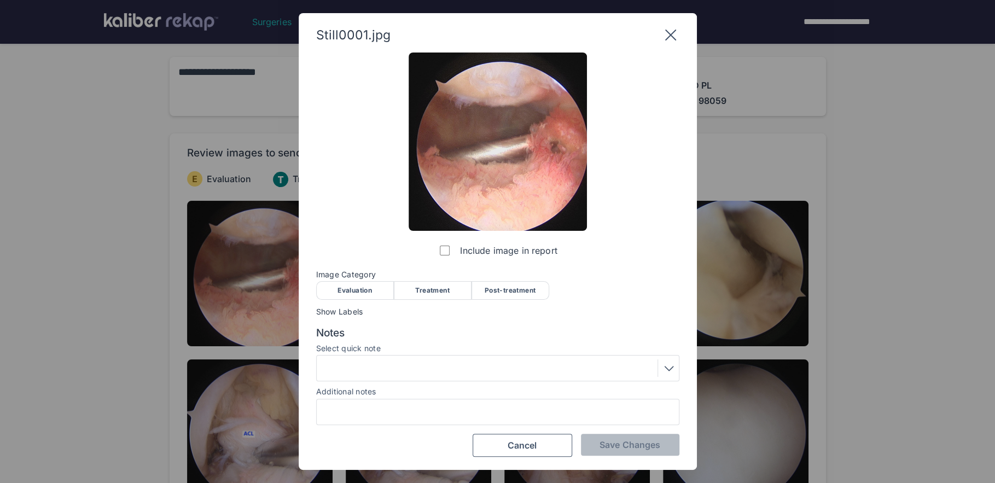
click at [350, 294] on div "Evaluation" at bounding box center [355, 290] width 78 height 19
click at [611, 440] on span "Save Changes" at bounding box center [629, 444] width 61 height 11
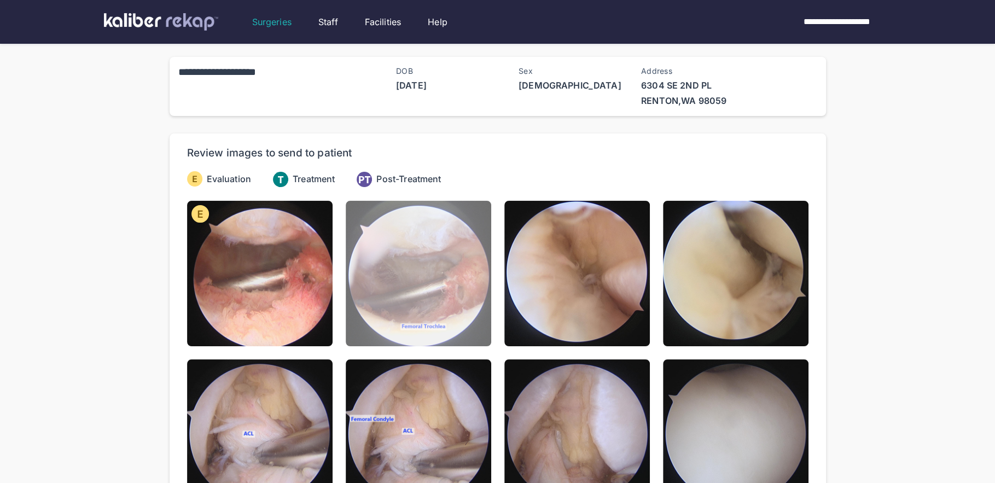
click at [459, 332] on img at bounding box center [418, 273] width 145 height 145
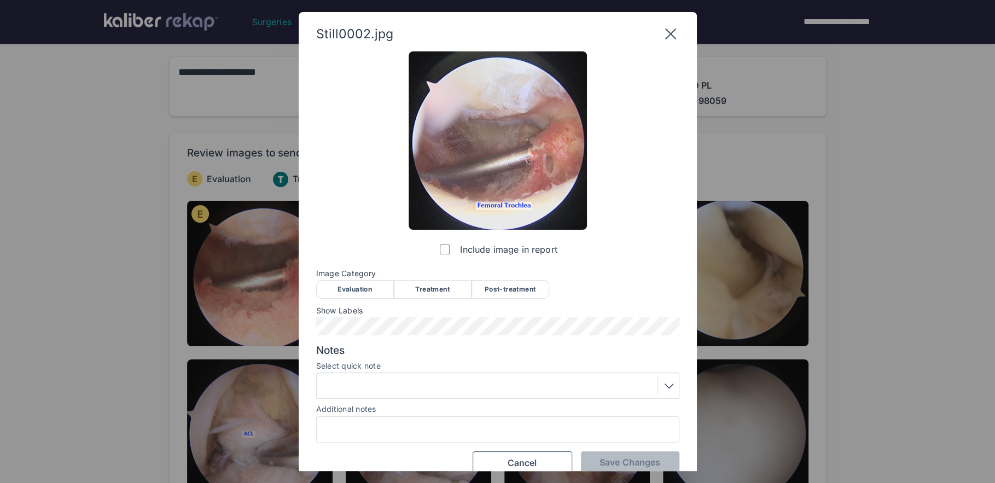
click at [372, 289] on div "Evaluation" at bounding box center [355, 289] width 78 height 19
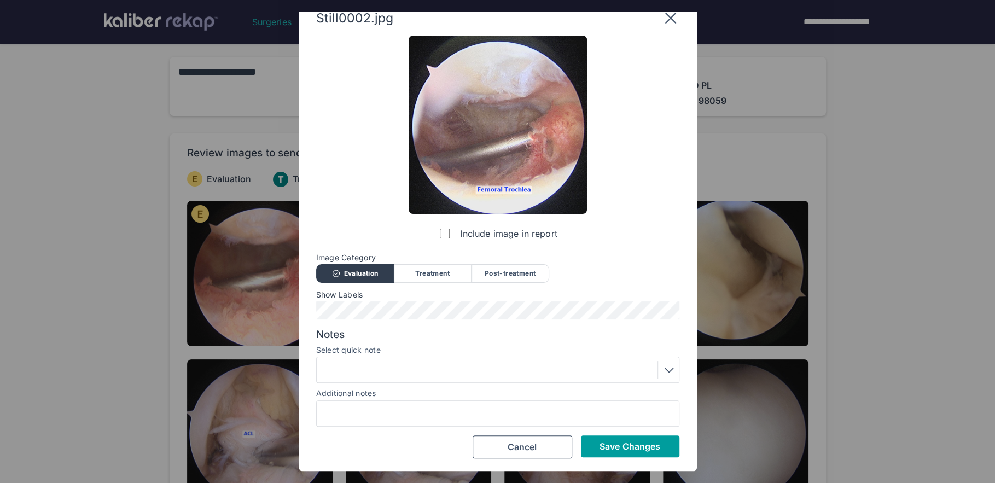
click at [644, 439] on button "Save Changes" at bounding box center [630, 446] width 98 height 22
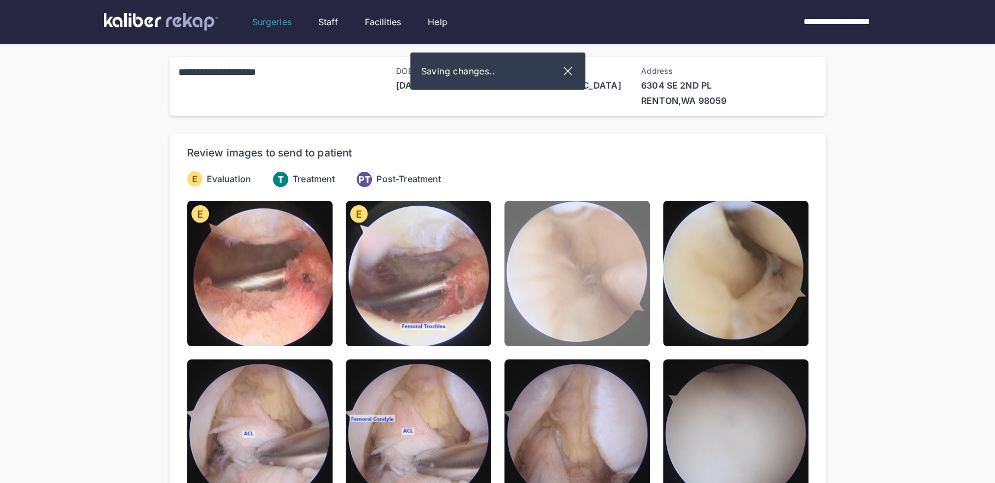
click at [598, 308] on img at bounding box center [576, 273] width 145 height 145
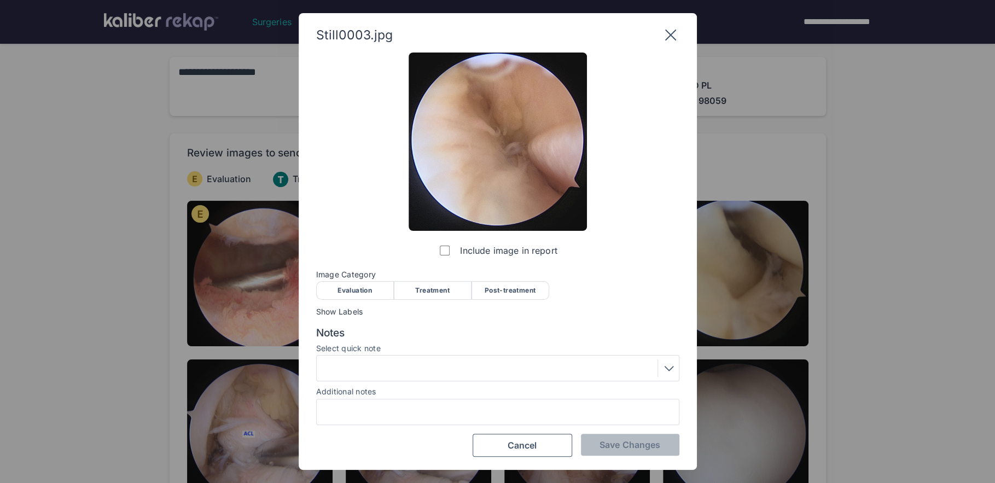
click at [351, 289] on div "Evaluation" at bounding box center [355, 290] width 78 height 19
click at [658, 439] on button "Save Changes" at bounding box center [630, 445] width 98 height 22
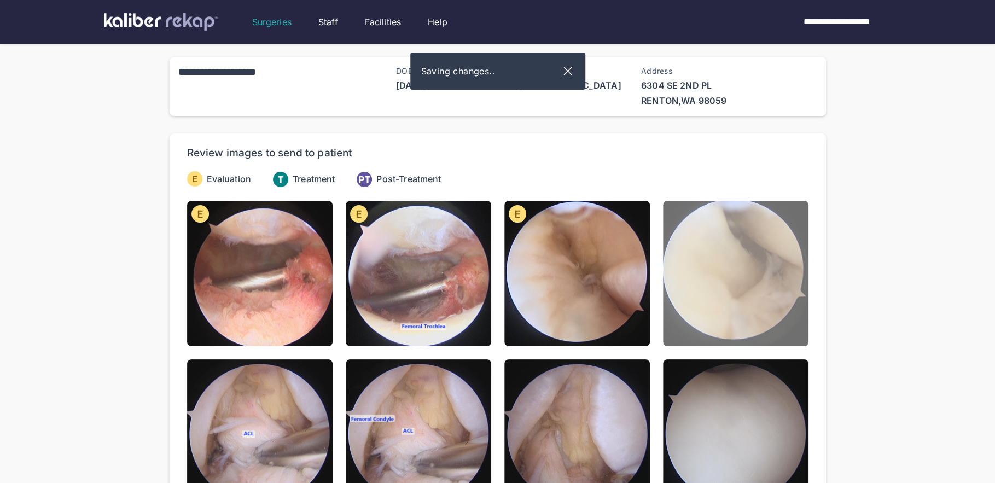
click at [723, 320] on img at bounding box center [735, 273] width 145 height 145
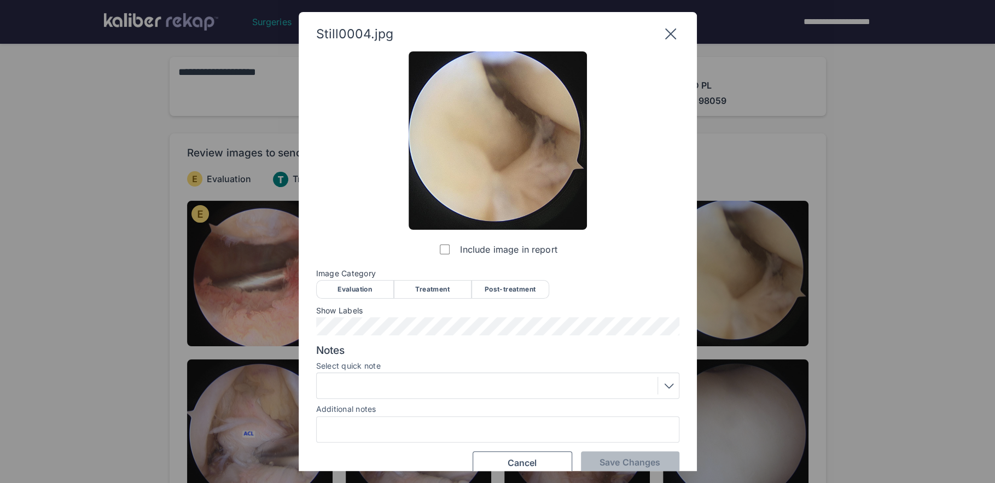
click at [354, 286] on div "Evaluation" at bounding box center [355, 289] width 78 height 19
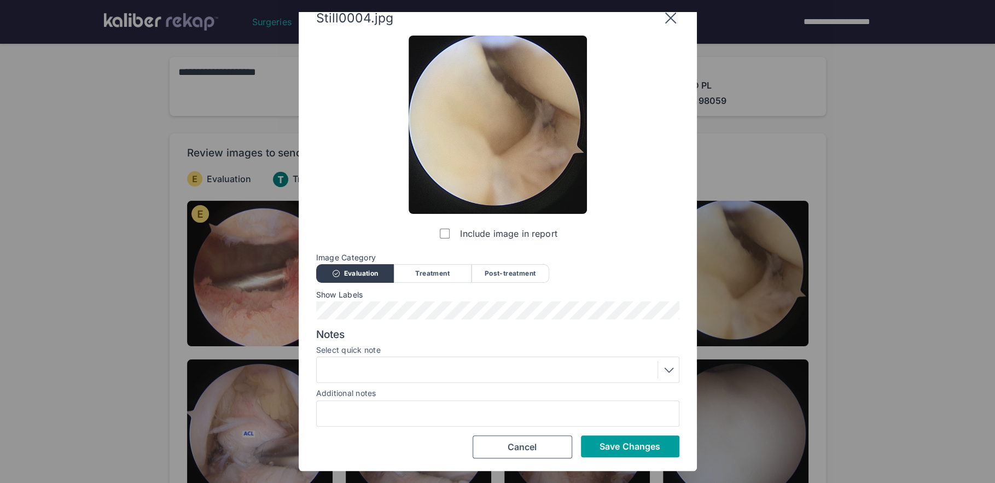
click at [634, 446] on span "Save Changes" at bounding box center [629, 446] width 61 height 11
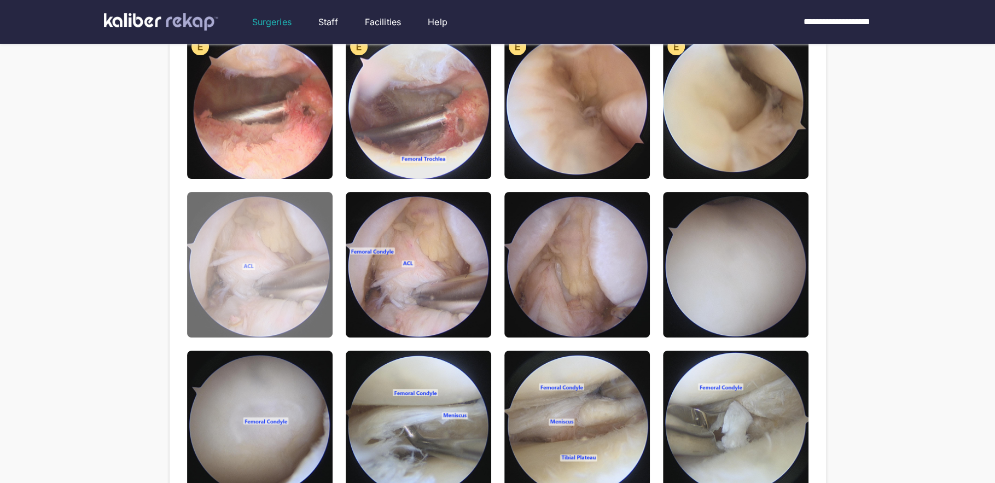
scroll to position [167, 0]
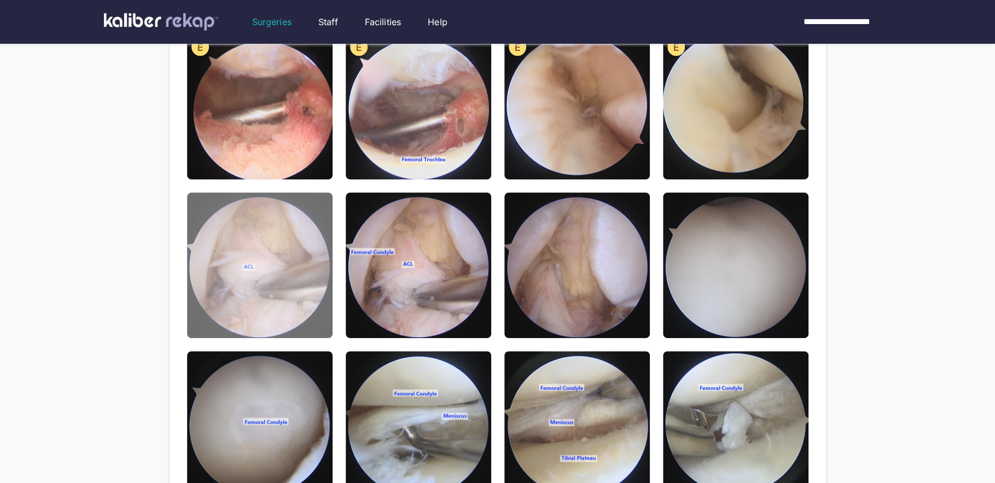
click at [287, 243] on img at bounding box center [259, 265] width 145 height 145
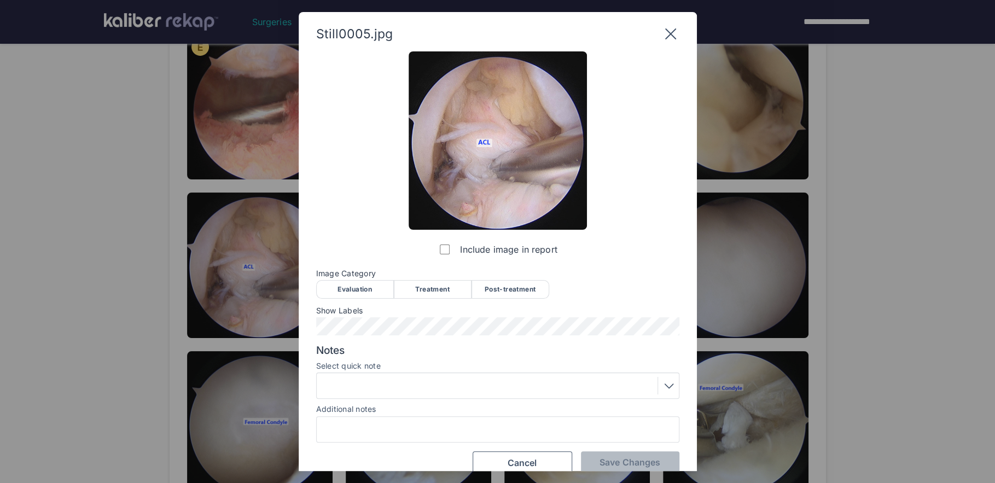
click at [331, 283] on div "Evaluation" at bounding box center [355, 289] width 78 height 19
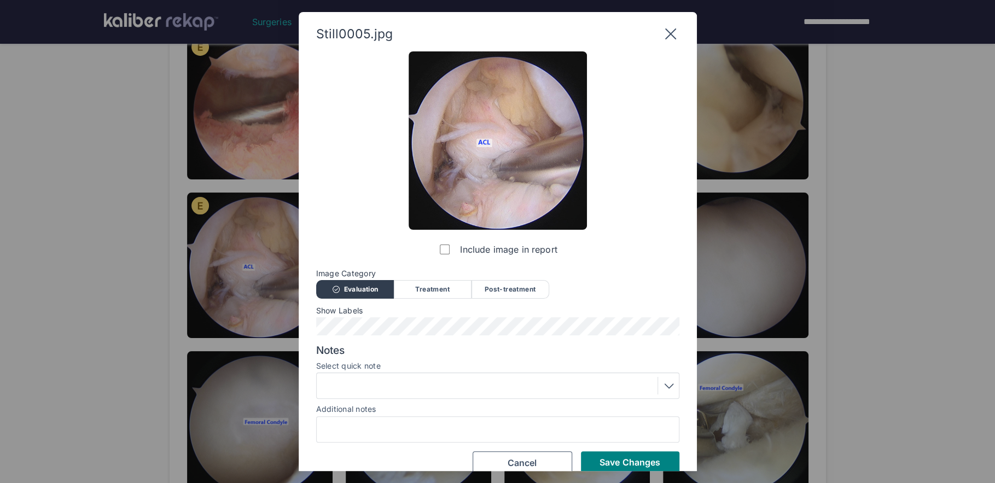
click at [360, 339] on div "Include image in report Image Category Evaluation Treatment Post-treatment Eval…" at bounding box center [497, 262] width 363 height 423
click at [408, 387] on div at bounding box center [498, 386] width 356 height 18
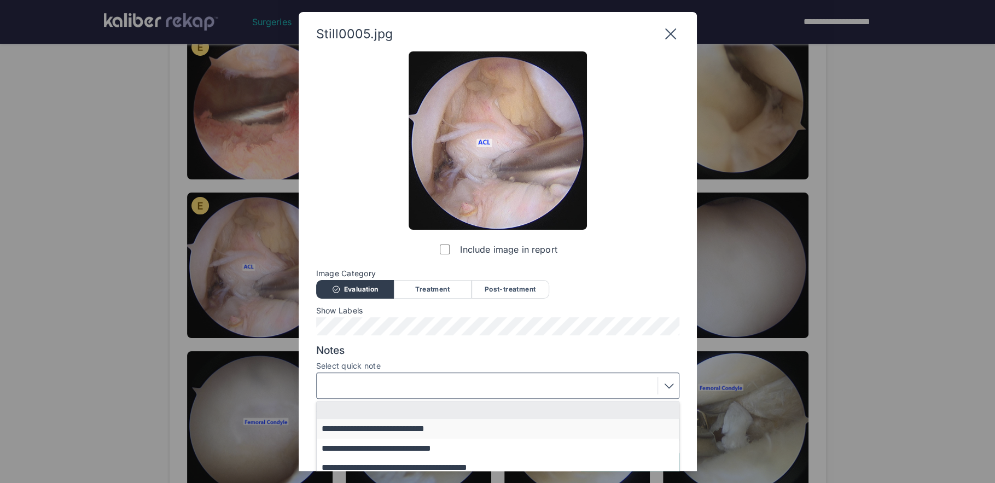
click at [412, 428] on button "**********" at bounding box center [503, 428] width 372 height 19
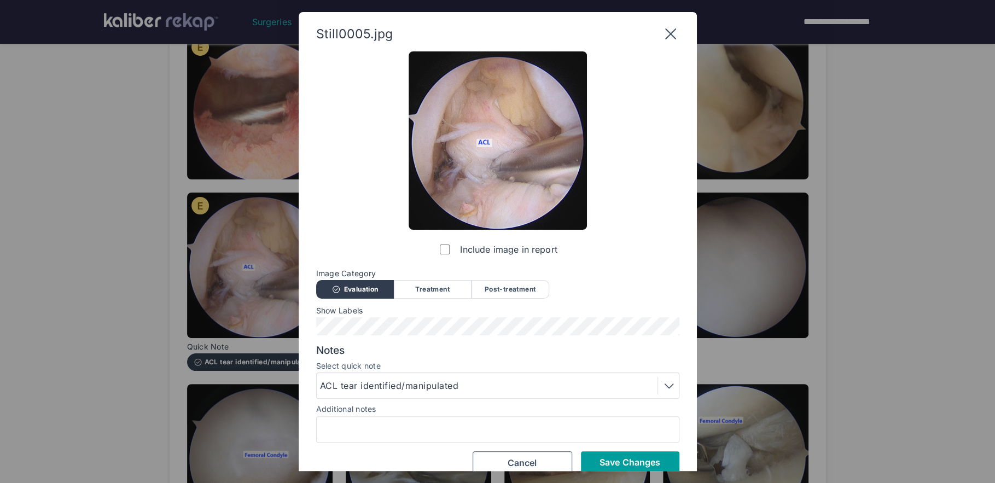
click at [590, 456] on button "Save Changes" at bounding box center [630, 462] width 98 height 22
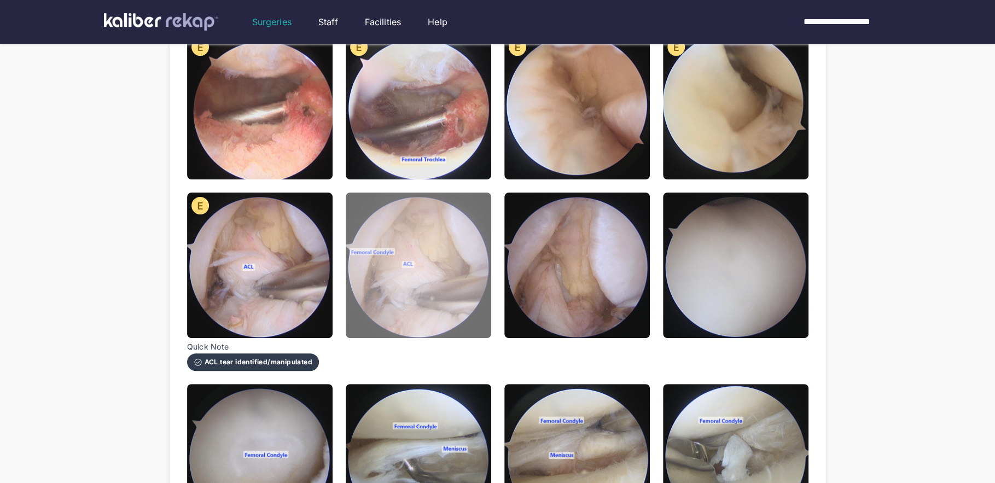
click at [429, 294] on img at bounding box center [418, 265] width 145 height 145
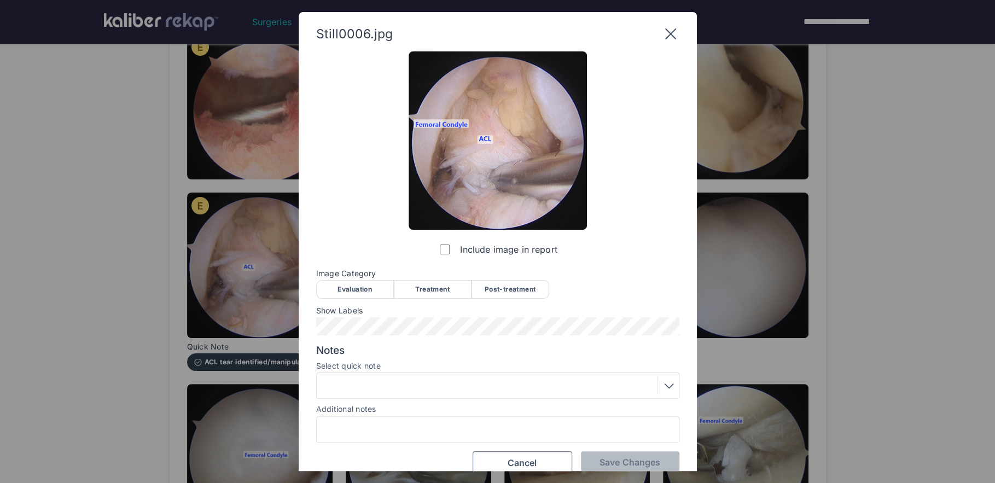
click at [429, 294] on div "Treatment" at bounding box center [433, 289] width 78 height 19
click at [372, 380] on div at bounding box center [498, 386] width 356 height 18
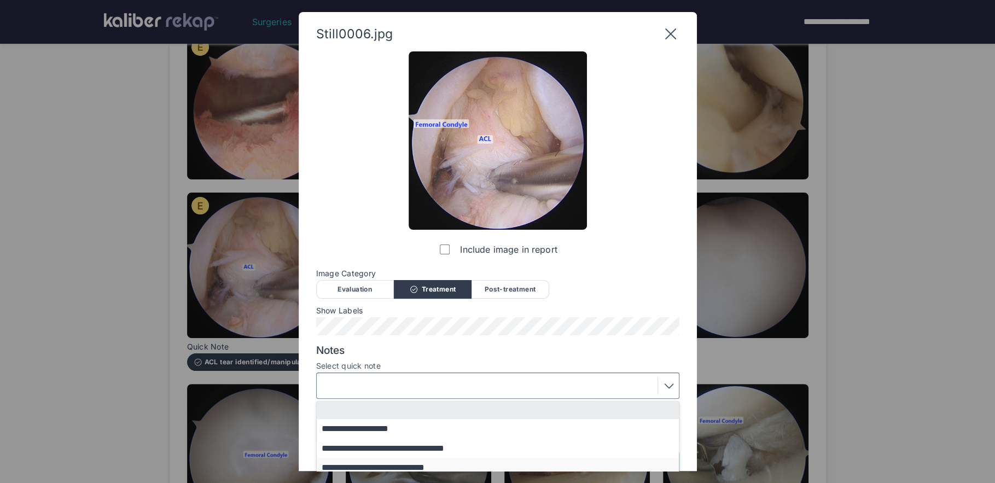
click at [384, 463] on button "**********" at bounding box center [503, 467] width 372 height 19
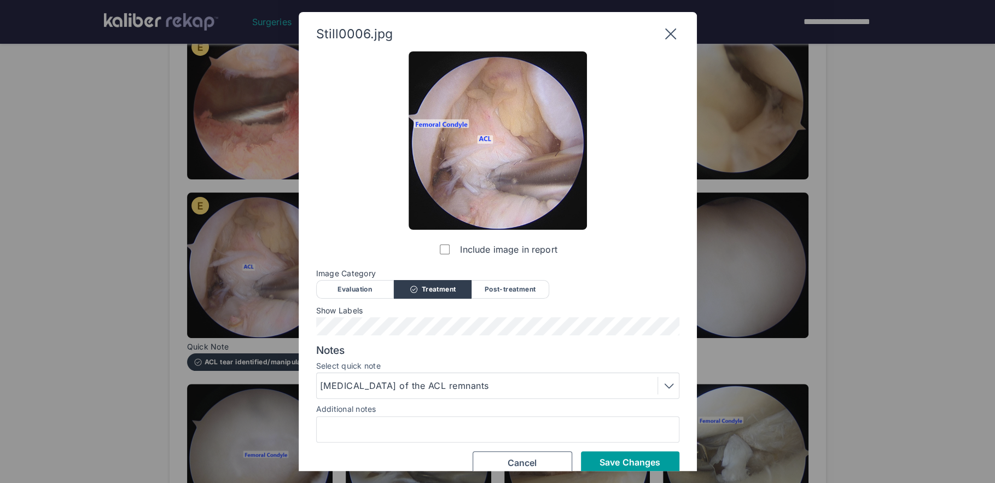
click at [593, 460] on button "Save Changes" at bounding box center [630, 462] width 98 height 22
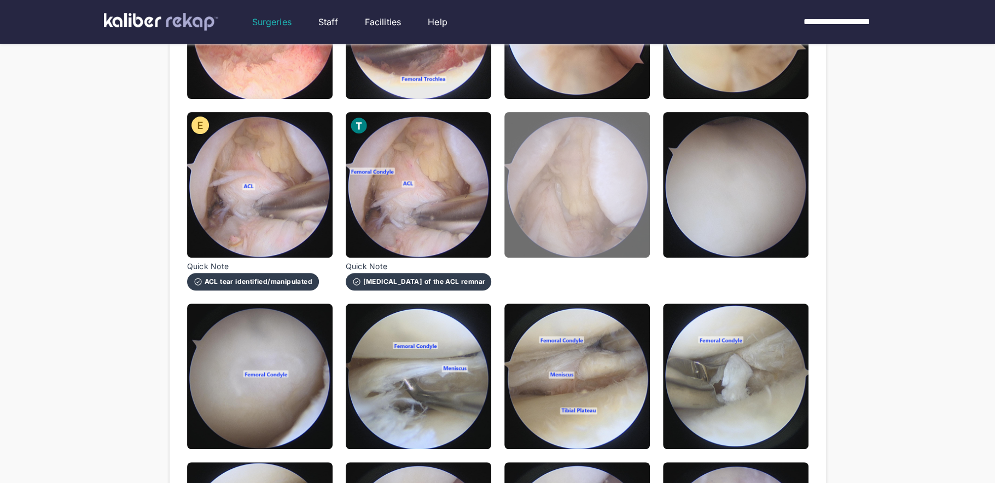
scroll to position [259, 0]
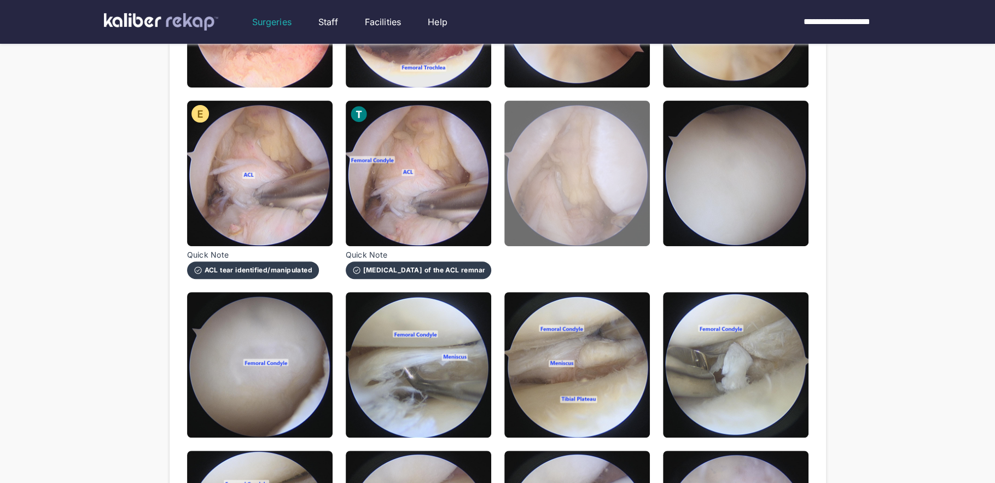
click at [578, 235] on img at bounding box center [576, 173] width 145 height 145
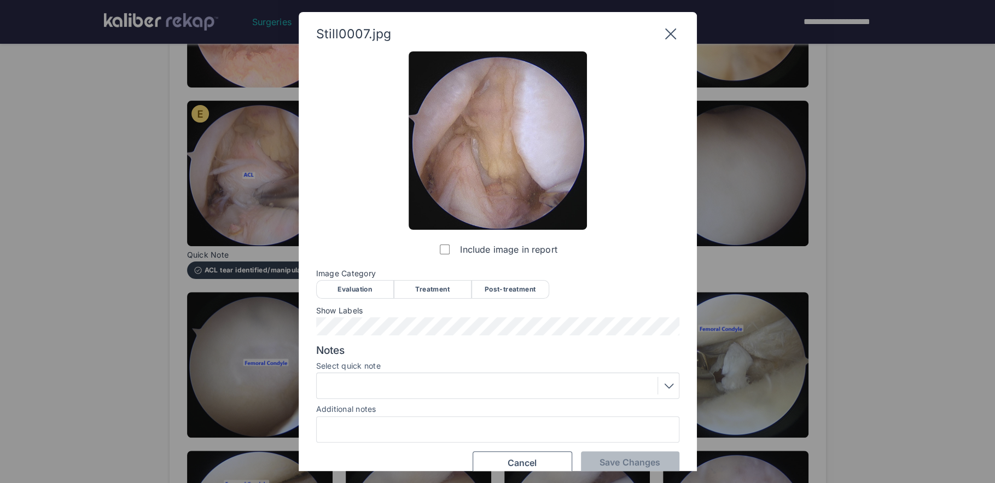
click at [416, 286] on div "Treatment" at bounding box center [433, 289] width 78 height 19
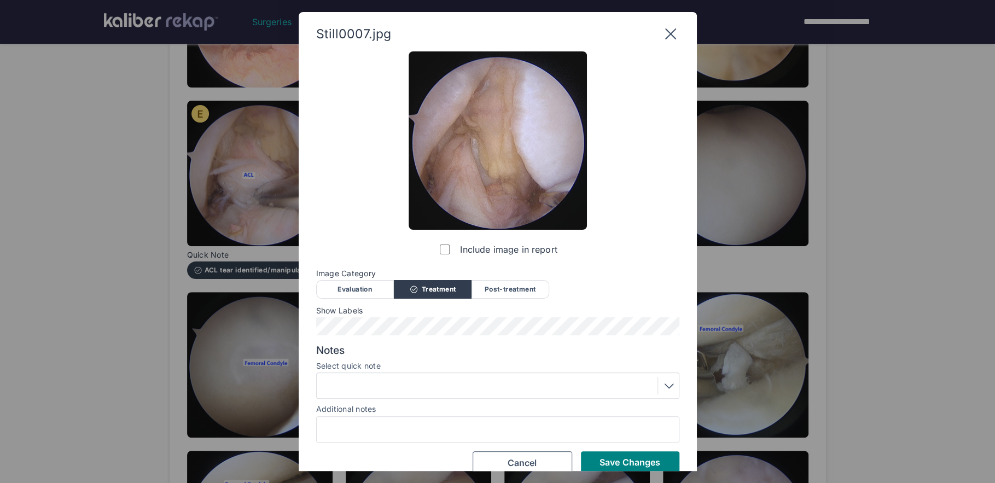
scroll to position [16, 0]
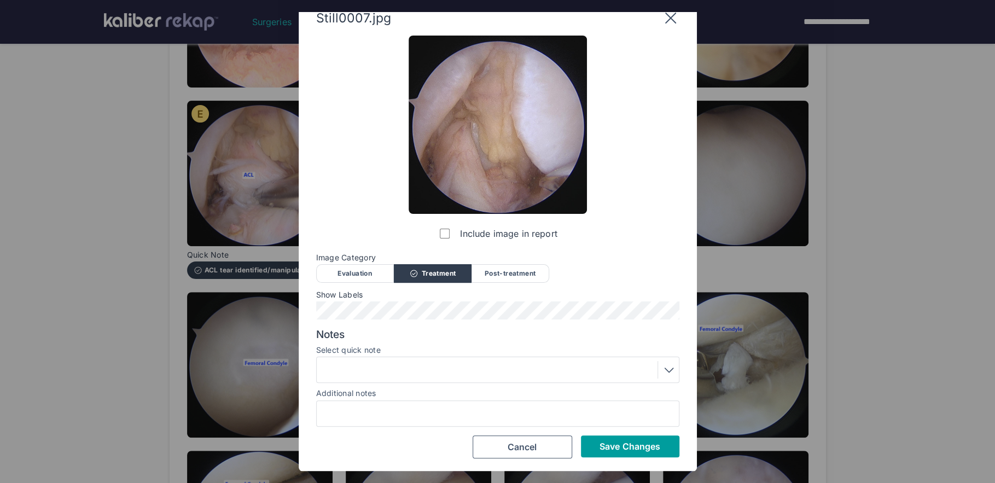
click at [617, 450] on span "Save Changes" at bounding box center [629, 446] width 61 height 11
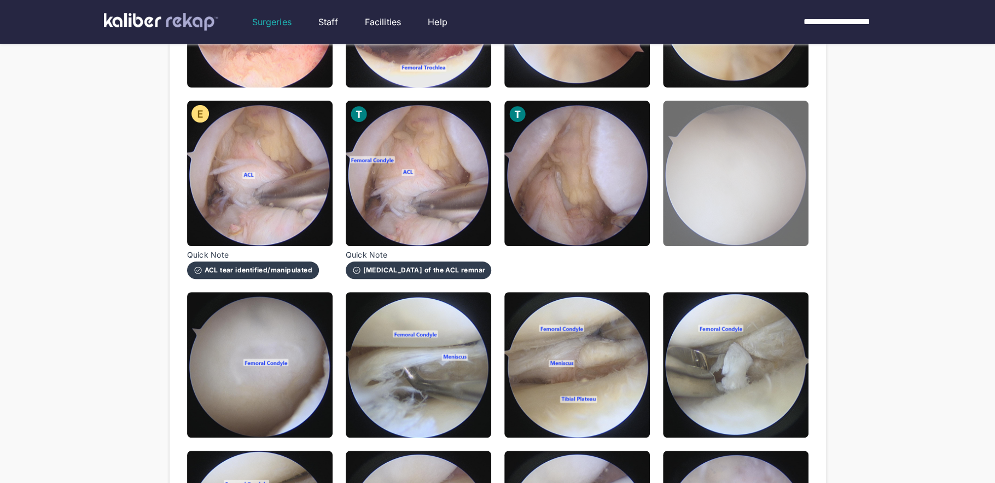
click at [703, 236] on img at bounding box center [735, 173] width 145 height 145
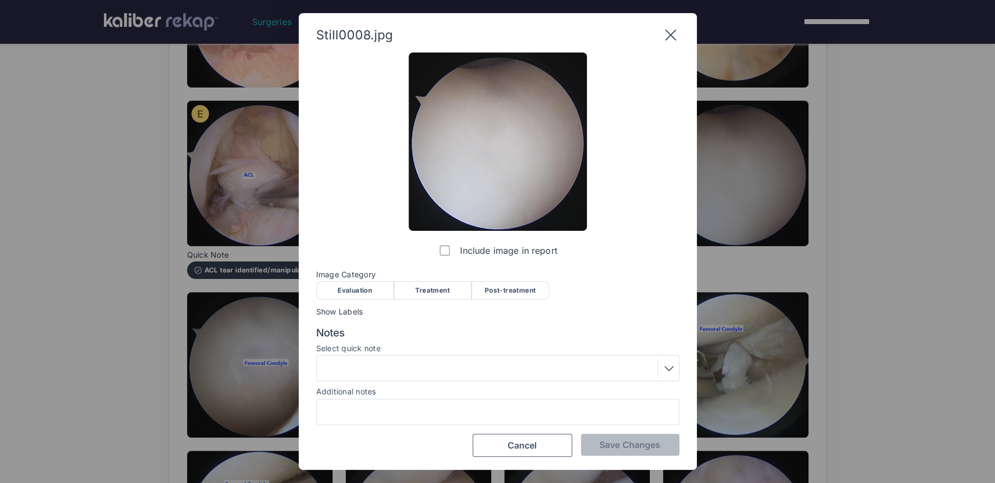
click at [353, 283] on div "Evaluation" at bounding box center [355, 290] width 78 height 19
click at [628, 446] on span "Save Changes" at bounding box center [629, 444] width 61 height 11
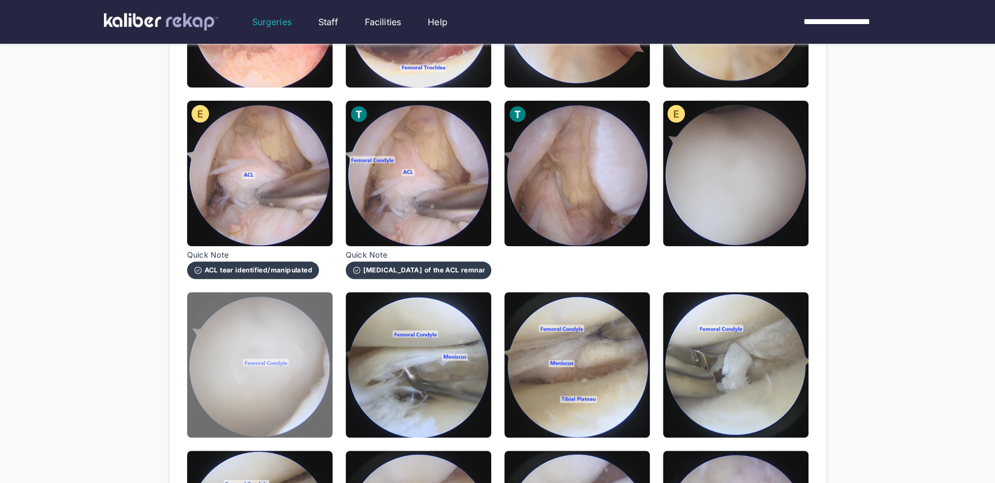
click at [308, 382] on img at bounding box center [259, 364] width 145 height 145
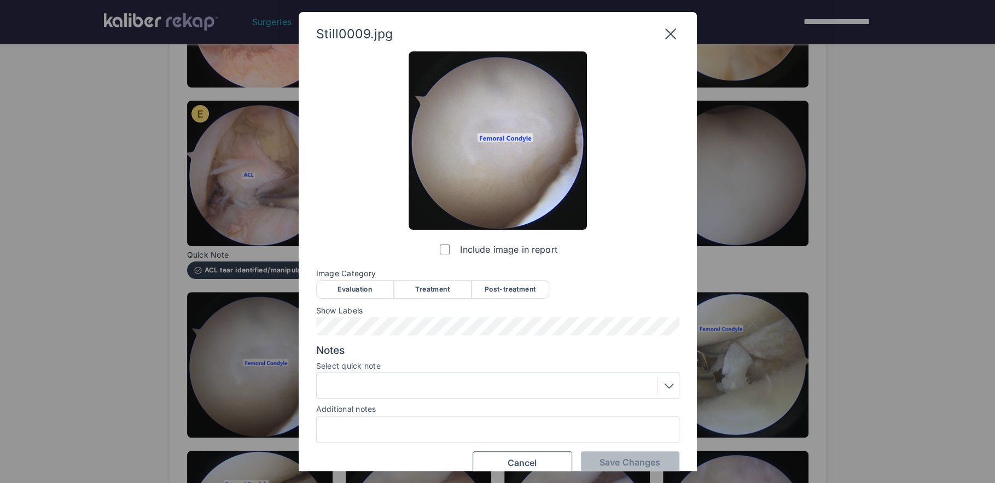
click at [360, 283] on div "Evaluation" at bounding box center [355, 289] width 78 height 19
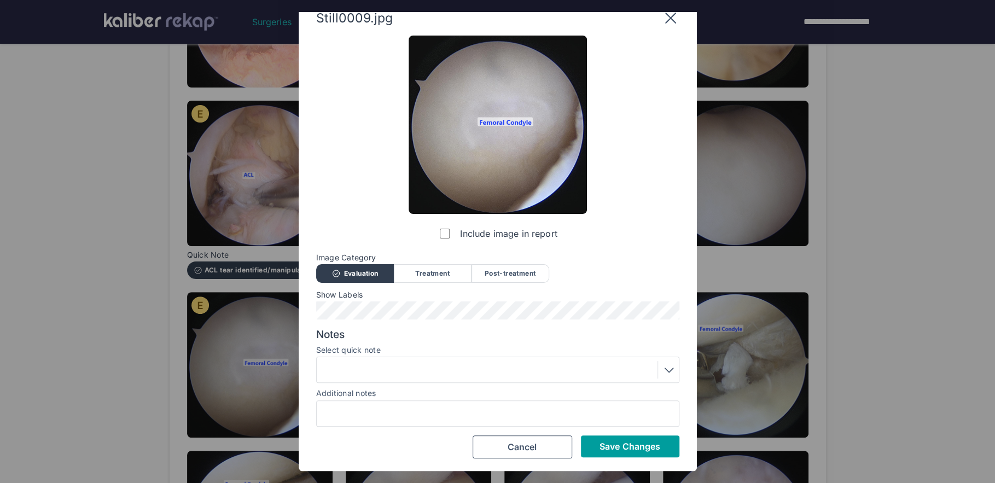
click at [611, 439] on button "Save Changes" at bounding box center [630, 446] width 98 height 22
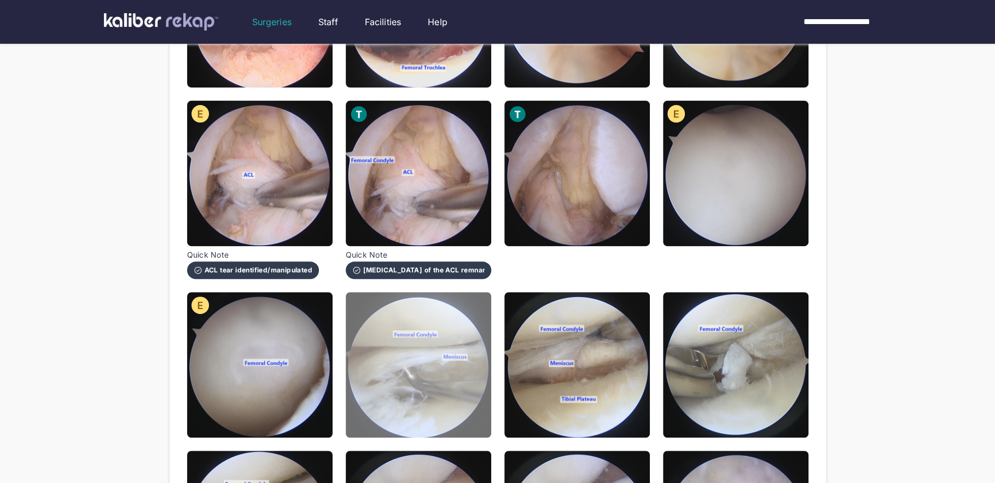
click at [452, 393] on img at bounding box center [418, 364] width 145 height 145
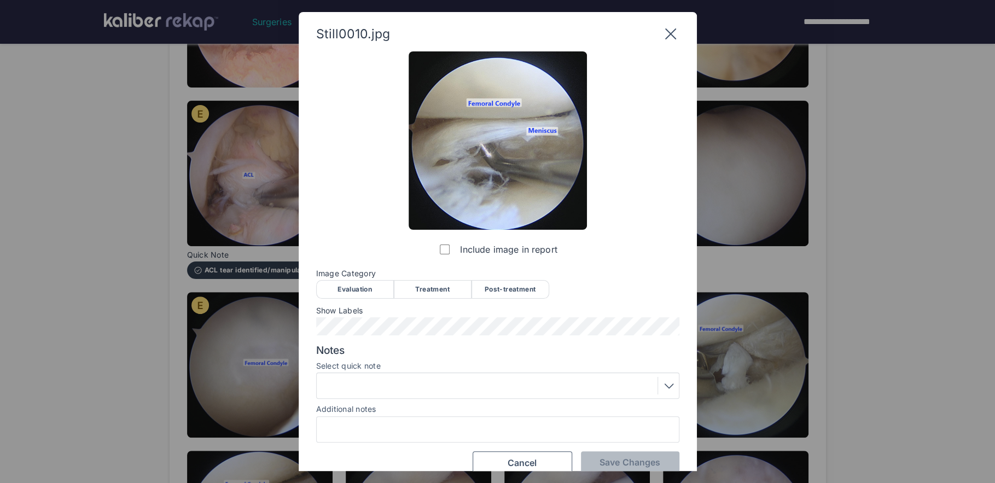
click at [352, 279] on div "Image Category Evaluation Treatment Post-treatment Evaluation Treatment Post-tr…" at bounding box center [497, 283] width 363 height 28
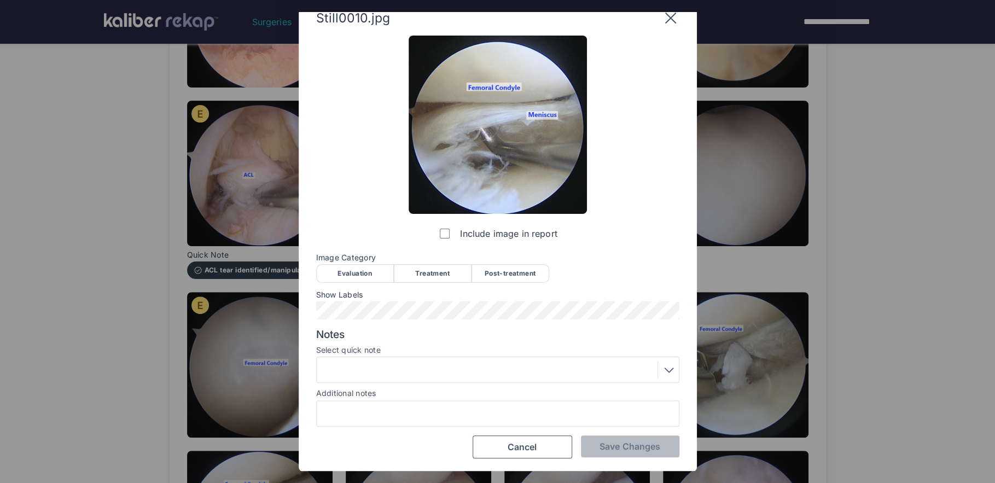
scroll to position [11, 0]
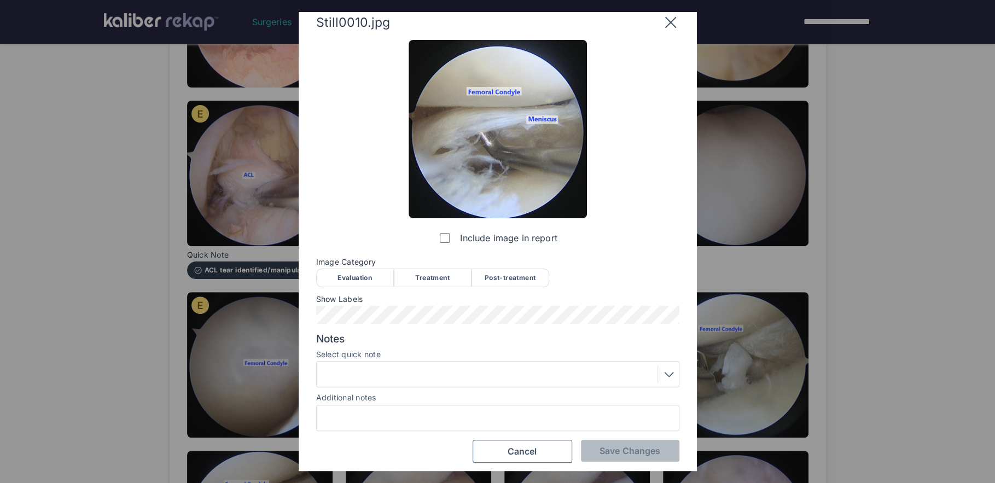
click at [362, 285] on div "Evaluation" at bounding box center [355, 278] width 78 height 19
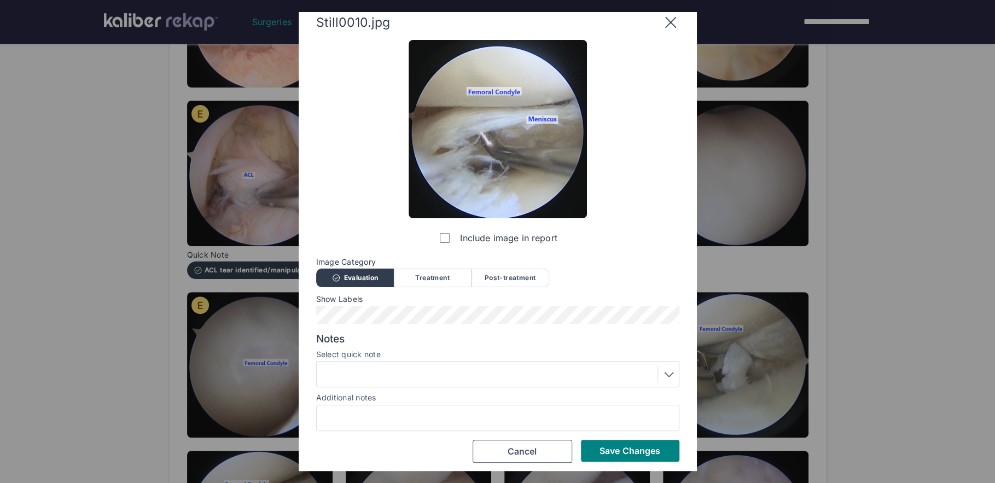
click at [371, 366] on div at bounding box center [498, 374] width 356 height 18
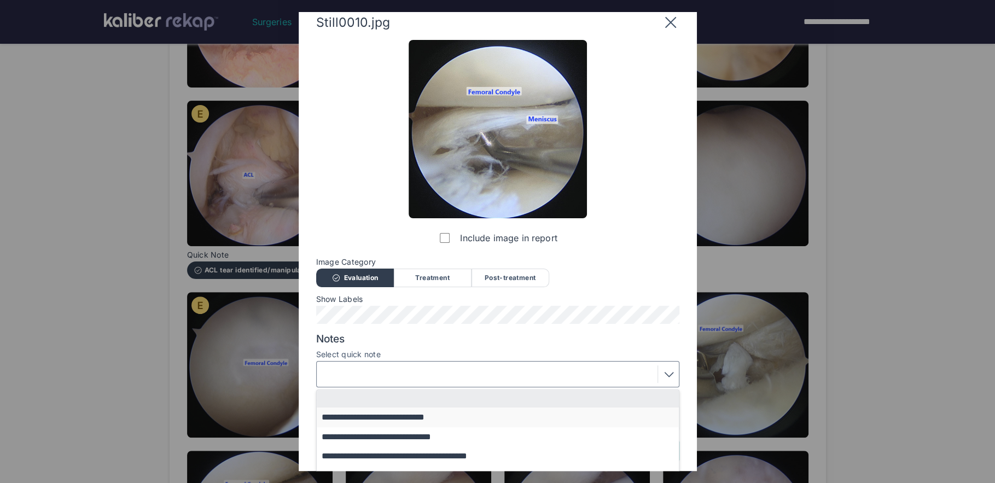
click at [408, 418] on button "**********" at bounding box center [503, 416] width 372 height 19
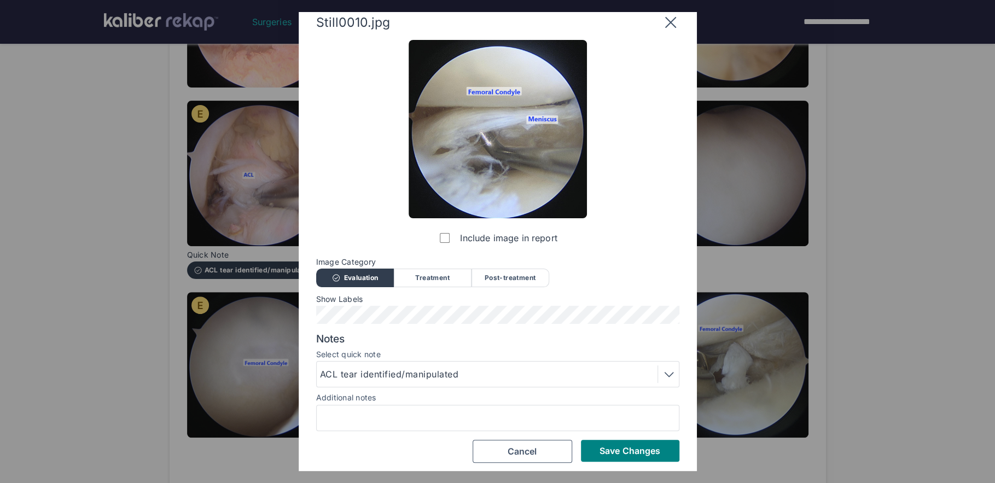
click at [463, 373] on div "ACL tear identified/manipulated" at bounding box center [498, 374] width 356 height 18
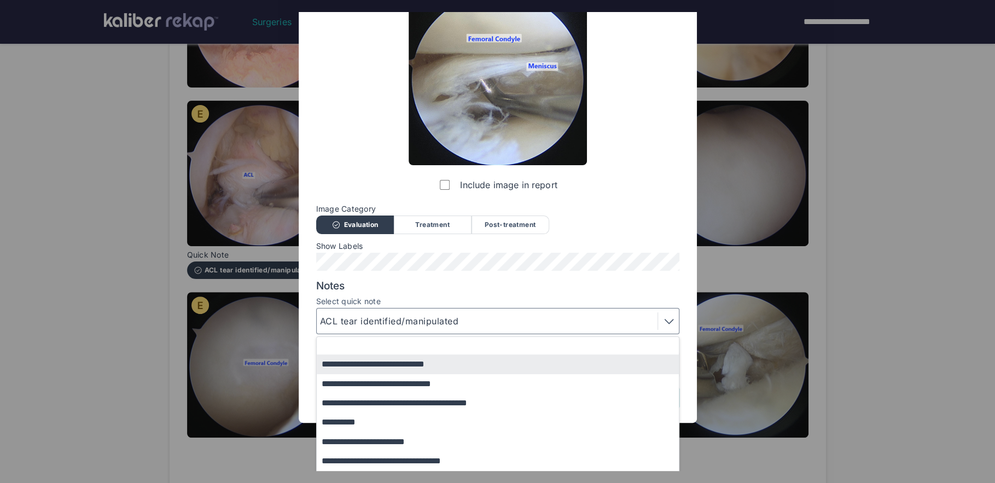
scroll to position [84, 0]
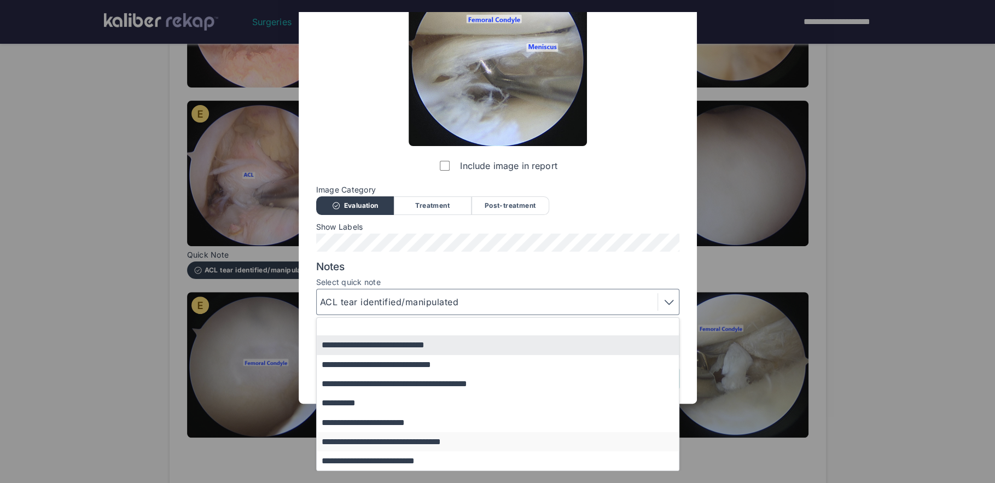
click at [421, 445] on button "**********" at bounding box center [503, 441] width 372 height 19
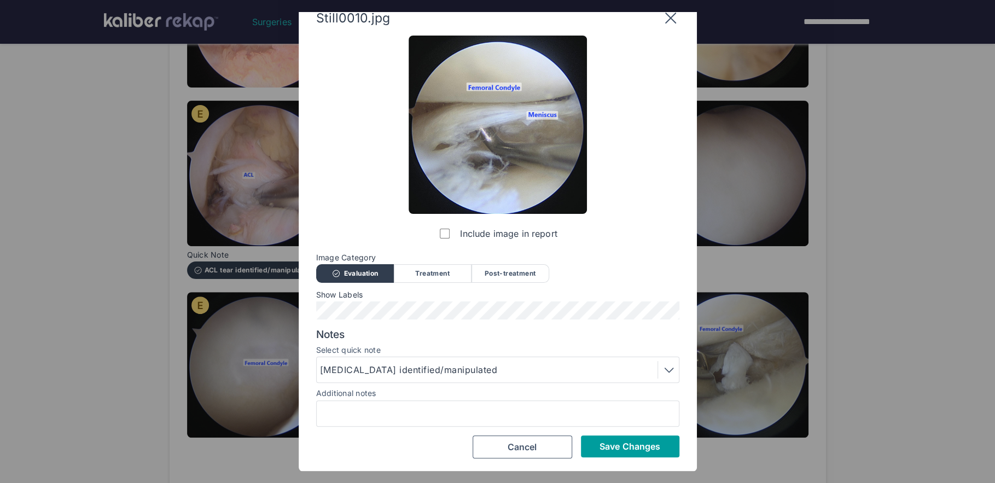
click at [602, 452] on button "Save Changes" at bounding box center [630, 446] width 98 height 22
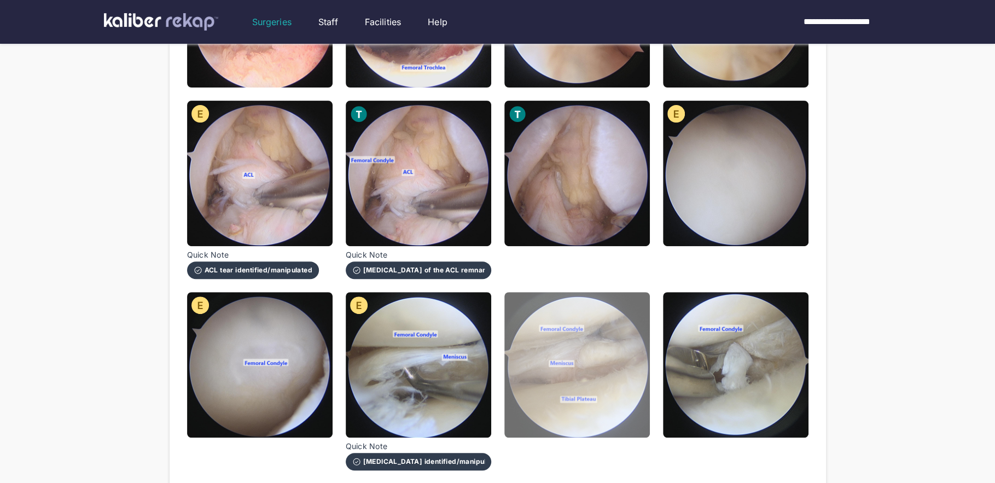
click at [598, 403] on img at bounding box center [576, 364] width 145 height 145
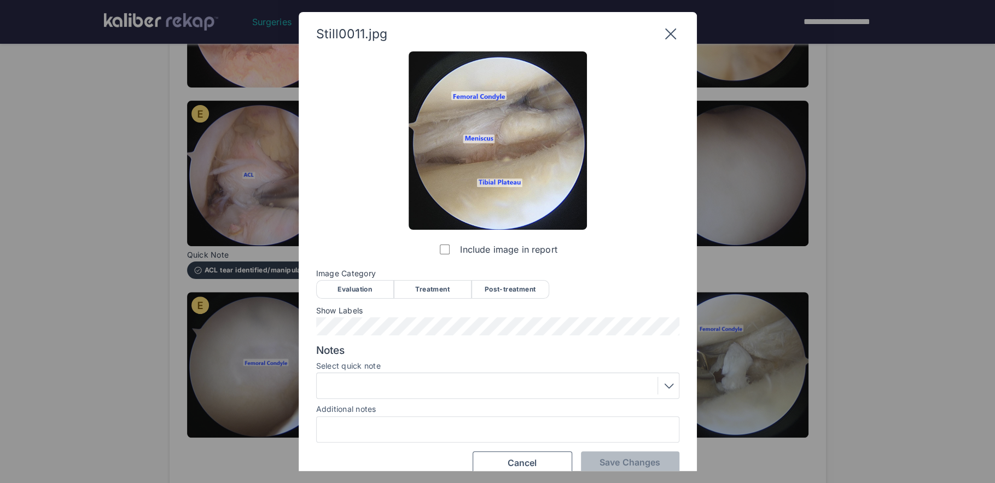
click at [364, 292] on div "Evaluation" at bounding box center [355, 289] width 78 height 19
click at [426, 288] on div "Treatment" at bounding box center [433, 289] width 78 height 19
click at [405, 387] on div at bounding box center [498, 386] width 356 height 18
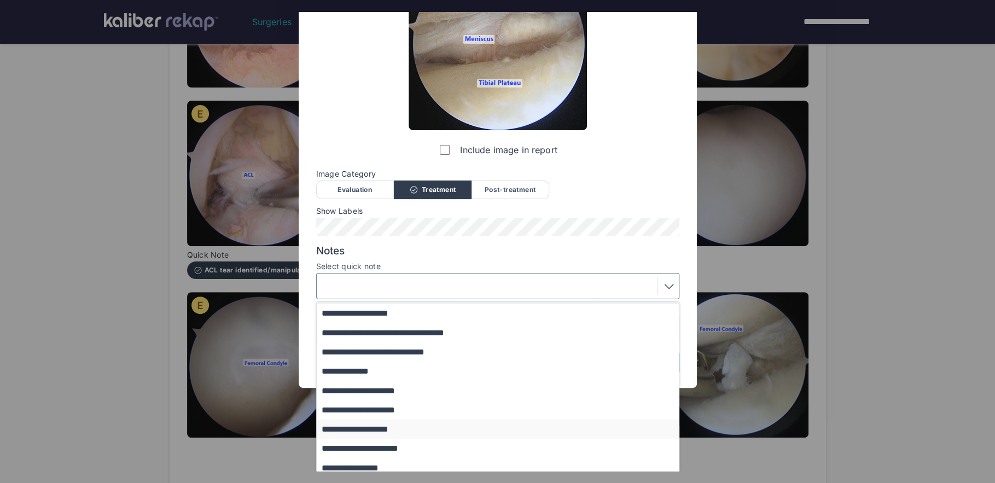
click at [395, 433] on button "**********" at bounding box center [503, 429] width 372 height 19
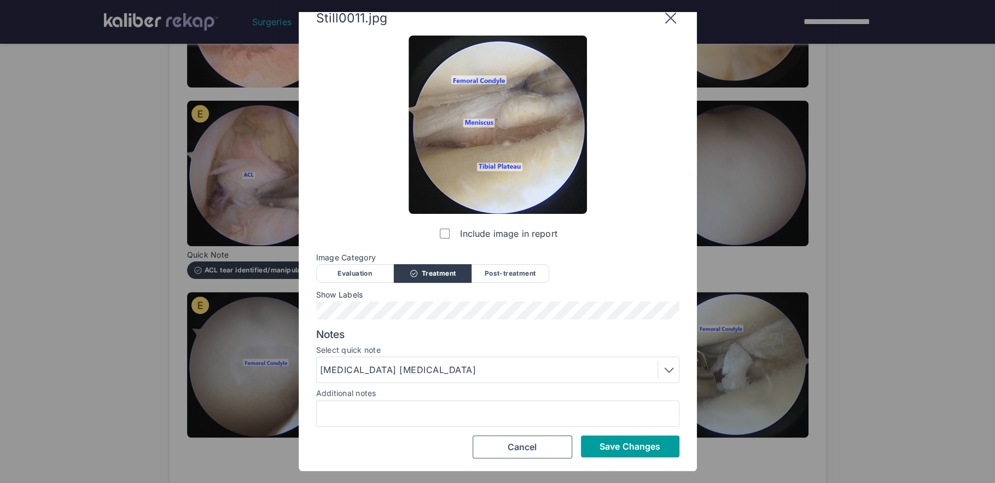
click at [605, 451] on span "Save Changes" at bounding box center [629, 446] width 61 height 11
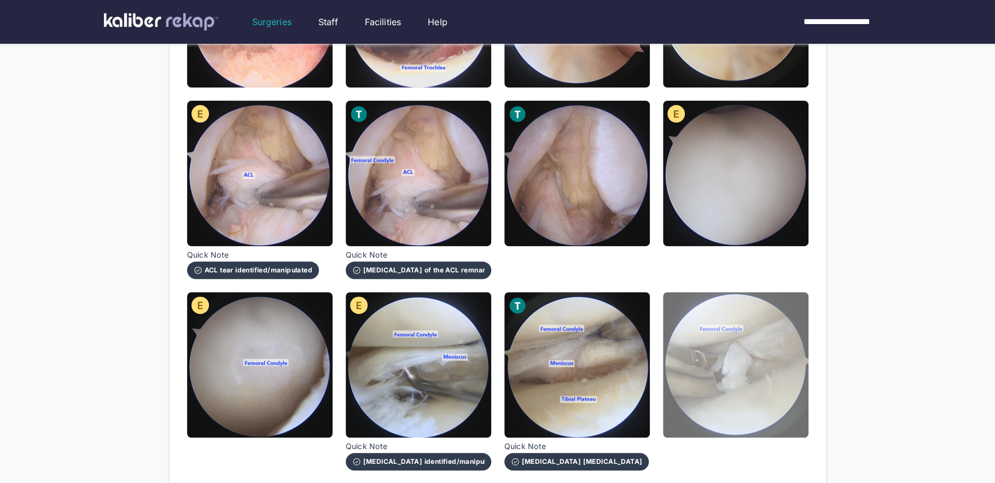
click at [736, 401] on img at bounding box center [735, 364] width 145 height 145
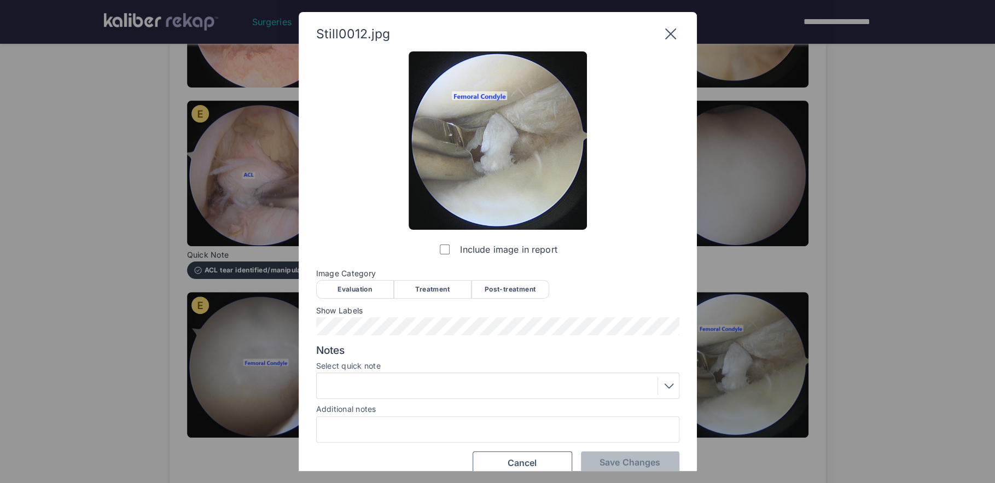
click at [450, 304] on div "Include image in report Image Category Evaluation Treatment Post-treatment Eval…" at bounding box center [497, 262] width 363 height 423
click at [439, 290] on div "Treatment" at bounding box center [433, 289] width 78 height 19
click at [424, 391] on div at bounding box center [498, 386] width 356 height 18
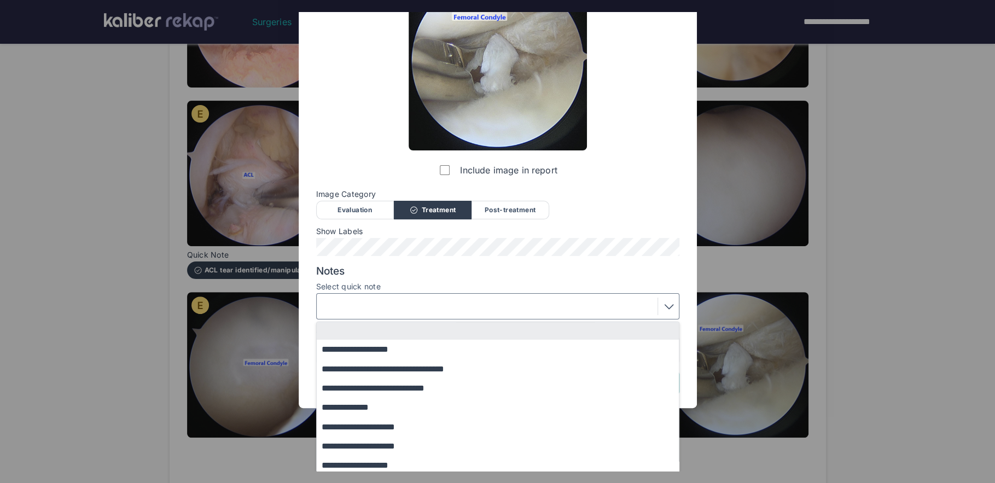
scroll to position [106, 0]
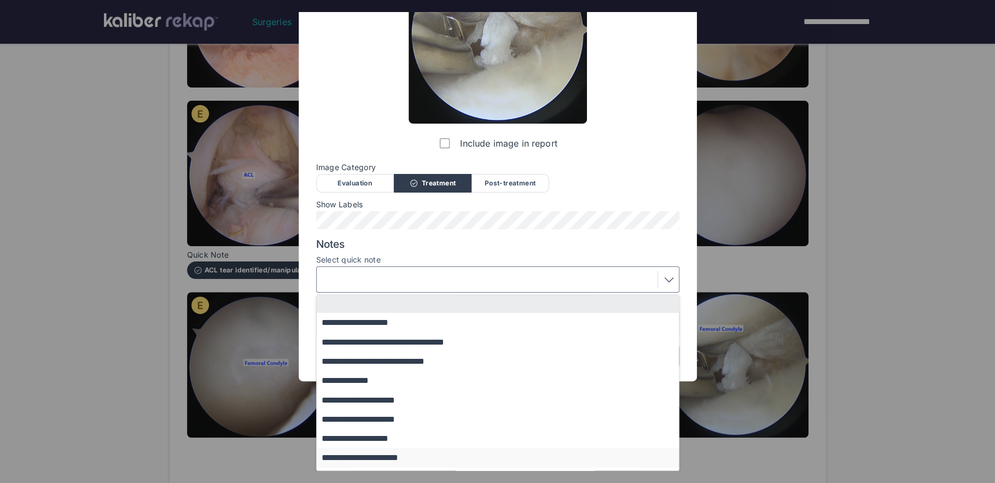
click at [399, 455] on button "**********" at bounding box center [503, 457] width 372 height 19
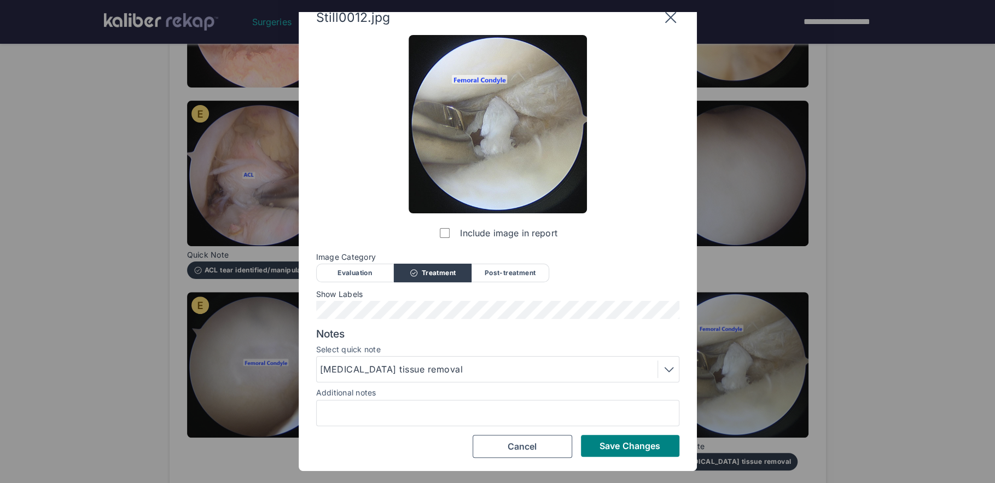
scroll to position [16, 0]
click at [631, 441] on span "Save Changes" at bounding box center [629, 446] width 61 height 11
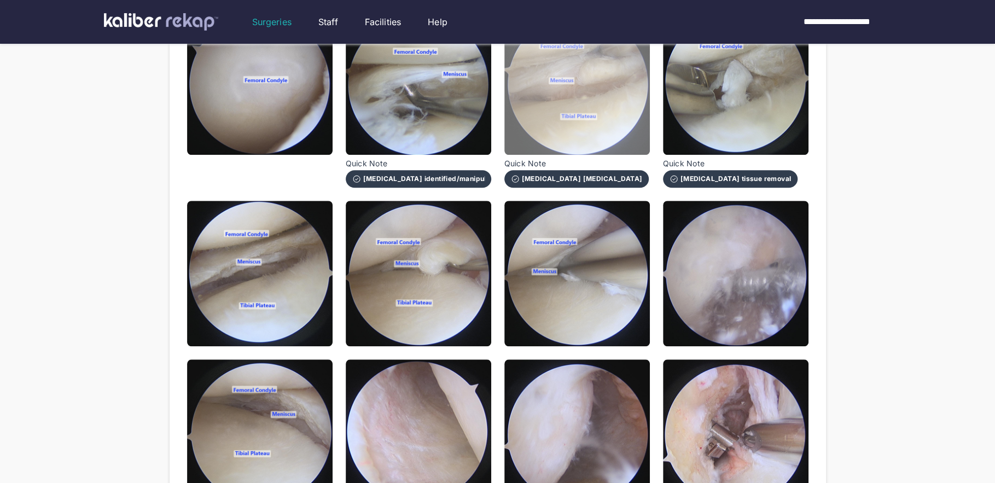
scroll to position [545, 0]
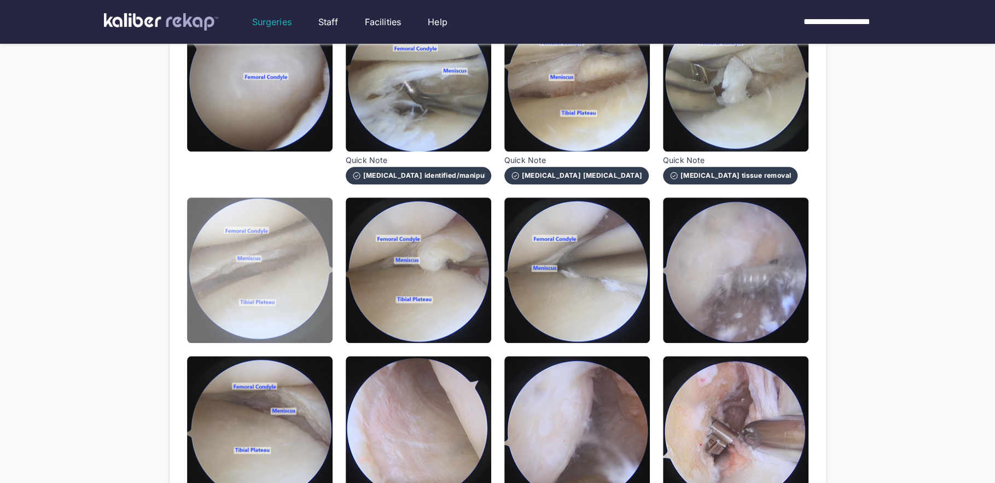
click at [219, 289] on img at bounding box center [259, 269] width 145 height 145
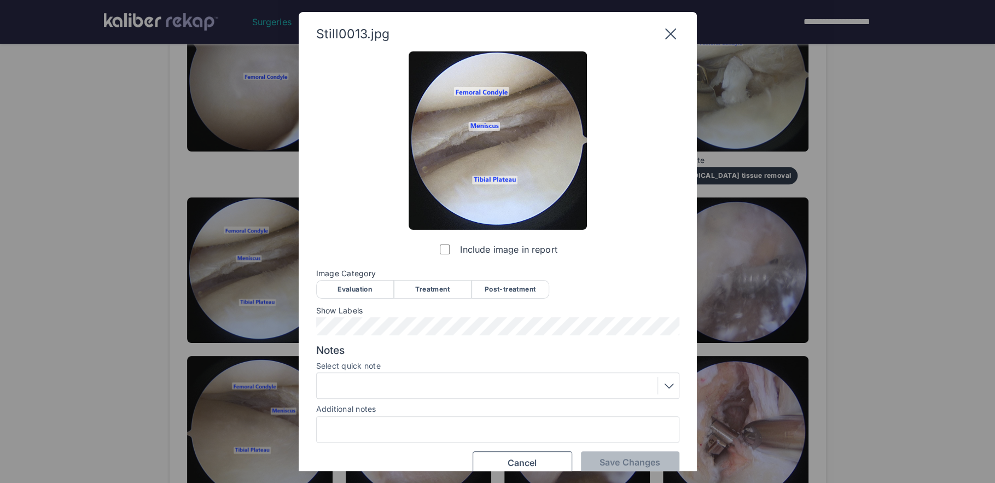
click at [534, 291] on div "Post-treatment" at bounding box center [510, 289] width 78 height 19
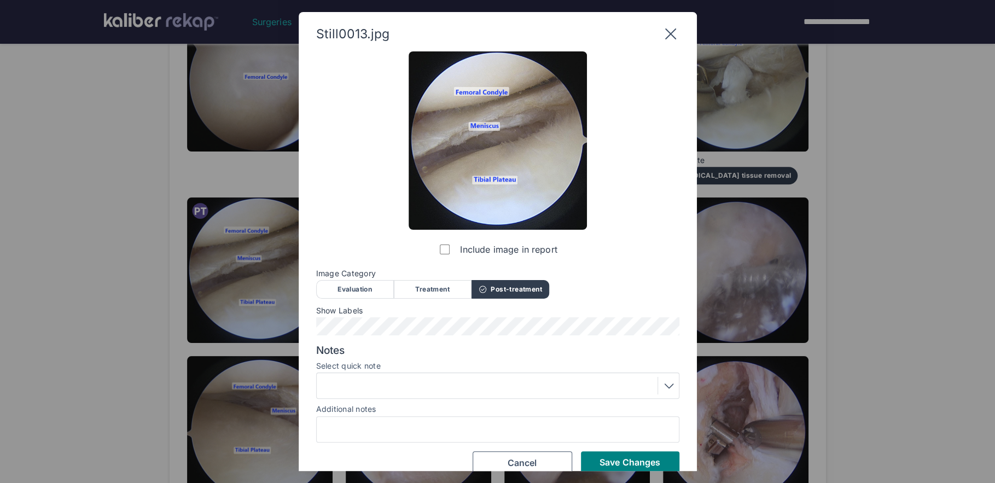
scroll to position [16, 0]
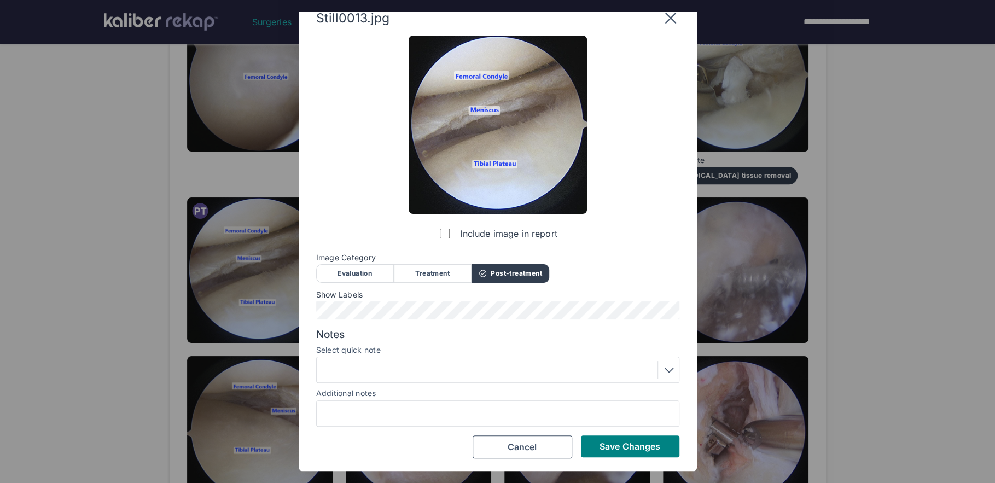
click at [389, 377] on div at bounding box center [498, 370] width 356 height 18
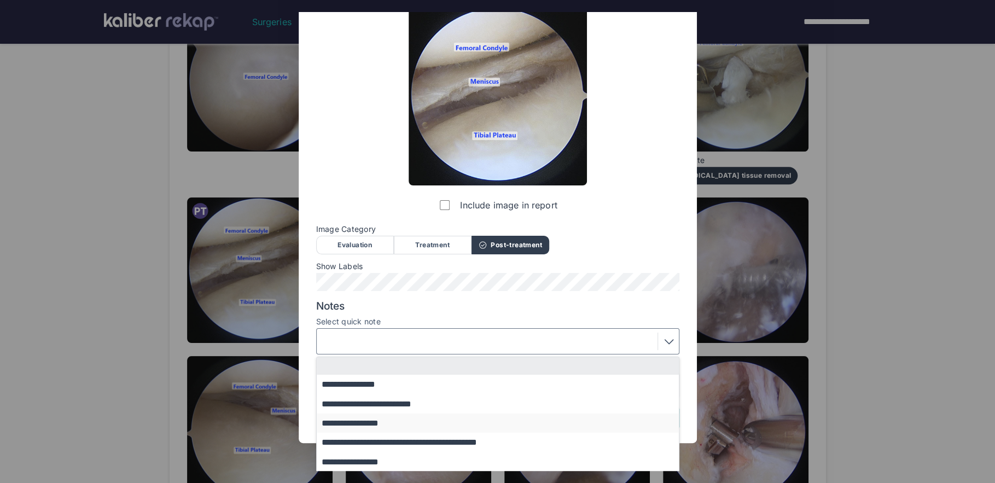
click at [378, 423] on button "**********" at bounding box center [503, 422] width 372 height 19
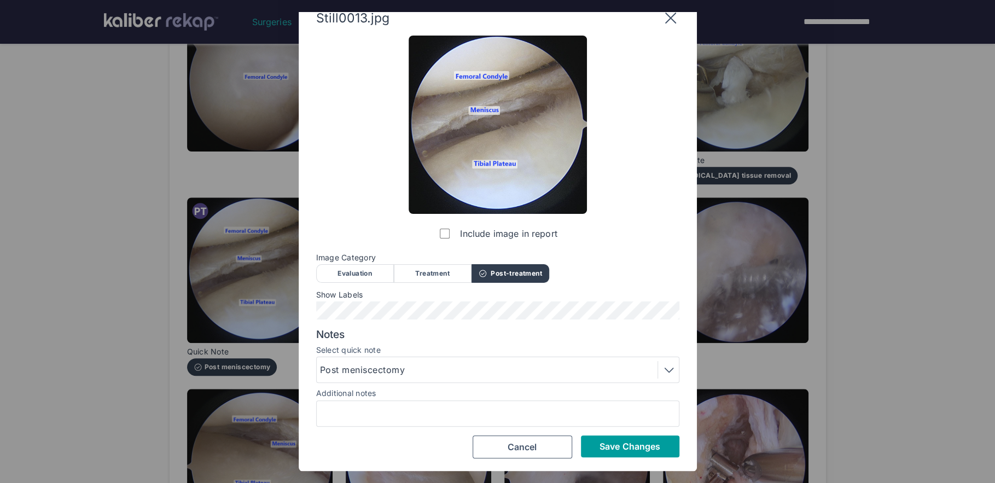
click at [595, 445] on button "Save Changes" at bounding box center [630, 446] width 98 height 22
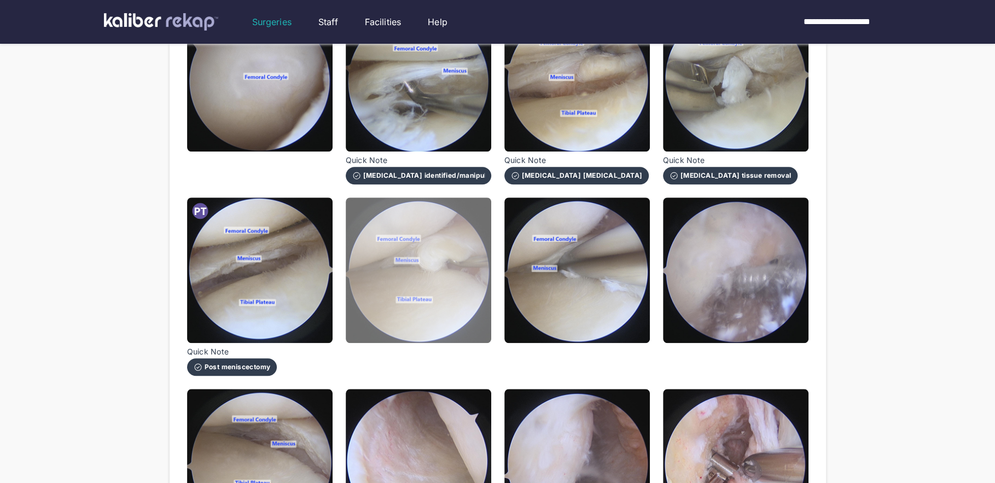
click at [446, 314] on img at bounding box center [418, 269] width 145 height 145
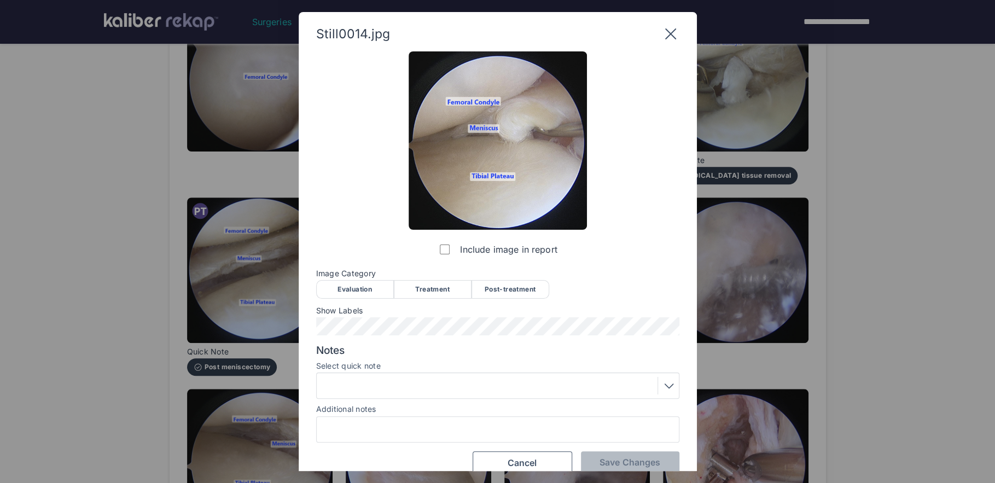
click at [351, 287] on div "Evaluation" at bounding box center [355, 289] width 78 height 19
click at [436, 385] on div at bounding box center [498, 386] width 356 height 18
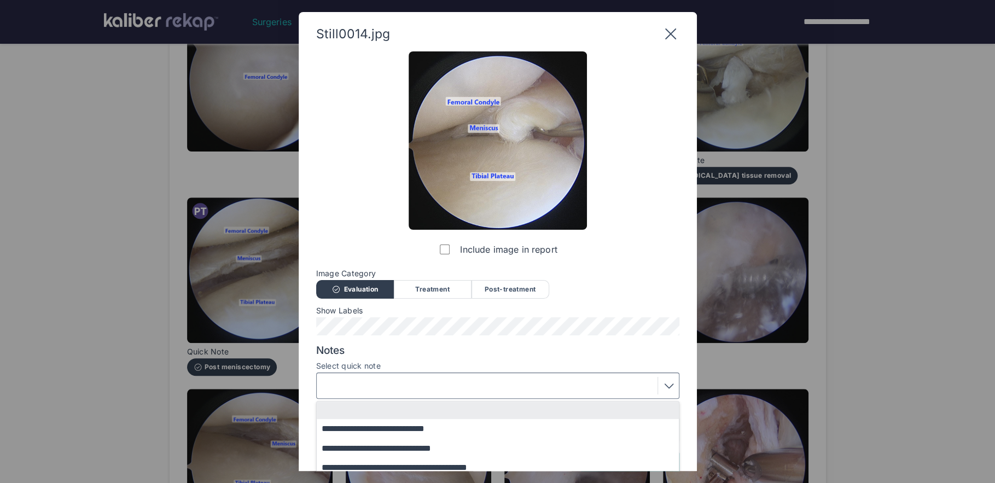
scroll to position [84, 0]
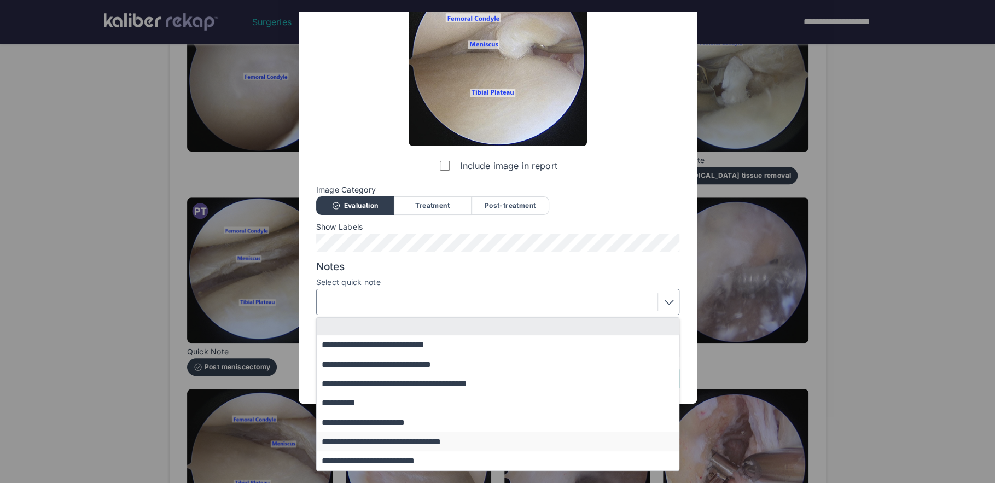
click at [384, 440] on button "**********" at bounding box center [503, 441] width 372 height 19
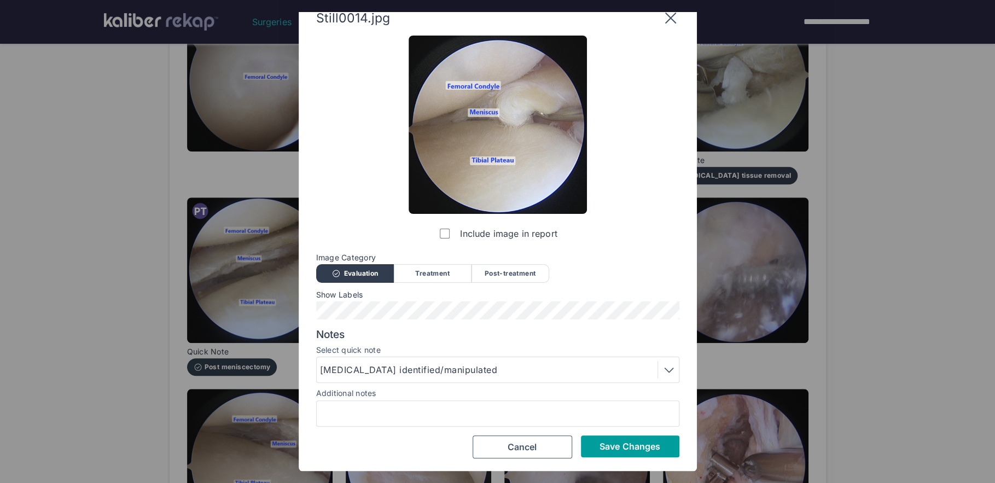
click at [639, 445] on span "Save Changes" at bounding box center [629, 446] width 61 height 11
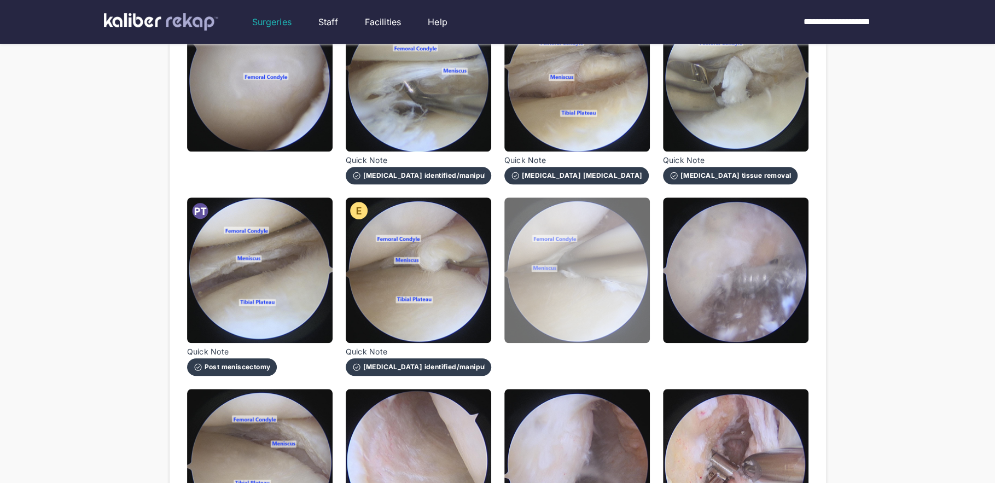
click at [605, 298] on img at bounding box center [576, 269] width 145 height 145
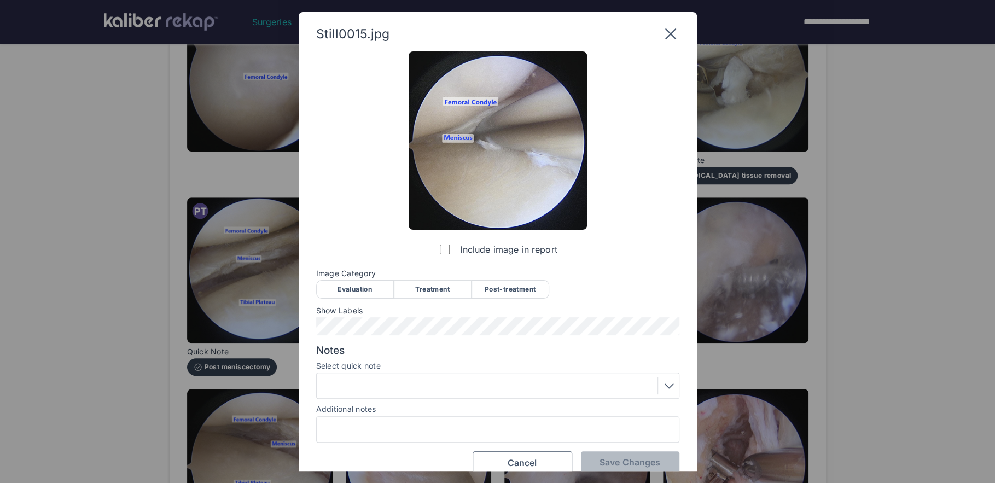
click at [420, 292] on div "Treatment" at bounding box center [433, 289] width 78 height 19
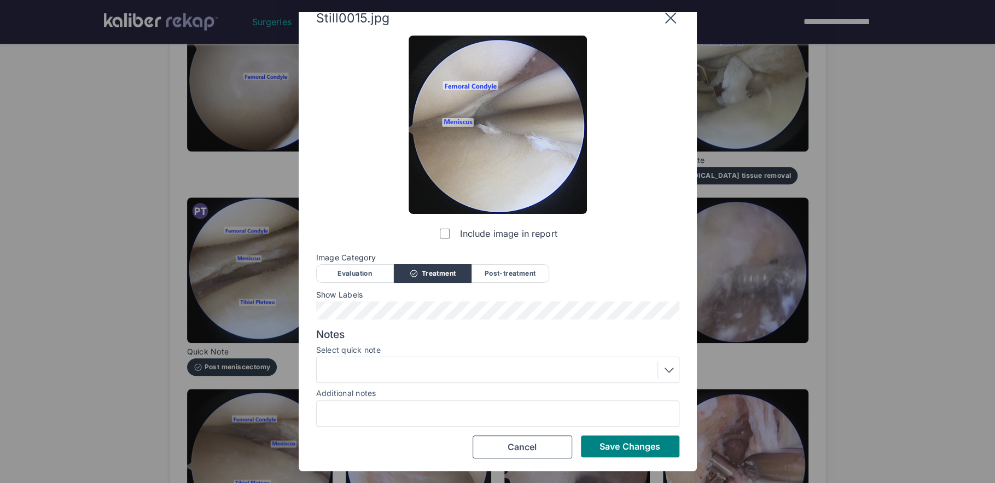
click at [433, 362] on div at bounding box center [498, 370] width 356 height 18
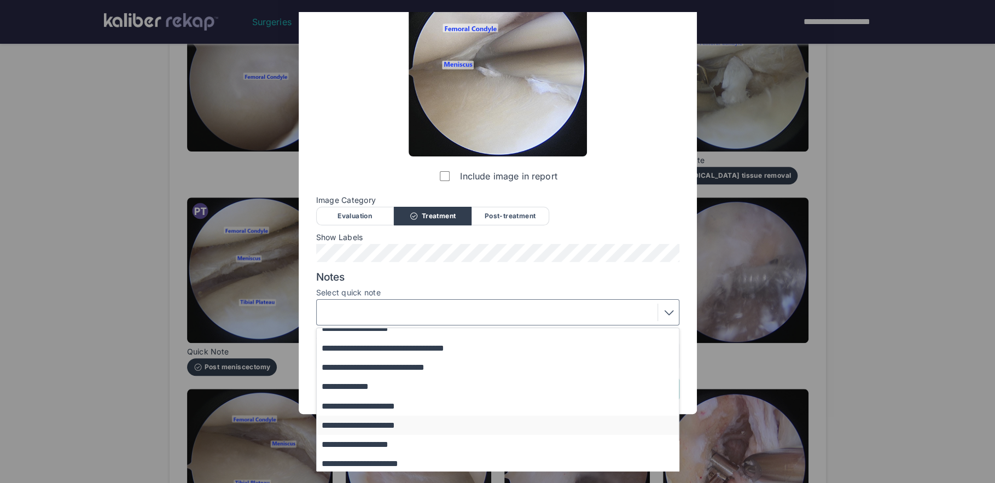
scroll to position [31, 0]
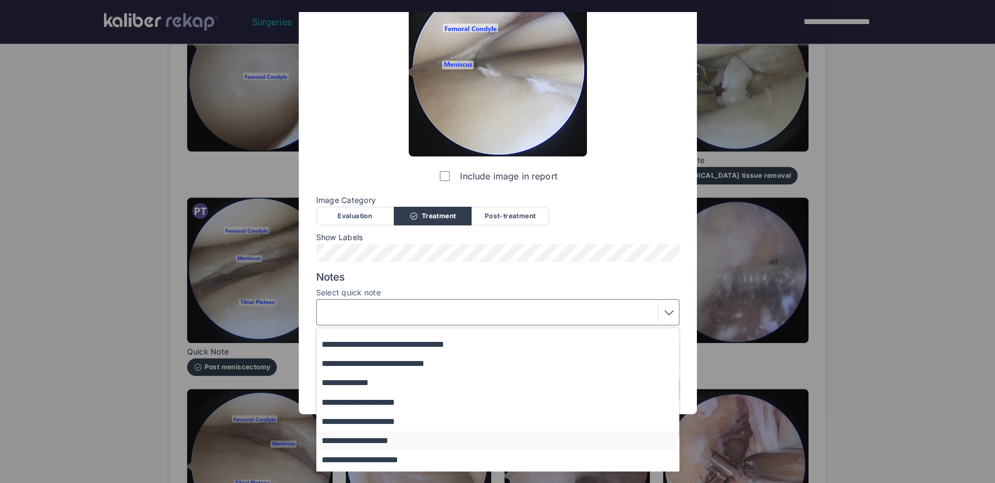
click at [404, 441] on button "**********" at bounding box center [503, 440] width 372 height 19
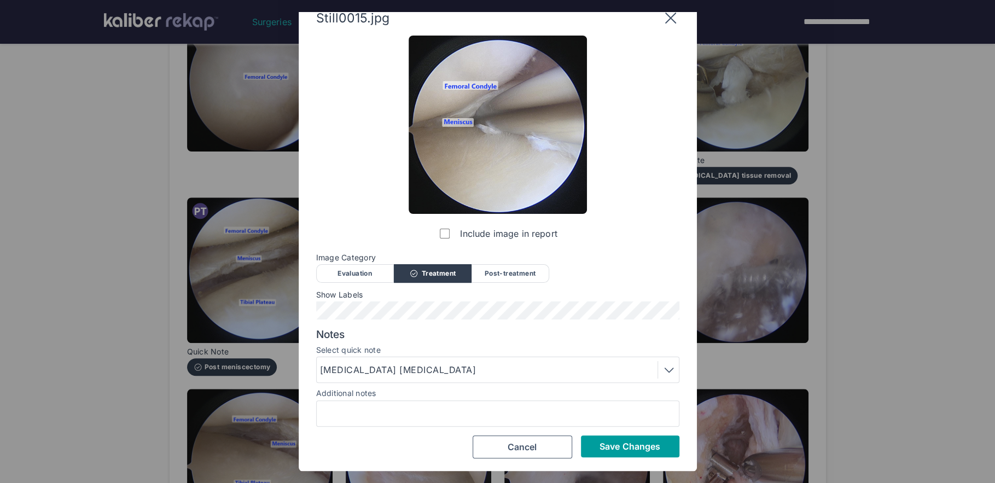
click at [608, 444] on span "Save Changes" at bounding box center [629, 446] width 61 height 11
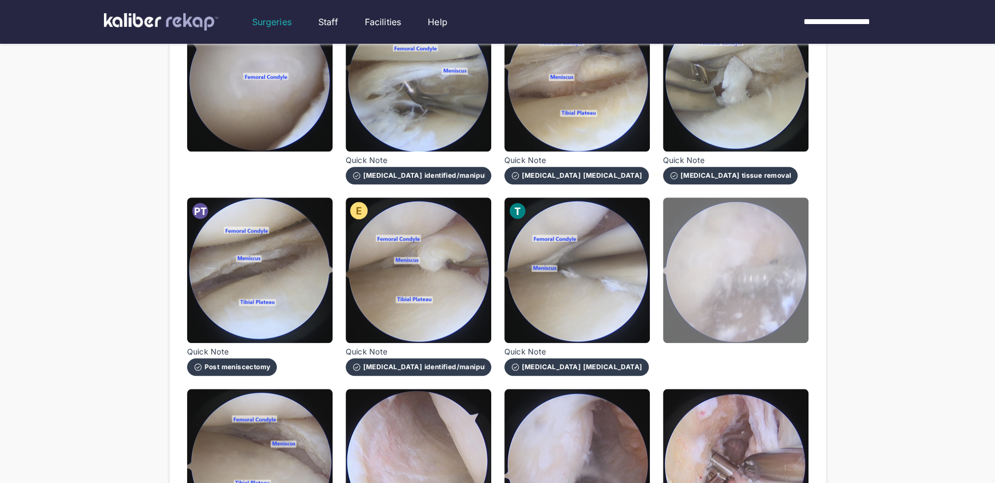
click at [758, 313] on img at bounding box center [735, 269] width 145 height 145
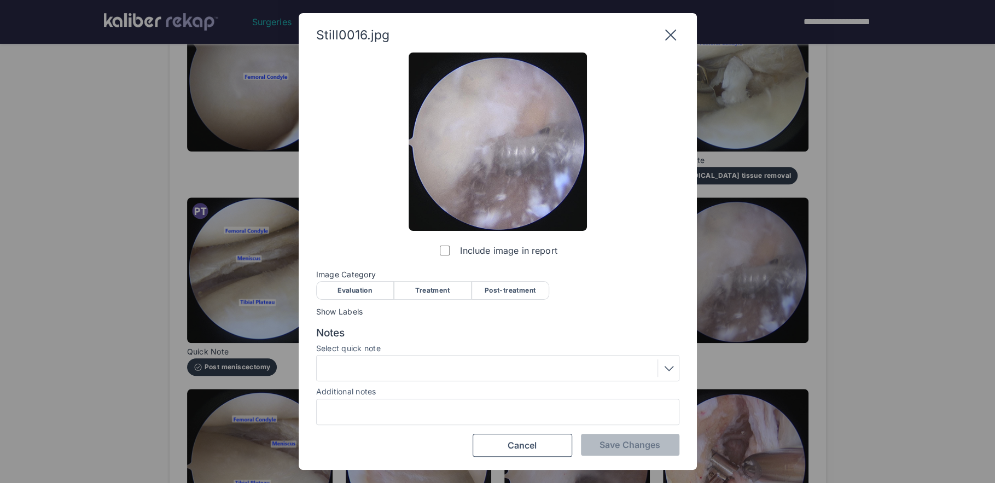
click at [427, 289] on div "Treatment" at bounding box center [433, 290] width 78 height 19
click at [416, 360] on div at bounding box center [498, 368] width 356 height 18
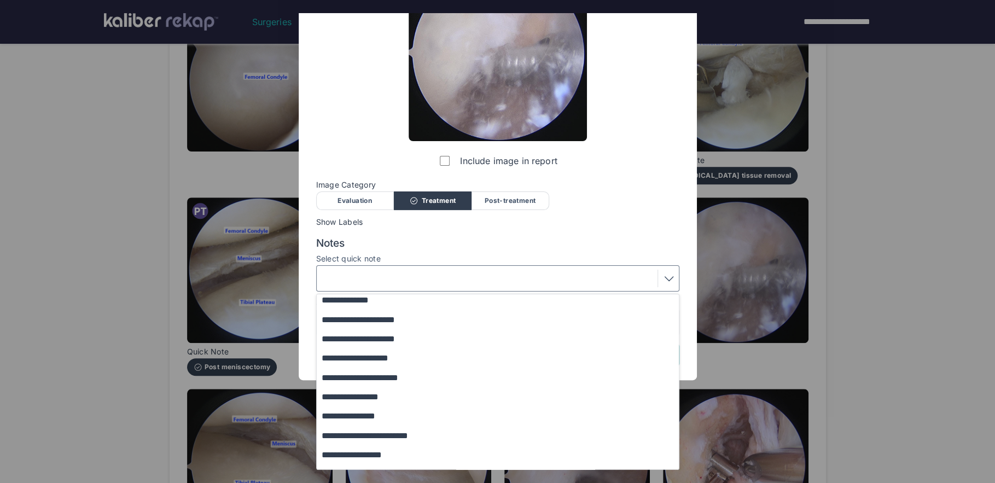
scroll to position [94, 0]
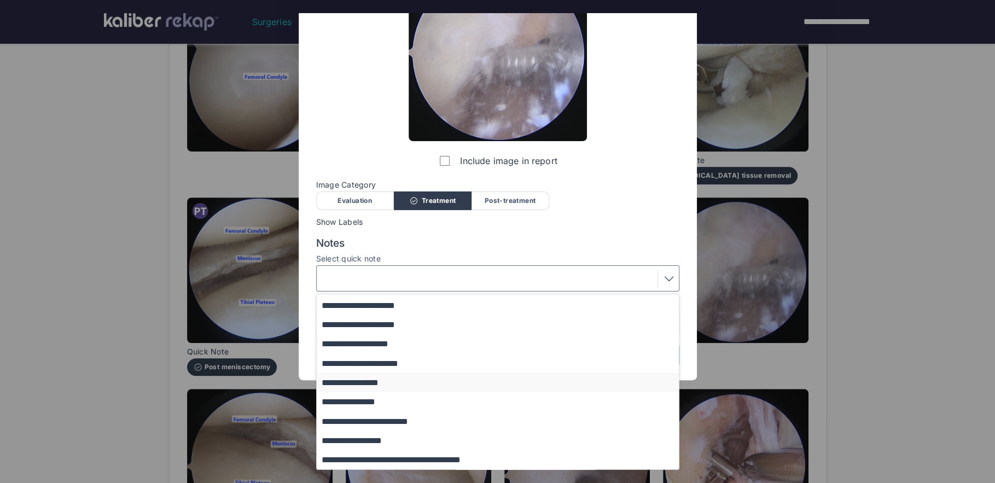
click at [376, 383] on button "**********" at bounding box center [503, 382] width 372 height 19
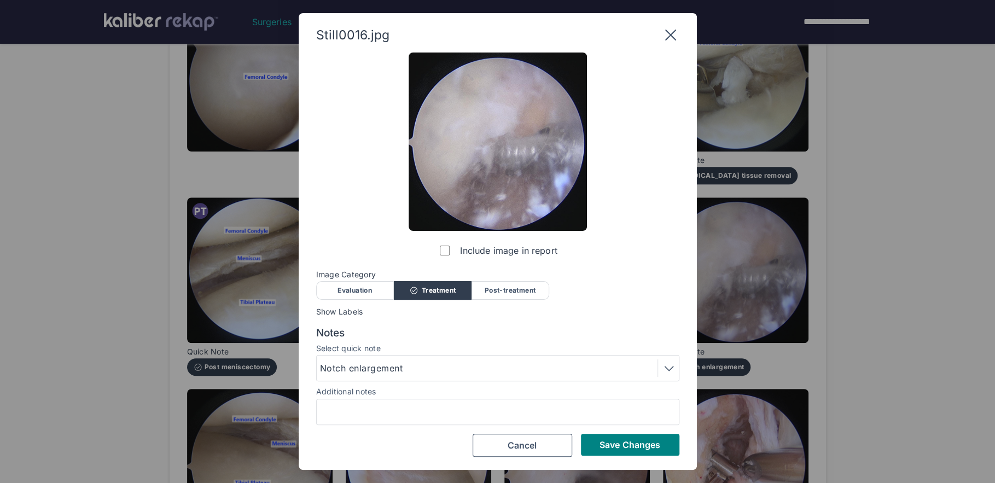
scroll to position [0, 0]
click at [590, 441] on button "Save Changes" at bounding box center [630, 445] width 98 height 22
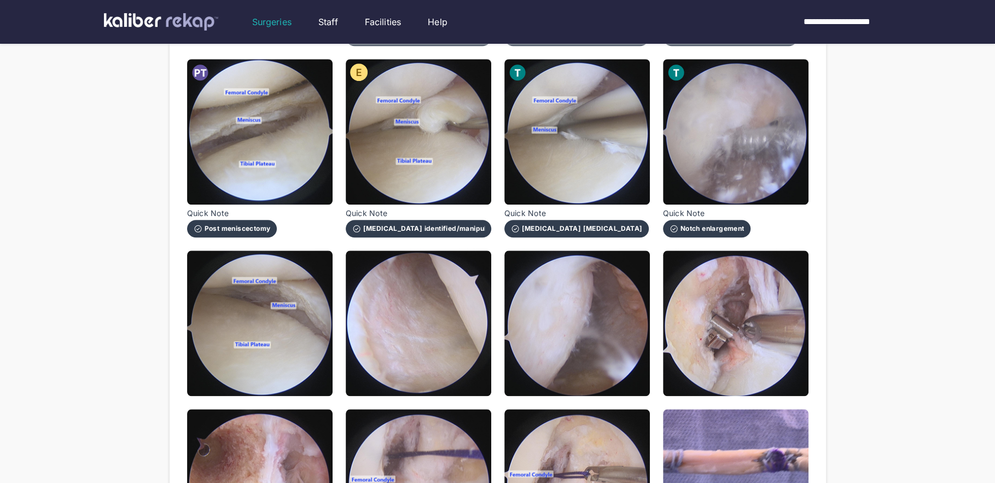
scroll to position [698, 0]
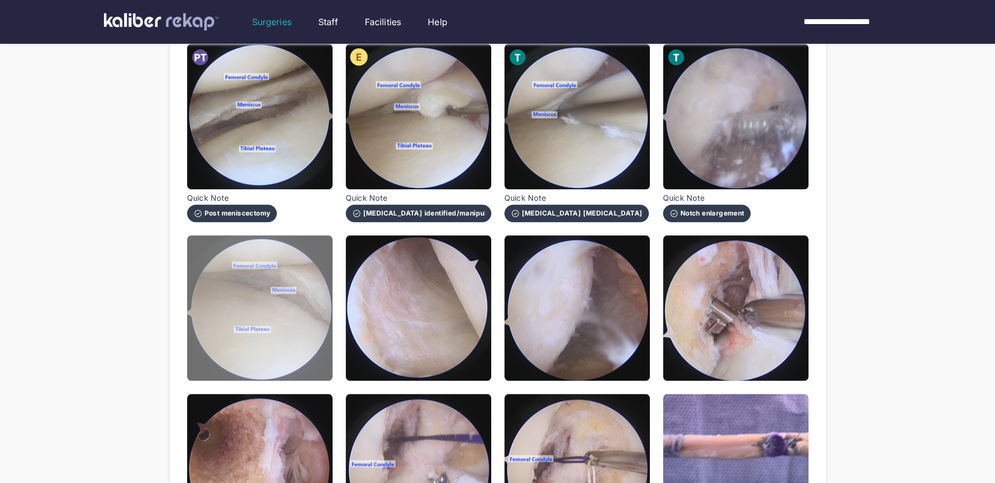
click at [286, 345] on img at bounding box center [259, 307] width 145 height 145
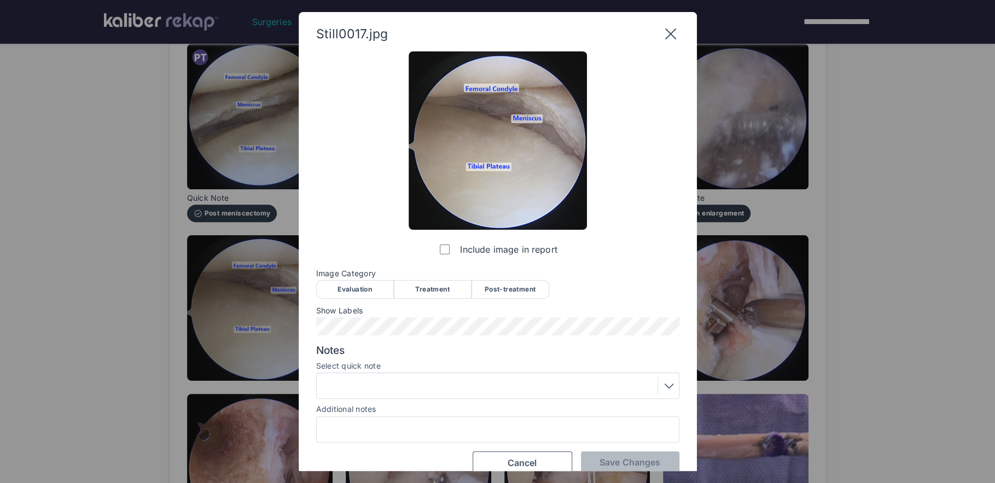
click at [508, 288] on div "Post-treatment" at bounding box center [510, 289] width 78 height 19
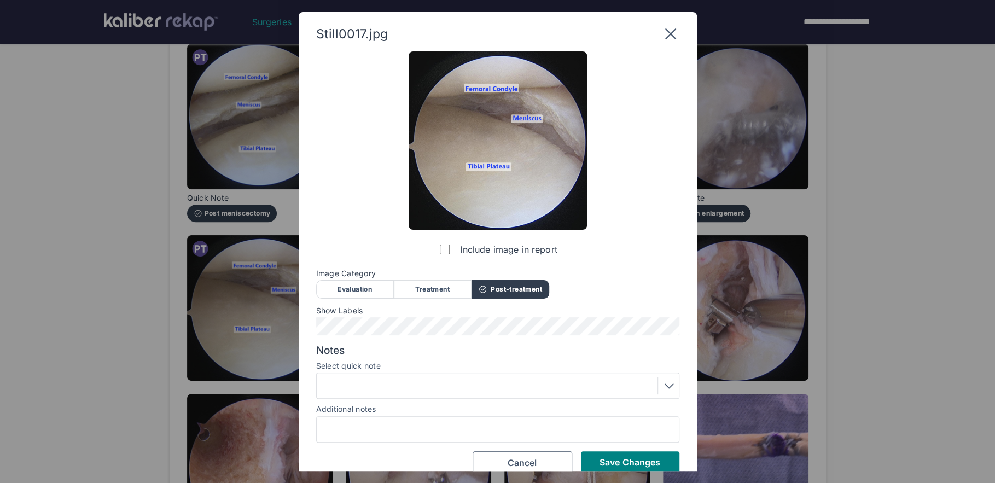
click at [399, 387] on div at bounding box center [498, 386] width 356 height 18
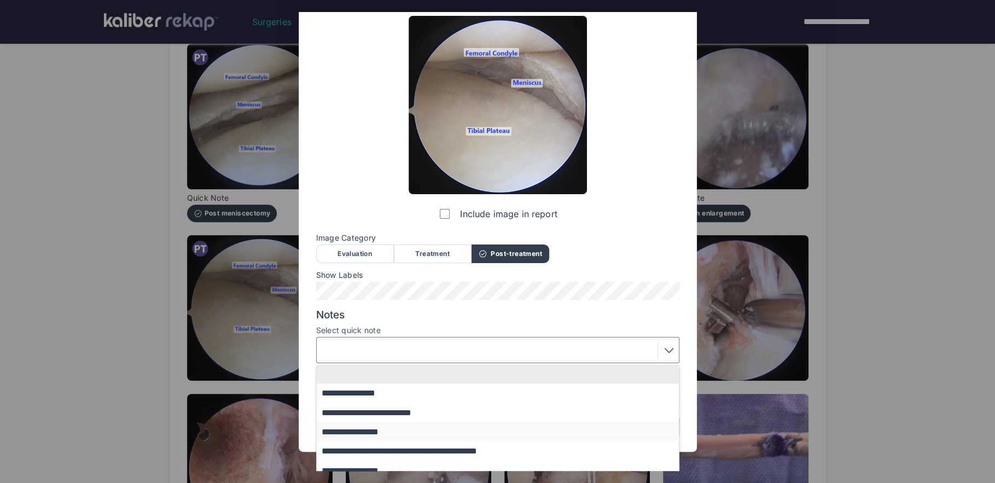
click at [392, 431] on button "**********" at bounding box center [503, 431] width 372 height 19
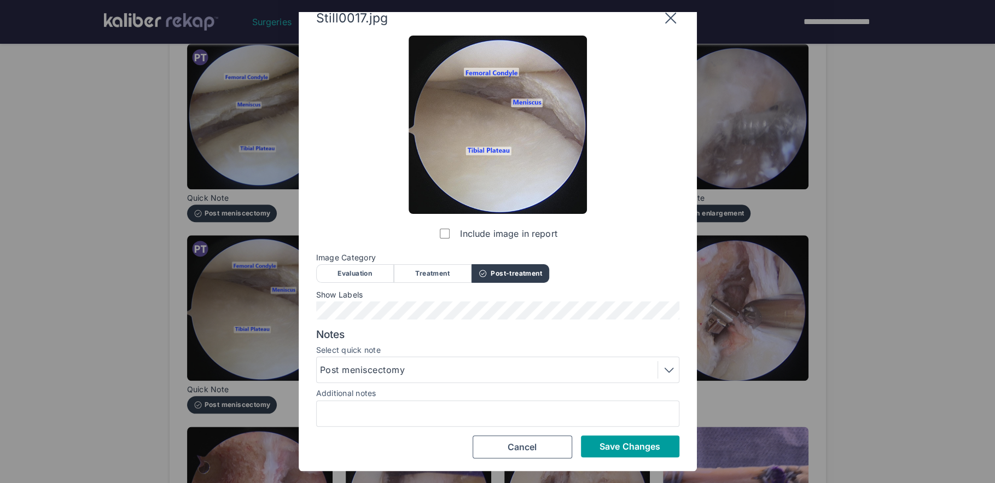
click at [599, 448] on span "Save Changes" at bounding box center [629, 446] width 61 height 11
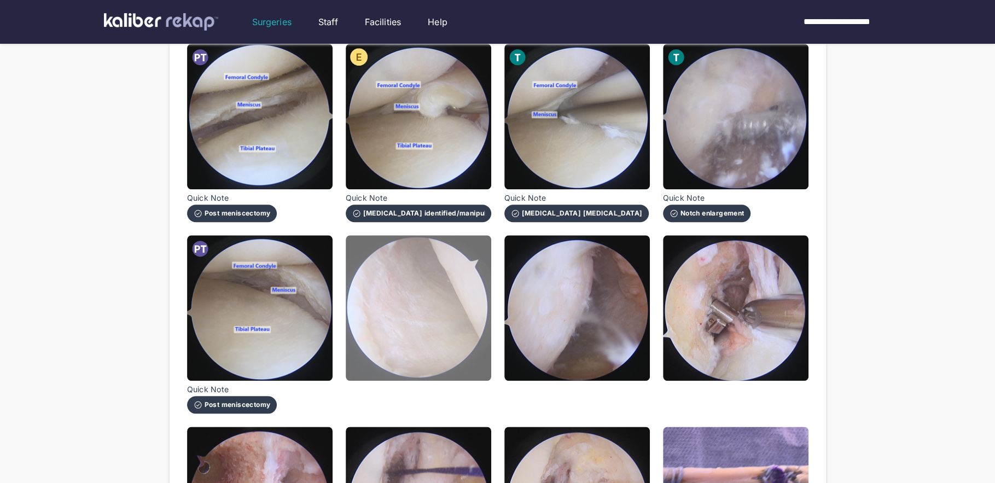
click at [454, 343] on img at bounding box center [418, 307] width 145 height 145
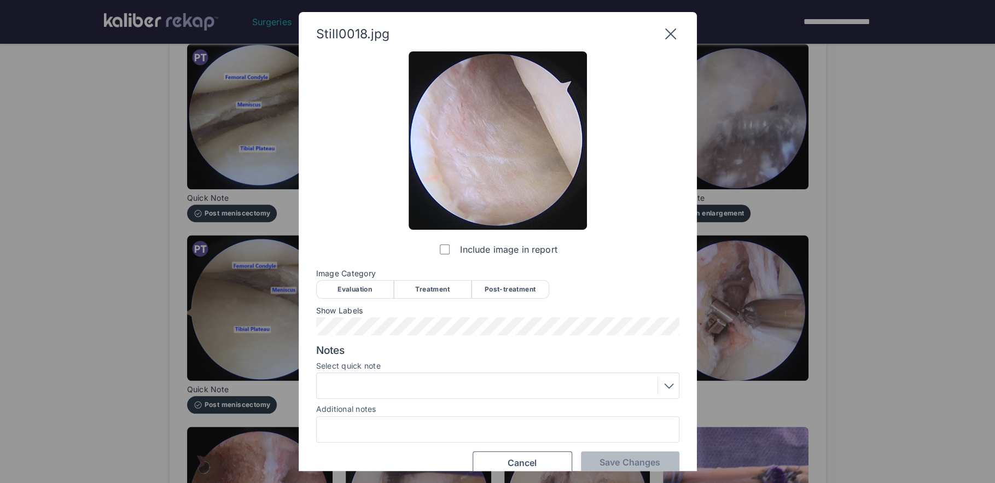
click at [376, 292] on div "Evaluation" at bounding box center [355, 289] width 78 height 19
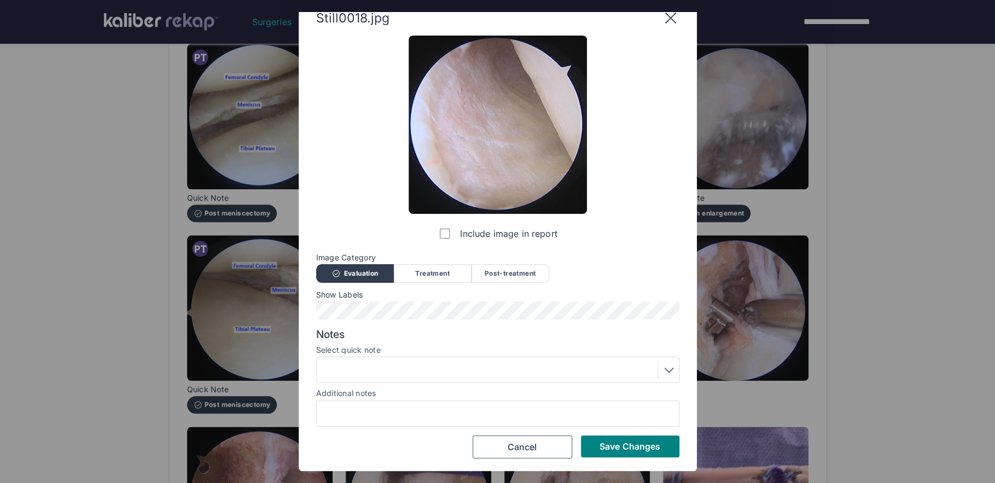
click at [486, 368] on div at bounding box center [498, 370] width 356 height 18
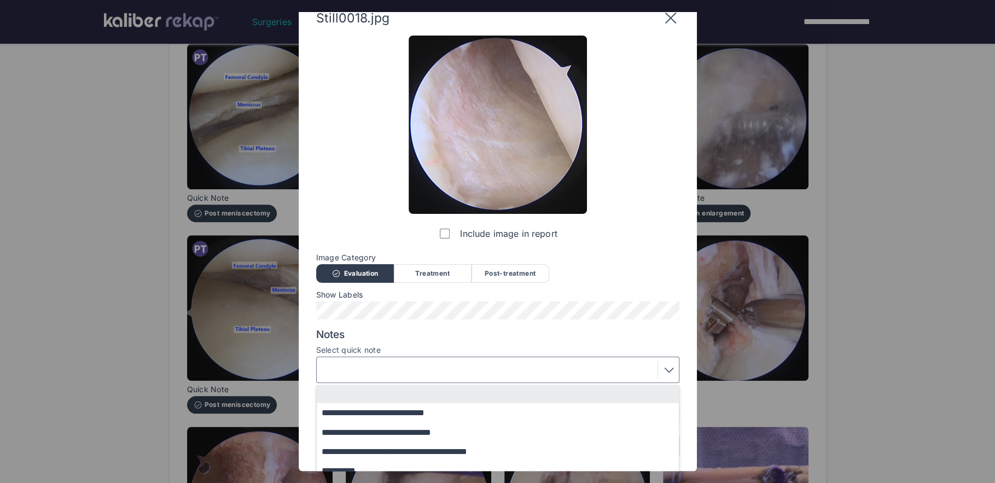
scroll to position [84, 0]
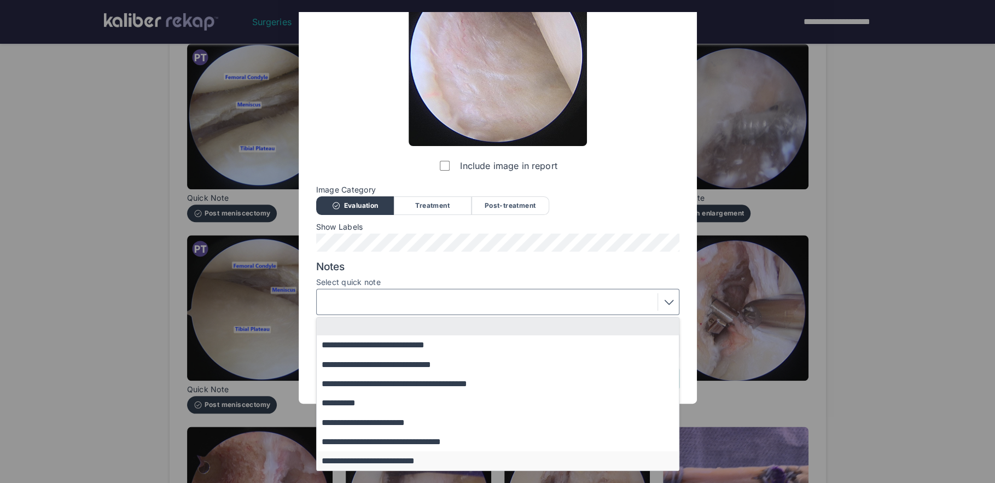
click at [421, 457] on button "**********" at bounding box center [503, 460] width 372 height 19
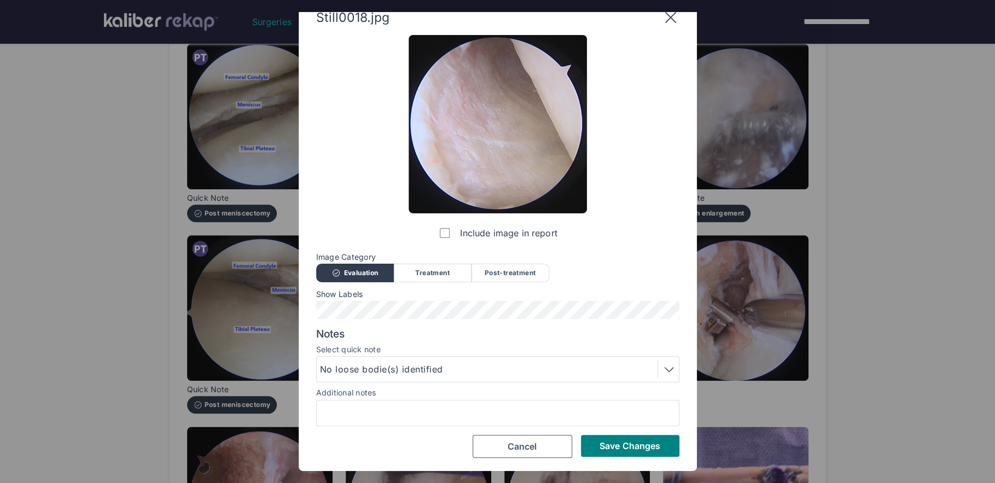
scroll to position [16, 0]
click at [619, 450] on span "Save Changes" at bounding box center [629, 446] width 61 height 11
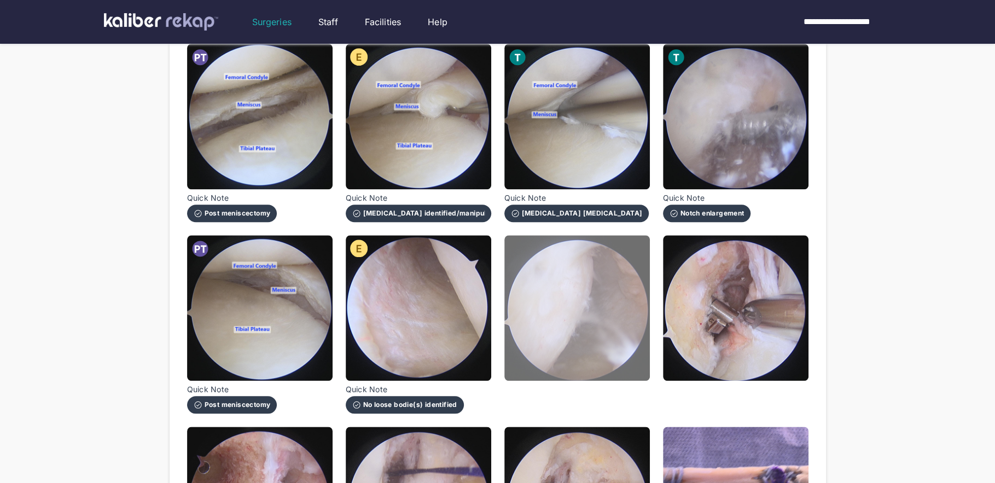
click at [597, 348] on img at bounding box center [576, 307] width 145 height 145
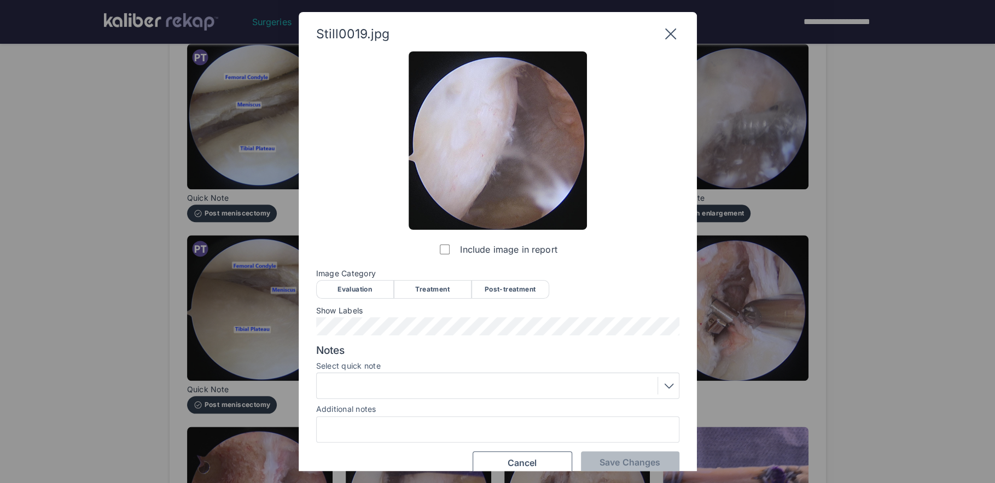
click at [352, 286] on div "Evaluation" at bounding box center [355, 289] width 78 height 19
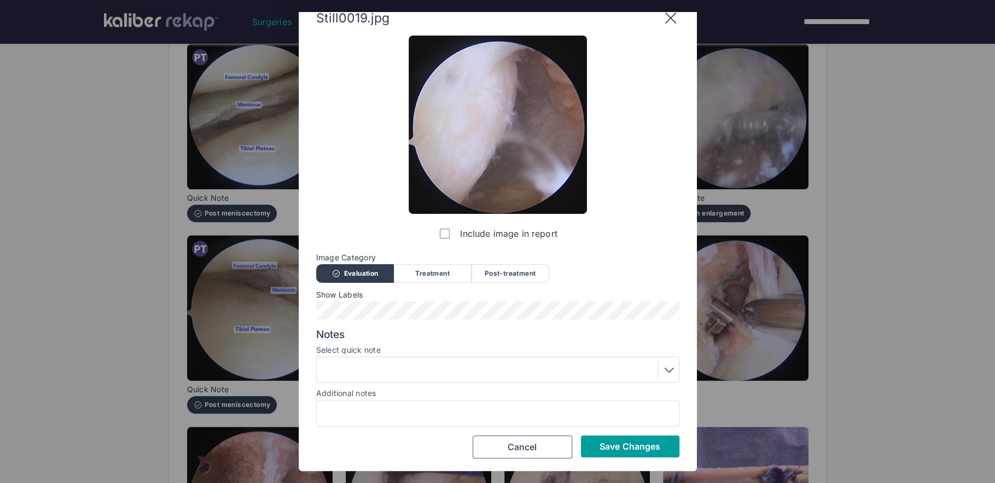
click at [626, 445] on span "Save Changes" at bounding box center [629, 446] width 61 height 11
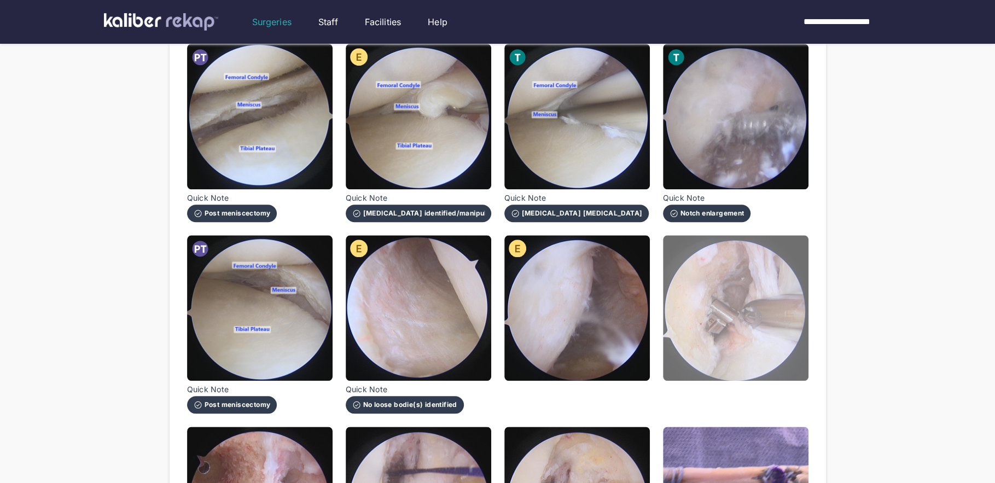
click at [719, 354] on img at bounding box center [735, 307] width 145 height 145
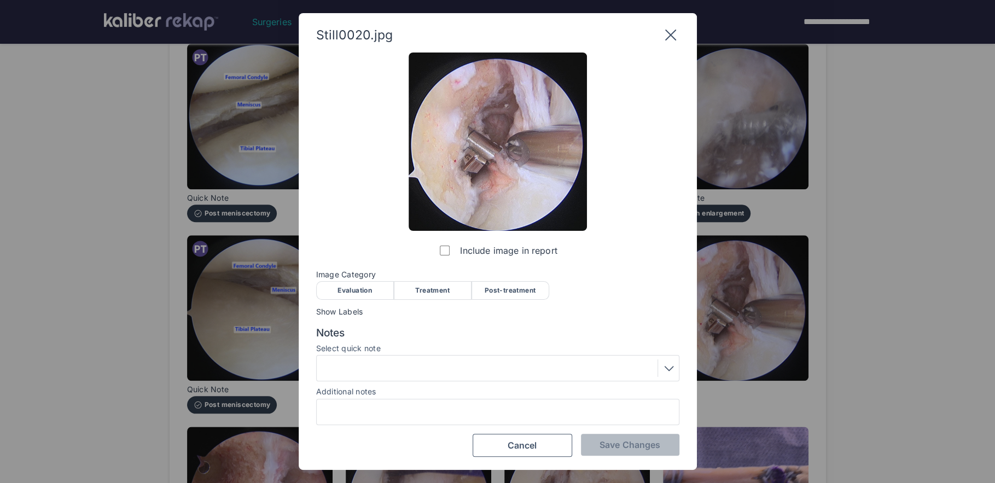
click at [441, 292] on div "Treatment" at bounding box center [433, 290] width 78 height 19
click at [406, 370] on div at bounding box center [498, 368] width 356 height 18
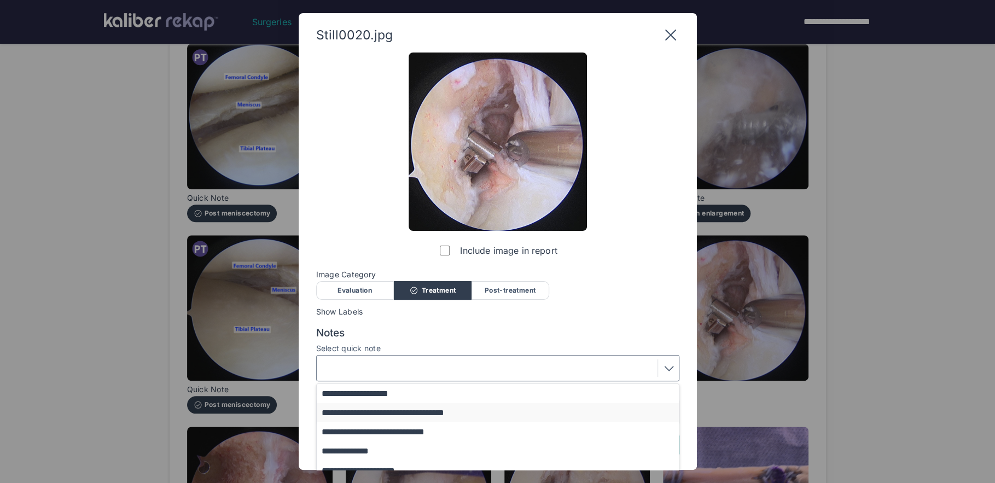
scroll to position [20, 0]
click at [447, 415] on button "**********" at bounding box center [503, 410] width 372 height 19
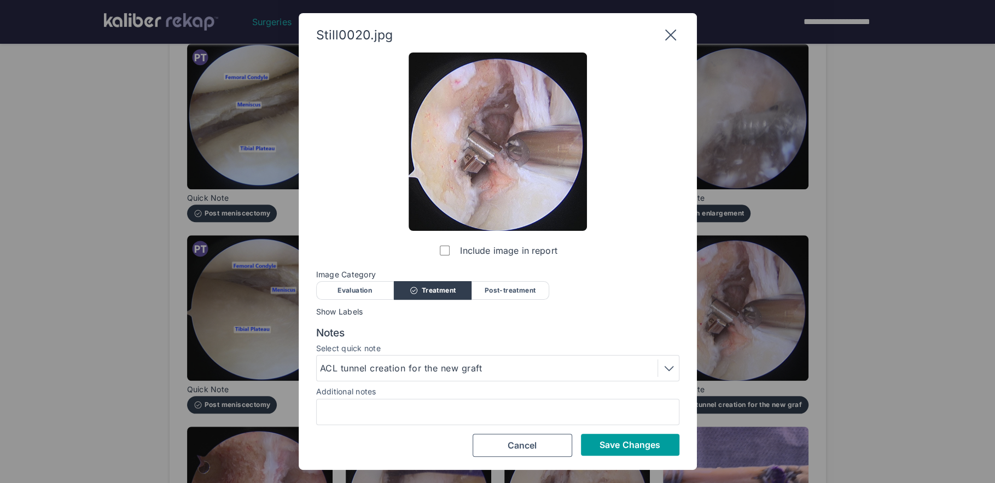
click at [617, 444] on span "Save Changes" at bounding box center [629, 444] width 61 height 11
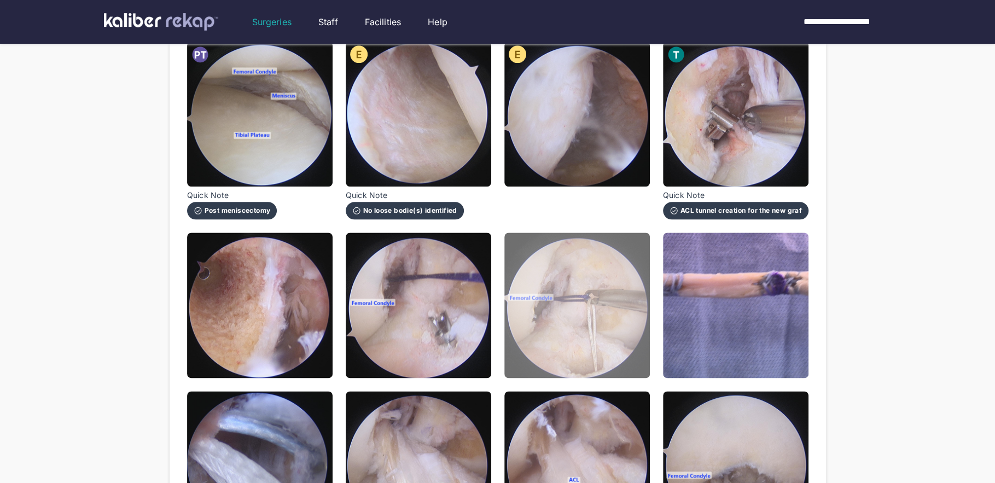
scroll to position [963, 0]
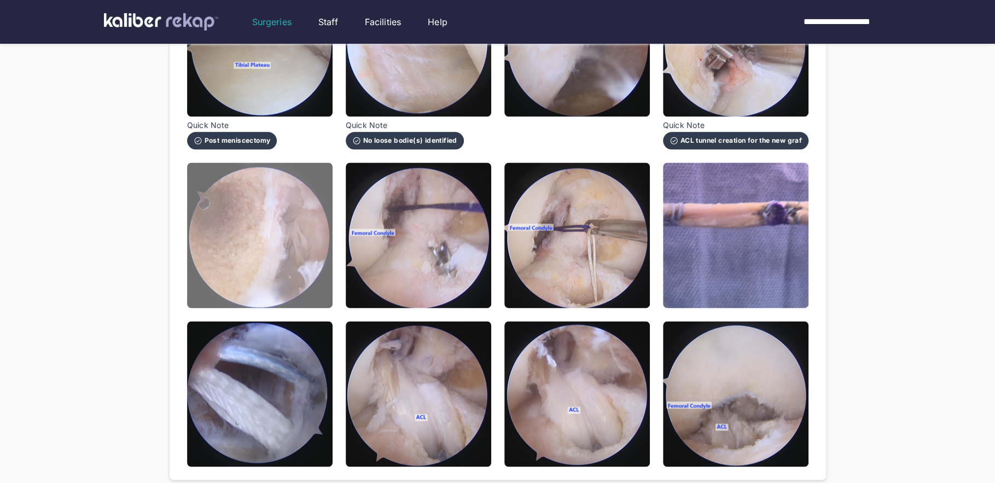
click at [302, 289] on img at bounding box center [259, 234] width 145 height 145
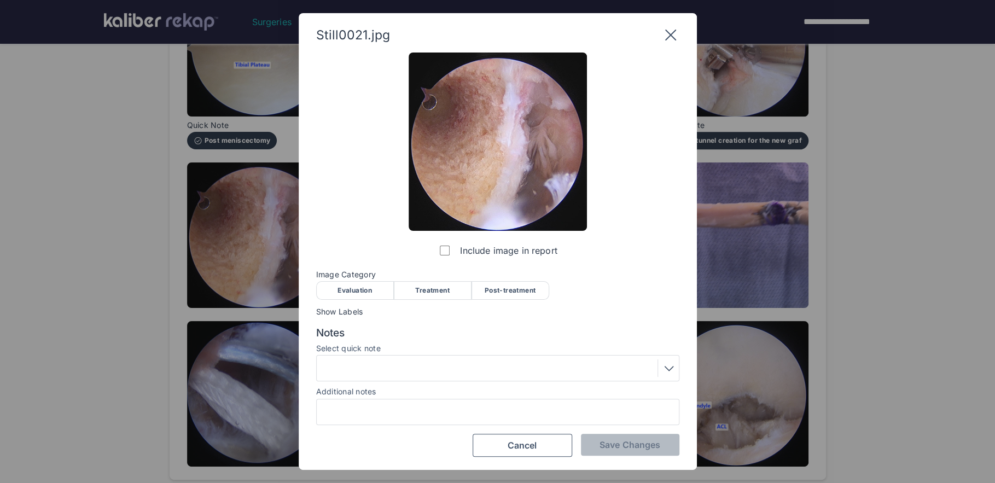
click at [416, 287] on div "Treatment" at bounding box center [433, 290] width 78 height 19
click at [404, 371] on div at bounding box center [498, 368] width 356 height 18
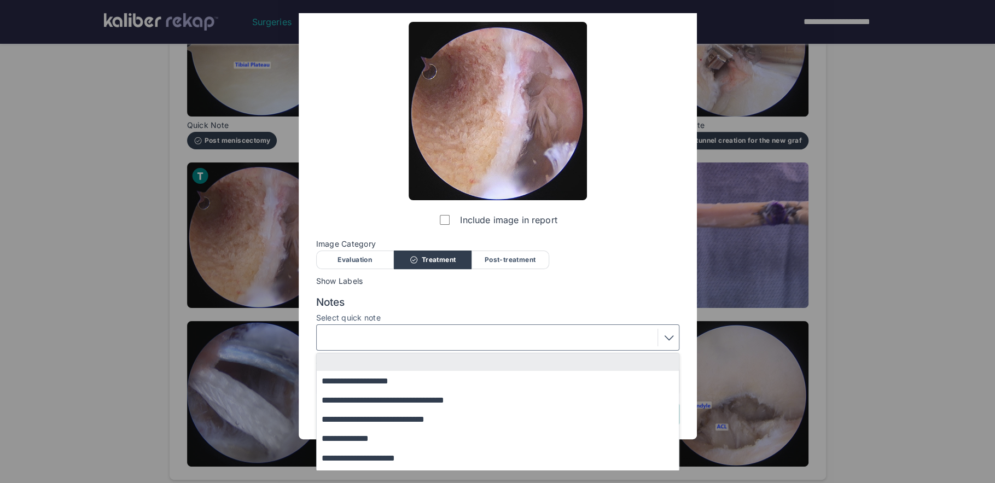
scroll to position [28, 0]
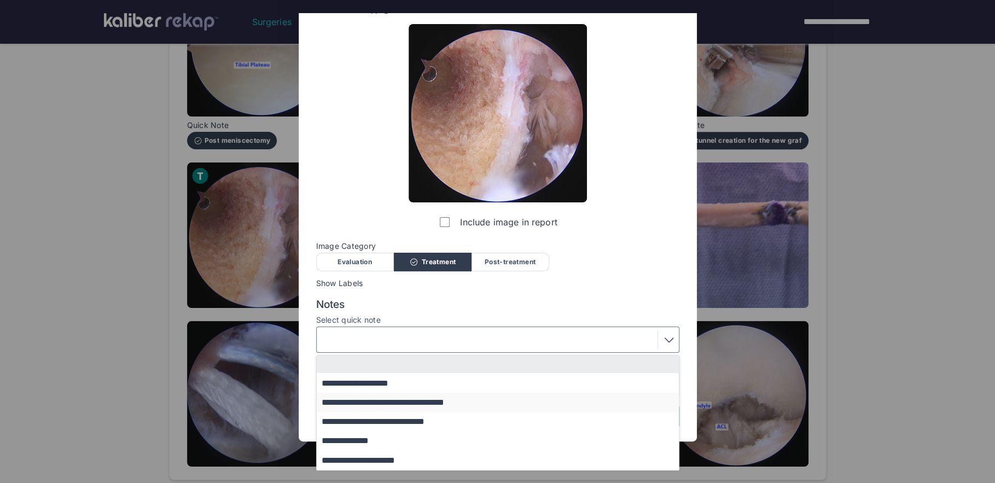
click at [390, 396] on button "**********" at bounding box center [503, 402] width 372 height 19
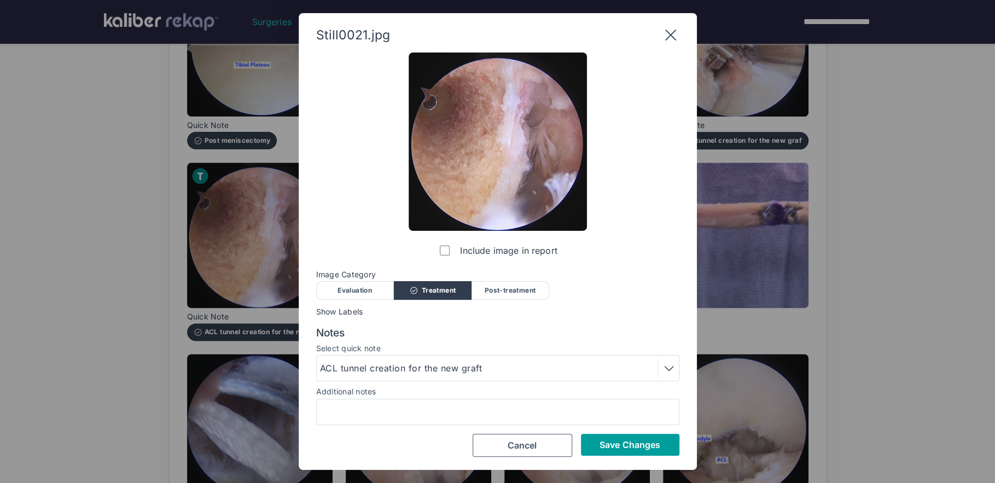
click at [616, 448] on span "Save Changes" at bounding box center [629, 444] width 61 height 11
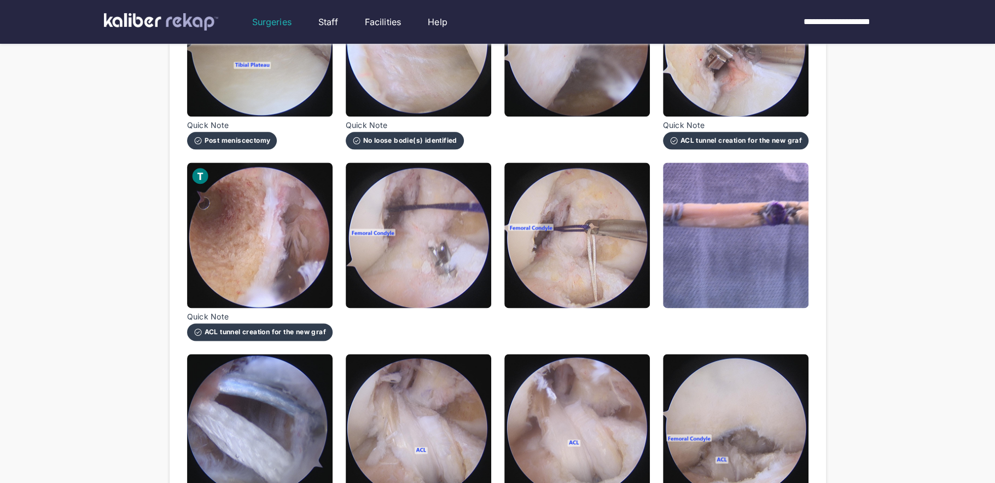
click at [463, 310] on div at bounding box center [418, 251] width 145 height 178
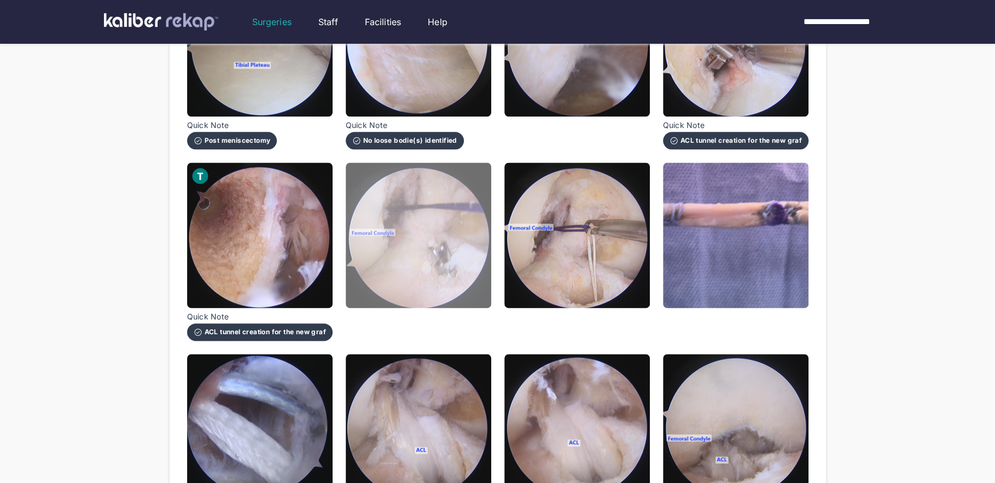
click at [434, 286] on img at bounding box center [418, 234] width 145 height 145
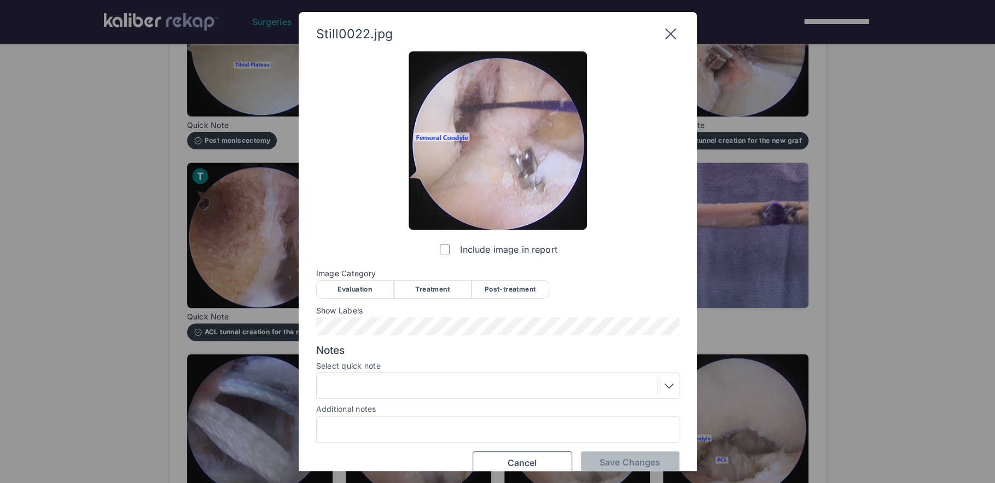
click at [426, 278] on div "Image Category Evaluation Treatment Post-treatment Evaluation Treatment Post-tr…" at bounding box center [497, 283] width 363 height 28
click at [426, 281] on div "Treatment" at bounding box center [433, 289] width 78 height 19
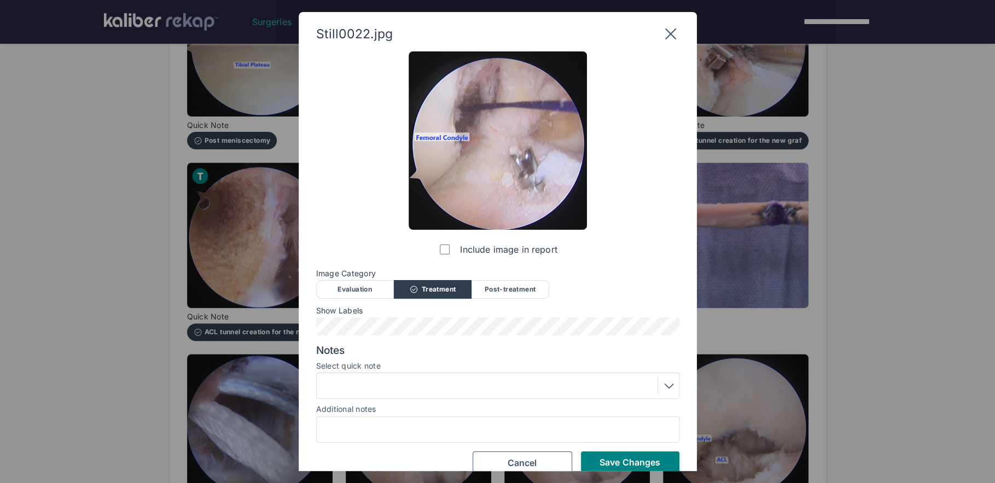
click at [440, 385] on div at bounding box center [498, 386] width 356 height 18
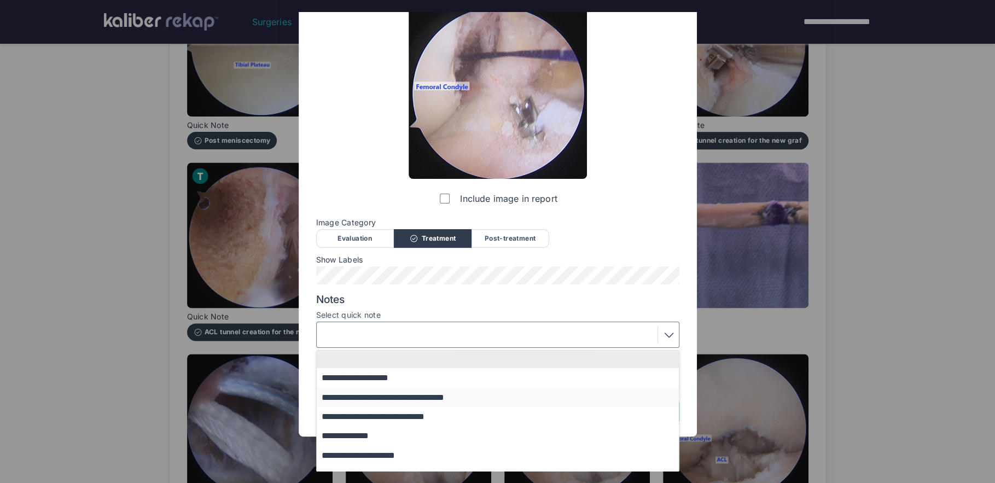
click at [434, 395] on button "**********" at bounding box center [503, 397] width 372 height 19
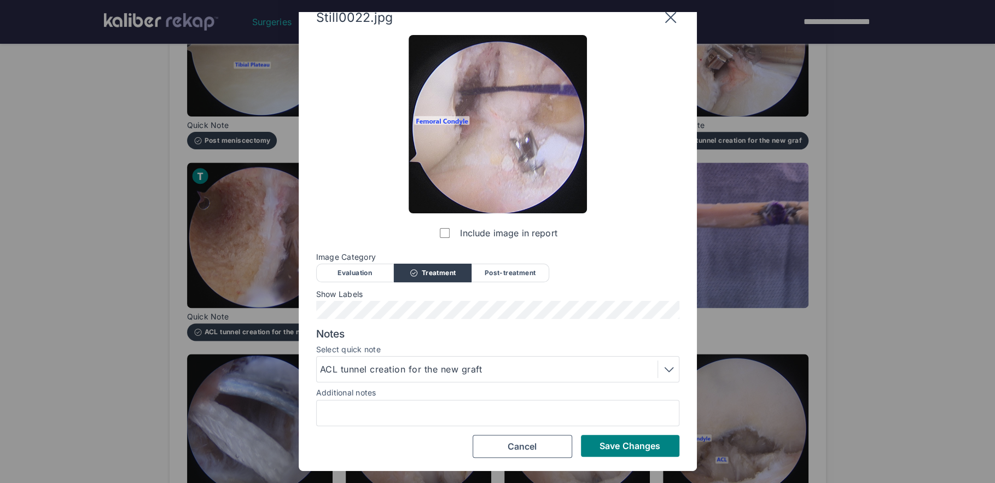
scroll to position [16, 0]
click at [613, 449] on span "Save Changes" at bounding box center [629, 446] width 61 height 11
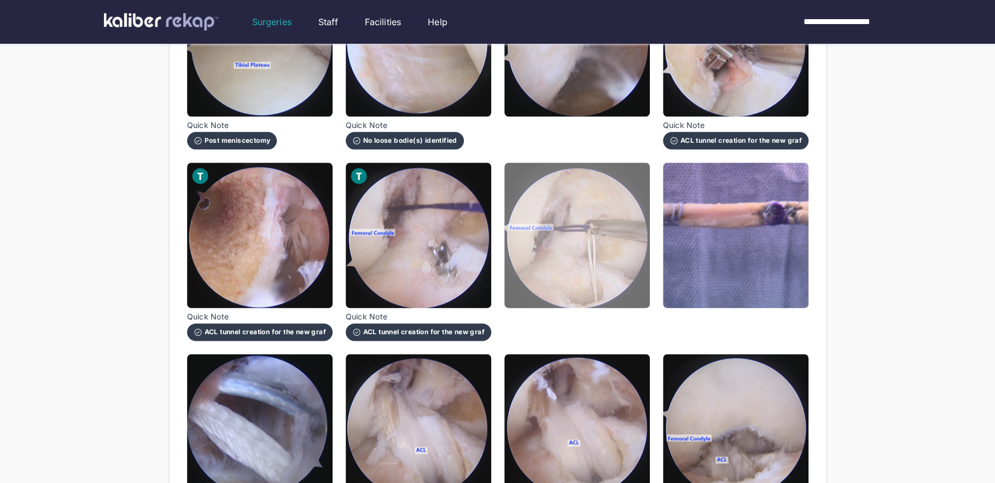
click at [583, 284] on img at bounding box center [576, 234] width 145 height 145
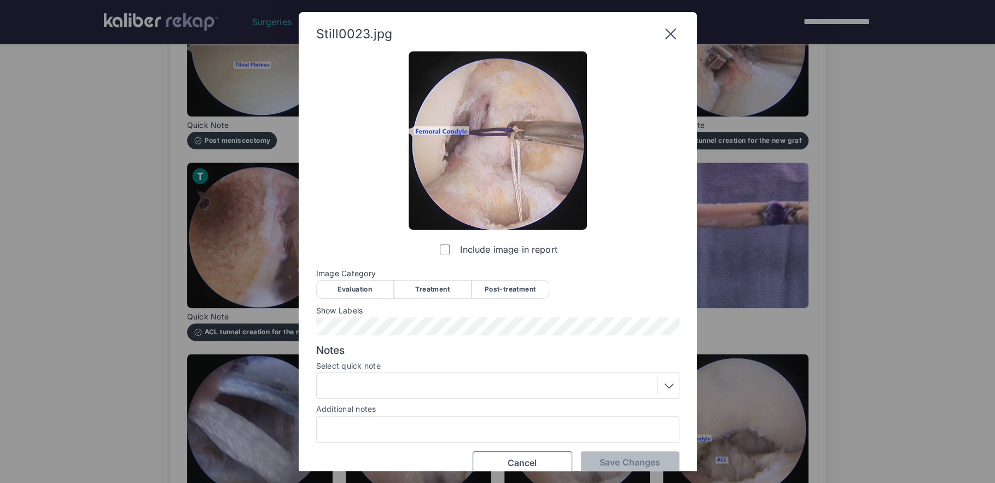
click at [453, 288] on div "Treatment" at bounding box center [433, 289] width 78 height 19
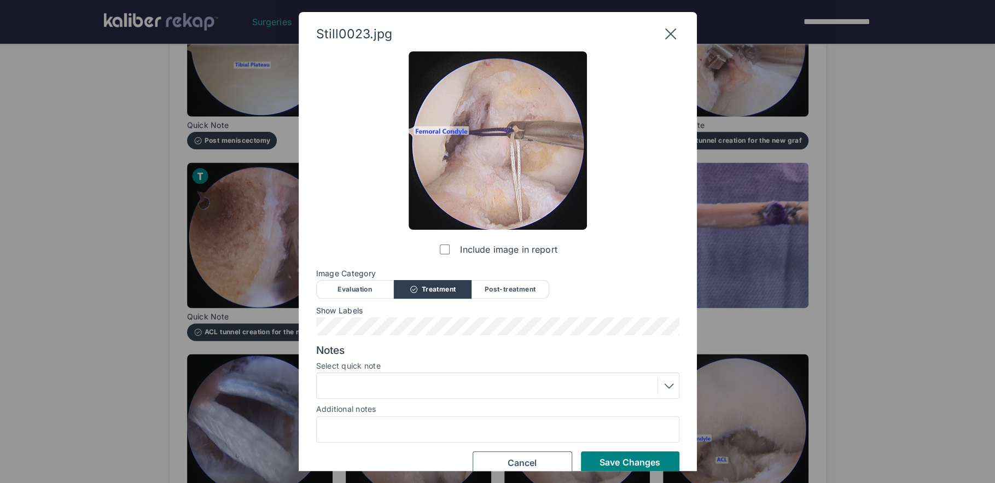
click at [434, 313] on span "Show Labels" at bounding box center [497, 310] width 363 height 9
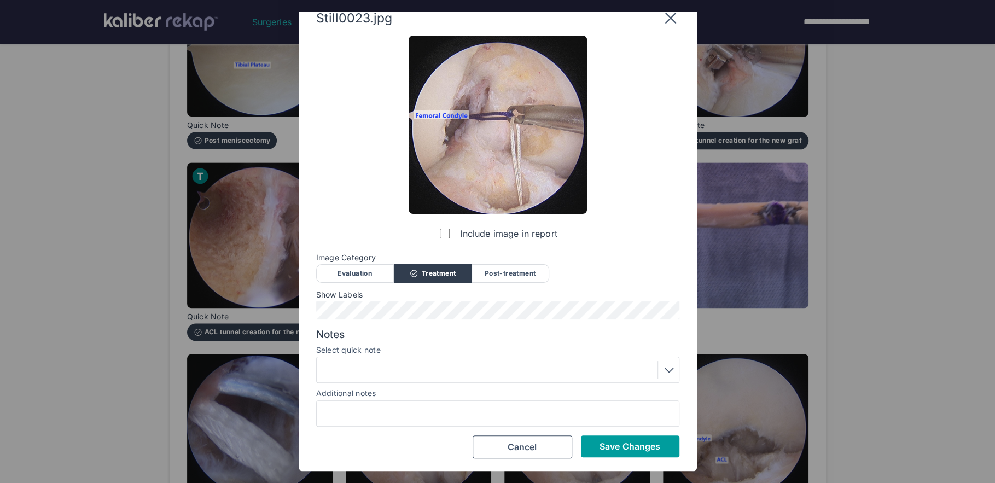
click at [622, 447] on span "Save Changes" at bounding box center [629, 446] width 61 height 11
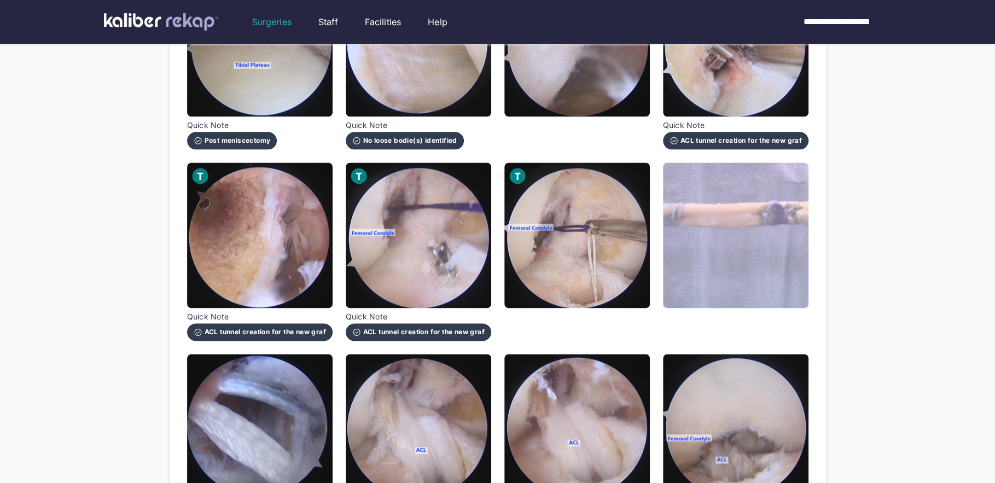
click at [721, 279] on img at bounding box center [735, 234] width 145 height 145
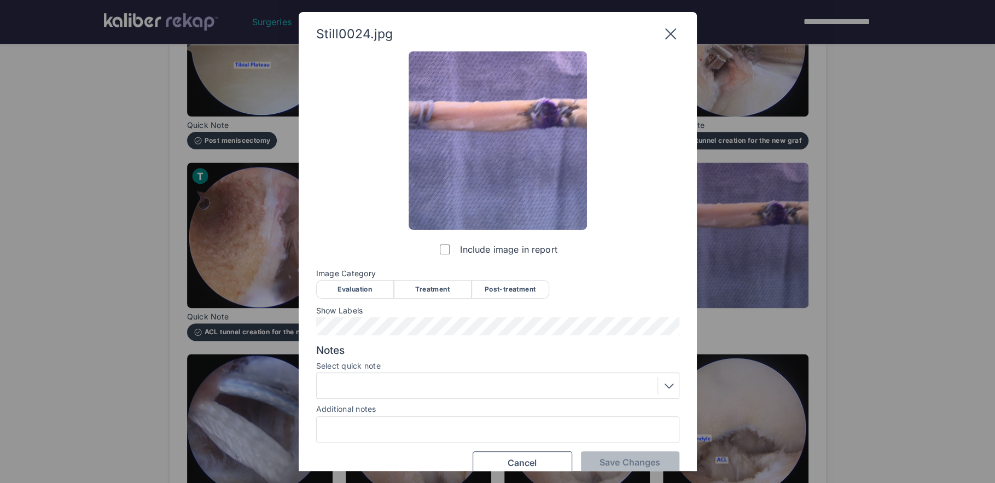
click at [444, 288] on div "Treatment" at bounding box center [433, 289] width 78 height 19
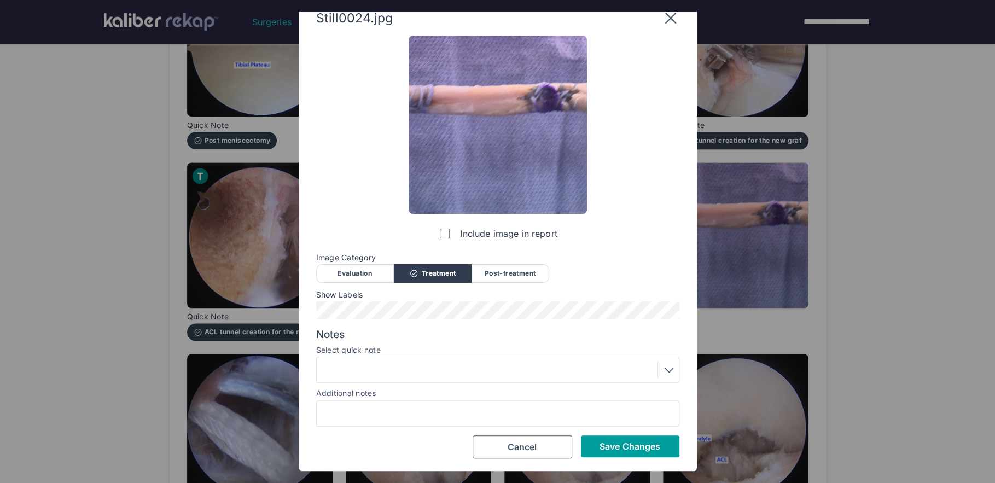
click at [636, 447] on span "Save Changes" at bounding box center [629, 446] width 61 height 11
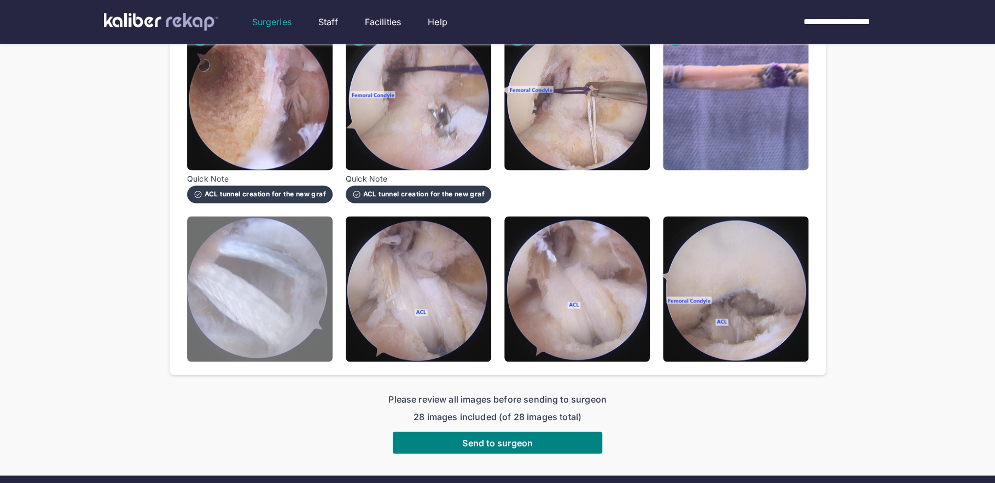
scroll to position [1125, 0]
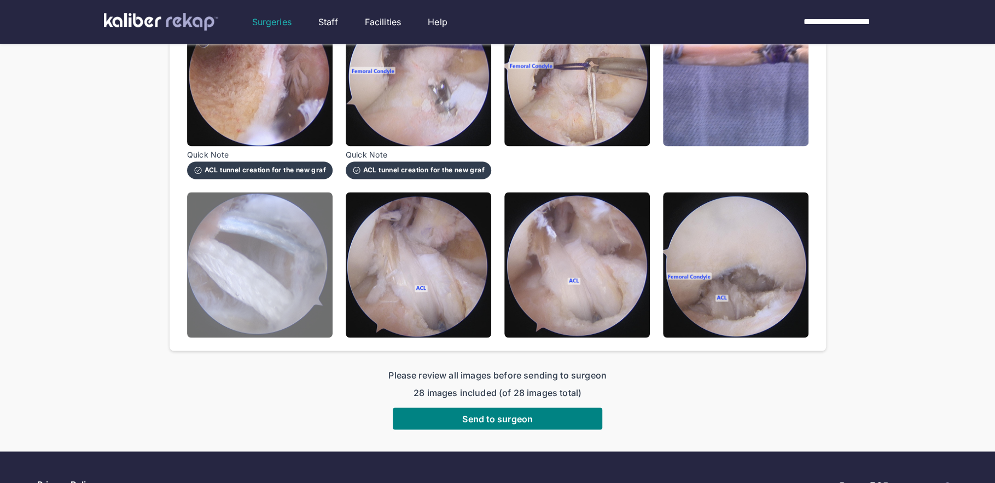
click at [281, 275] on img at bounding box center [259, 264] width 145 height 145
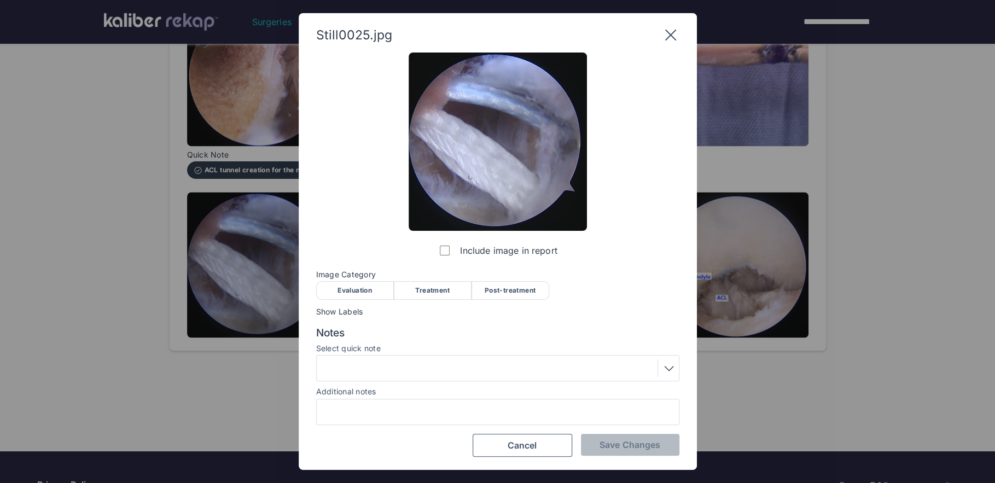
click at [440, 290] on div "Treatment" at bounding box center [433, 290] width 78 height 19
click at [400, 364] on div at bounding box center [498, 368] width 356 height 18
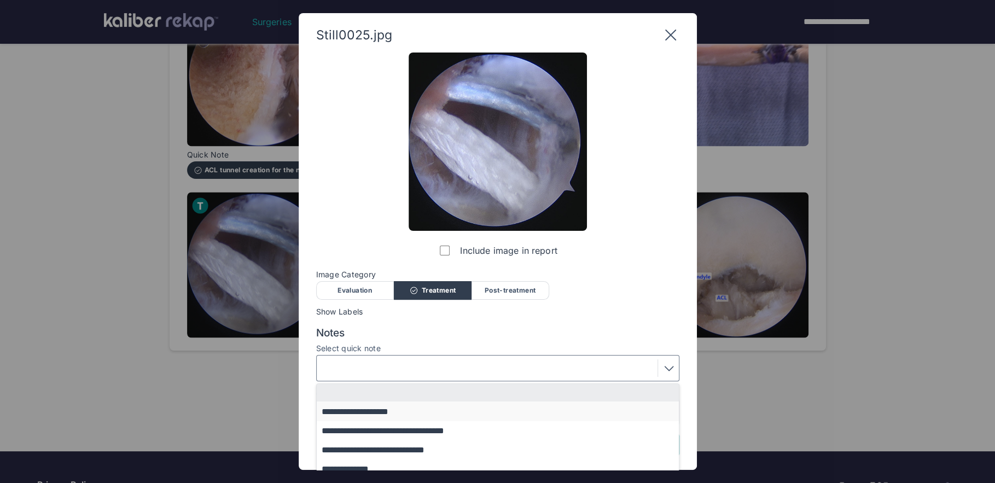
click at [381, 409] on button "**********" at bounding box center [503, 410] width 372 height 19
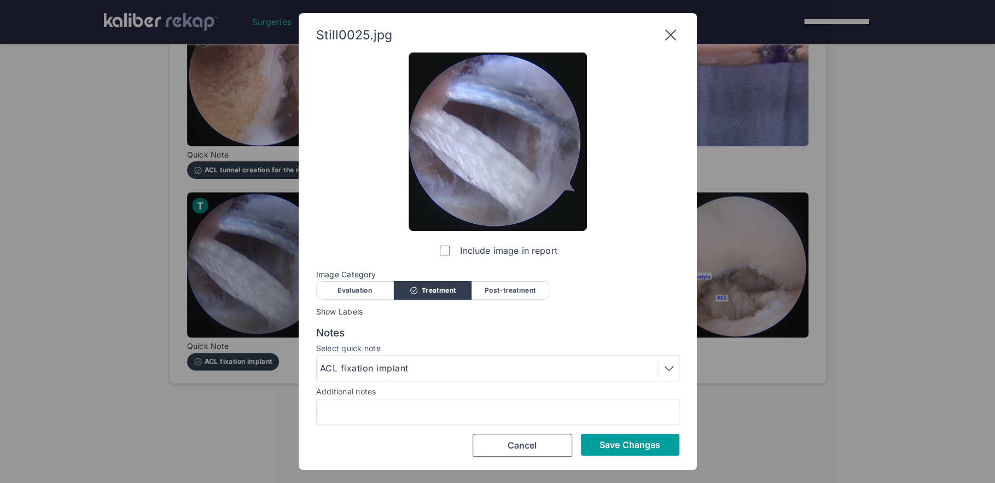
click at [589, 441] on button "Save Changes" at bounding box center [630, 445] width 98 height 22
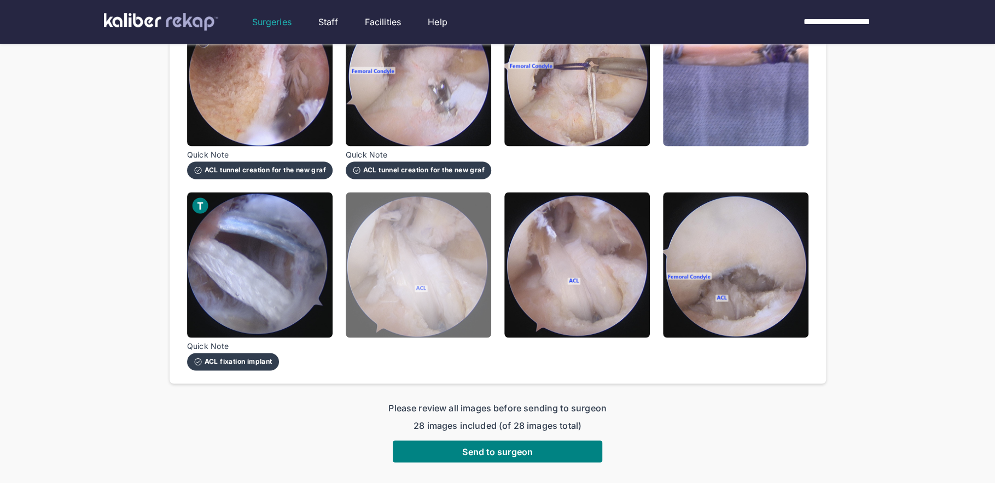
click at [422, 308] on img at bounding box center [418, 264] width 145 height 145
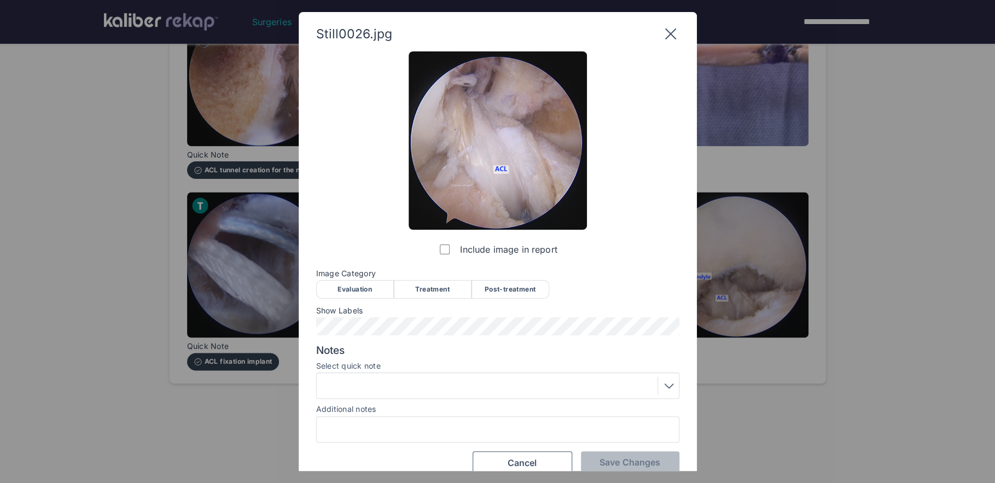
click at [508, 290] on div "Post-treatment" at bounding box center [510, 289] width 78 height 19
click at [378, 389] on div at bounding box center [498, 386] width 356 height 18
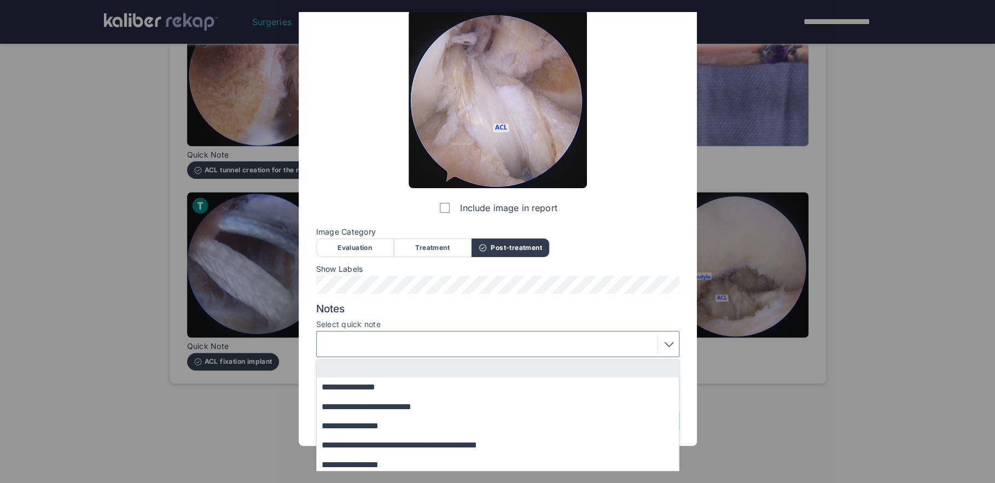
scroll to position [65, 0]
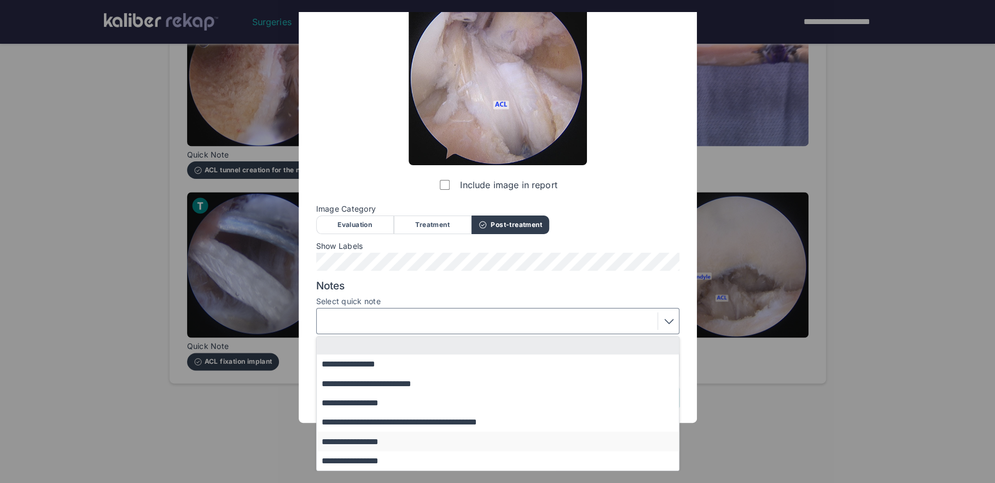
click at [385, 439] on button "**********" at bounding box center [503, 441] width 372 height 19
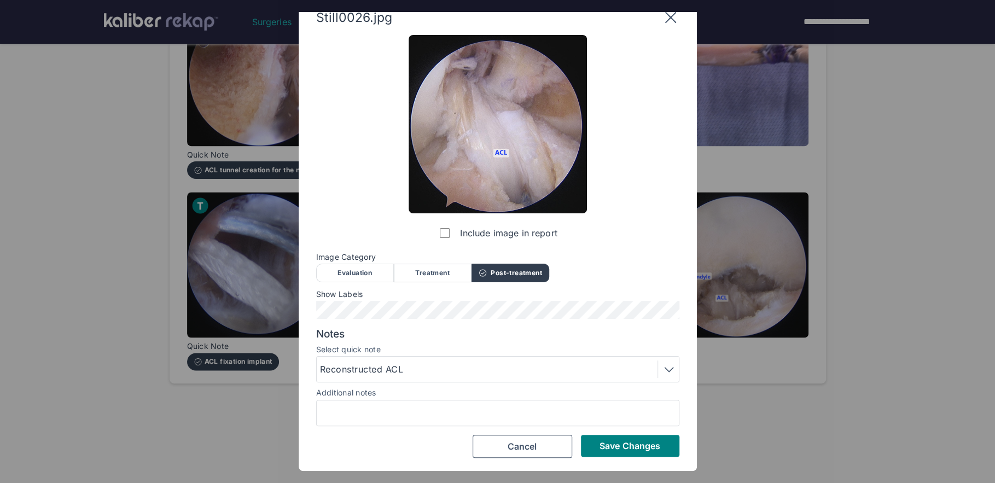
scroll to position [16, 0]
click at [638, 450] on span "Save Changes" at bounding box center [629, 446] width 61 height 11
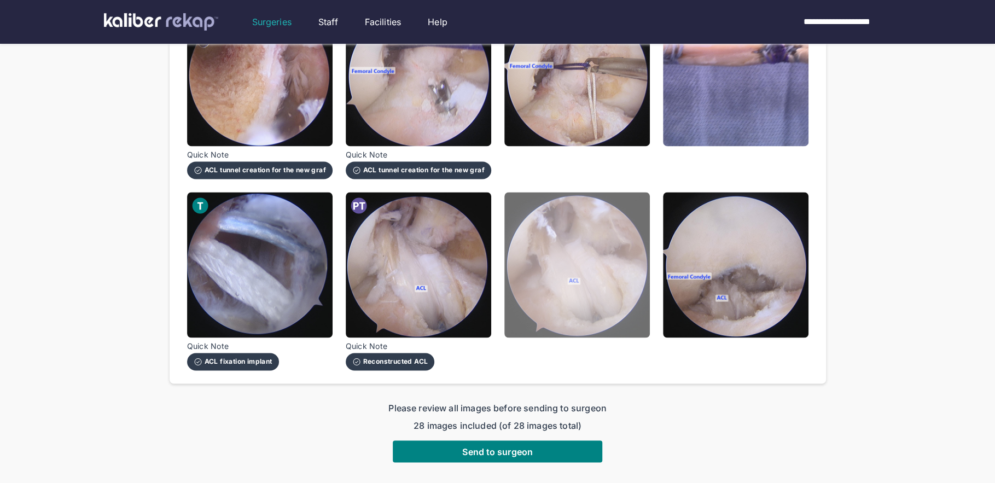
click at [589, 294] on img at bounding box center [576, 264] width 145 height 145
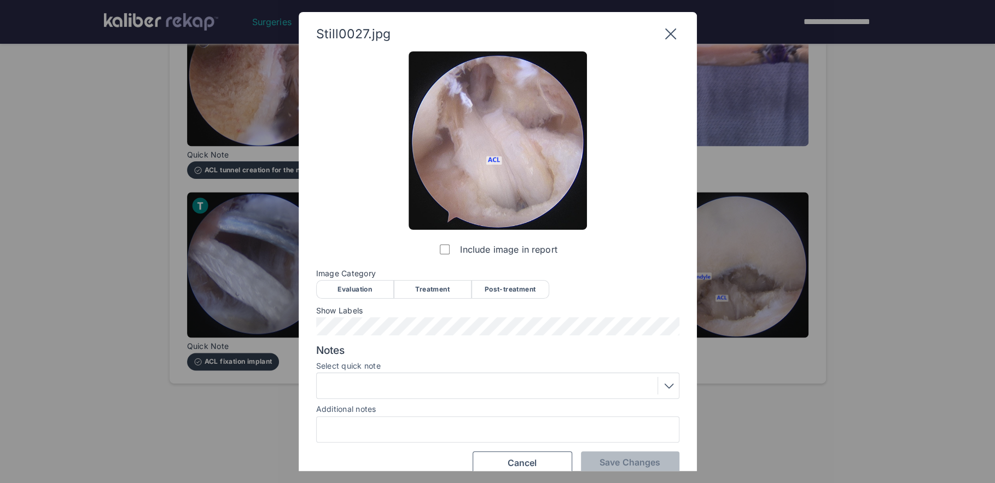
click at [511, 283] on div "Post-treatment" at bounding box center [510, 289] width 78 height 19
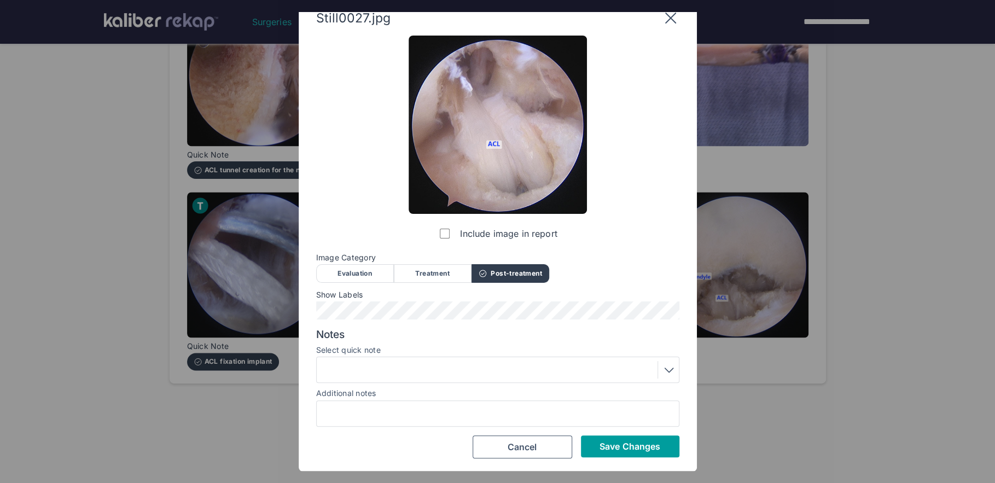
click at [604, 442] on span "Save Changes" at bounding box center [629, 446] width 61 height 11
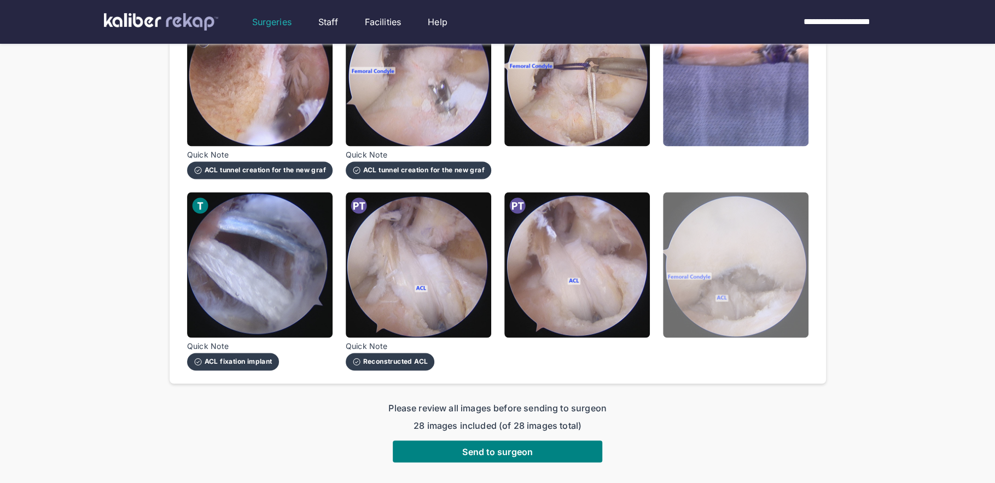
click at [729, 282] on img at bounding box center [735, 264] width 145 height 145
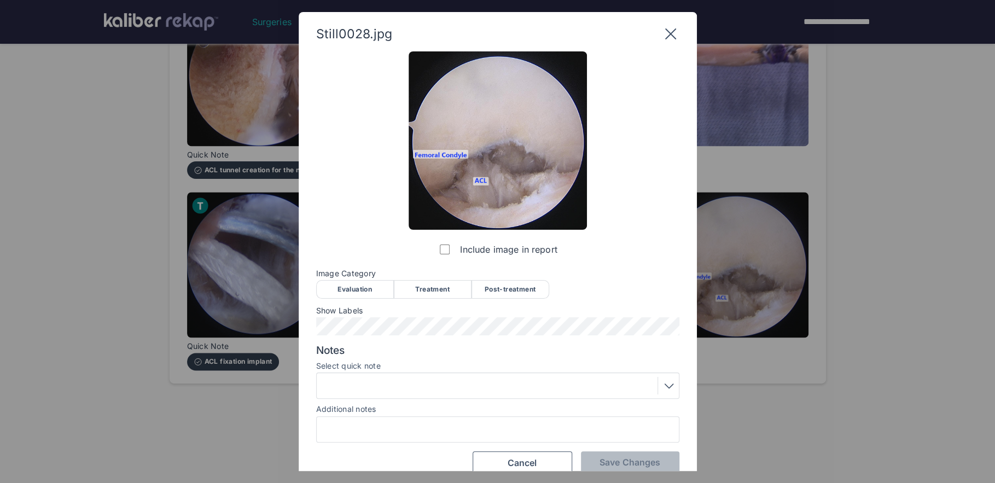
click at [514, 295] on div "Post-treatment" at bounding box center [510, 289] width 78 height 19
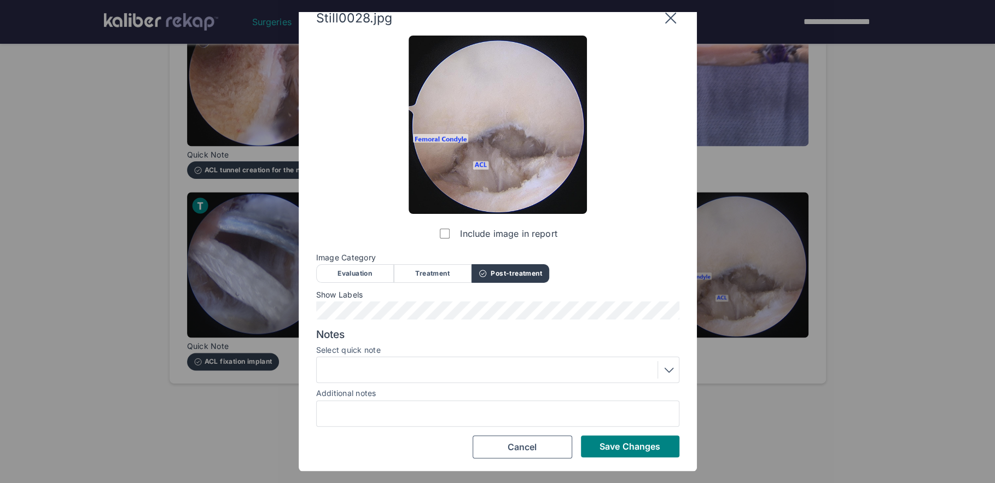
click at [631, 458] on div "Still0028.jpg Include image in report Image Category Evaluation Treatment Post-…" at bounding box center [498, 233] width 398 height 475
click at [644, 441] on span "Save Changes" at bounding box center [629, 446] width 61 height 11
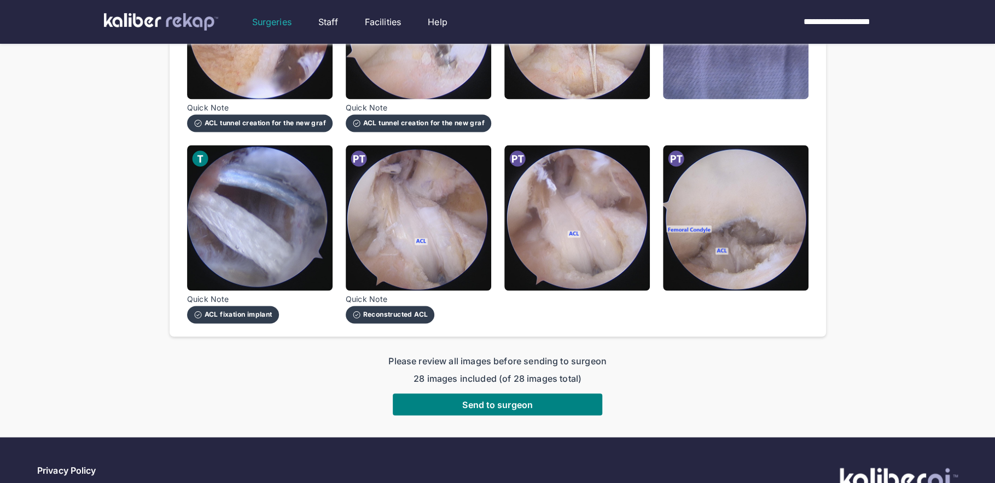
scroll to position [1184, 0]
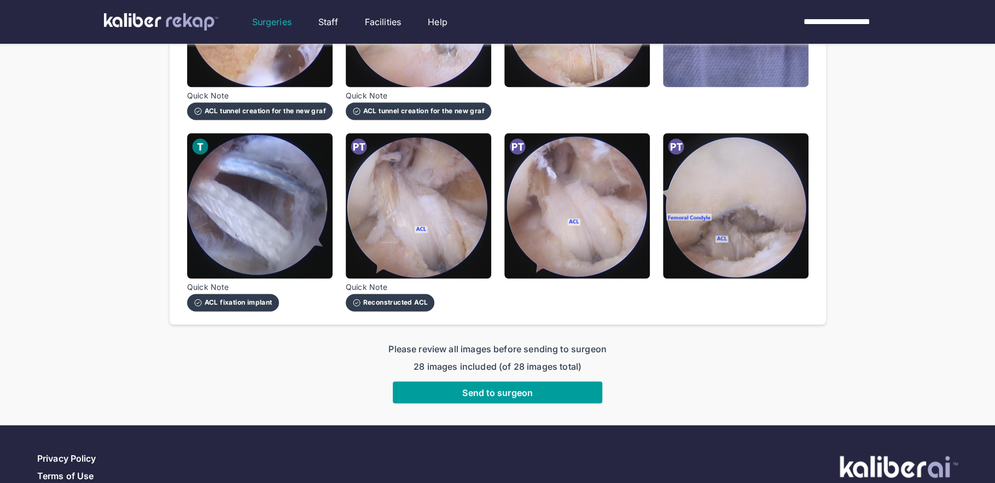
click at [501, 395] on span "Send to surgeon" at bounding box center [497, 392] width 71 height 11
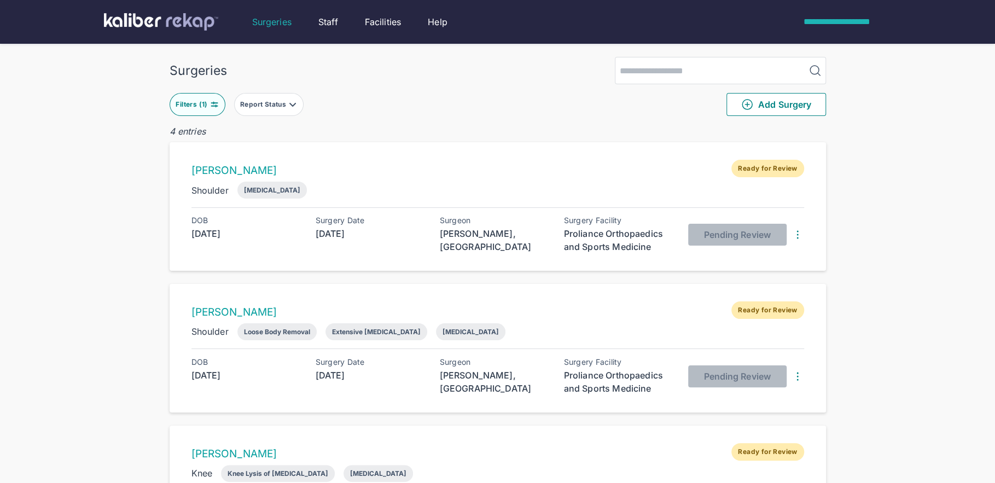
click at [843, 22] on div "**********" at bounding box center [840, 21] width 100 height 13
click at [839, 68] on li "Logout" at bounding box center [850, 66] width 88 height 22
